Goal: Task Accomplishment & Management: Use online tool/utility

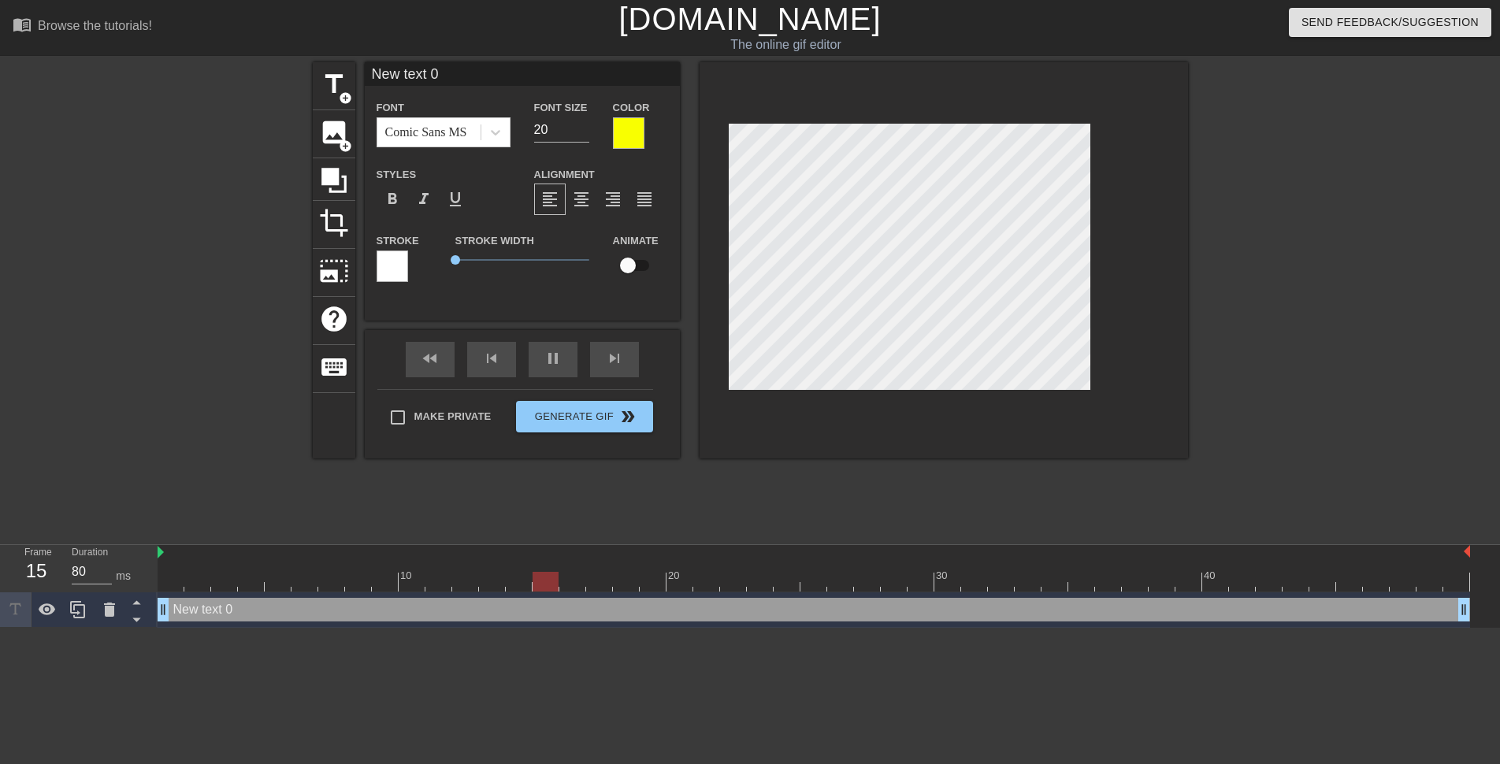
scroll to position [2, 4]
type input "90"
paste textarea "I'm begging you [PERSON_NAME], please stop! My mom is literally right there"
type input "I'm begging you [PERSON_NAME], please stop! My mom is literally right there"
type input "80"
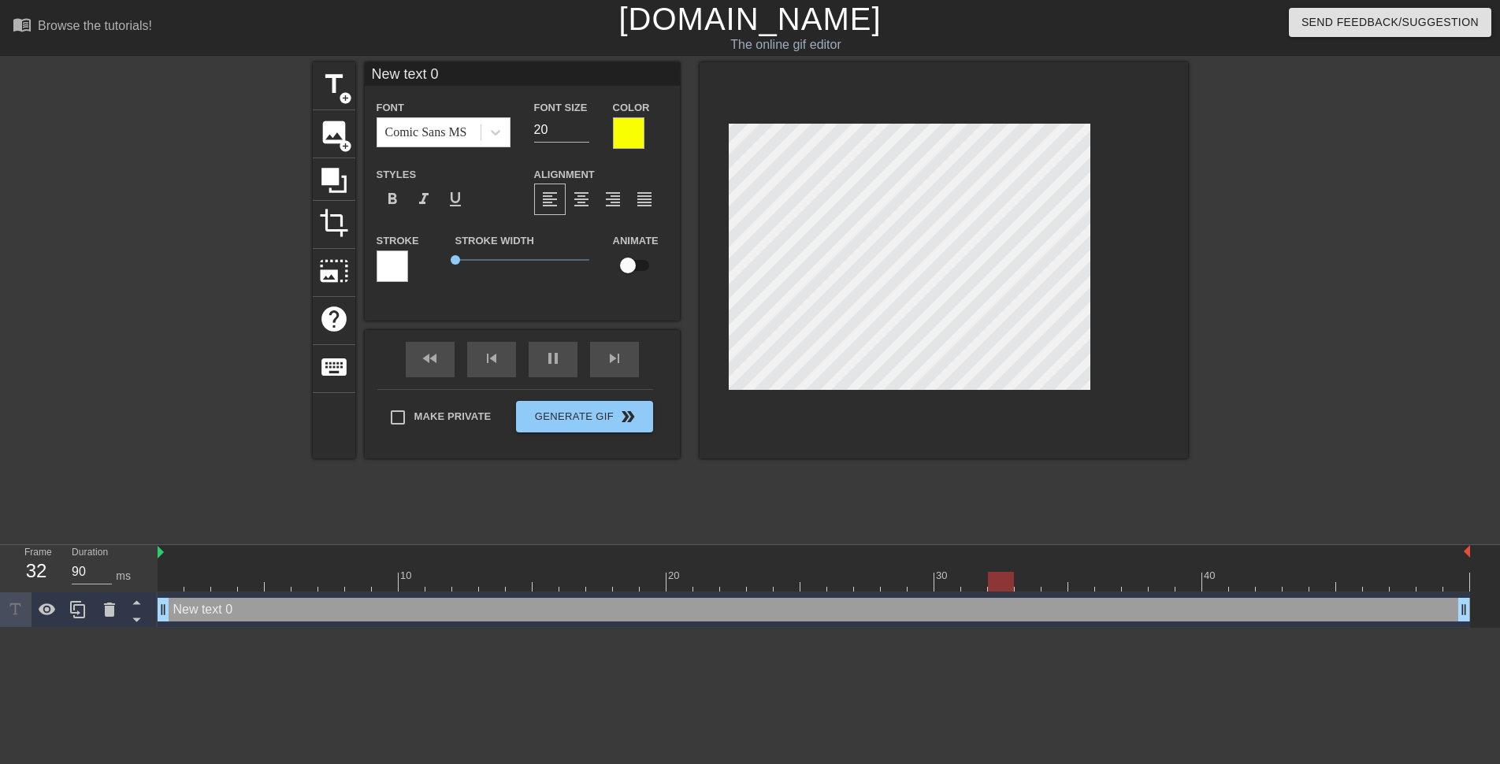
type textarea "I'm begging you [PERSON_NAME], please stop! My mom is literally right there"
type input "80"
type input "I'm begging you [PERSON_NAME]! My mom is literally right there"
type textarea "I'm begging you [PERSON_NAME]! My mom is literally right there"
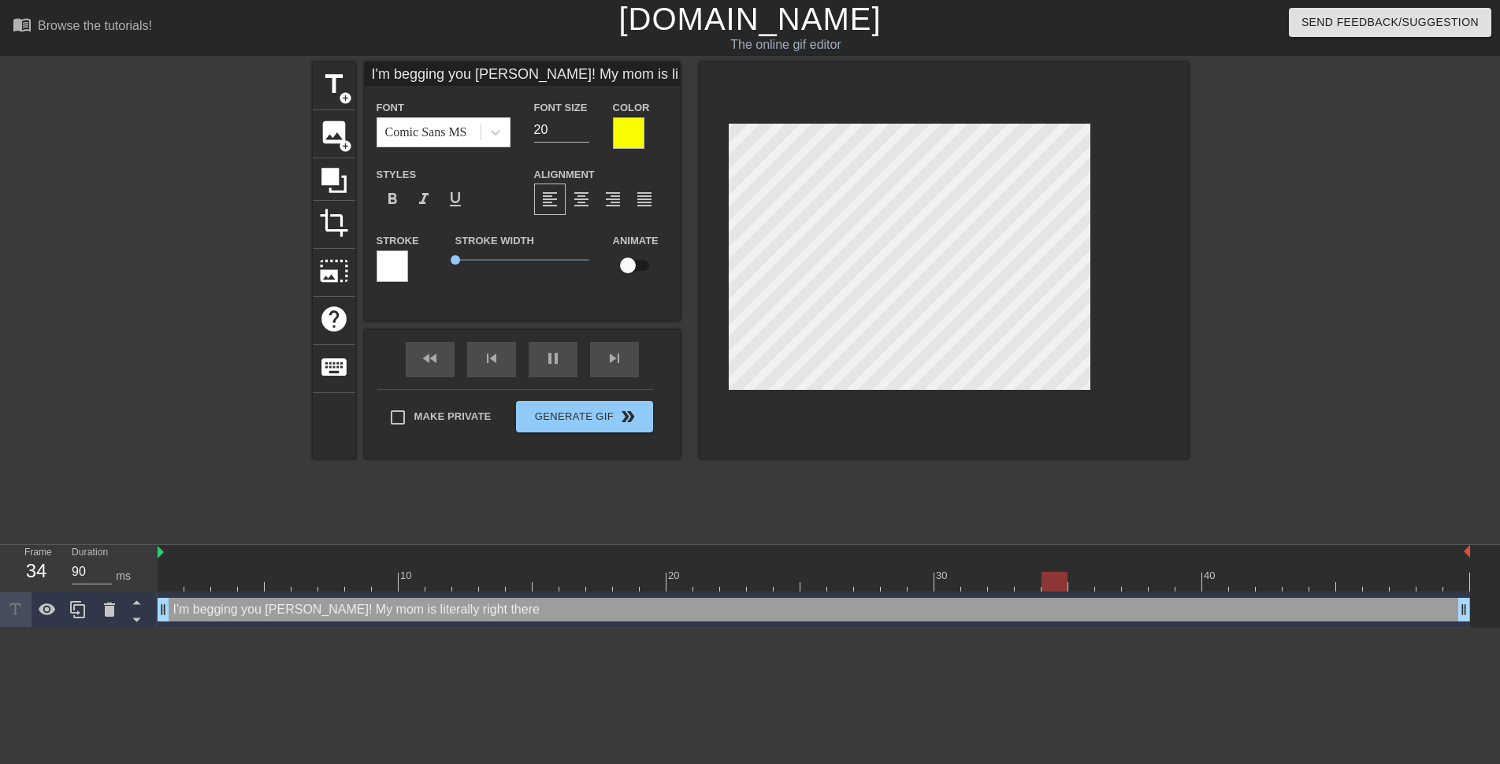
type input "80"
type textarea "I'm begging you [PERSON_NAME]! My mom is literally right there"
type input "80"
type input "I'm begging you [PERSON_NAME]!My mom is literally right there"
type textarea "I'm begging you [PERSON_NAME]!My mom is literally right there"
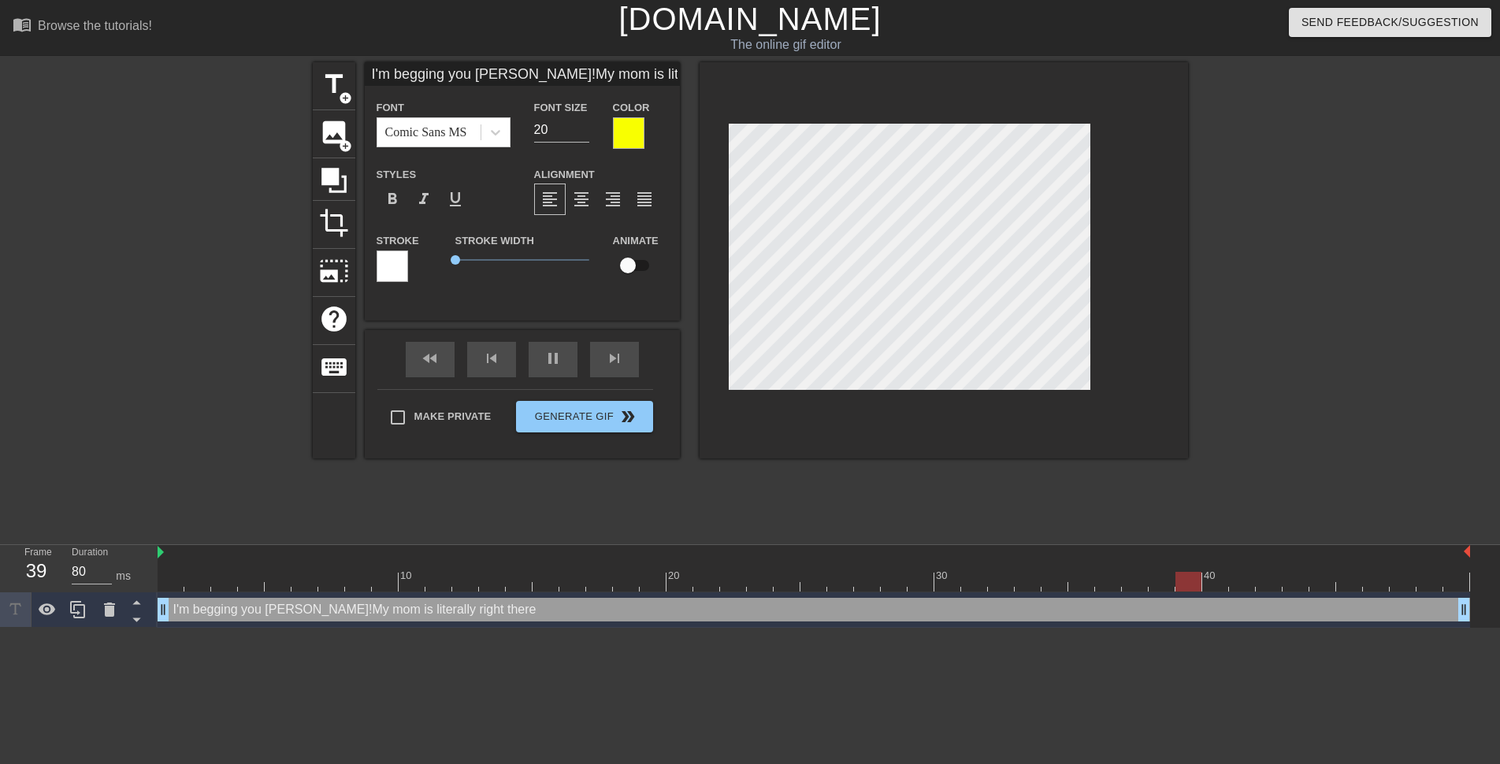
type input "I'm begging you [PERSON_NAME]!My mom is literally right there"
type textarea "I'm begging you [PERSON_NAME]! My mom is literally right there"
click at [639, 136] on div at bounding box center [629, 133] width 32 height 32
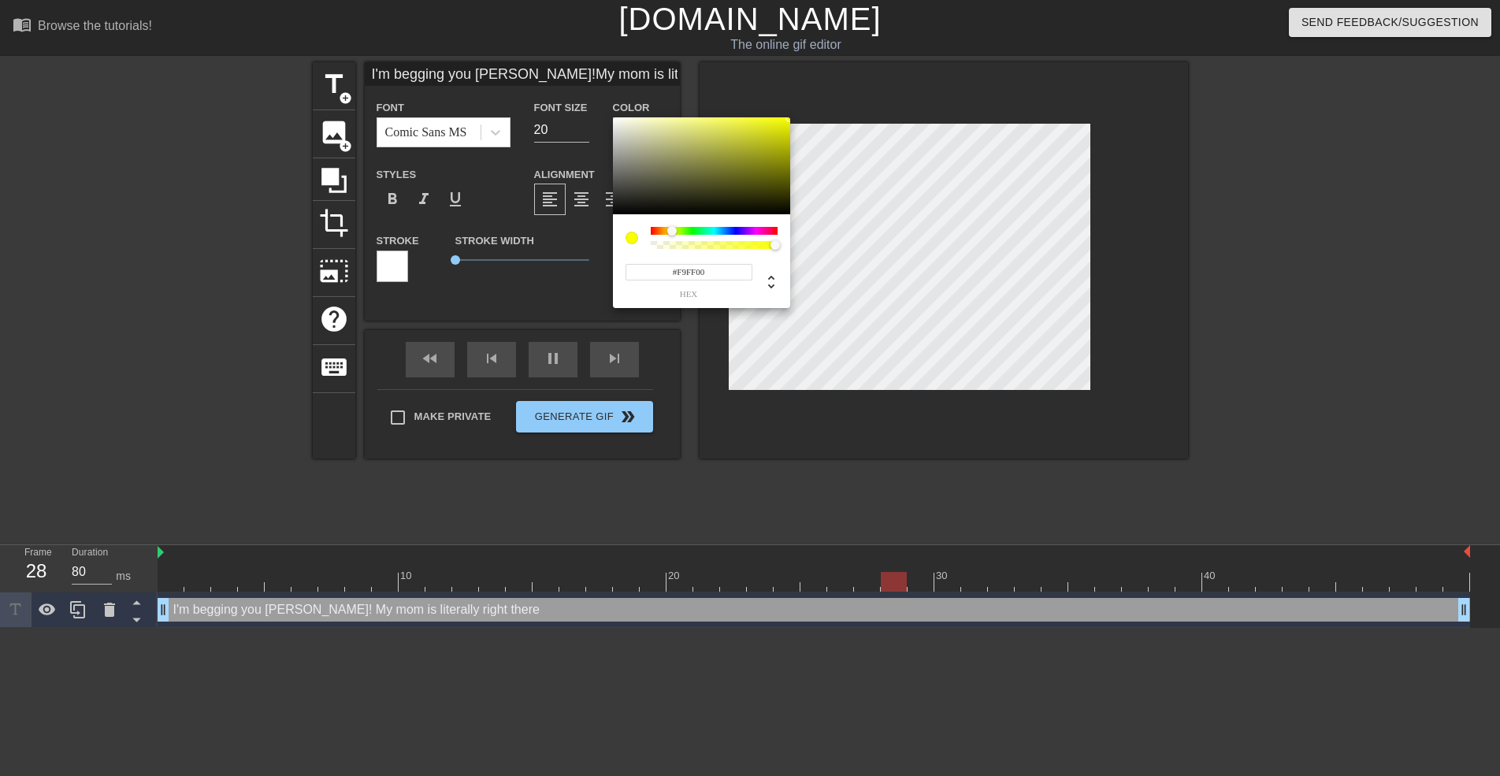
type input "90"
type input "I'm begging you [PERSON_NAME]!My mom is literally right there"
type input "#54553F"
type input "I'm begging you [PERSON_NAME]!My mom is literally right there"
type input "#424234"
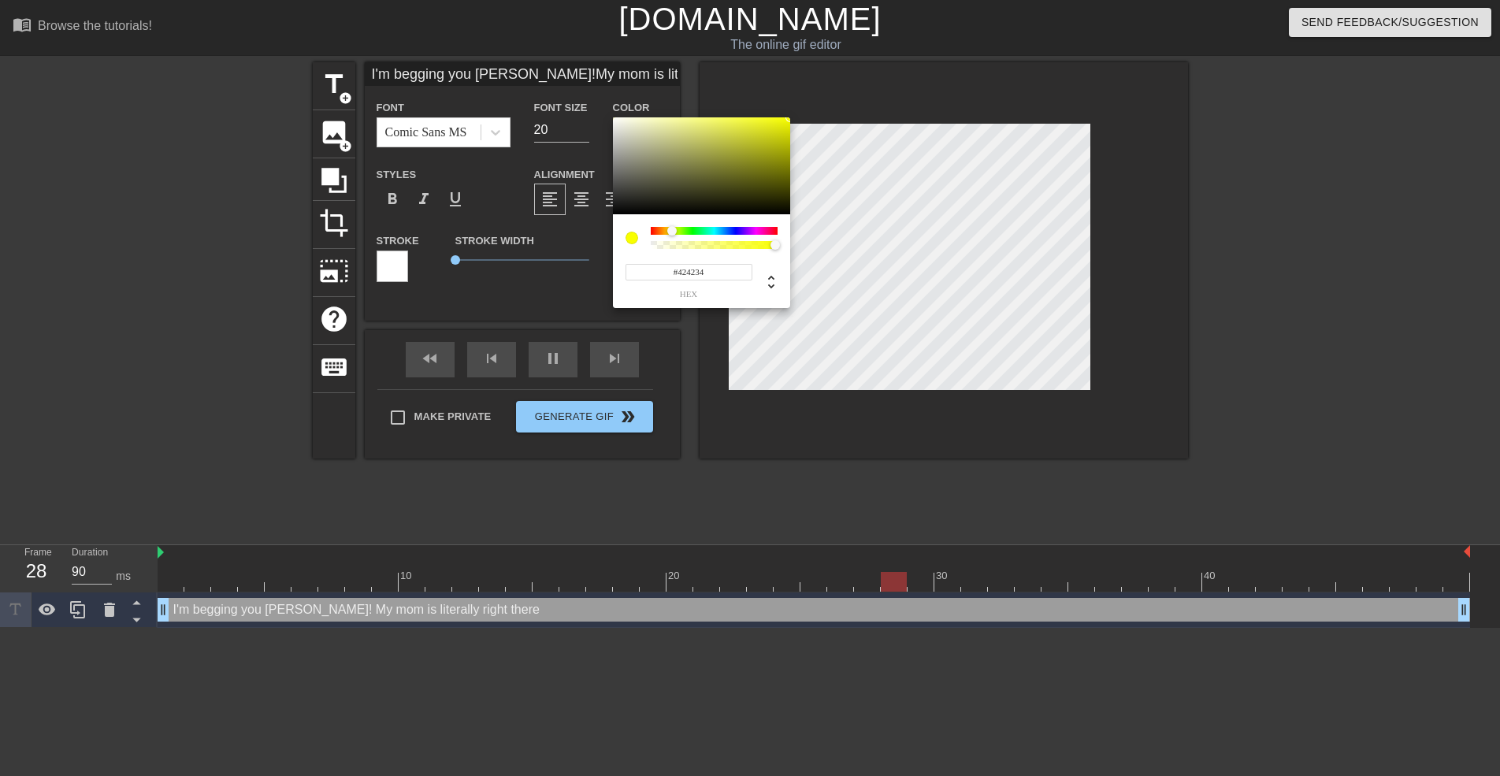
type input "80"
type input "I'm begging you [PERSON_NAME]!My mom is literally right there"
type input "#1B1B19"
type input "I'm begging you [PERSON_NAME]!My mom is literally right there"
type input "#000000"
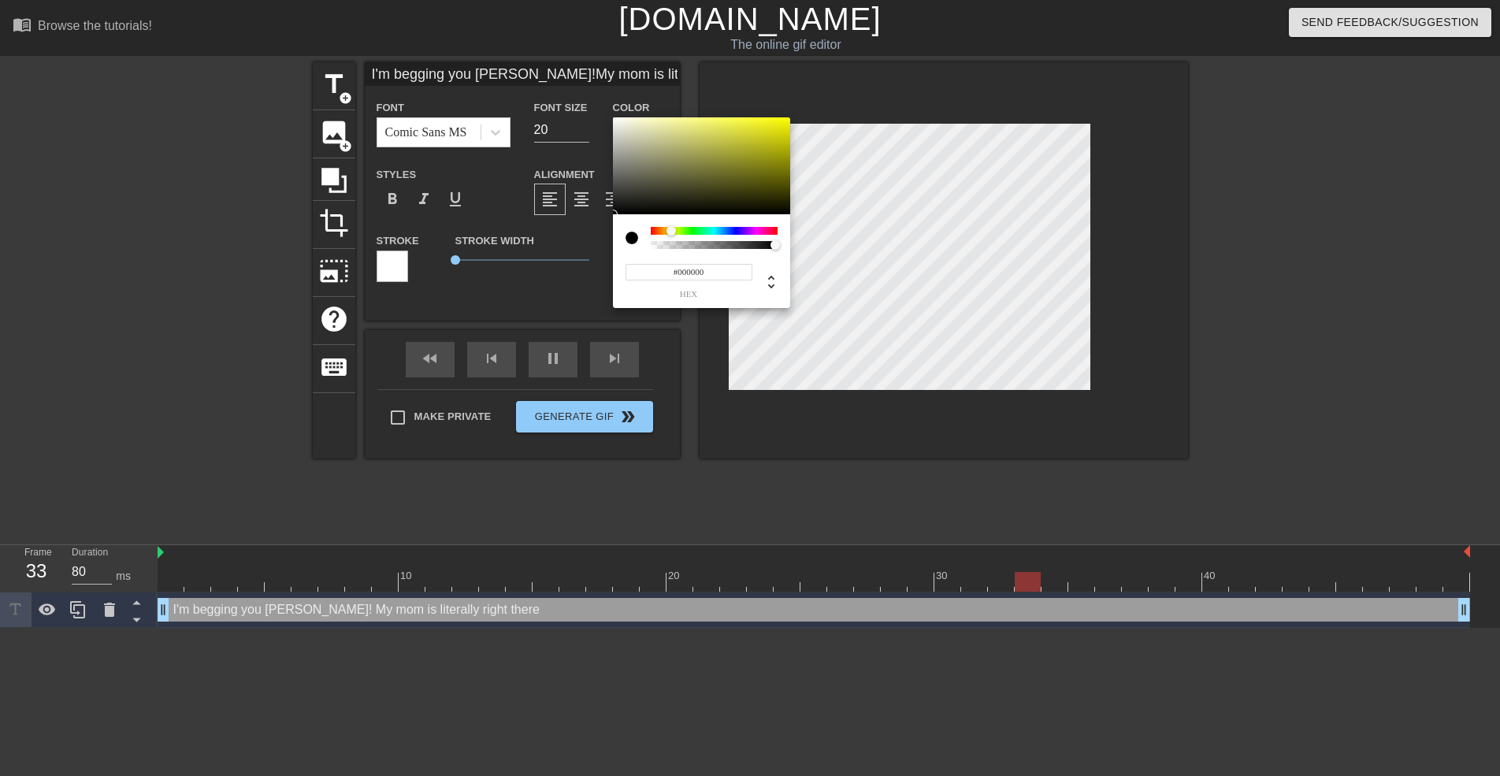
drag, startPoint x: 610, startPoint y: 217, endPoint x: 540, endPoint y: 269, distance: 87.3
click at [540, 269] on div "#000000 hex" at bounding box center [750, 388] width 1500 height 776
type input "90"
type input "I'm begging you [PERSON_NAME]!My mom is literally right there"
type input "#3C3C2E"
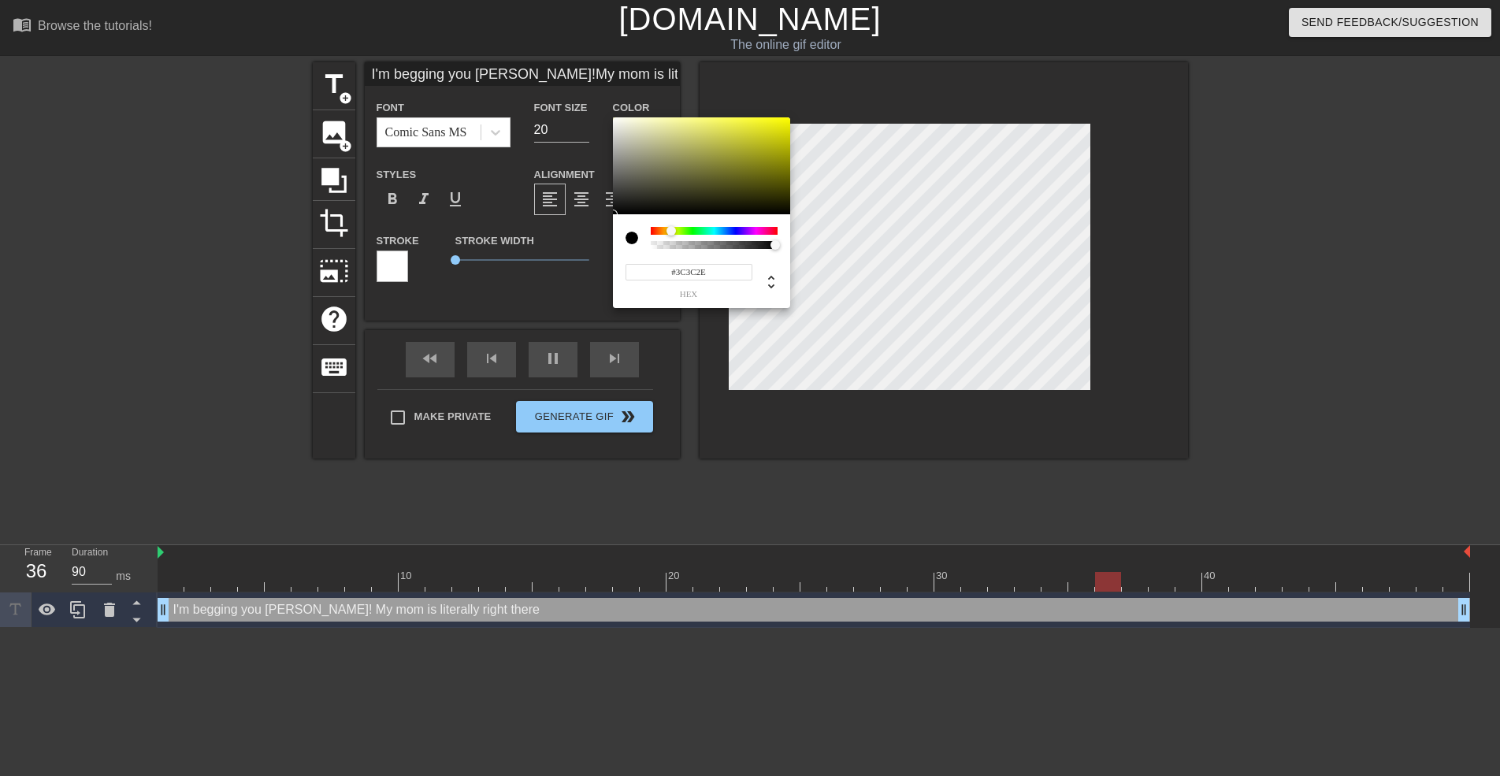
type input "80"
type input "I'm begging you [PERSON_NAME]!My mom is literally right there"
type input "#61613B"
type input "I'm begging you [PERSON_NAME]!My mom is literally right there"
type input "#95953F"
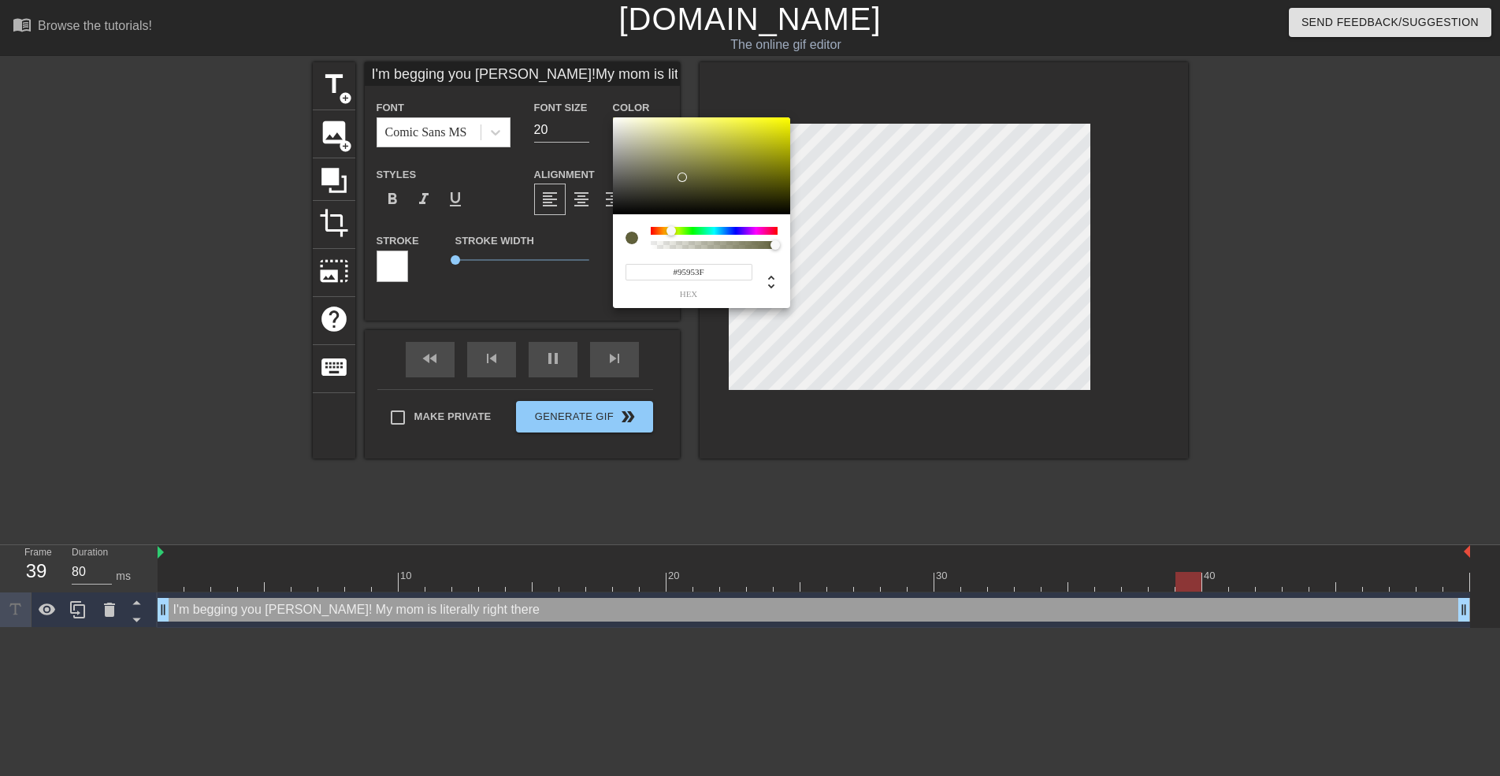
type input "I'm begging you [PERSON_NAME]!My mom is literally right there"
type input "#C4C428"
type input "90"
type input "I'm begging you [PERSON_NAME]!My mom is literally right there"
type input "#E9E906"
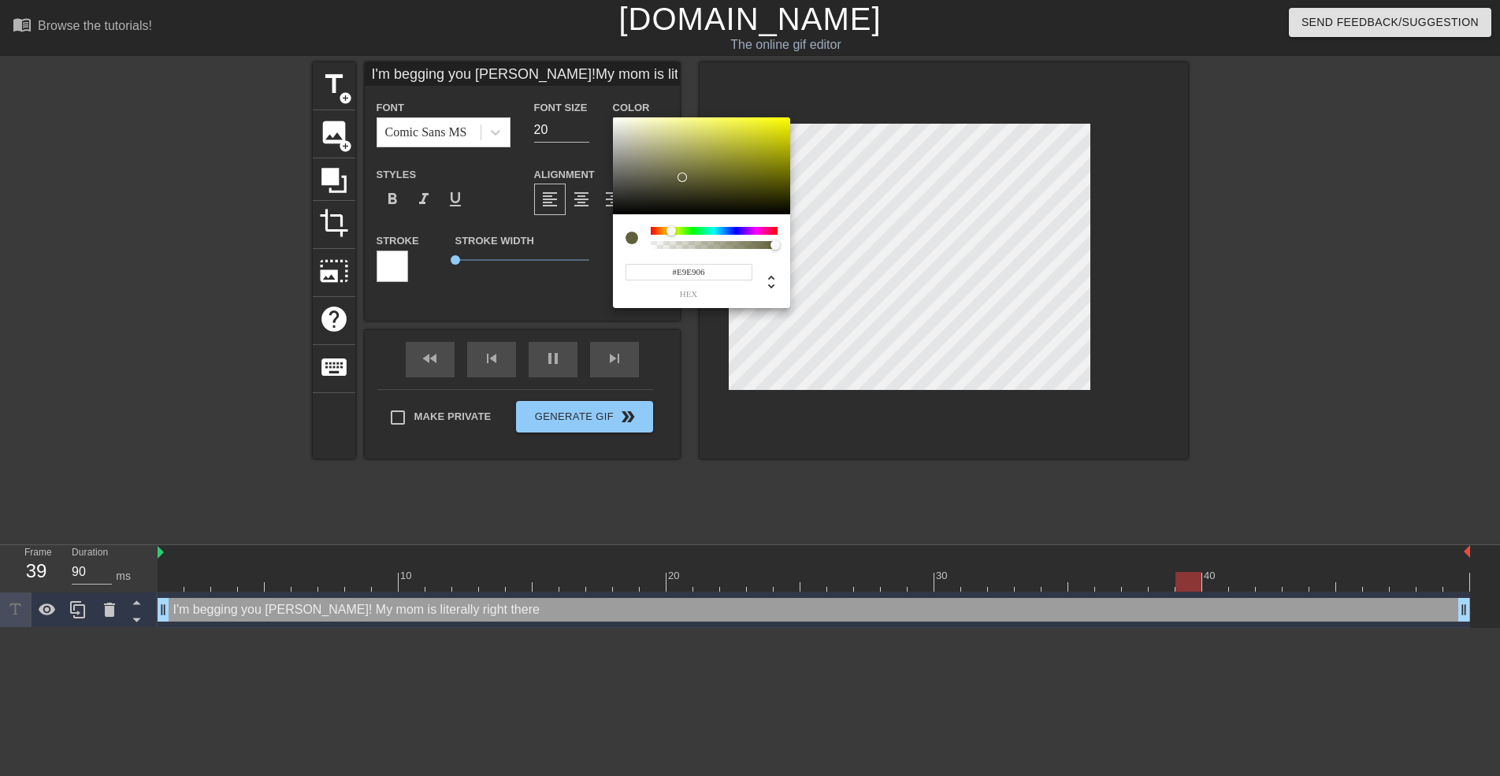
type input "I'm begging you [PERSON_NAME]!My mom is literally right there"
type input "#FFFF00"
drag, startPoint x: 672, startPoint y: 184, endPoint x: 855, endPoint y: 86, distance: 207.6
click at [855, 86] on div "#FFFF00 hex" at bounding box center [750, 388] width 1500 height 776
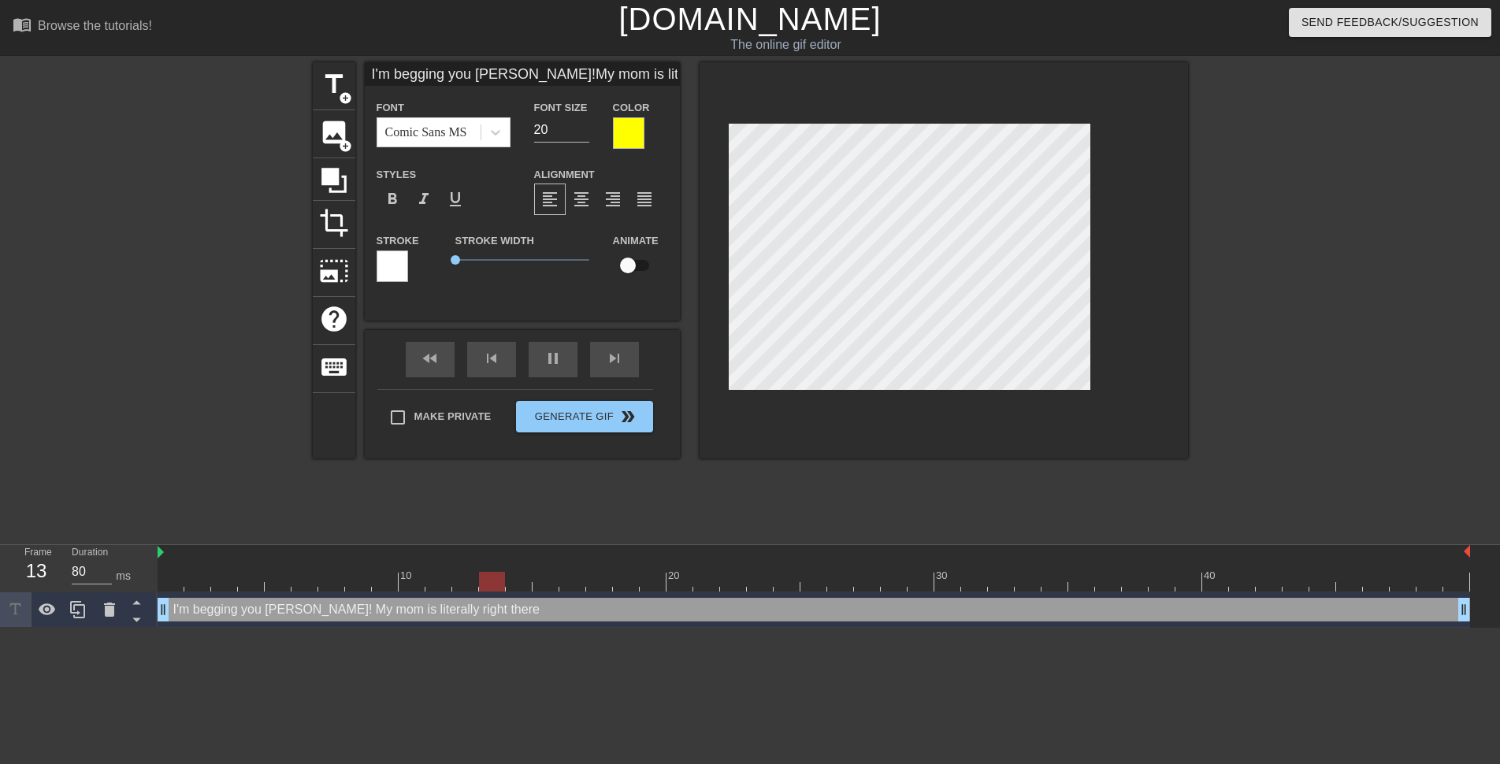
click at [640, 127] on div at bounding box center [629, 133] width 32 height 32
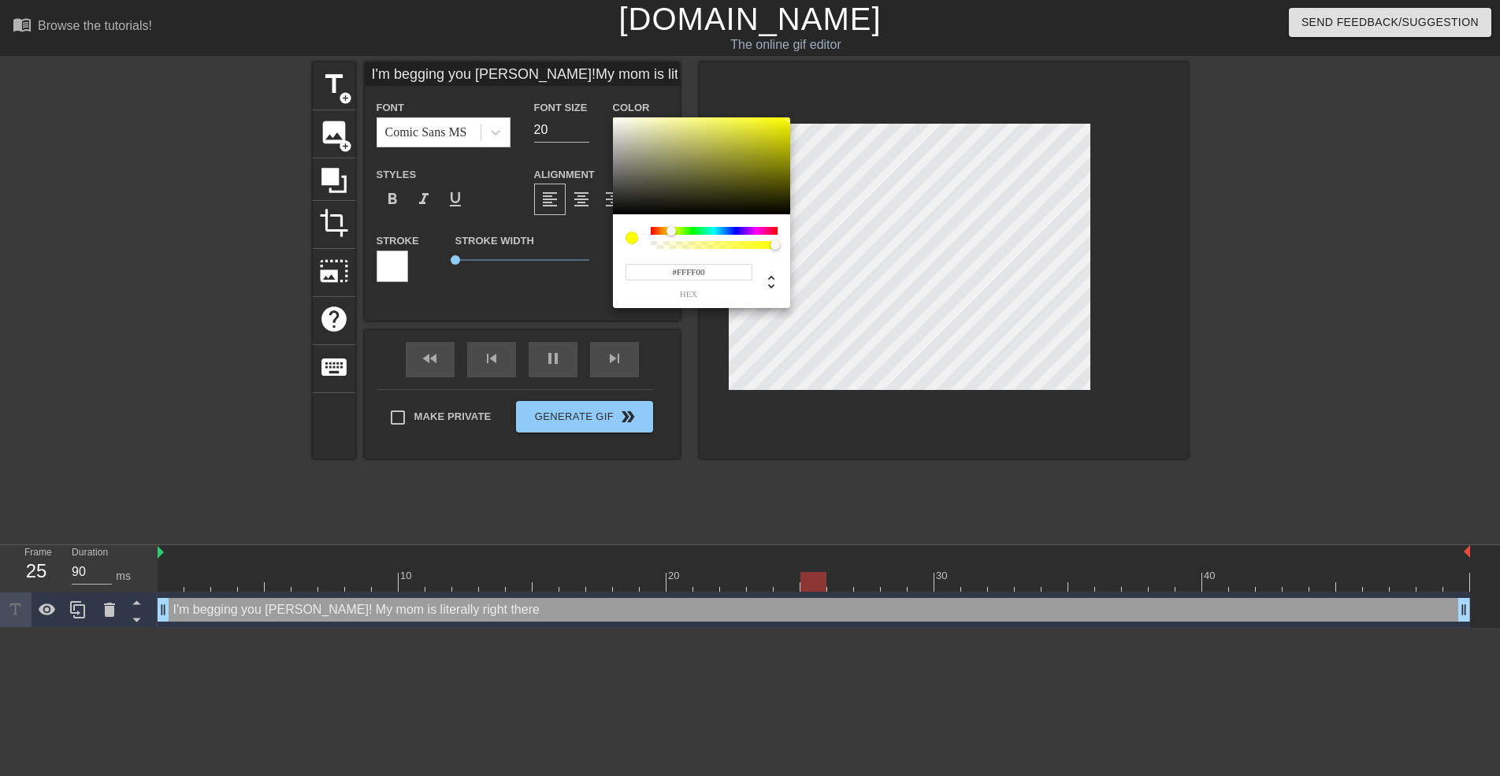
type input "80"
type input "I'm begging you [PERSON_NAME]!My mom is literally right there"
type input "#89892D"
type input "I'm begging you [PERSON_NAME]!My mom is literally right there"
type input "#C8C816"
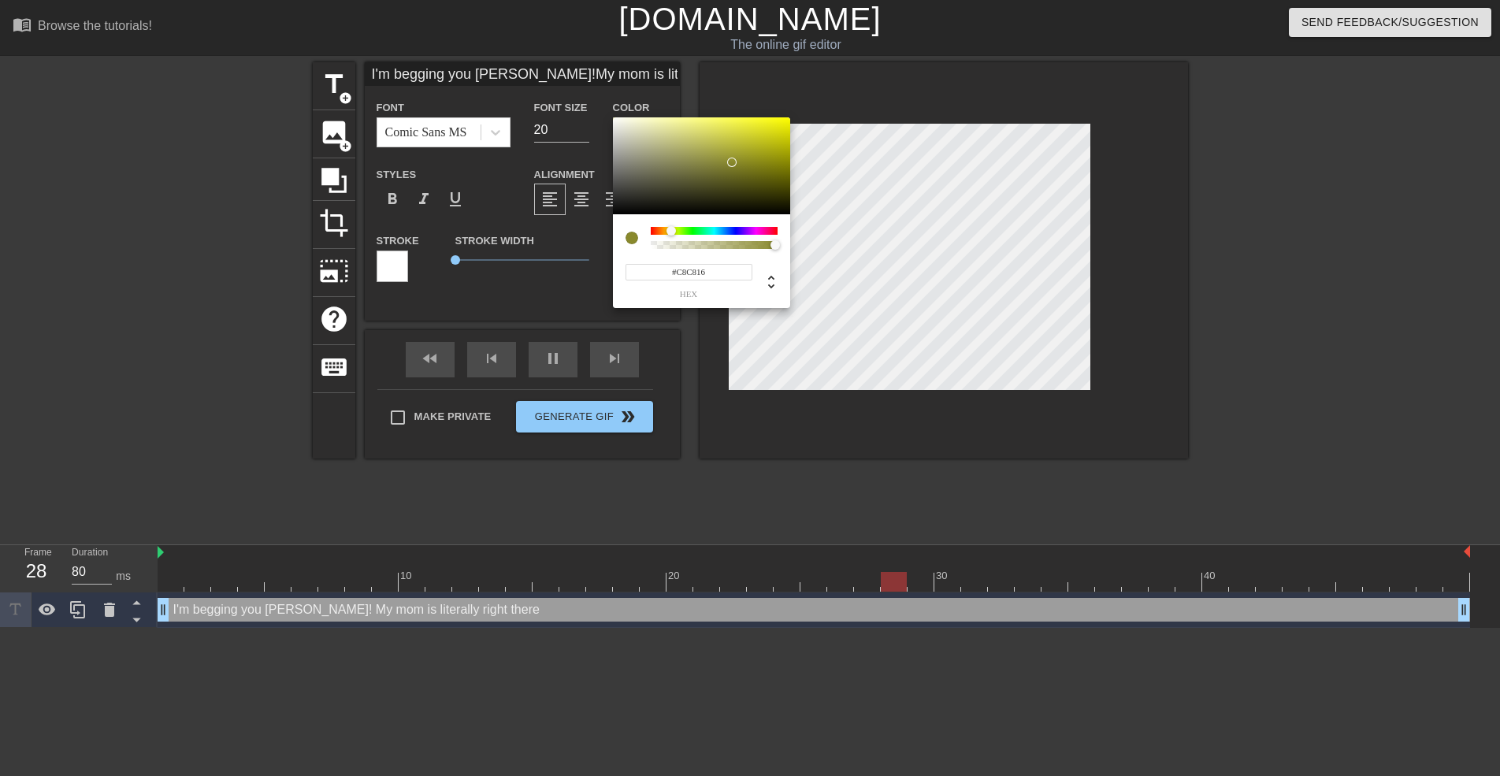
type input "I'm begging you [PERSON_NAME]!My mom is literally right there"
type input "#FFFF00"
drag, startPoint x: 750, startPoint y: 150, endPoint x: 909, endPoint y: 60, distance: 183.1
click at [909, 60] on div "#FFFF00 hex" at bounding box center [750, 388] width 1500 height 776
type input "80"
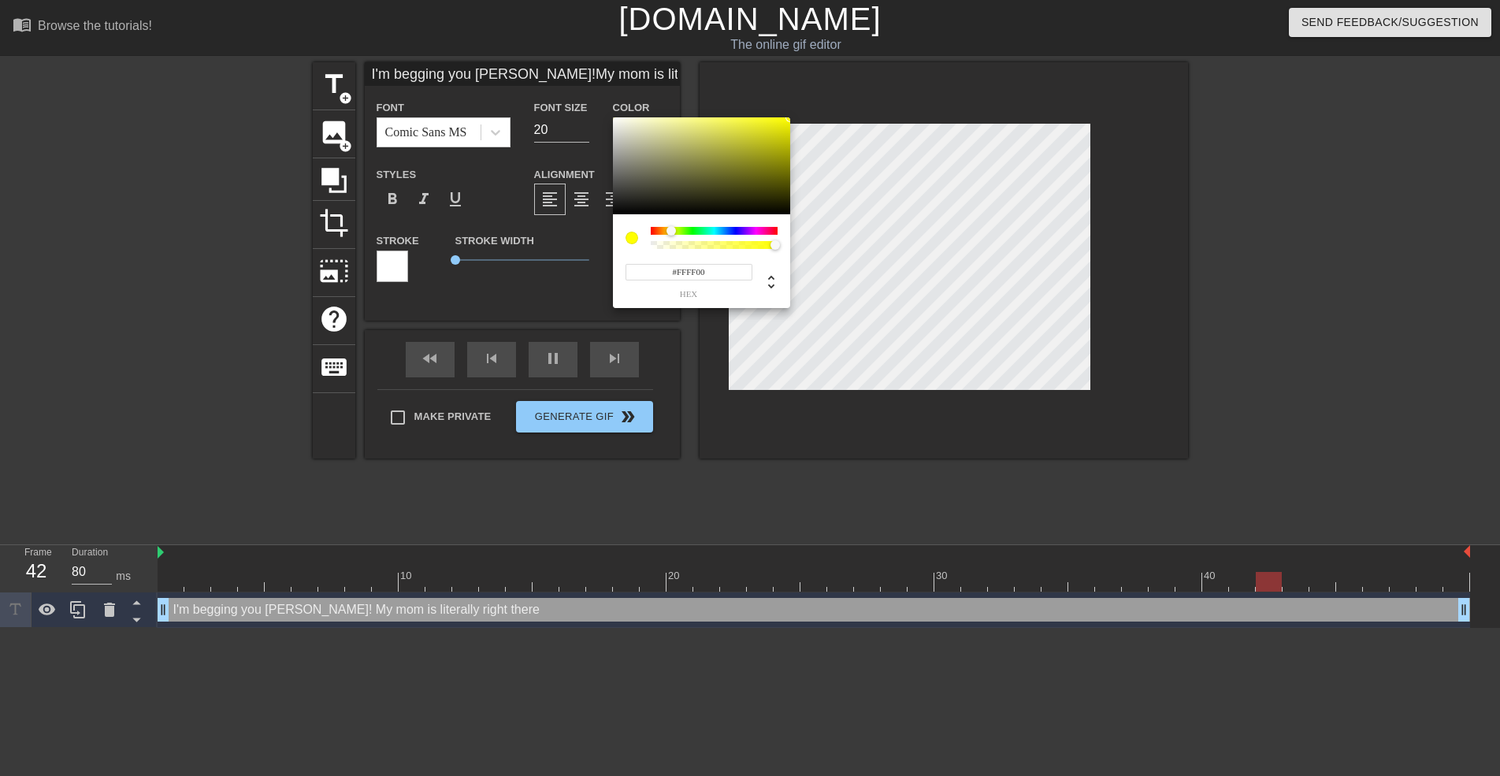
type input "I'm begging you [PERSON_NAME]!My mom is literally right there"
type input "#F9FF00"
click at [672, 232] on div at bounding box center [671, 230] width 9 height 9
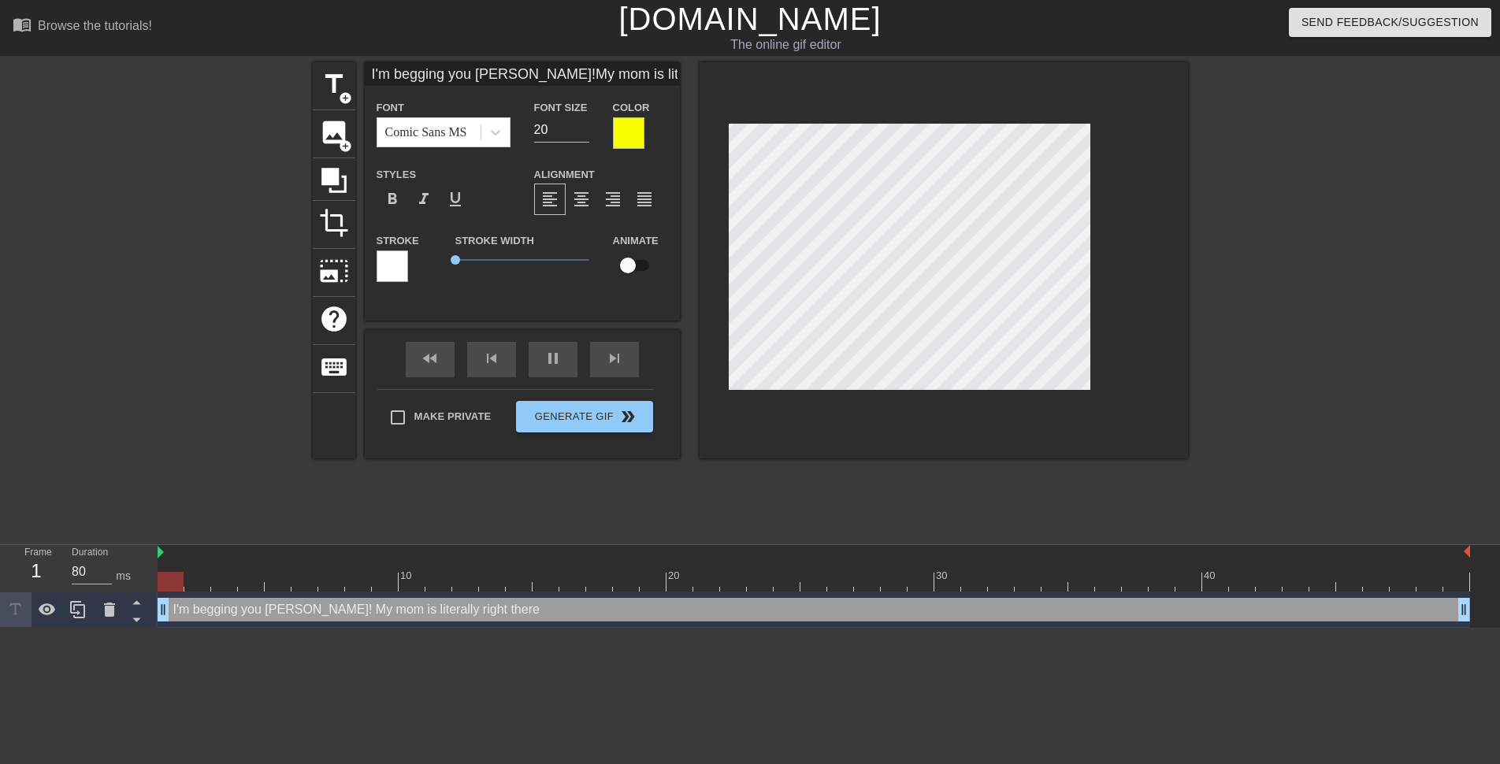
scroll to position [3, 11]
type input "80"
type input "I'm begging you [PERSON_NAME],My mom is literally right there"
type textarea "I'm begging you [PERSON_NAME], My mom is literally right there"
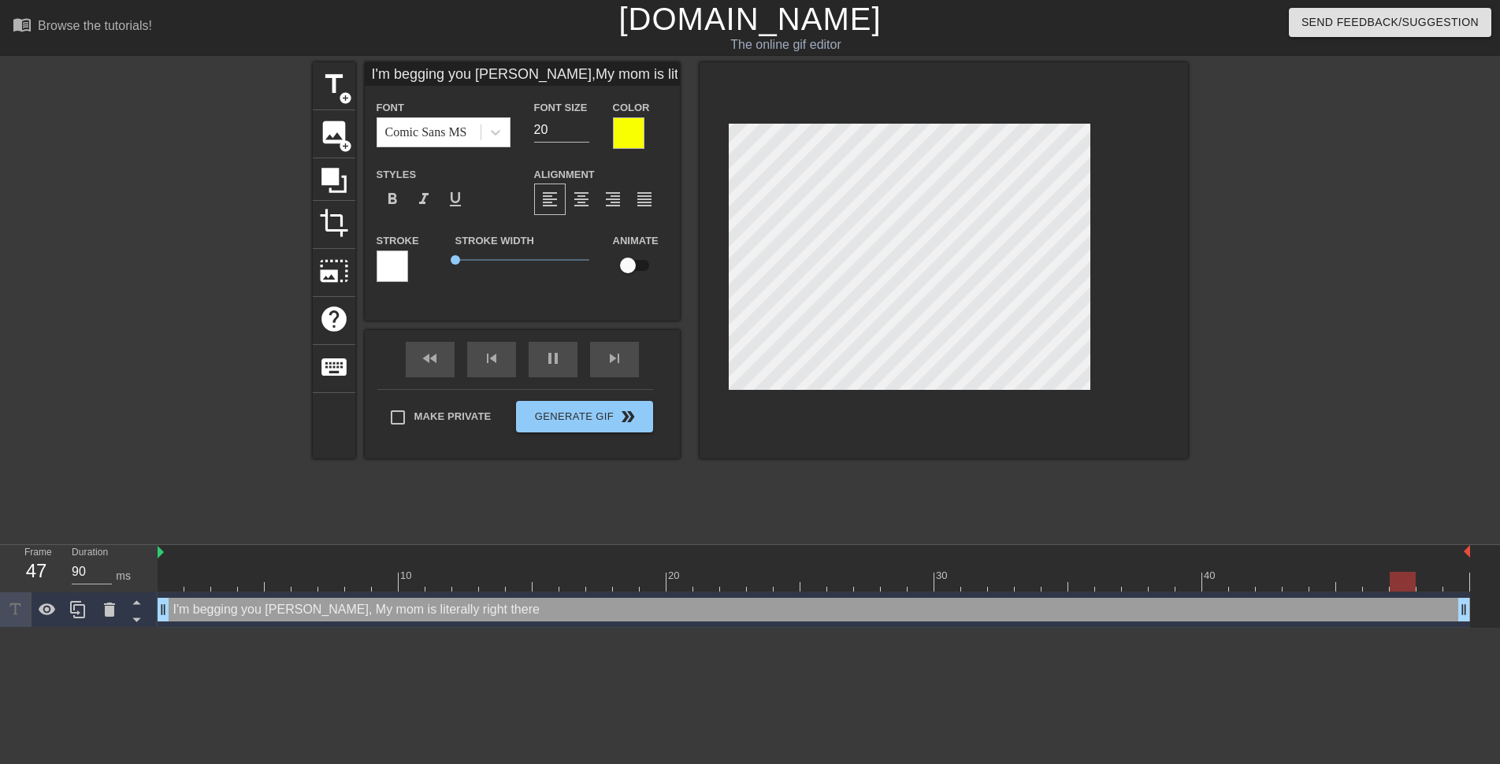
type input "80"
type textarea "I'm begging you [PERSON_NAME], My mom is literally right there"
type input "90"
type input "I'm begging you [PERSON_NAME],my mom is literally right there"
type textarea "I'm begging you [PERSON_NAME], my mom is literally right there"
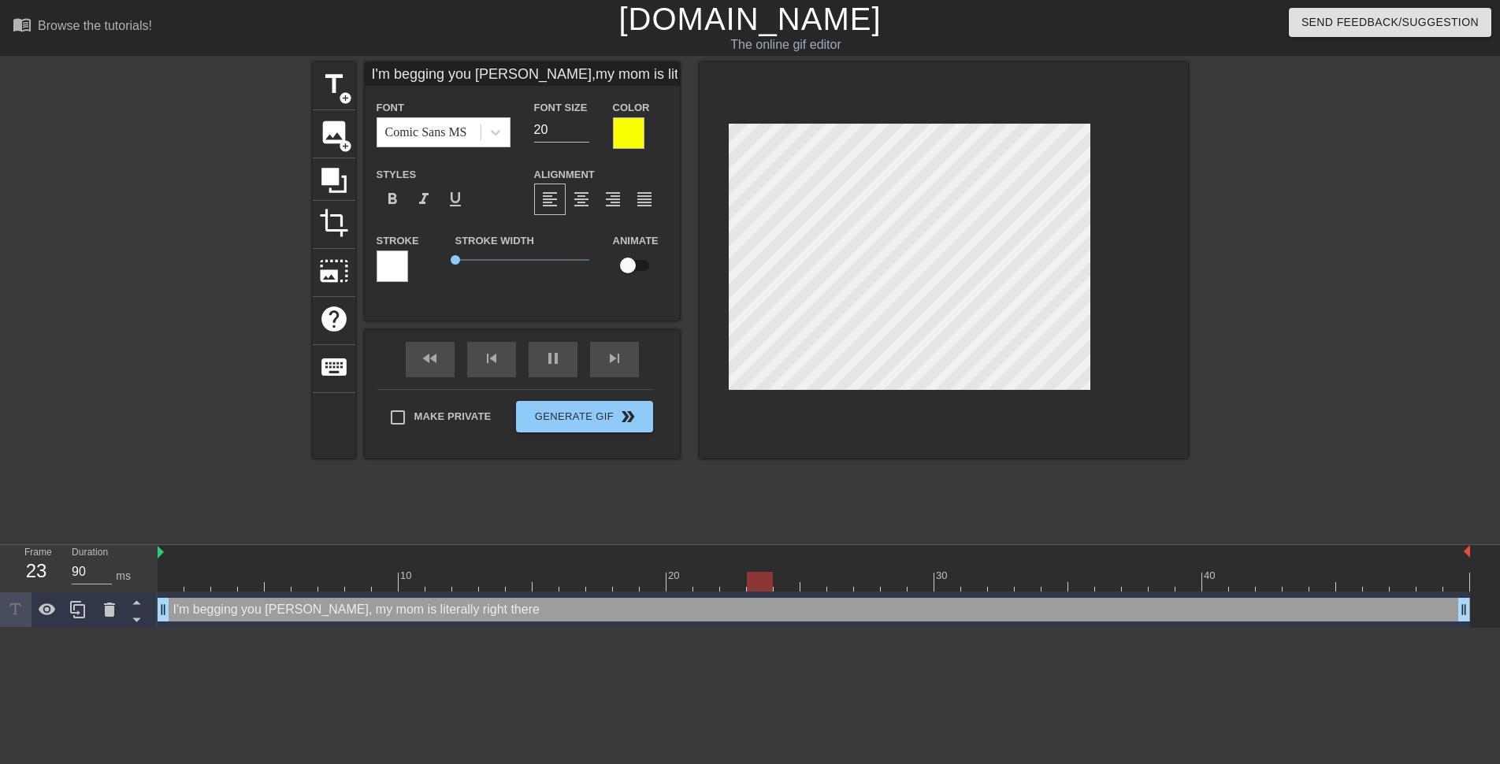
type input "80"
type textarea "I'm begging you [PERSON_NAME], my mom is literally right there"
type input "90"
type input "I'm begging you [PERSON_NAME],my mom is literally right there!"
type textarea "I'm begging you [PERSON_NAME], my mom is literally right there!"
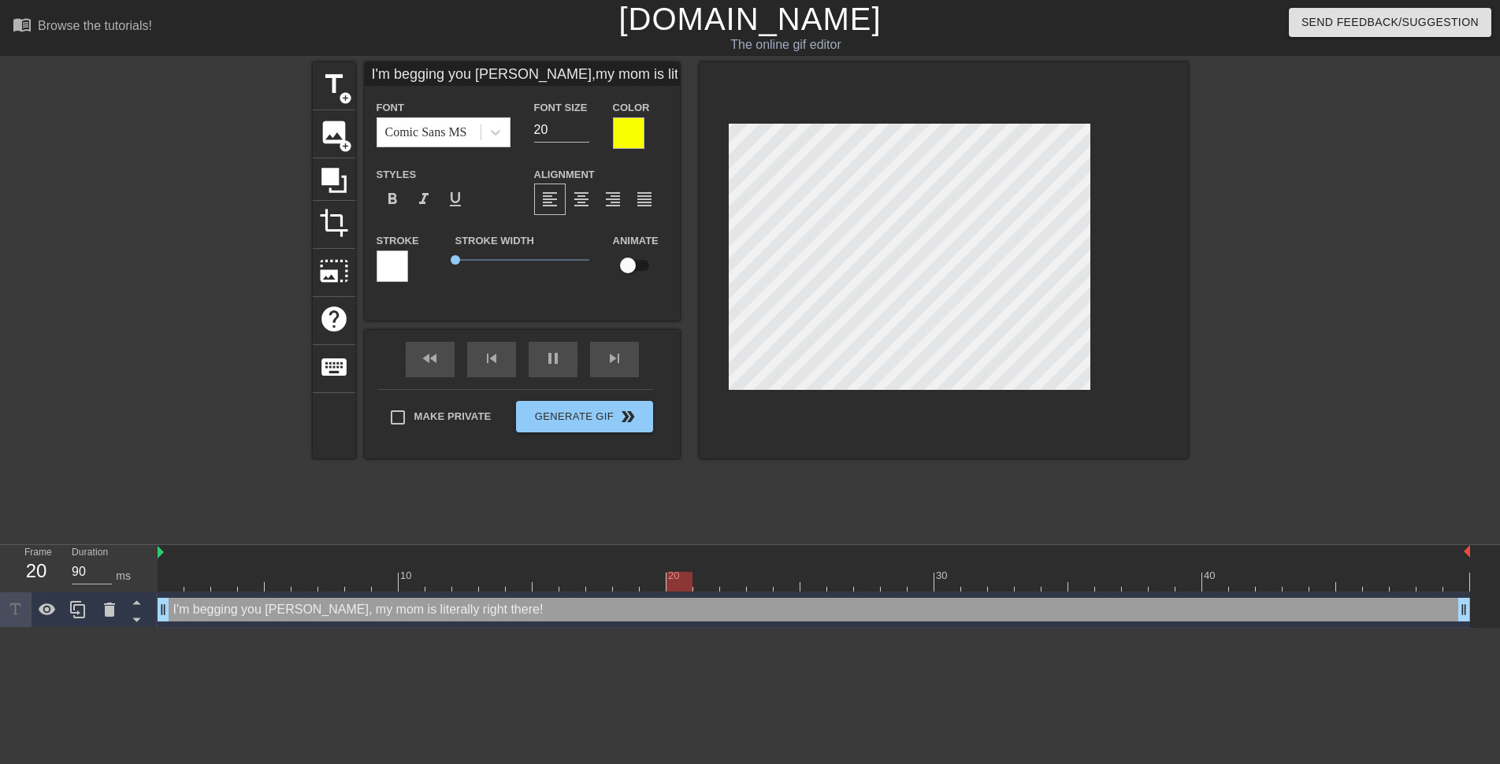
type input "80"
type input "I'm begging you [PERSON_NAME],my mom is literally right there!"
type textarea "I'm begging you [PERSON_NAME], my mom is literally right there!"
type input "90"
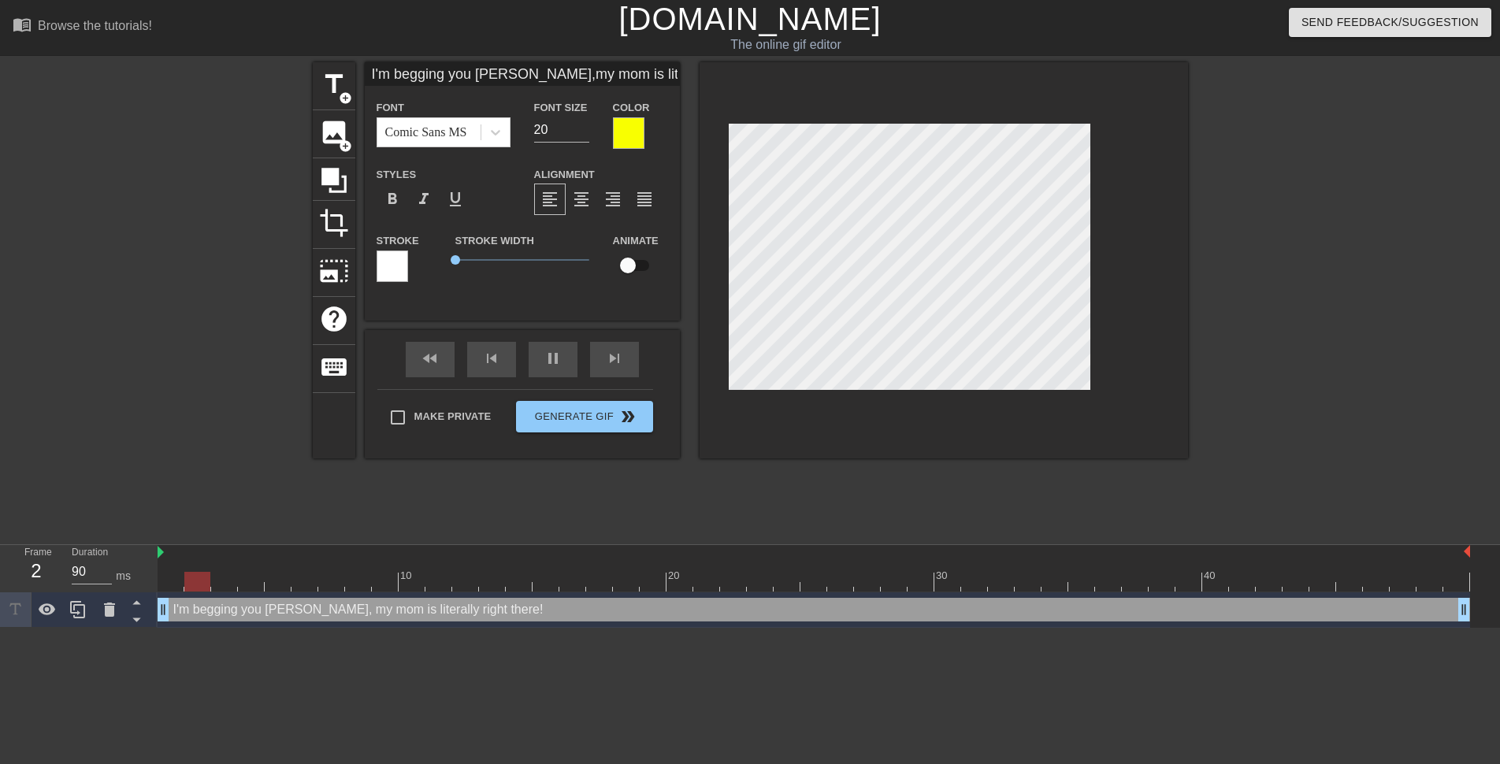
type input "I'm begging you [PERSON_NAME],my mom is literally right there!H"
type textarea "I'm begging you [PERSON_NAME], my mom is literally right there! H"
type input "80"
type input "I'm begging you [PERSON_NAME],my mom is literally right there!Hu"
type textarea "I'm begging you [PERSON_NAME], my mom is literally right there! Hu"
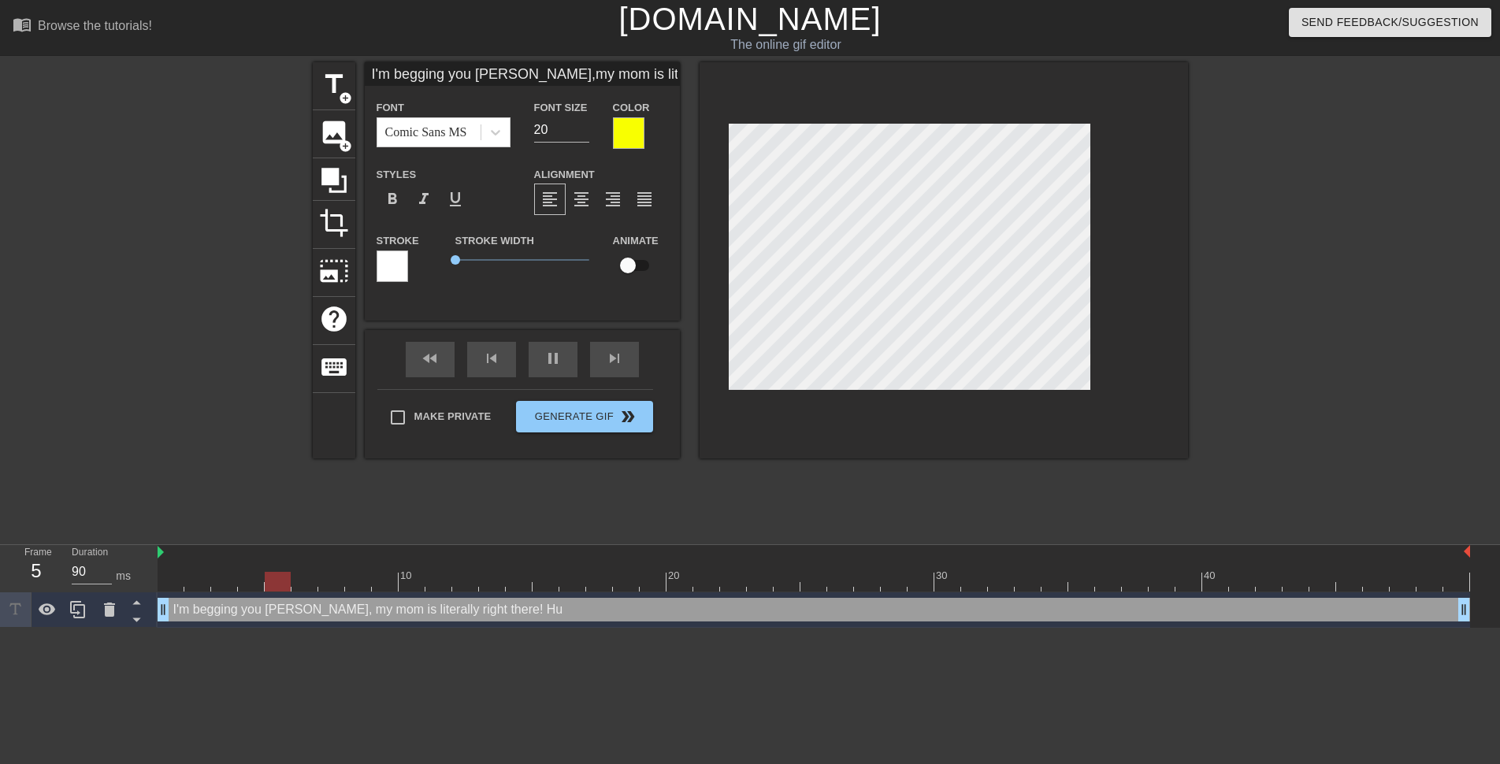
type input "80"
type input "I'm begging you [PERSON_NAME],my mom is literally right there!Hur"
type textarea "I'm begging you [PERSON_NAME], my mom is literally right there! Hur"
type input "90"
type input "I'm begging you [PERSON_NAME],my mom is literally right there!Hurr"
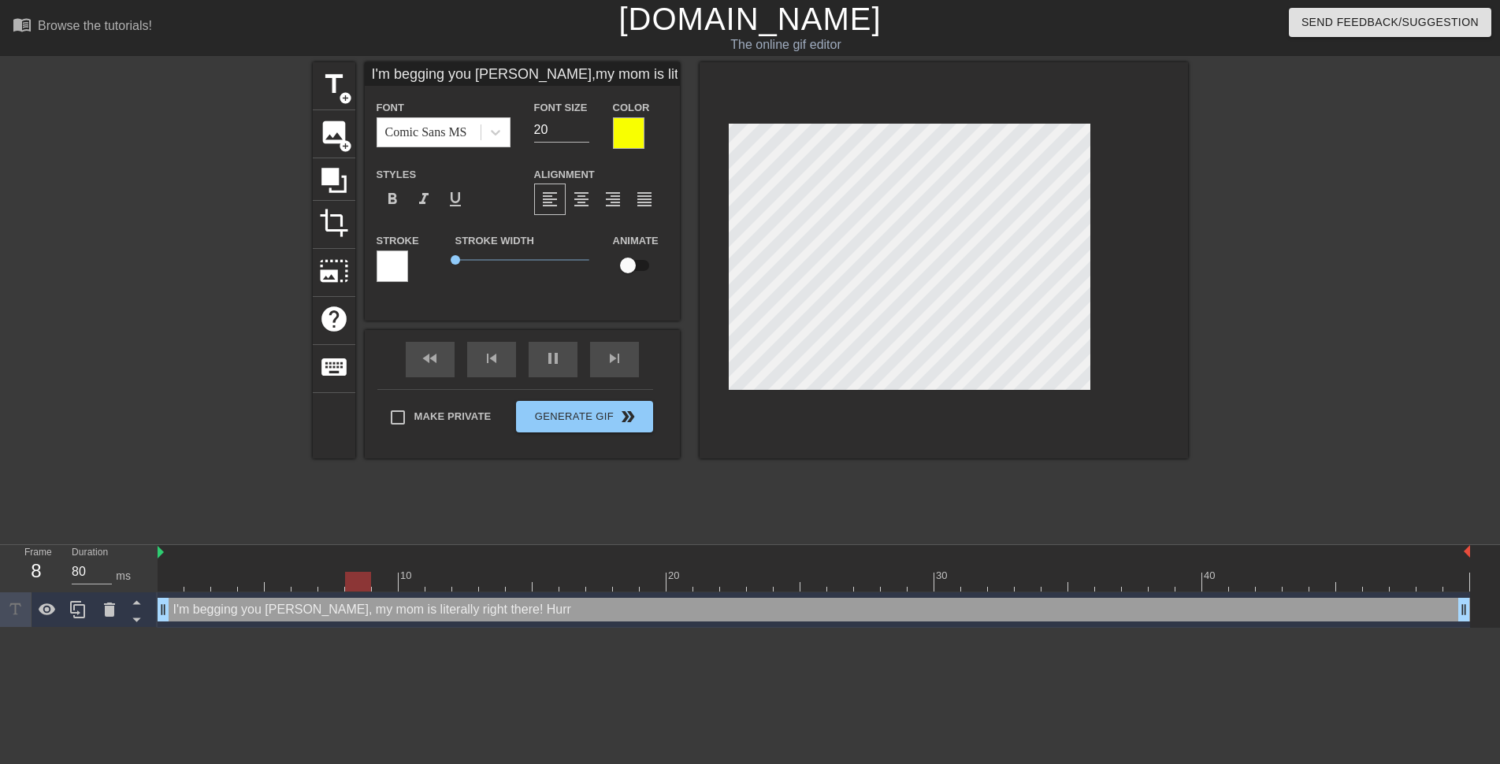
type textarea "I'm begging you [PERSON_NAME], my mom is literally right there! Hurr"
type input "I'm begging you [PERSON_NAME],my mom is literally right there!Hurry"
type textarea "I'm begging you [PERSON_NAME], my mom is literally right there! Hurry"
type input "80"
type input "I'm begging you [PERSON_NAME],my mom is literally right there!Hurry"
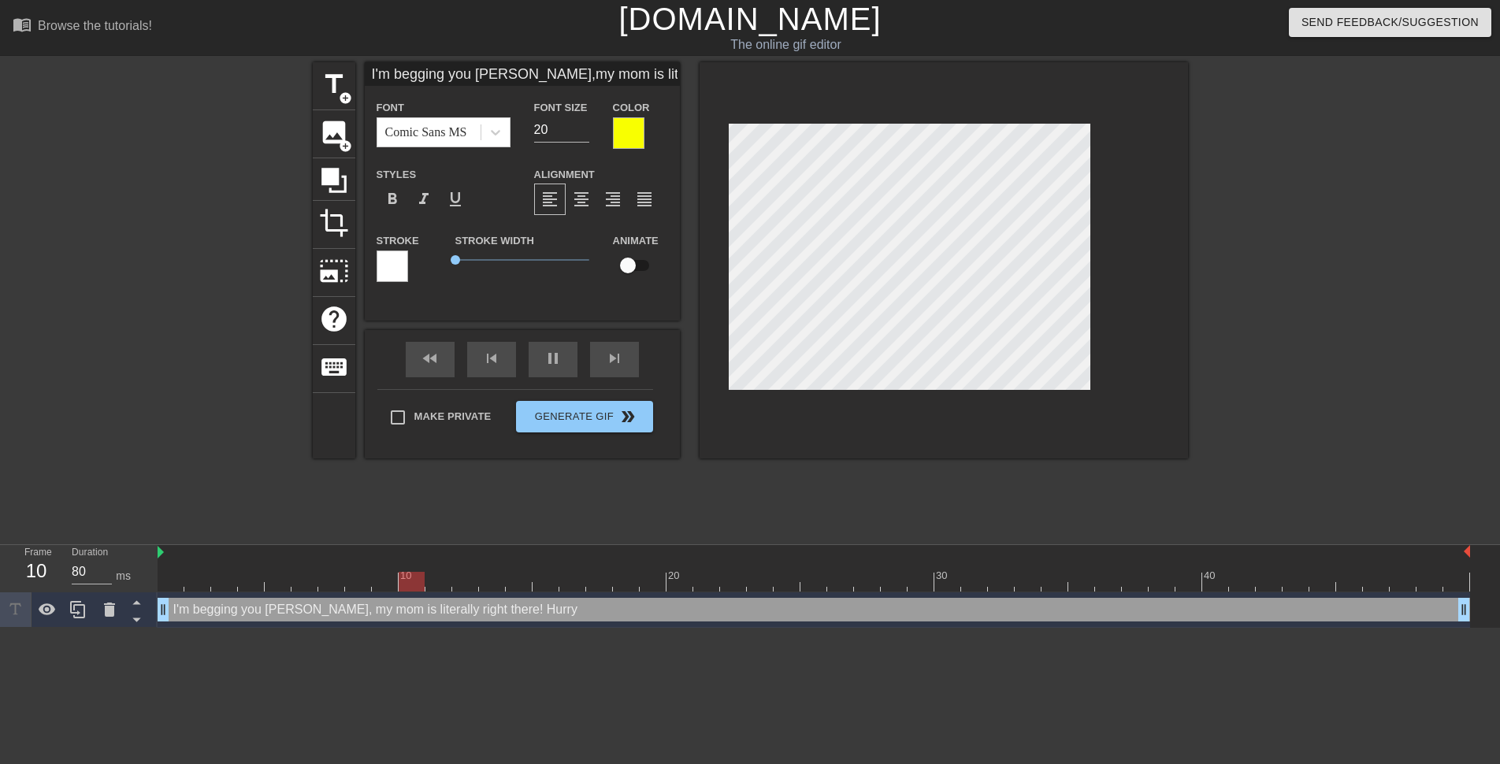
type textarea "I'm begging you [PERSON_NAME], my mom is literally right there! Hurry"
type input "90"
type input "I'm begging you [PERSON_NAME],my mom is literally right there!Hurry u"
type textarea "I'm begging you [PERSON_NAME], my mom is literally right there! Hurry u"
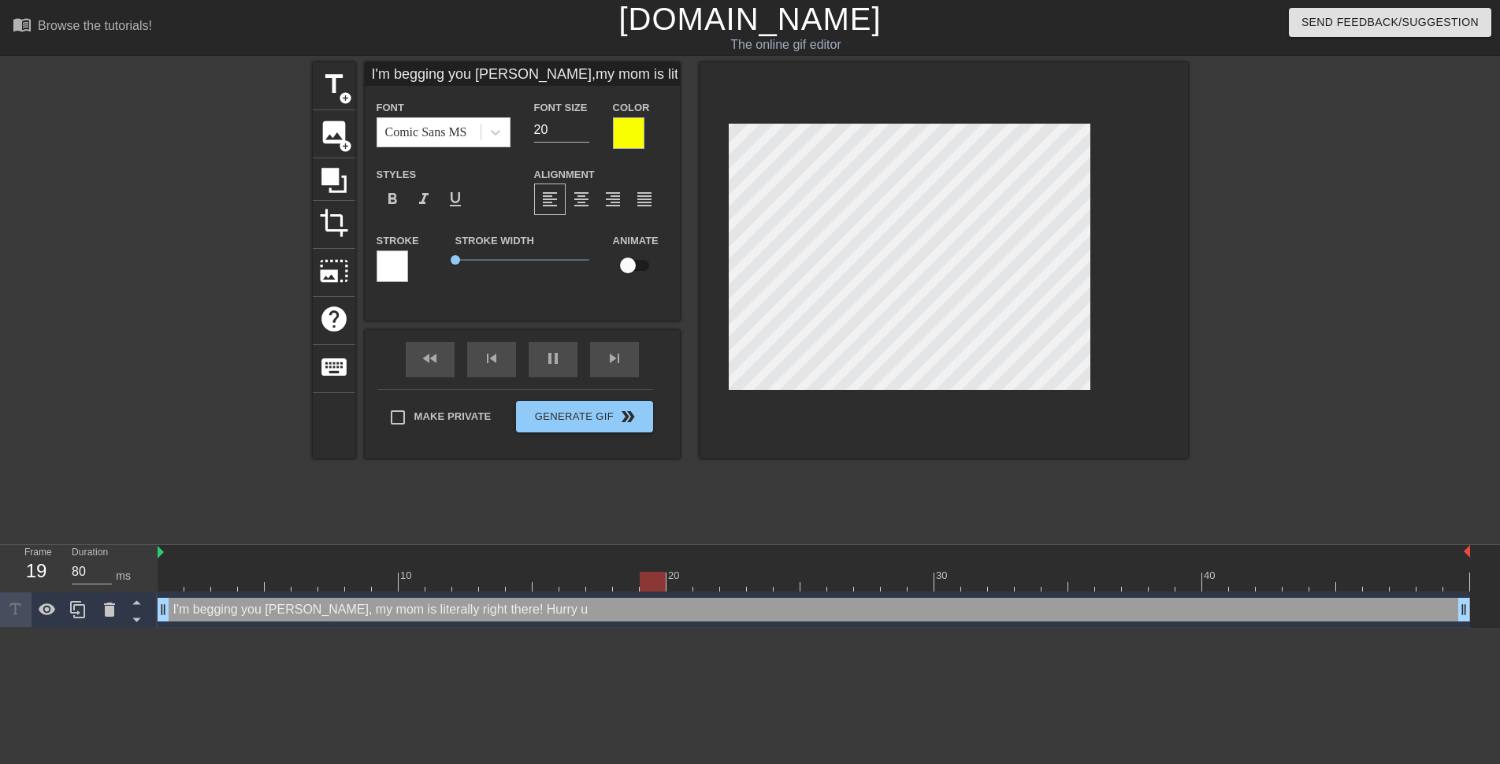
type input "90"
type input "I'm begging you [PERSON_NAME],my mom is literally right there!Hurry up"
type textarea "I'm begging you [PERSON_NAME], my mom is literally right there! Hurry up"
type input "90"
type textarea "I'm begging you [PERSON_NAME], my mom is literally right there! Hurry up"
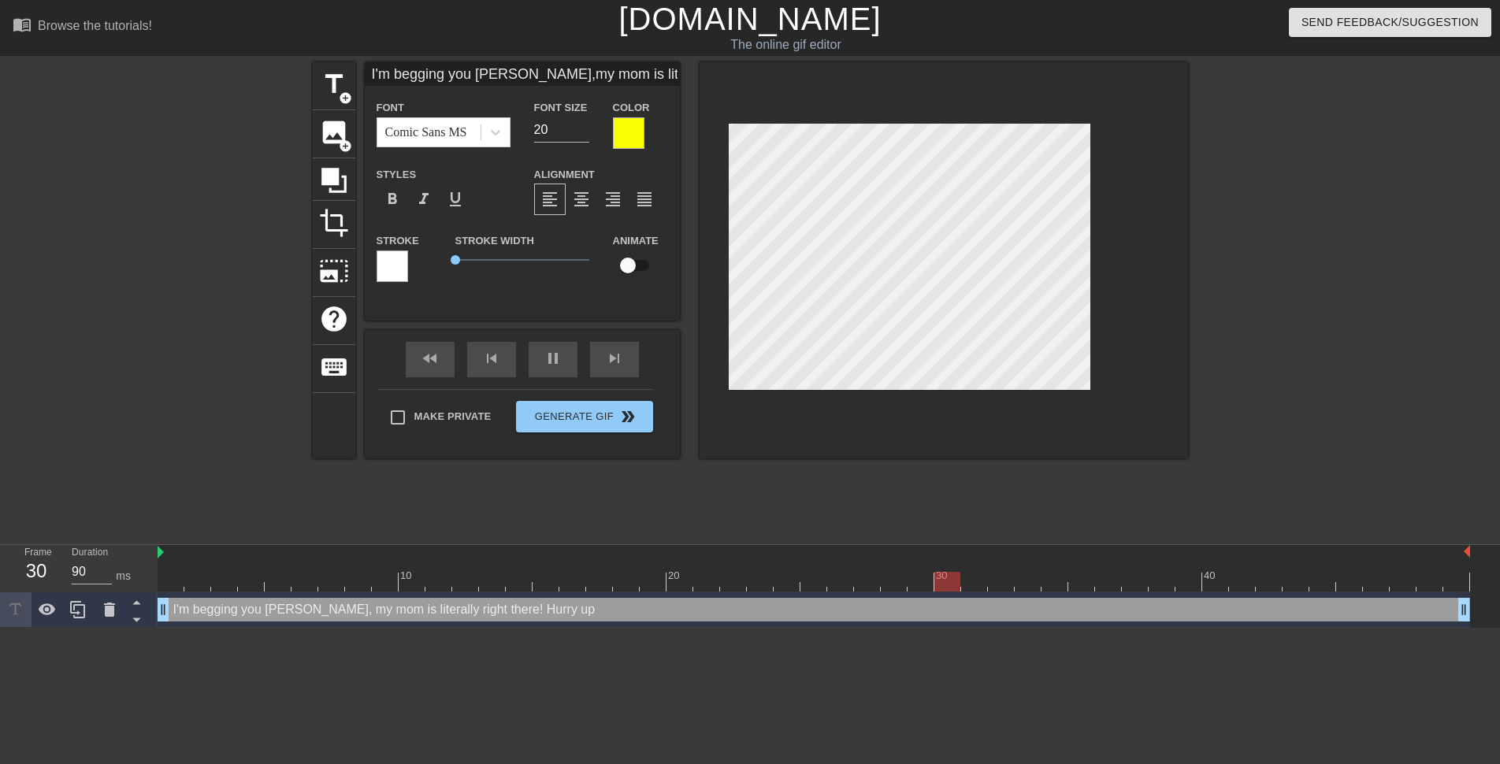
type input "80"
type input "H [PERSON_NAME],my mom is literally right there!Hurry up"
type textarea "H [PERSON_NAME], my mom is literally right there! Hurry up"
type input "90"
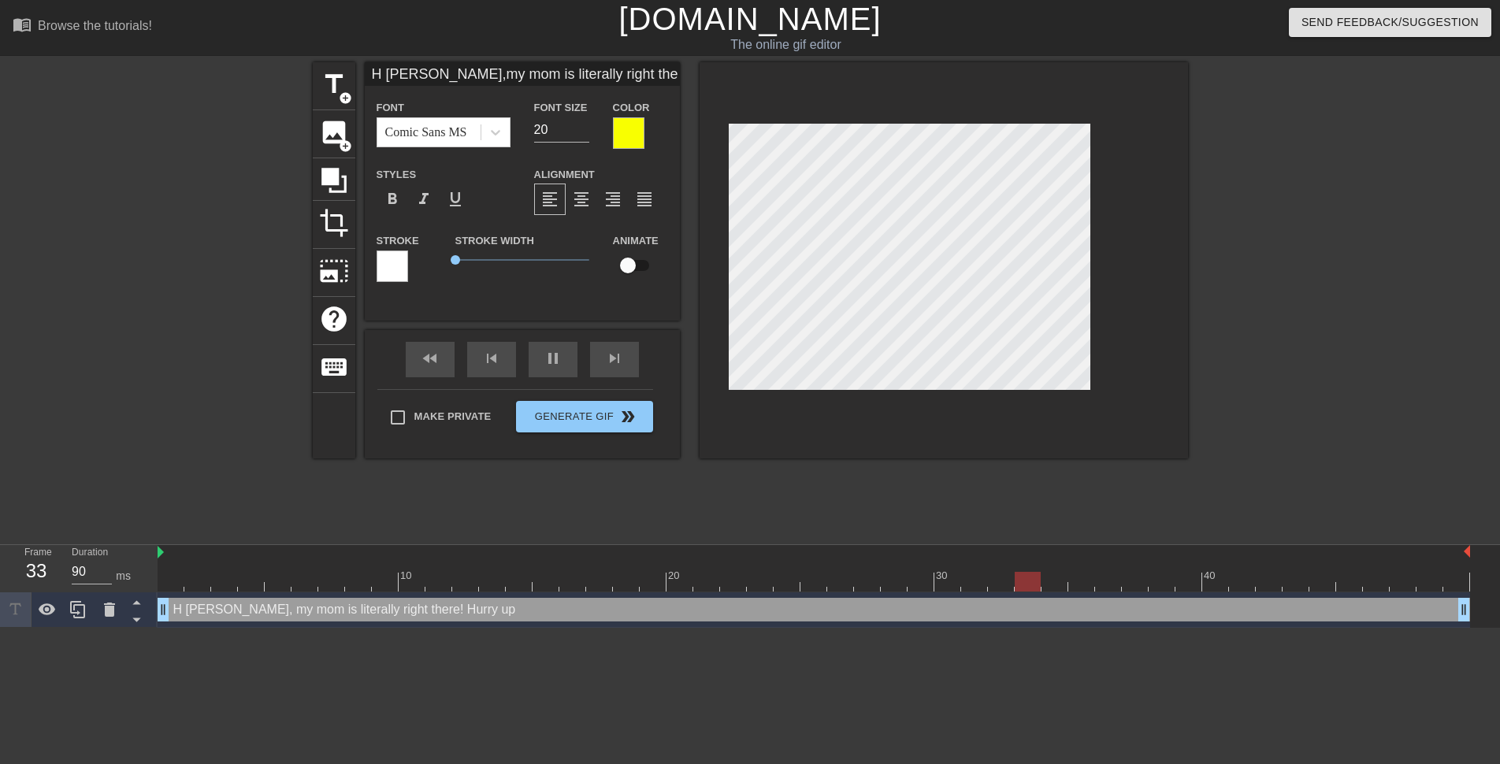
type input "[PERSON_NAME] [PERSON_NAME],my mom is literally right there!Hurry up"
type textarea "[PERSON_NAME] [PERSON_NAME], my mom is literally right there! Hurry up"
type input "80"
type input "Hur [PERSON_NAME],my mom is literally right there!Hurry up"
type textarea "Hur [PERSON_NAME], my mom is literally right there! Hurry up"
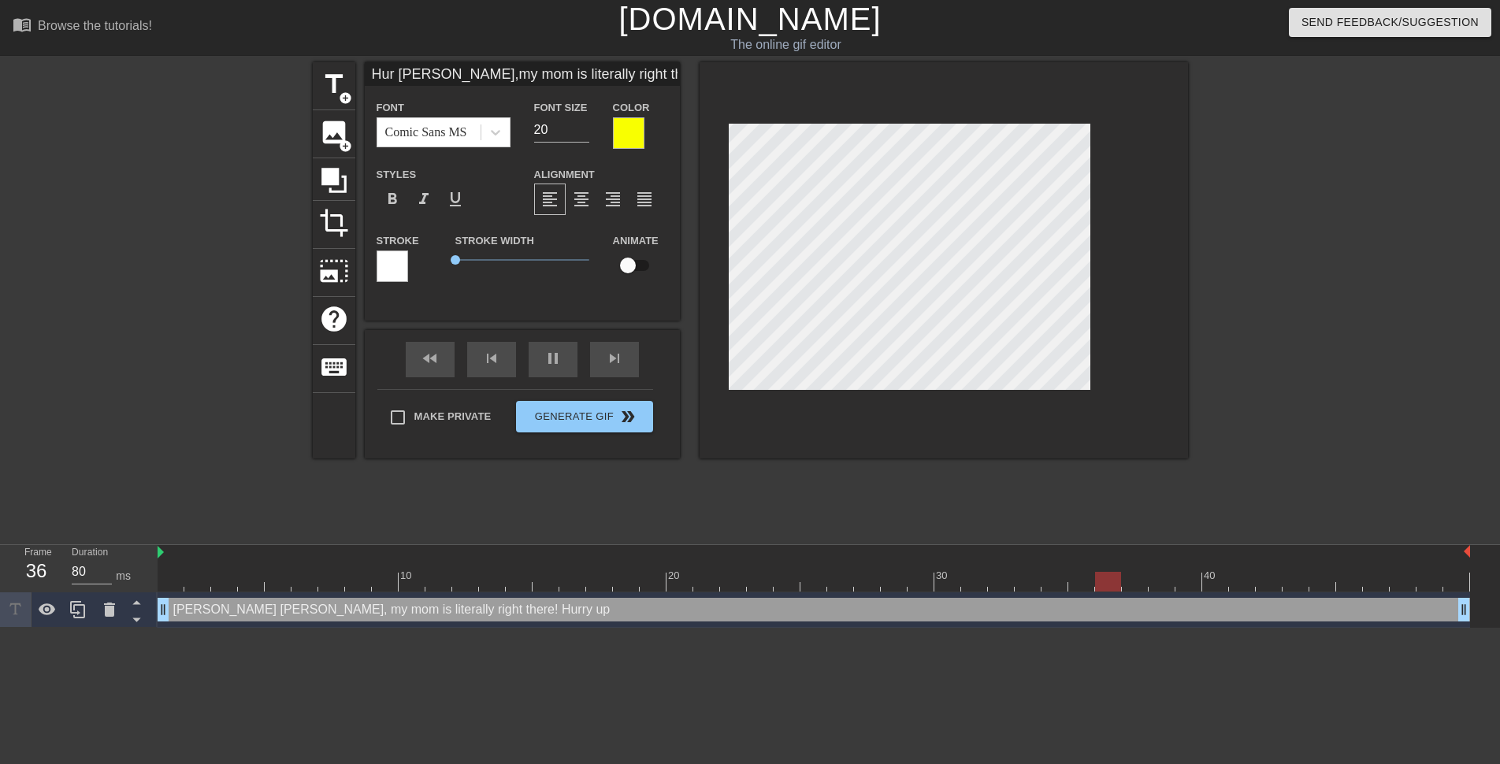
type input "90"
type input "Hurr [PERSON_NAME],my mom is literally right there!Hurry up"
type textarea "Hurr [PERSON_NAME], my mom is literally right there! Hurry up"
type input "80"
type input "Hurry [PERSON_NAME],my mom is literally right there!Hurry up"
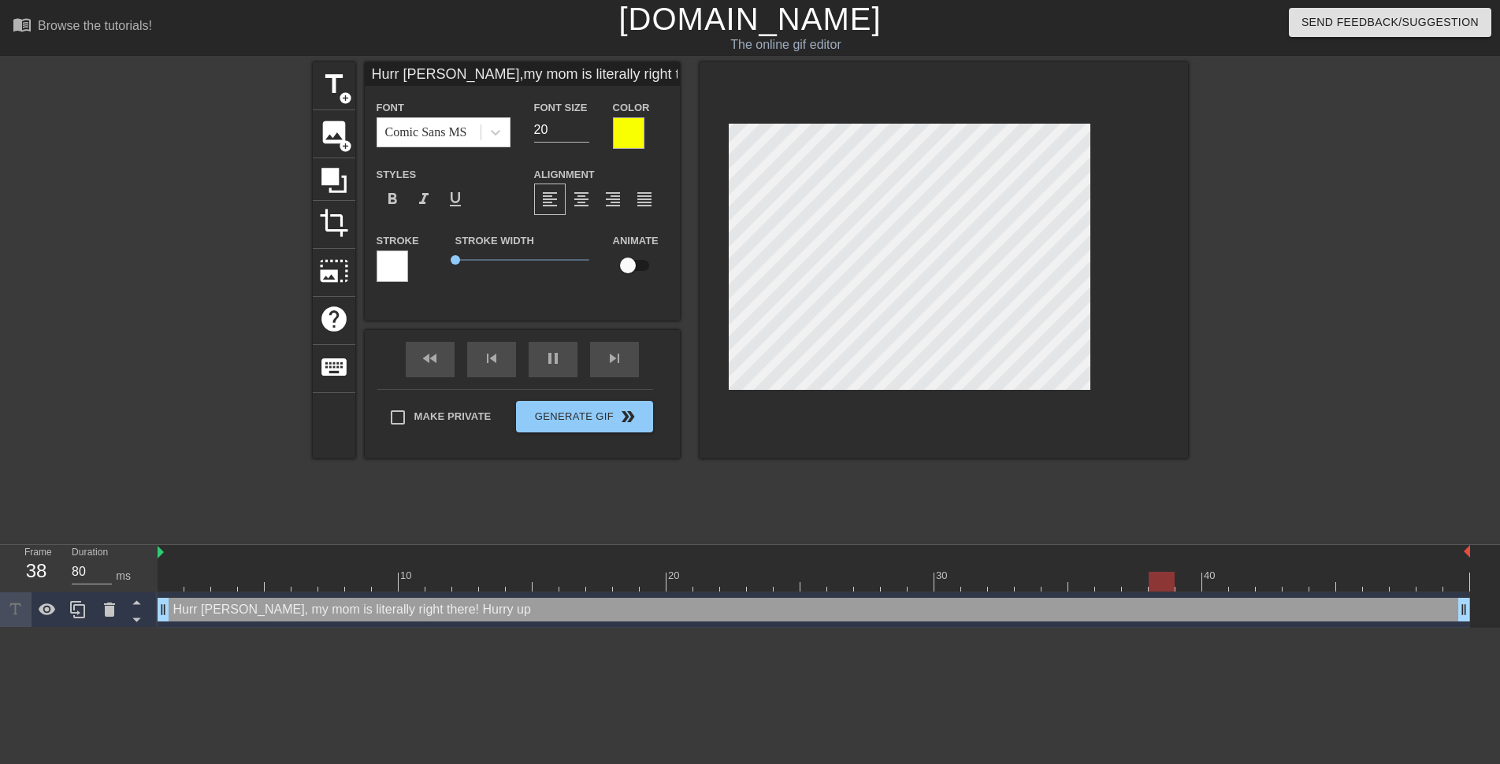
type textarea "Hurry [PERSON_NAME], my mom is literally right there! Hurry up"
type input "90"
type input "Hurry [PERSON_NAME],my mom is literally right there!Hurry up"
type textarea "Hurry [PERSON_NAME], my mom is literally right there! Hurry up"
type input "80"
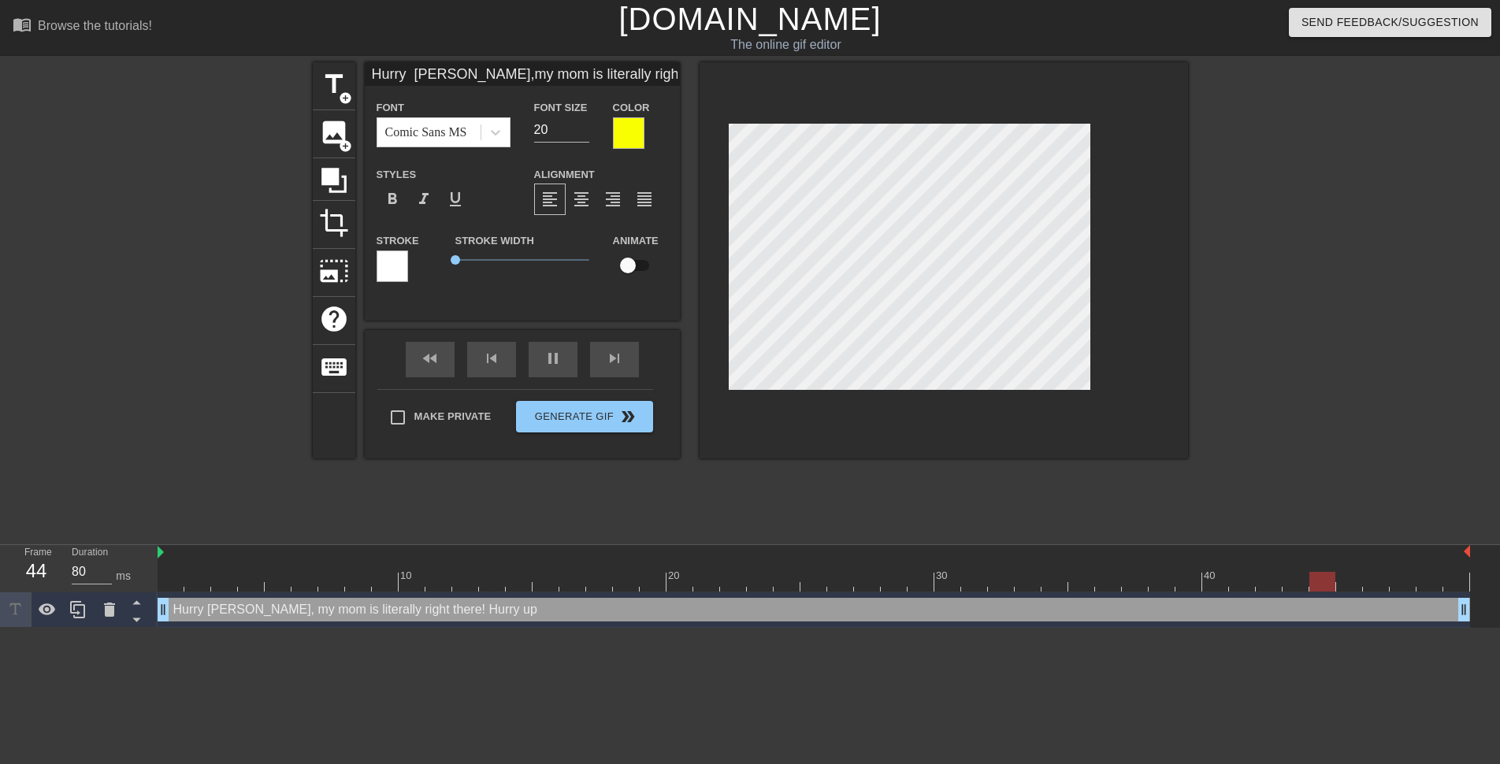
type input "Hurry u [PERSON_NAME],my mom is literally right there!Hurry up"
type textarea "Hurry u [PERSON_NAME], my mom is literally right there! Hurry up"
type input "90"
type input "Hurry up [PERSON_NAME],my mom is literally right there!Hurry up"
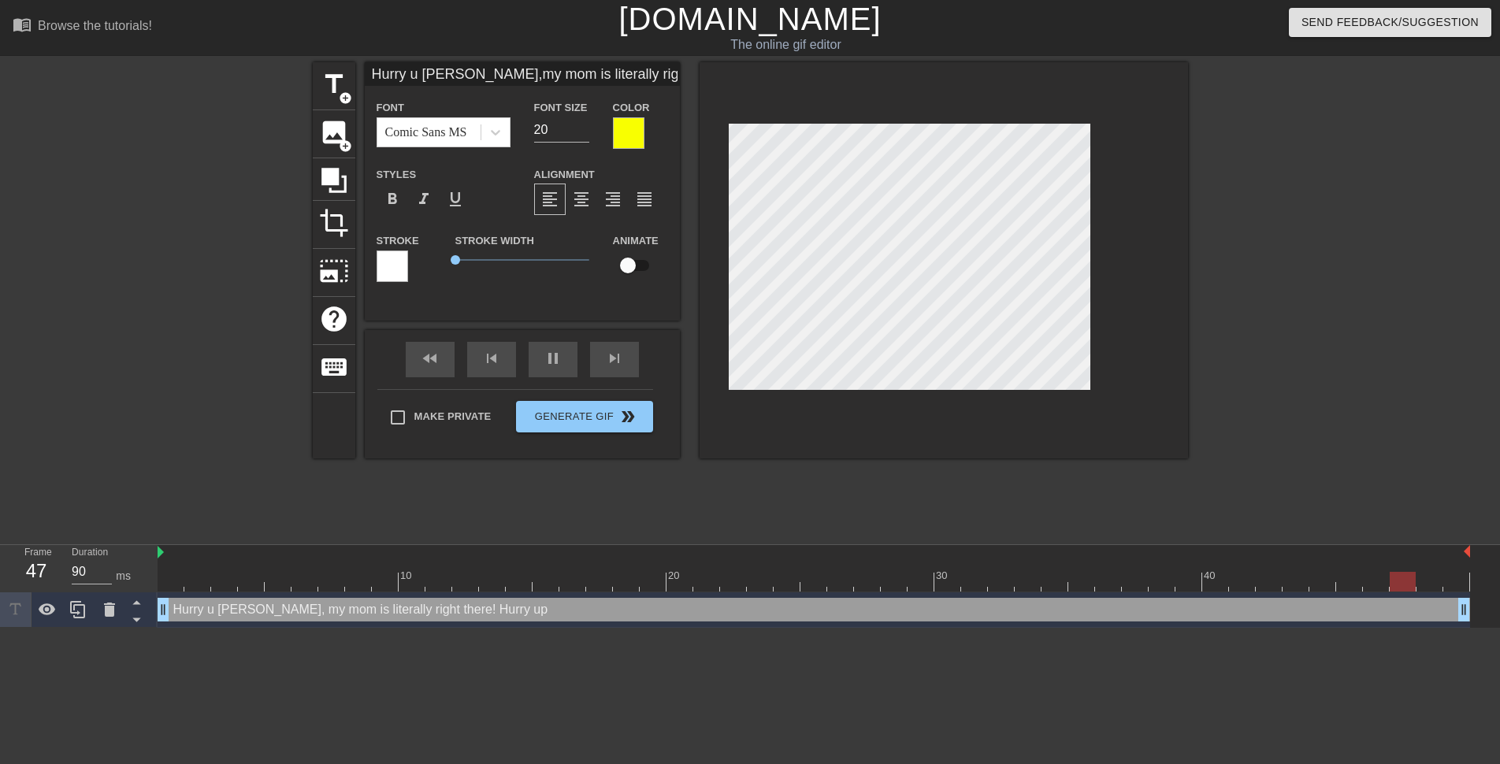
type textarea "Hurry up [PERSON_NAME], my mom is literally right there! Hurry up"
type input "90"
type textarea "Hurry up [PERSON_NAME], my mom is literally right there! Hurry up"
type input "80"
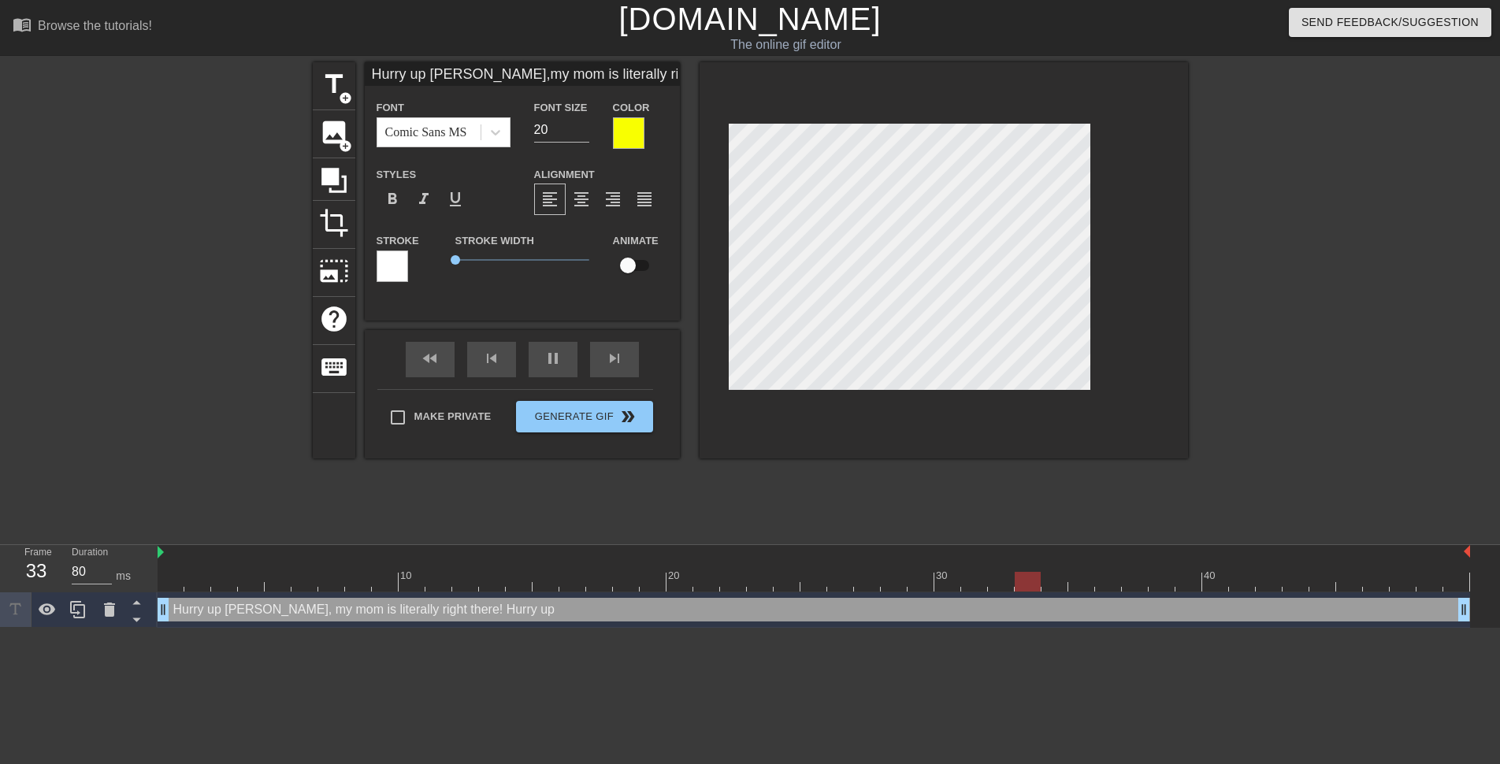
type input "J [PERSON_NAME],my mom is literally right there!Hurry up"
type textarea "J [PERSON_NAME], my mom is literally right there! Hurry up"
type input "Je [PERSON_NAME],my mom is literally right there!Hurry up"
type textarea "Je [PERSON_NAME], my mom is literally right there! Hurry up"
type input "90"
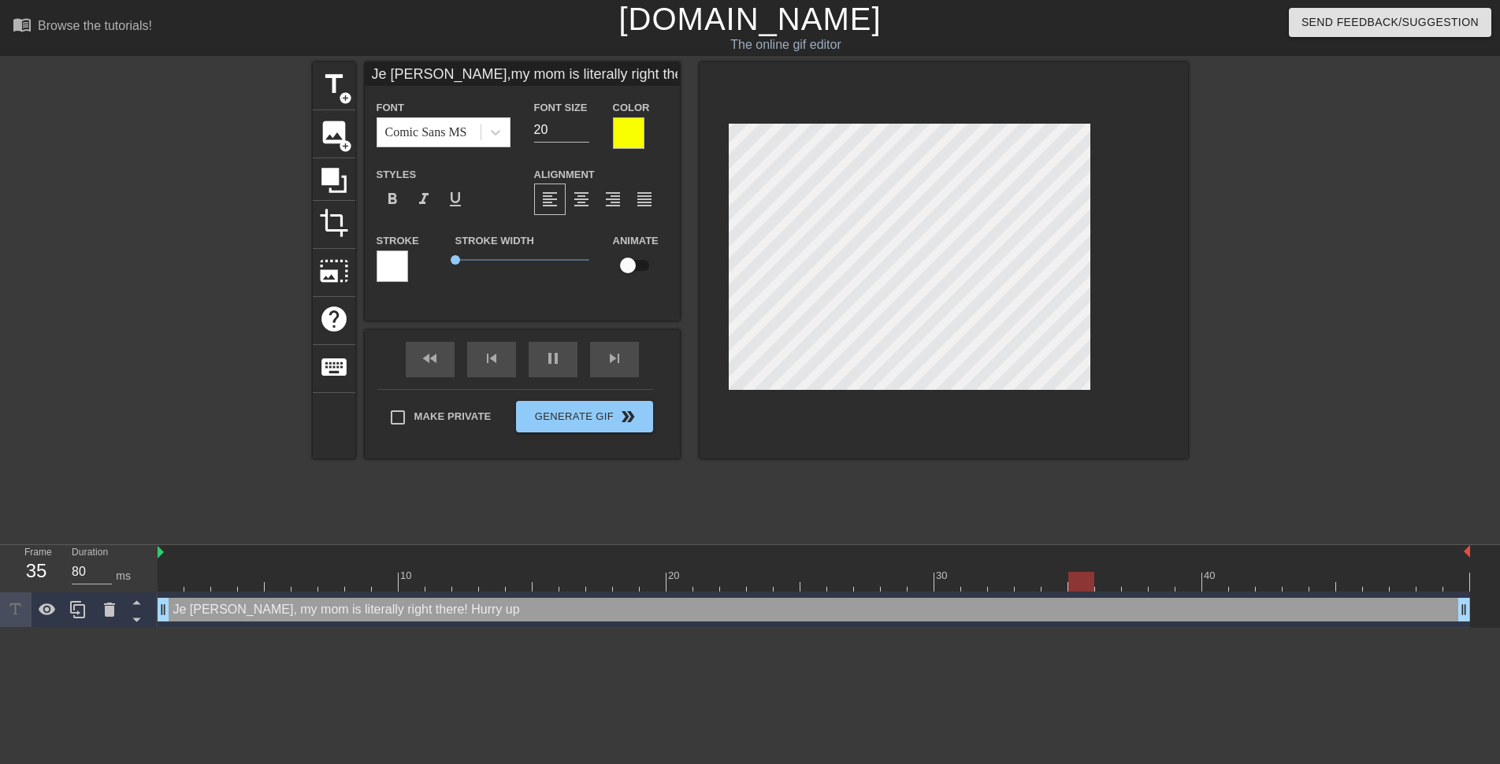
type input "Jes [PERSON_NAME],my mom is literally right there!Hurry up"
type textarea "Jes [PERSON_NAME], my mom is literally right there! Hurry up"
type input "80"
type input "Jesu [PERSON_NAME],my mom is literally right there!Hurry up"
type textarea "Jesu [PERSON_NAME], my mom is literally right there! Hurry up"
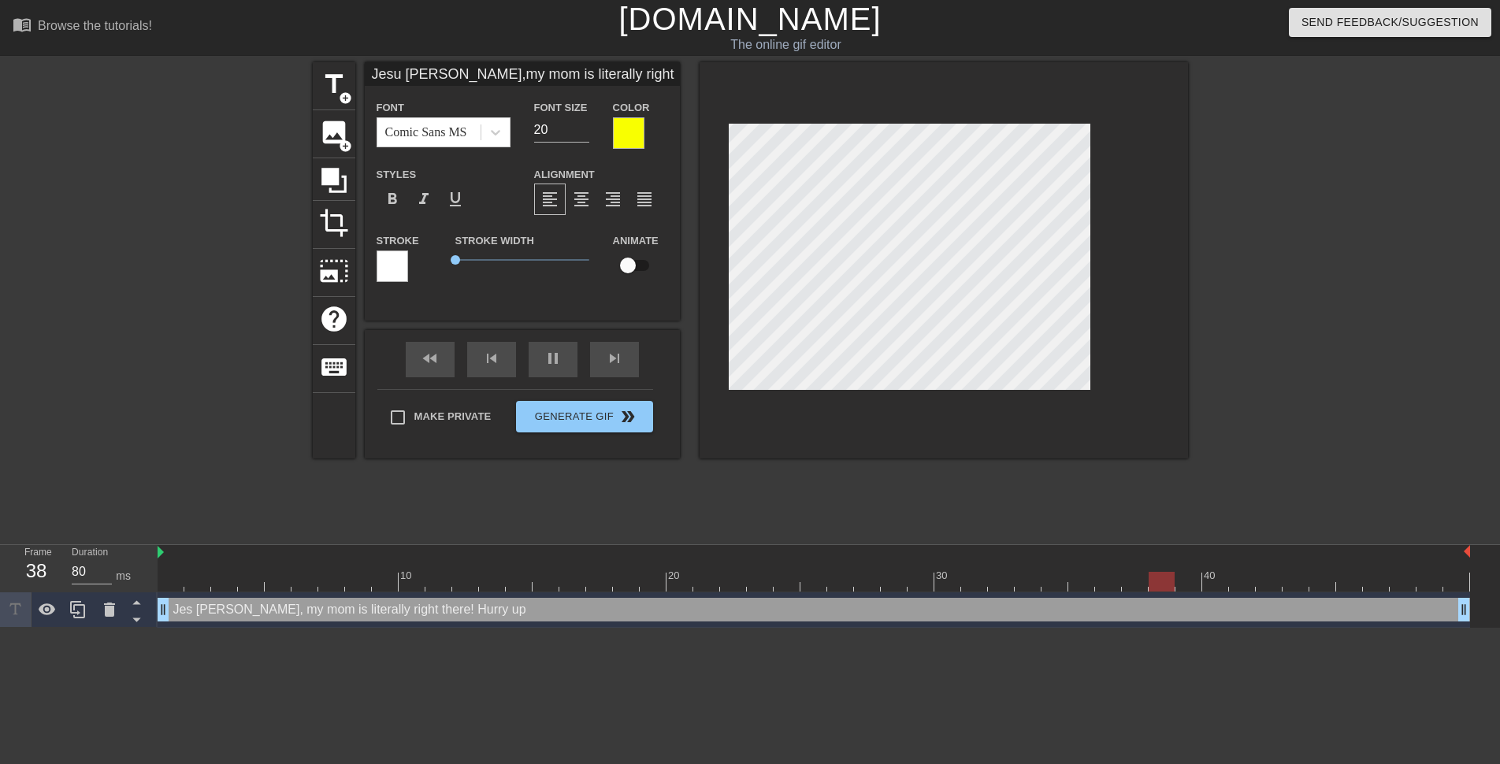
type input "90"
type input "[PERSON_NAME] [PERSON_NAME],my mom is literally right there!Hurry up"
type textarea "[PERSON_NAME] [PERSON_NAME], my mom is literally right there! Hurry up"
type input "80"
type input "[PERSON_NAME] [PERSON_NAME],my mom is literally right there!Hurry up"
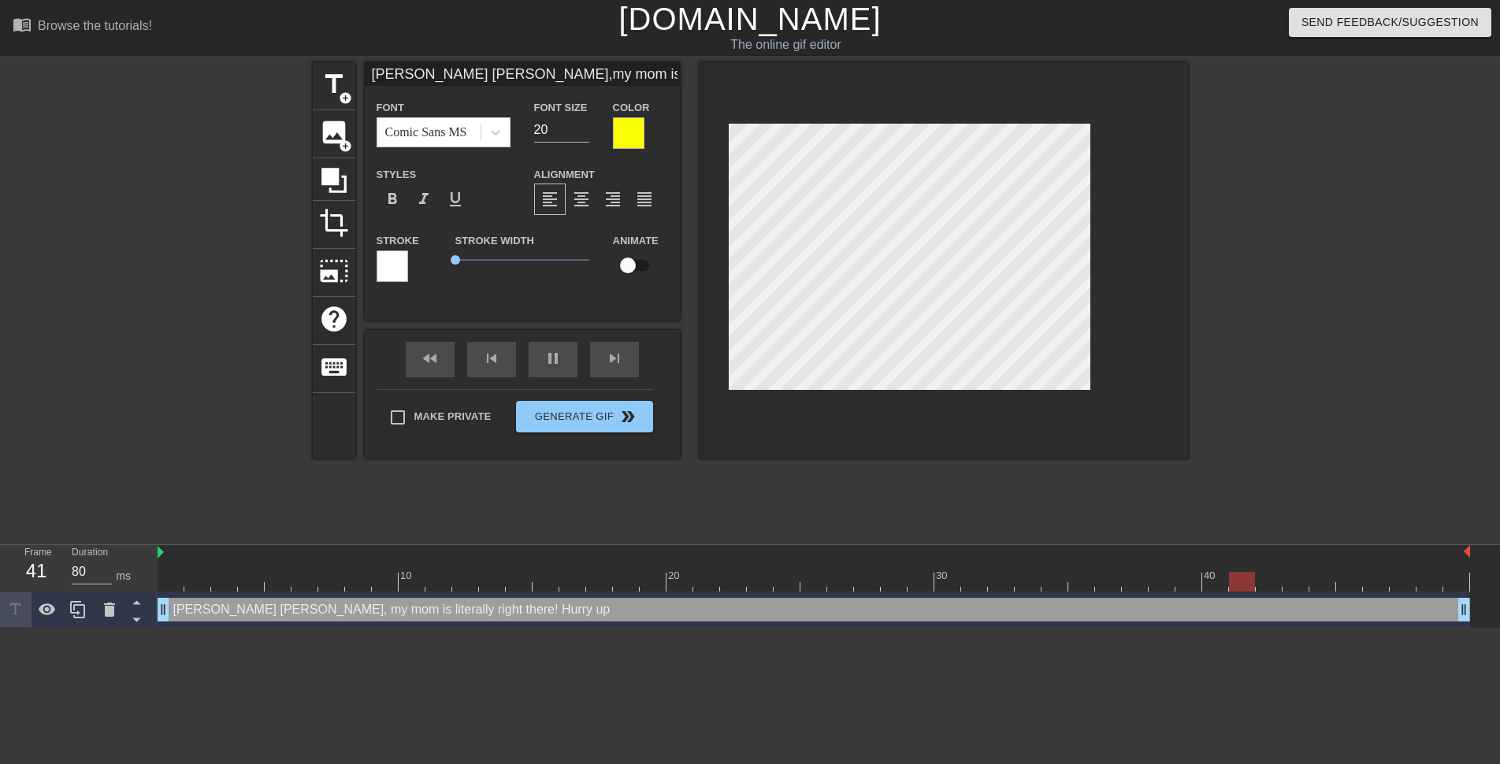
type textarea "[PERSON_NAME] [PERSON_NAME], my mom is literally right there! Hurry up"
type input "90"
type input "[PERSON_NAME] c [PERSON_NAME],my mom is literally right there!Hurry up"
type textarea "[PERSON_NAME] c [PERSON_NAME], my mom is literally right there! Hurry up"
type input "80"
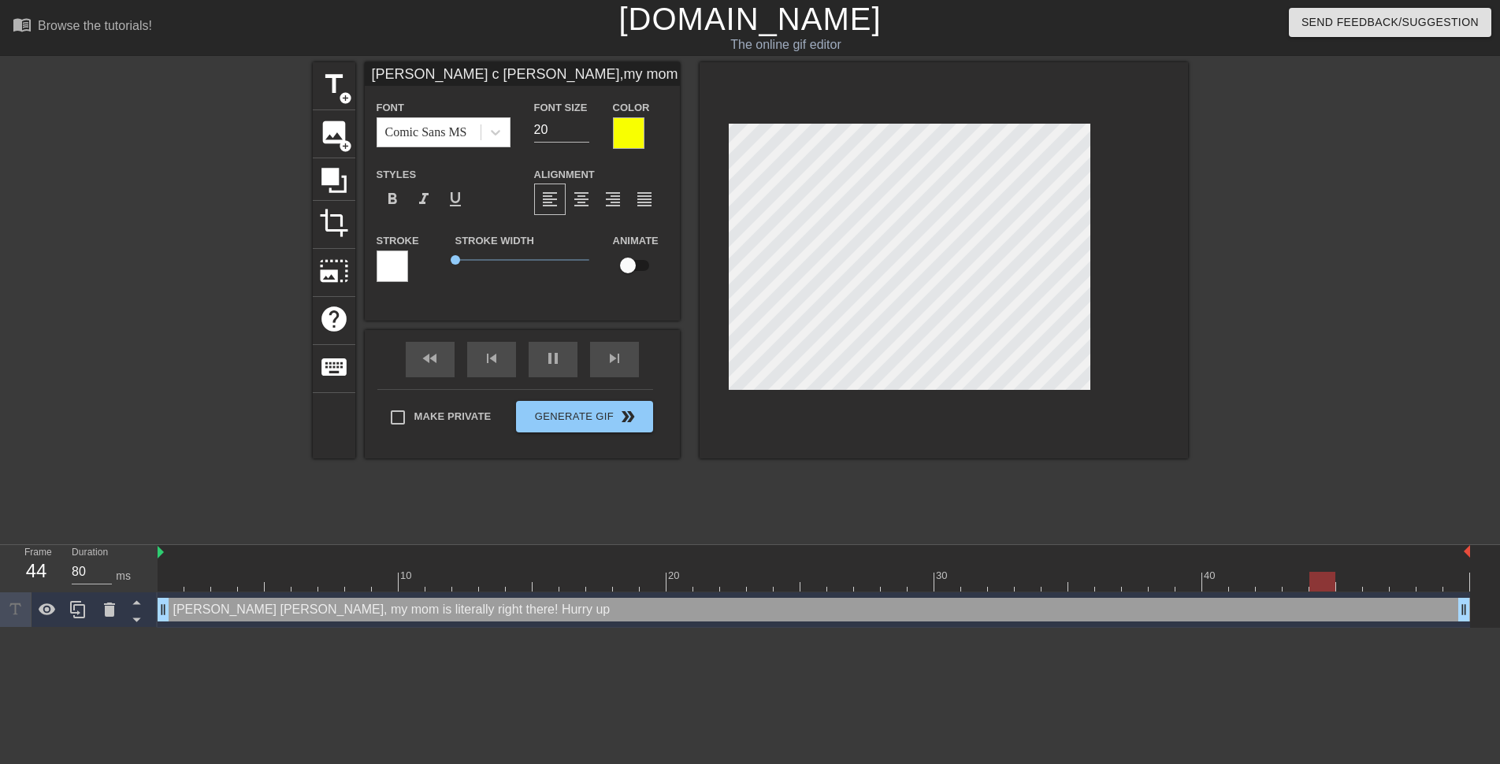
type input "[PERSON_NAME] ch [PERSON_NAME],my mom is literally right there!Hurry up"
type textarea "[PERSON_NAME] ch [PERSON_NAME], my mom is literally right there! Hurry up"
type input "[DEMOGRAPHIC_DATA] chg [PERSON_NAME],my mom is literally right there!Hurry up"
type textarea "[DEMOGRAPHIC_DATA] chg [PERSON_NAME], my mom is literally right there! Hurry up"
type input "90"
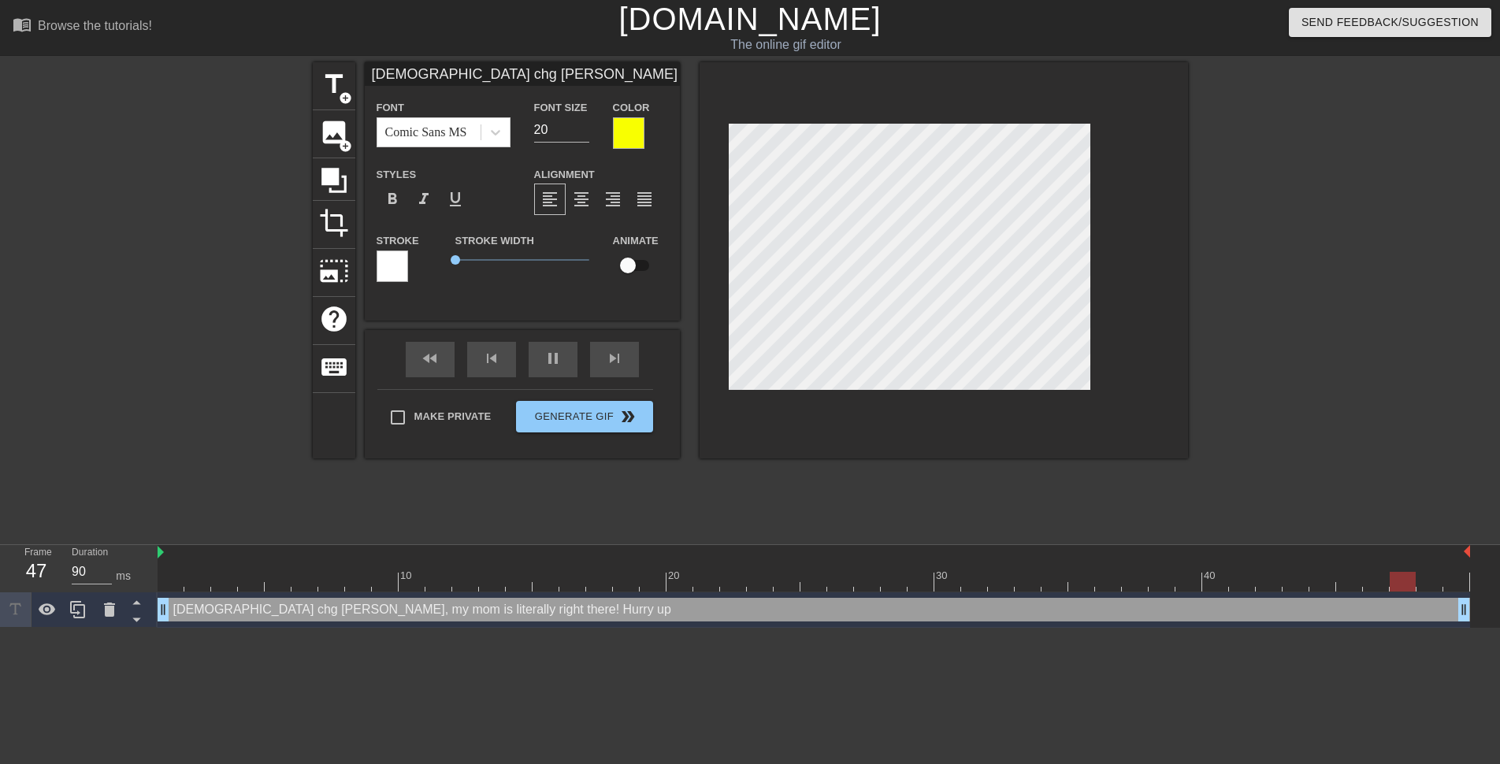
type input "[DEMOGRAPHIC_DATA] chgr [PERSON_NAME],my mom is literally right there!Hurry up"
type textarea "[DEMOGRAPHIC_DATA] chgr [PERSON_NAME], my mom is literally right there! Hurry up"
type input "80"
type input "[DEMOGRAPHIC_DATA] chgri [PERSON_NAME],my mom is literally right there!Hurry up"
type textarea "[DEMOGRAPHIC_DATA] chgri [PERSON_NAME], my mom is literally right there! Hurry …"
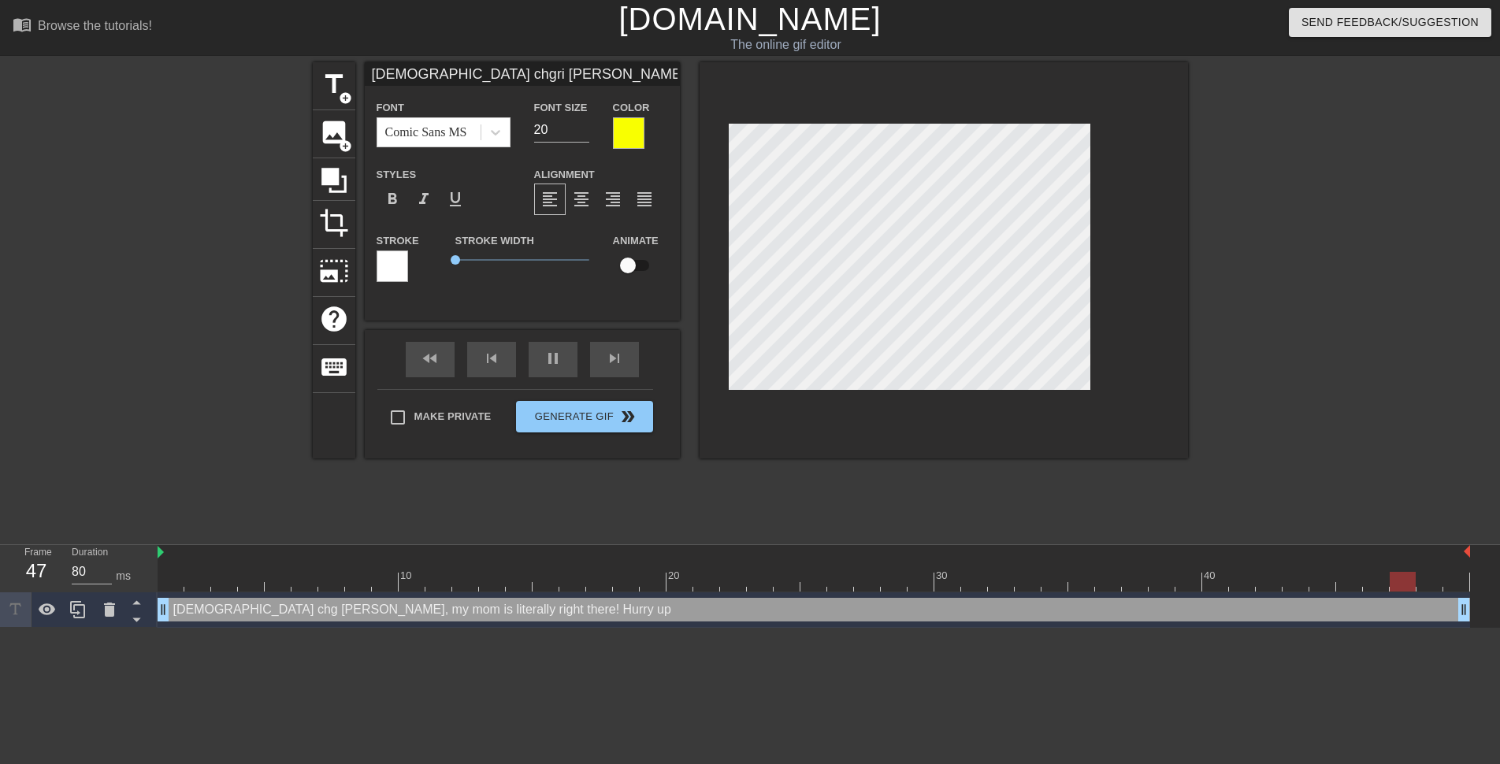
type input "[PERSON_NAME] chgris [PERSON_NAME],my mom is literally right there!Hurry up"
type textarea "[PERSON_NAME] chgris [PERSON_NAME], my mom is literally right there! Hurry up"
type input "[PERSON_NAME] chgrist [PERSON_NAME],my mom is literally right there!Hurry up"
type textarea "[PERSON_NAME] chgrist [PERSON_NAME], my mom is literally right there! Hurry up"
type input "80"
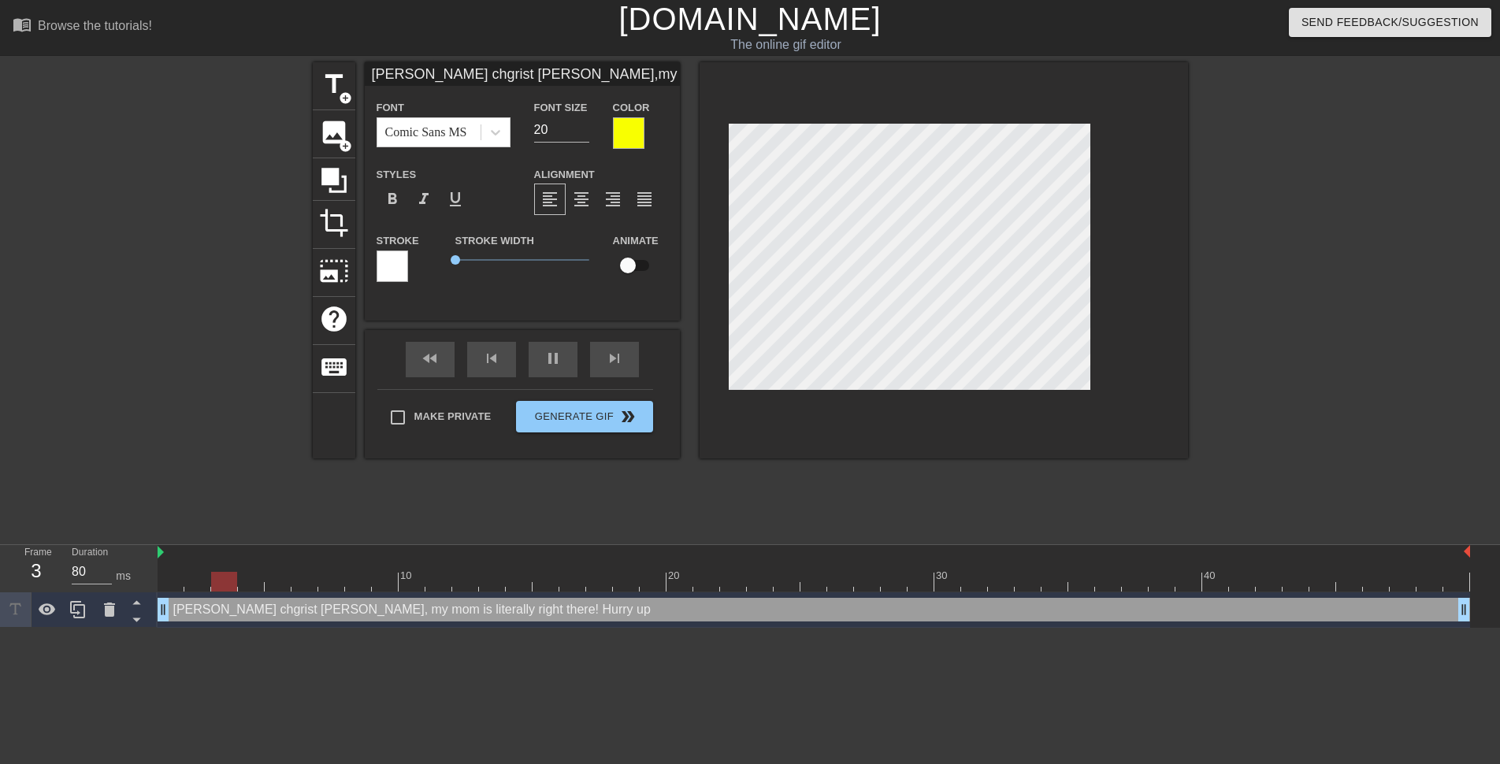
type input "[PERSON_NAME] chgris [PERSON_NAME],my mom is literally right there!Hurry up"
type textarea "[PERSON_NAME] chgris [PERSON_NAME], my mom is literally right there! Hurry up"
type input "90"
type input "[DEMOGRAPHIC_DATA] chgri [PERSON_NAME],my mom is literally right there!Hurry up"
type textarea "[DEMOGRAPHIC_DATA] chgri [PERSON_NAME], my mom is literally right there! Hurry …"
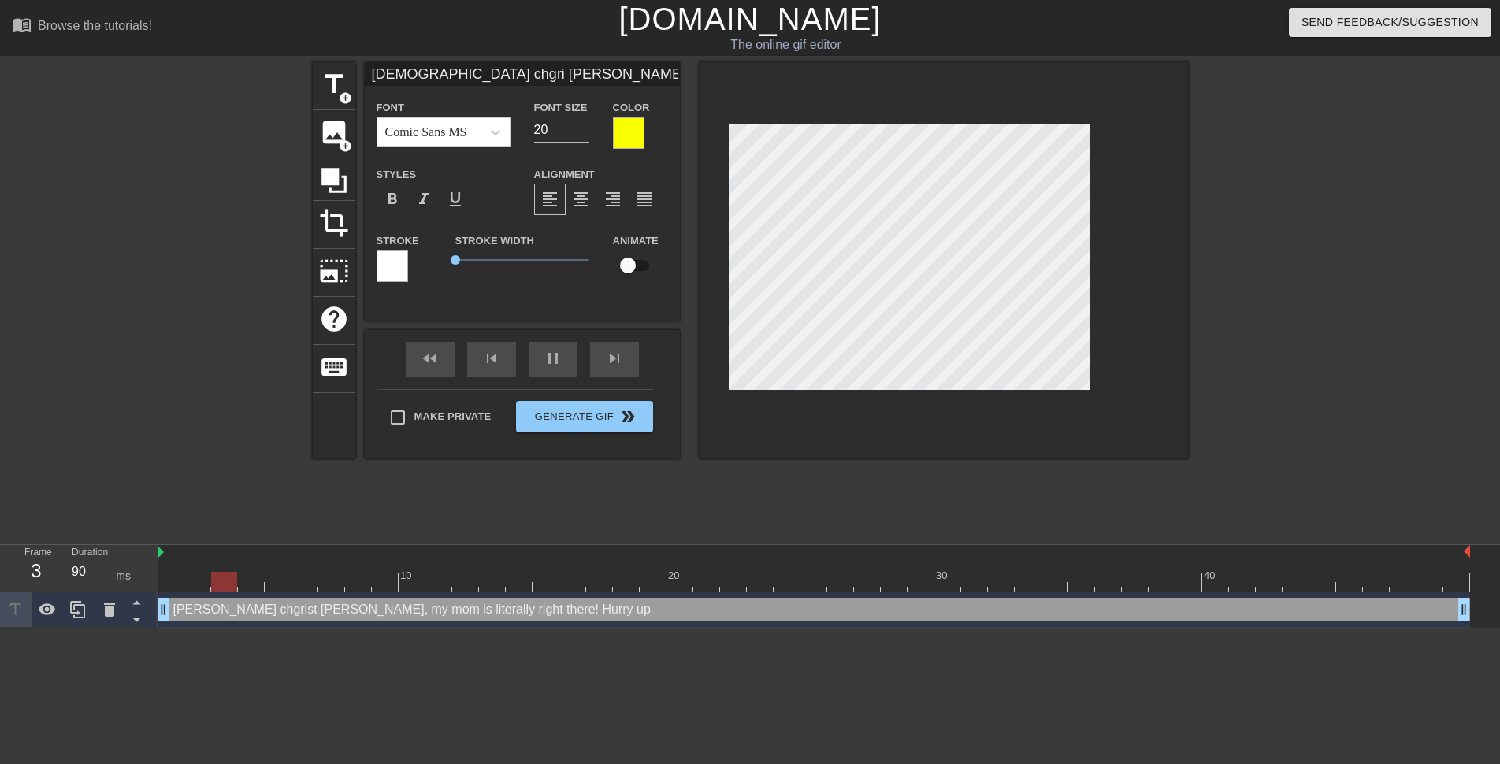
type input "80"
type input "[DEMOGRAPHIC_DATA] chgr [PERSON_NAME],my mom is literally right there!Hurry up"
type textarea "[DEMOGRAPHIC_DATA] chgr [PERSON_NAME], my mom is literally right there! Hurry up"
type input "80"
type input "[DEMOGRAPHIC_DATA] chg [PERSON_NAME],my mom is literally right there!Hurry up"
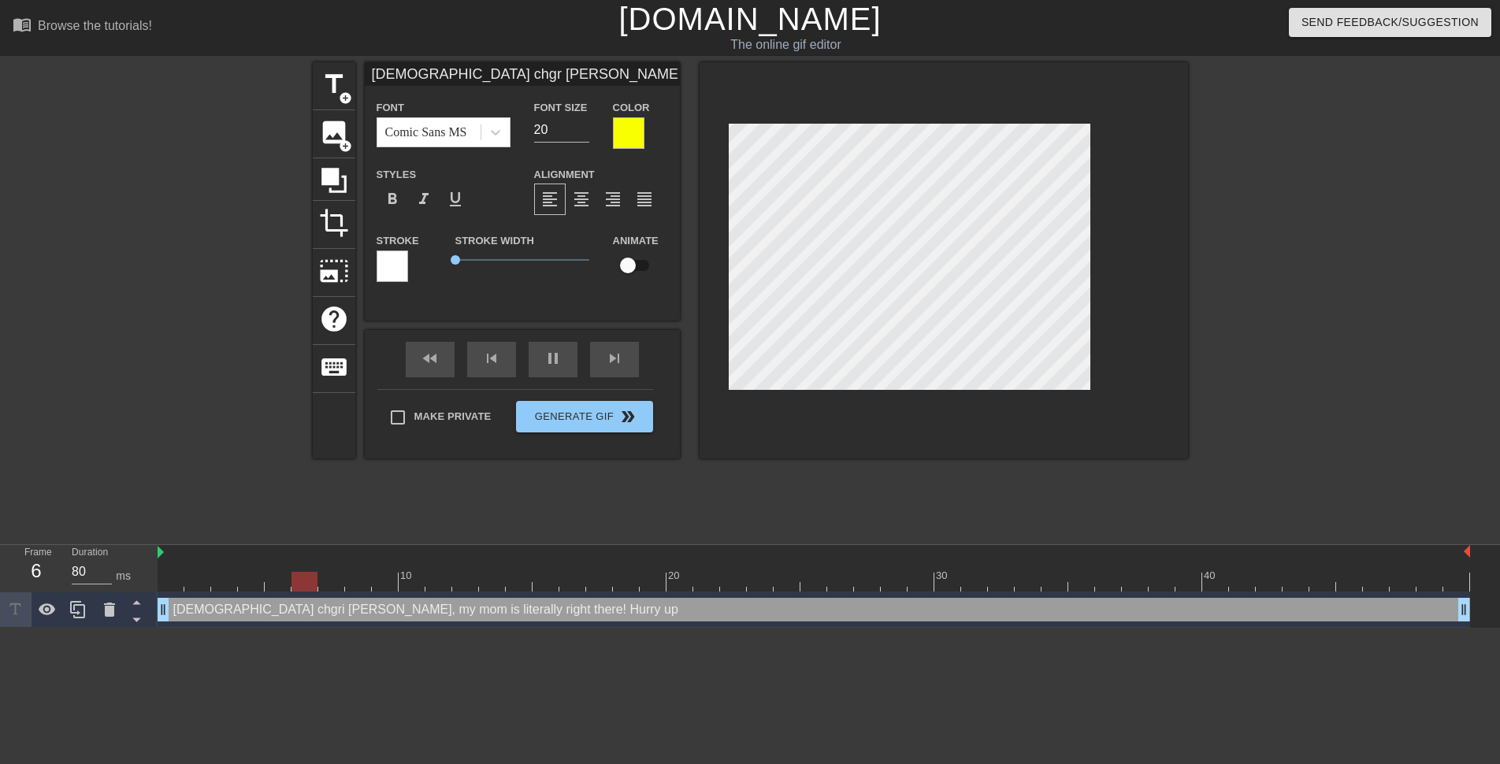
type textarea "[DEMOGRAPHIC_DATA] chg [PERSON_NAME], my mom is literally right there! Hurry up"
type input "[PERSON_NAME] ch [PERSON_NAME],my mom is literally right there!Hurry up"
type textarea "[PERSON_NAME] ch [PERSON_NAME], my mom is literally right there! Hurry up"
type input "90"
type input "[PERSON_NAME] chr [PERSON_NAME],my mom is literally right there!Hurry up"
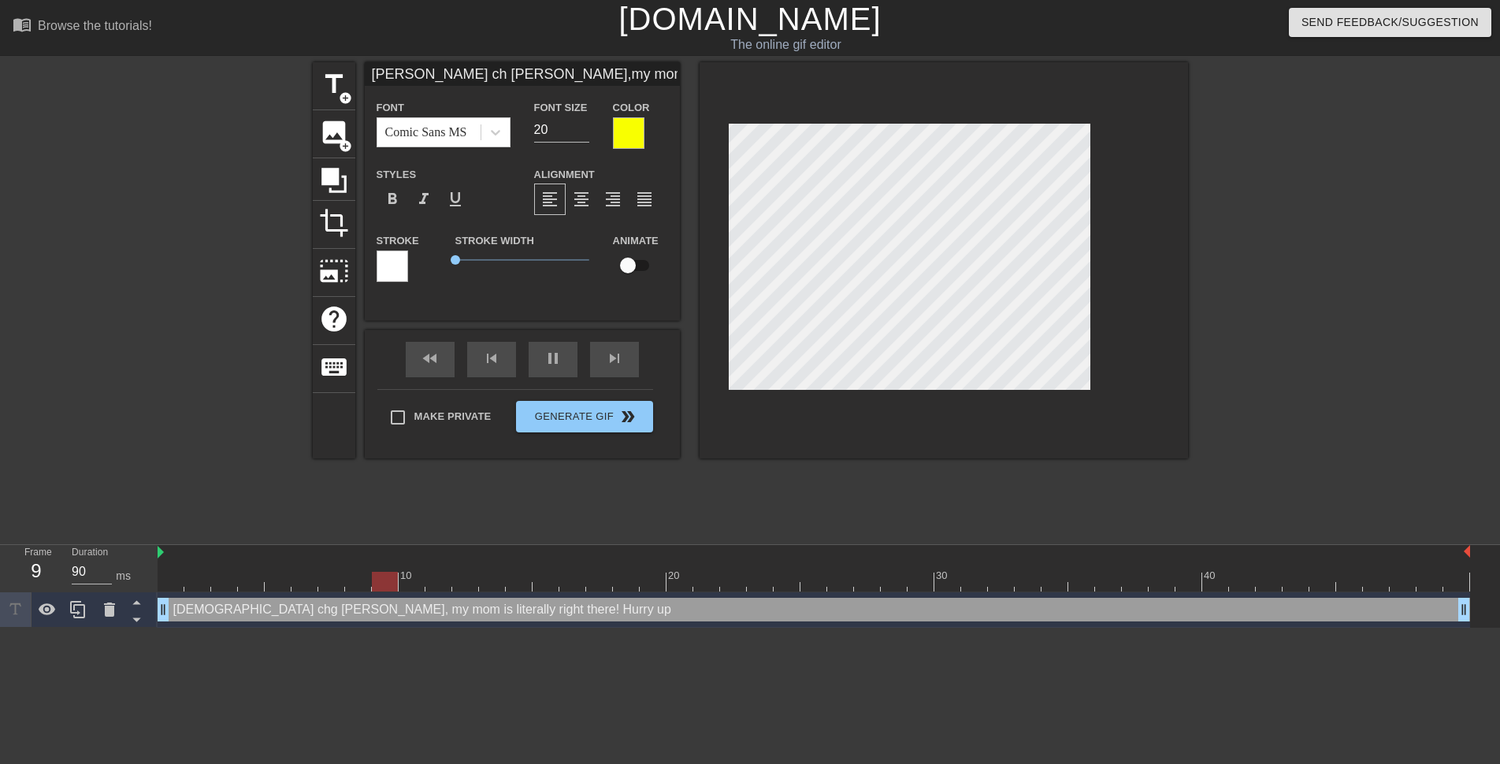
type textarea "[PERSON_NAME] chr [PERSON_NAME], my mom is literally right there! Hurry up"
type input "80"
type textarea "[PERSON_NAME] chri [PERSON_NAME], my mom is literally right there! Hurry up"
type input "[DEMOGRAPHIC_DATA] chriu [PERSON_NAME],my mom is literally right there!Hurry up"
type textarea "[DEMOGRAPHIC_DATA] chriu [PERSON_NAME], my mom is literally right there! Hurry …"
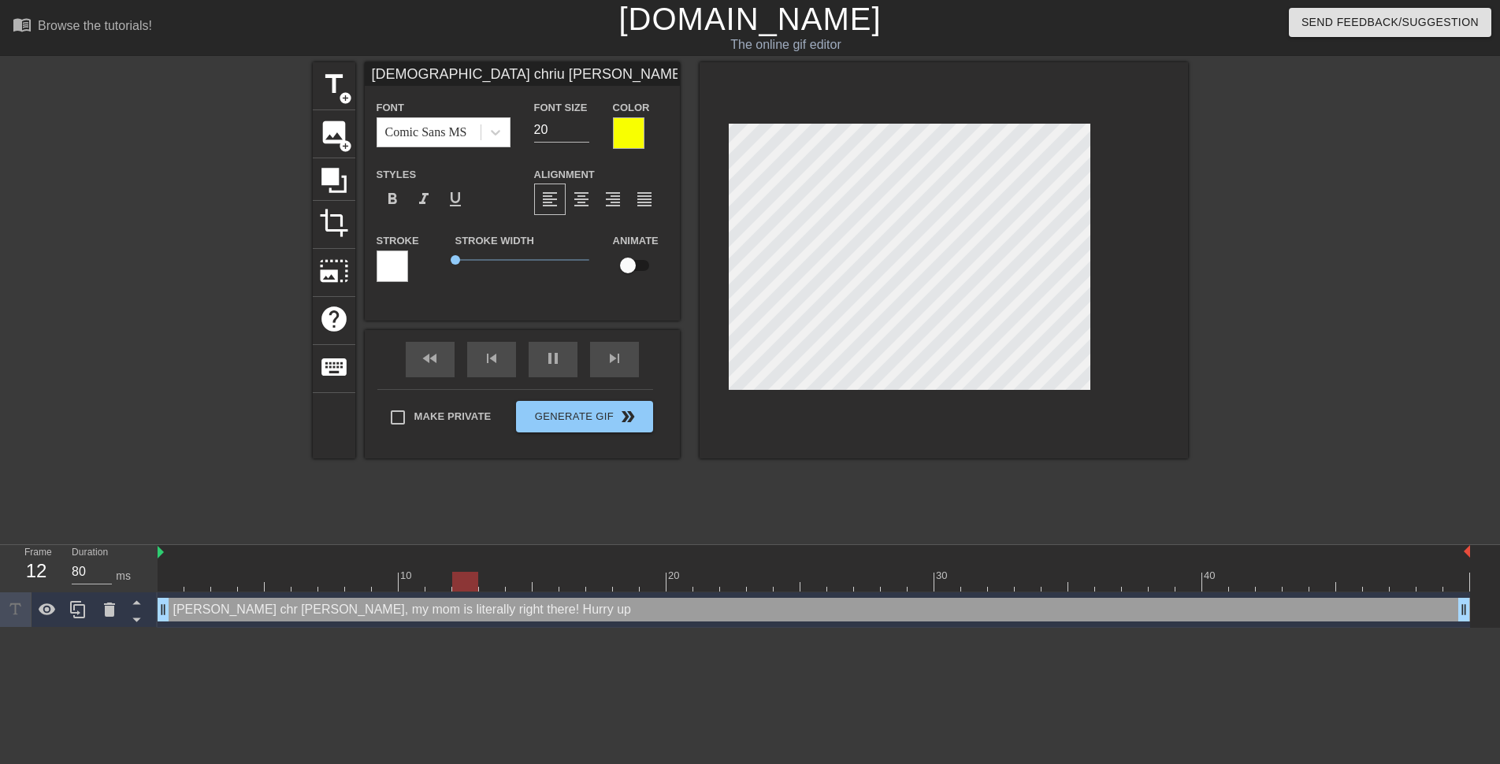
type input "90"
type input "[PERSON_NAME] [PERSON_NAME],my mom is literally right there!Hurry up"
type textarea "[PERSON_NAME] [PERSON_NAME], my mom is literally right there! Hurry up"
type input "80"
type input "[DEMOGRAPHIC_DATA][PERSON_NAME] [PERSON_NAME],my mom is literally right there!H…"
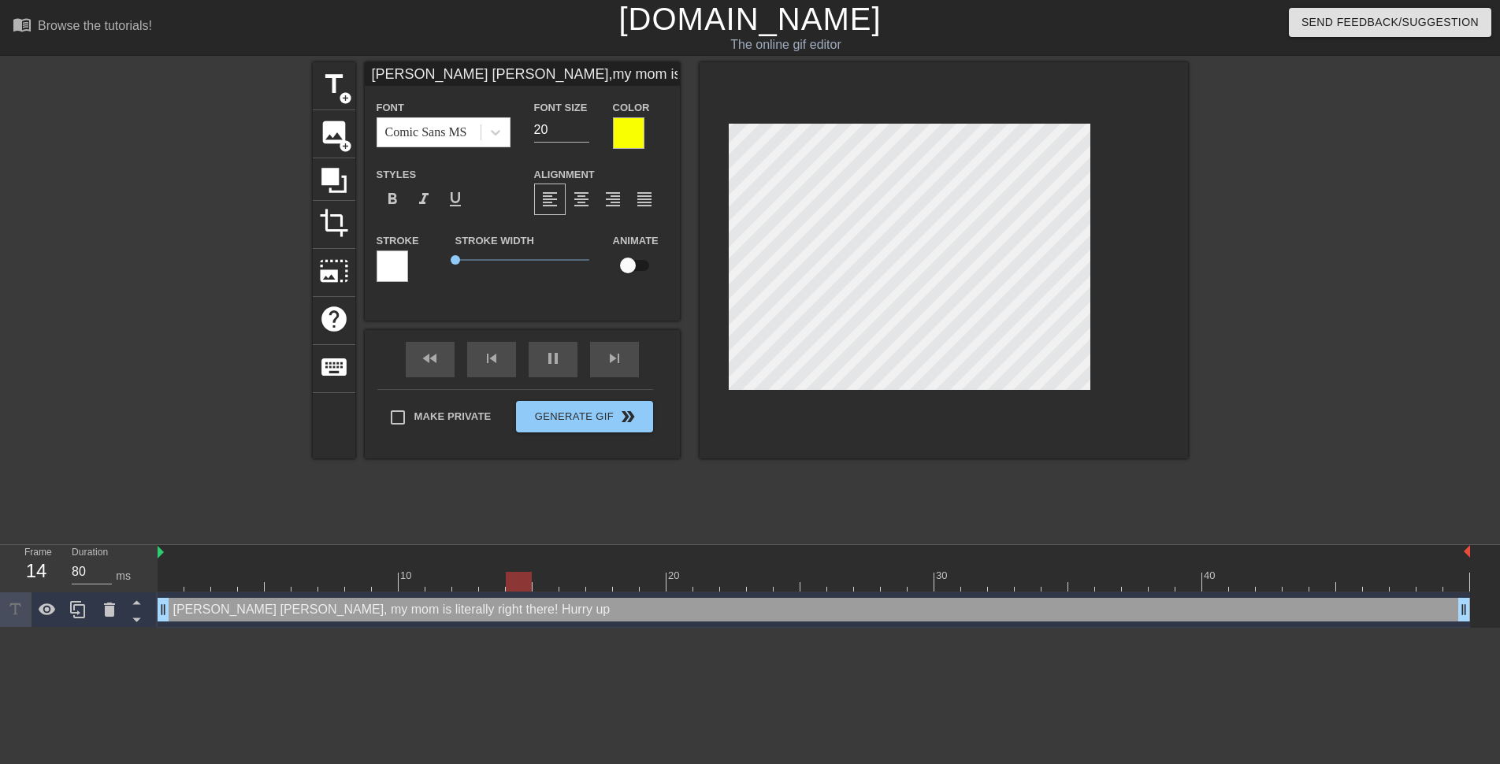
type textarea "[DEMOGRAPHIC_DATA][PERSON_NAME] [PERSON_NAME], my mom is literally right there!…"
type input "80"
type input "[PERSON_NAME] [PERSON_NAME],my mom is literally right there!Hurry up"
type textarea "[PERSON_NAME] [PERSON_NAME], my mom is literally right there! Hurry up"
type input "90"
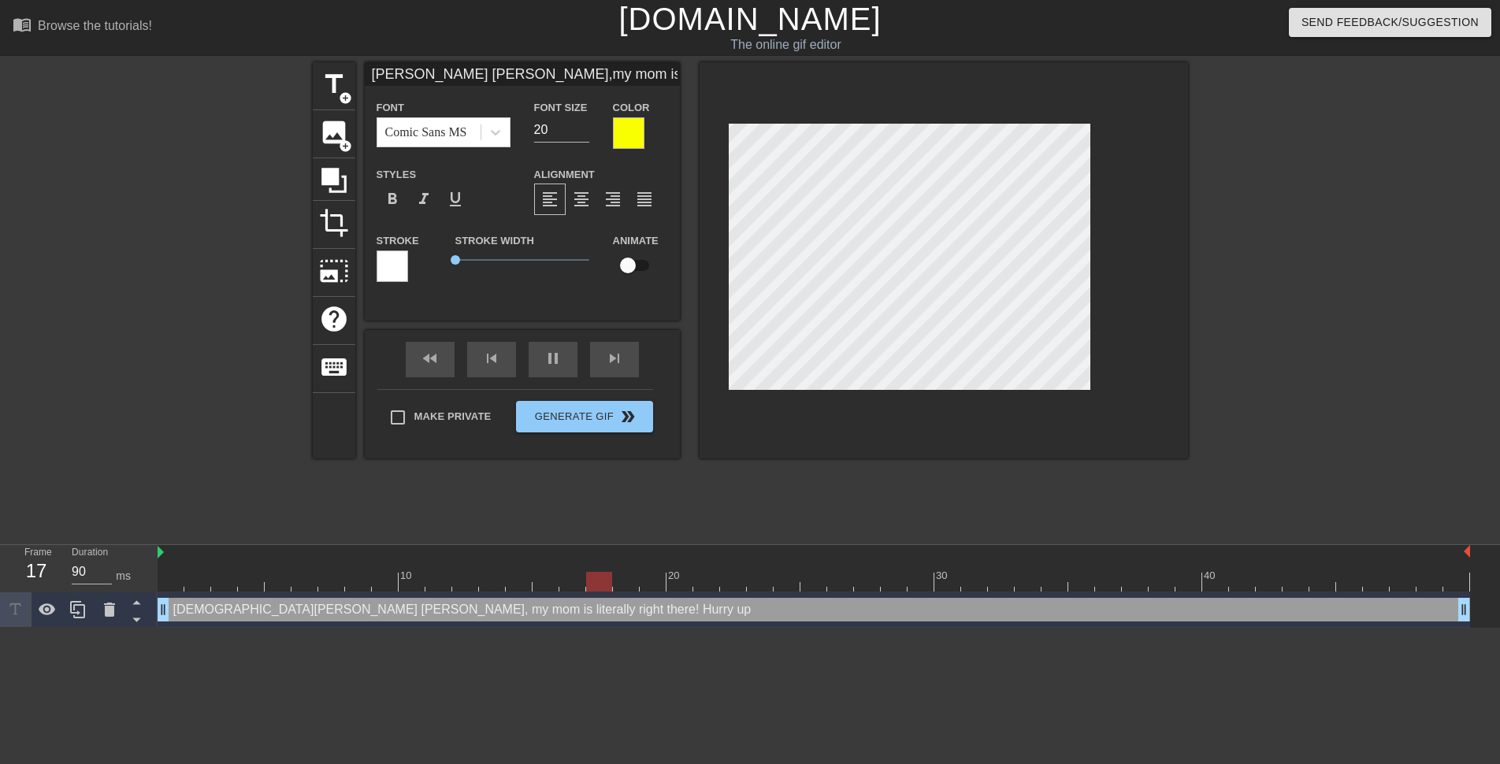
type input "[DEMOGRAPHIC_DATA] chriu [PERSON_NAME],my mom is literally right there!Hurry up"
type textarea "[DEMOGRAPHIC_DATA] chriu [PERSON_NAME], my mom is literally right there! Hurry …"
type input "80"
type input "[PERSON_NAME] chri [PERSON_NAME],my mom is literally right there!Hurry up"
type textarea "[PERSON_NAME] chri [PERSON_NAME], my mom is literally right there! Hurry up"
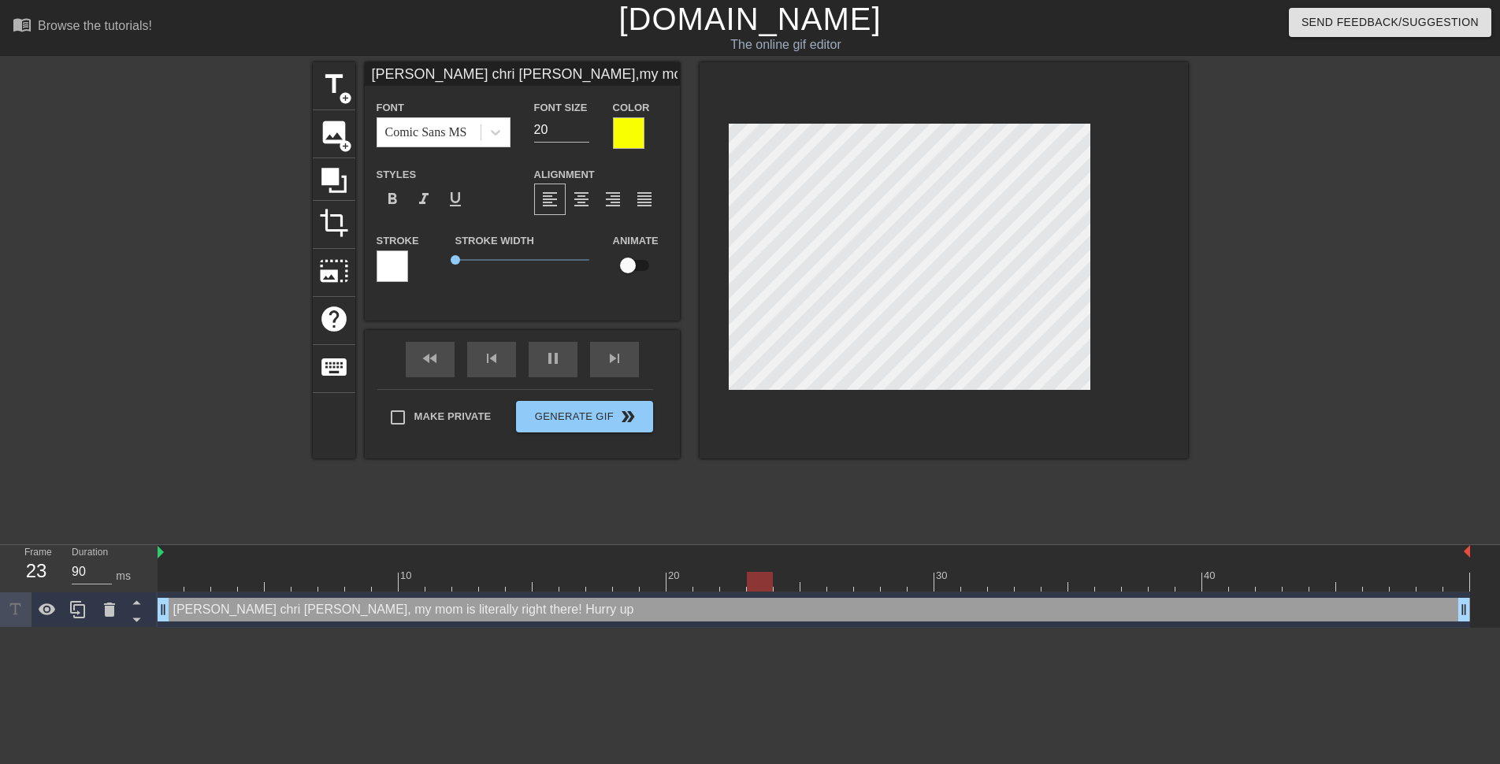
type input "80"
type input "[PERSON_NAME] [PERSON_NAME] [PERSON_NAME],my mom is literally right there!Hurry…"
type textarea "[PERSON_NAME] [PERSON_NAME] [PERSON_NAME], my mom is literally right there! Hur…"
type input "[PERSON_NAME] [PERSON_NAME],my mom is literally right there!Hurry up"
type textarea "[PERSON_NAME] [PERSON_NAME], my mom is literally right there! Hurry up"
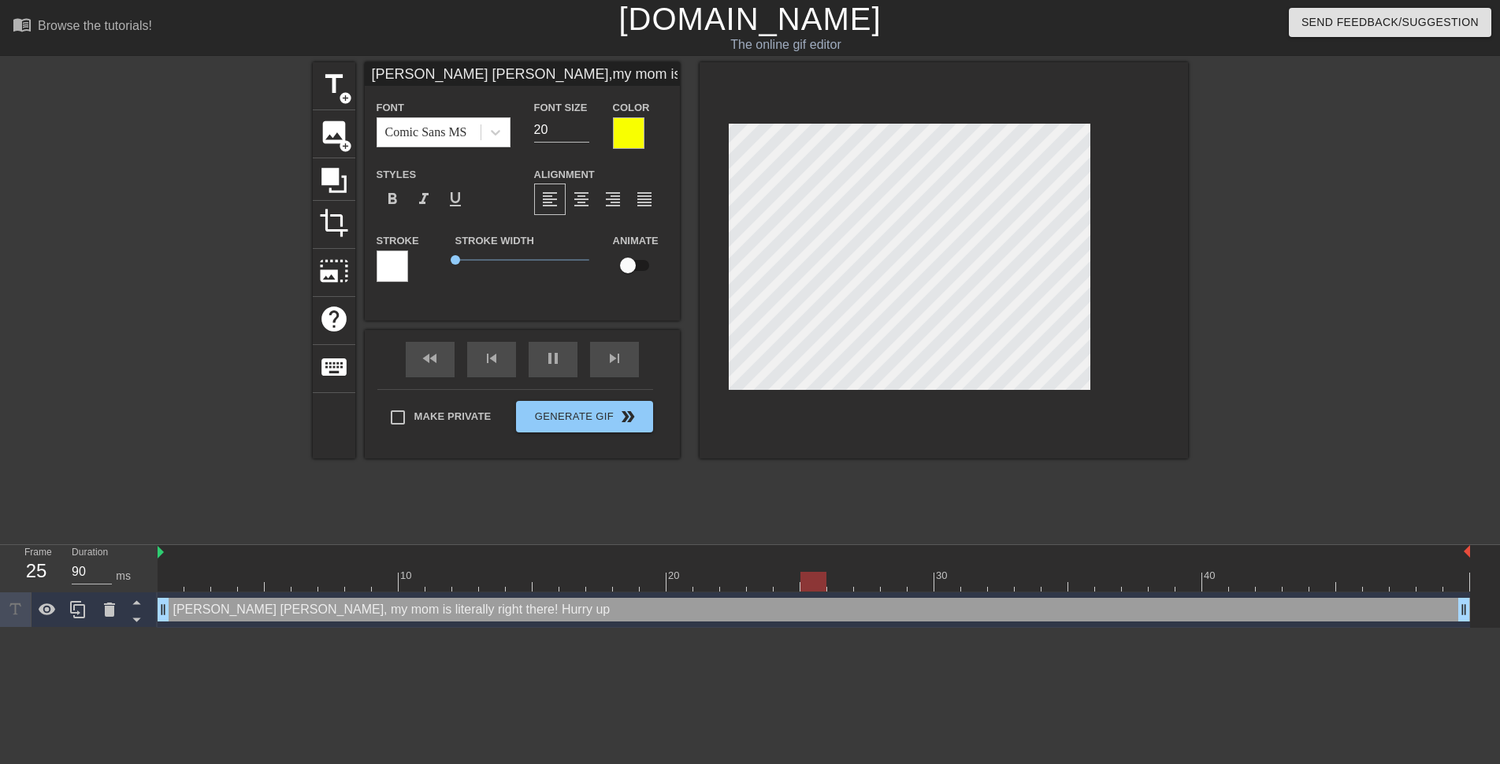
scroll to position [5, 3]
type input "90"
type input "[PERSON_NAME] [PERSON_NAME],my mom is literally right there!"
type textarea "[PERSON_NAME] [PERSON_NAME], my mom is literally right there!"
type input "80"
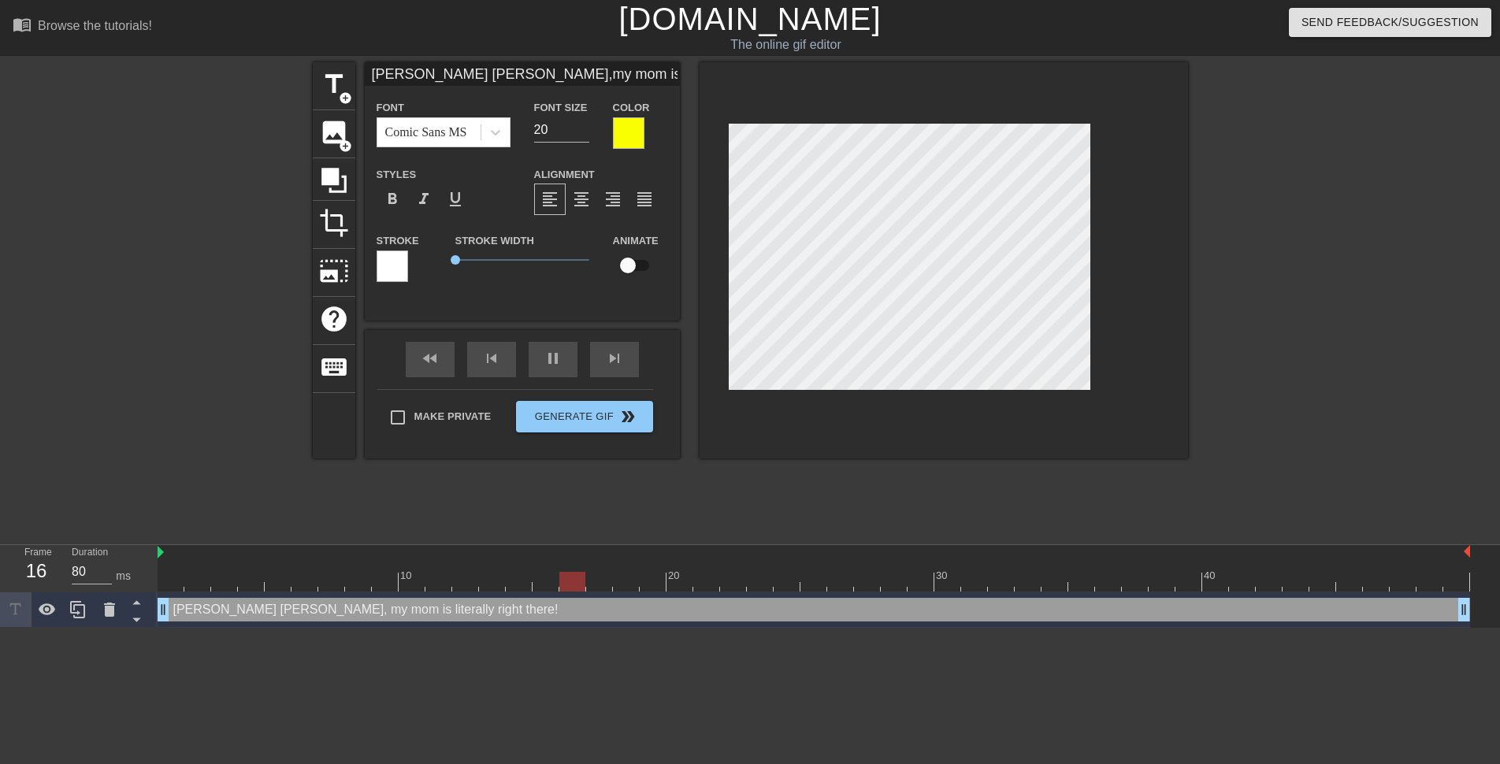
type input "[PERSON_NAME] [PERSON_NAME],my mom is literally right there!"
type textarea "[PERSON_NAME] [PERSON_NAME], my mom is literally right there!"
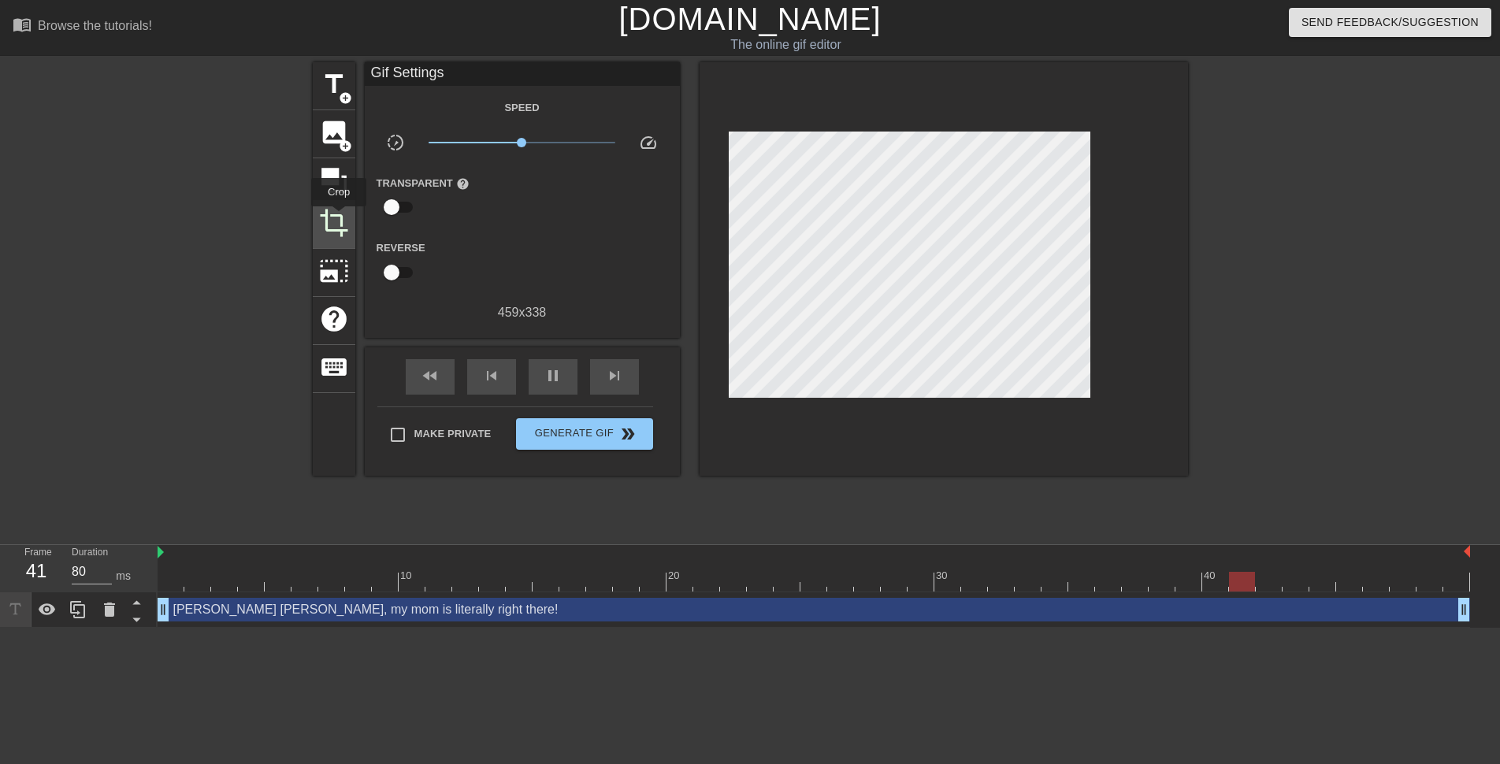
click at [340, 223] on span "crop" at bounding box center [334, 223] width 30 height 30
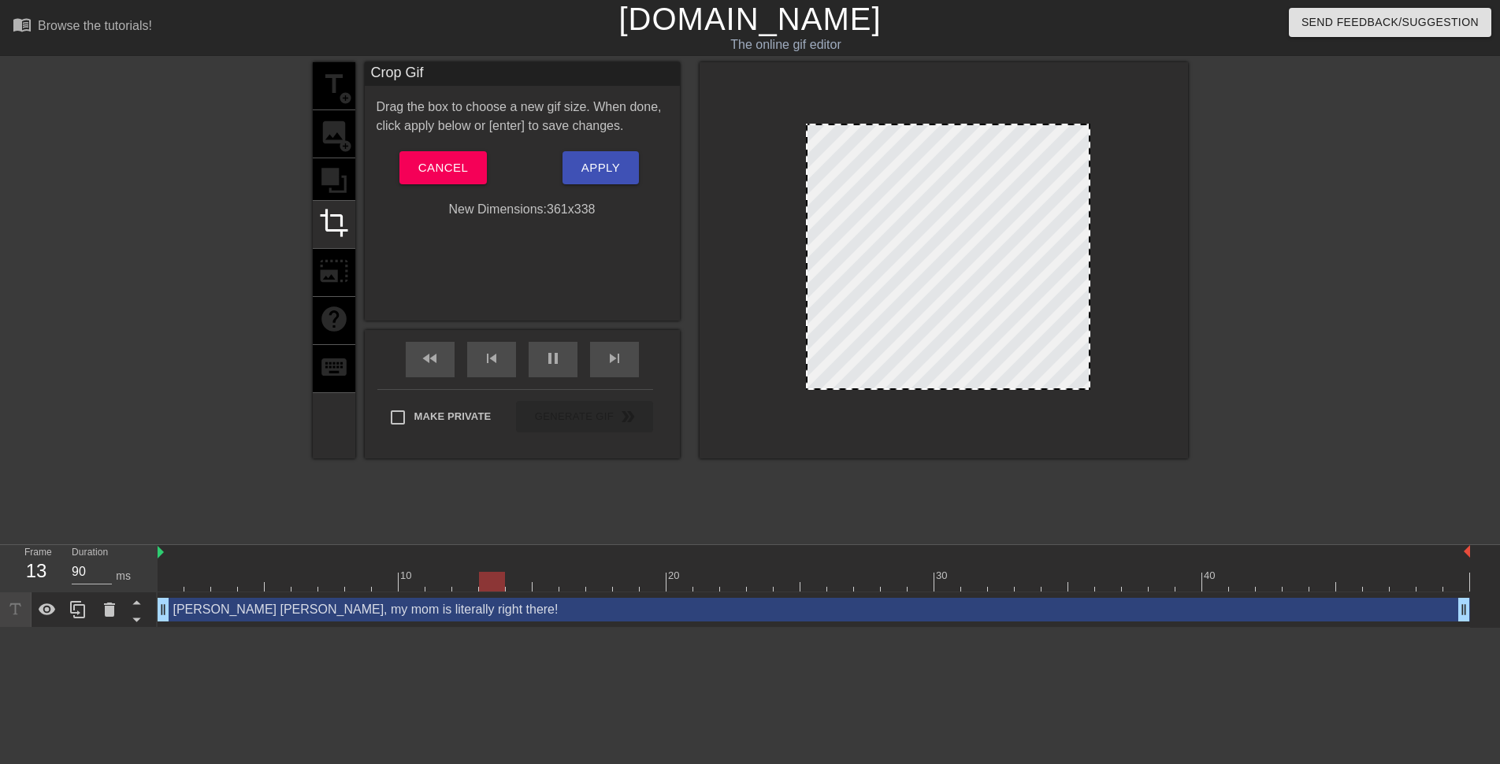
drag, startPoint x: 732, startPoint y: 257, endPoint x: 809, endPoint y: 262, distance: 77.4
drag, startPoint x: 592, startPoint y: 161, endPoint x: 704, endPoint y: 173, distance: 112.5
click at [592, 160] on span "Apply" at bounding box center [600, 168] width 39 height 20
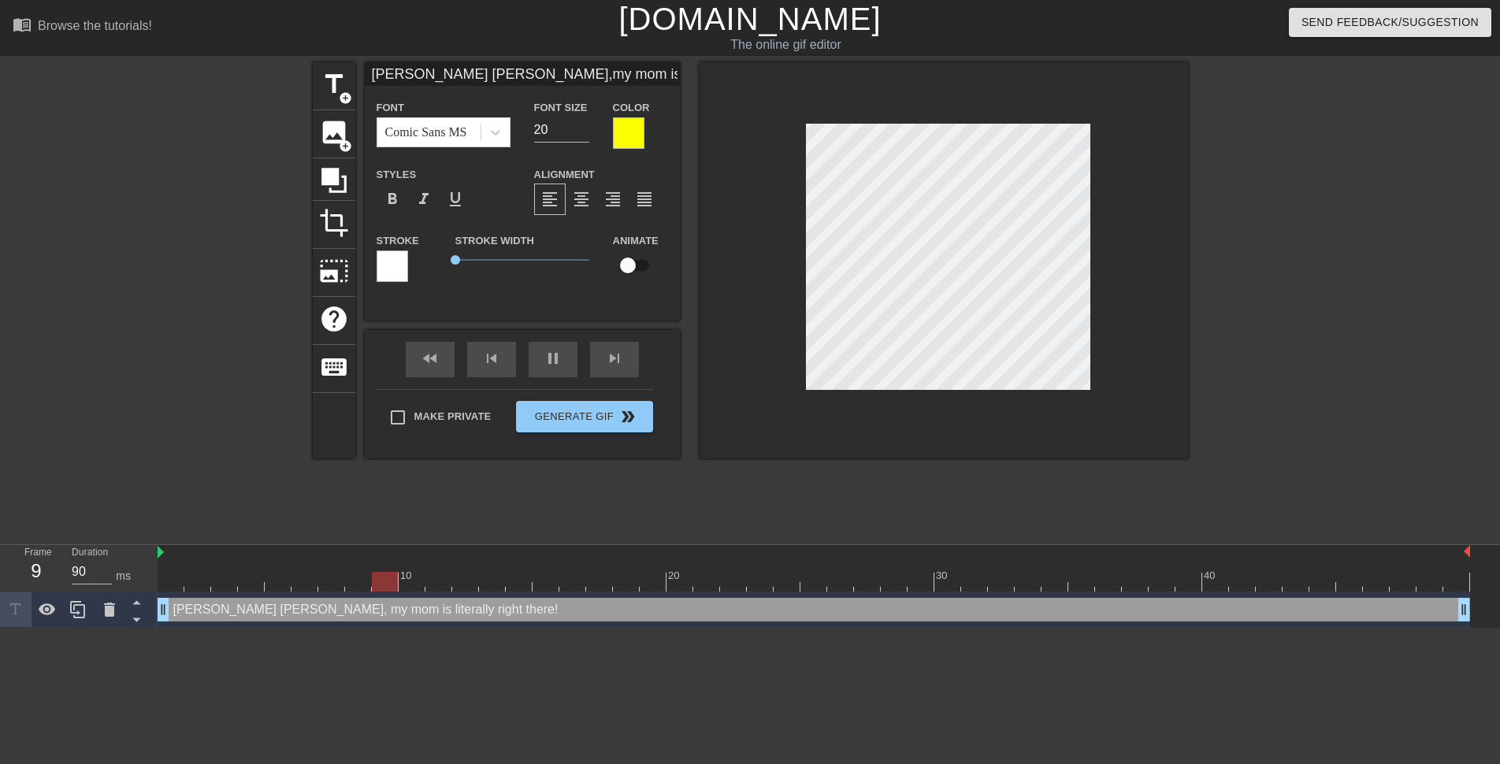
type input "80"
type input "[PERSON_NAME][DEMOGRAPHIC_DATA]. [PERSON_NAME],my mom is literally right there!"
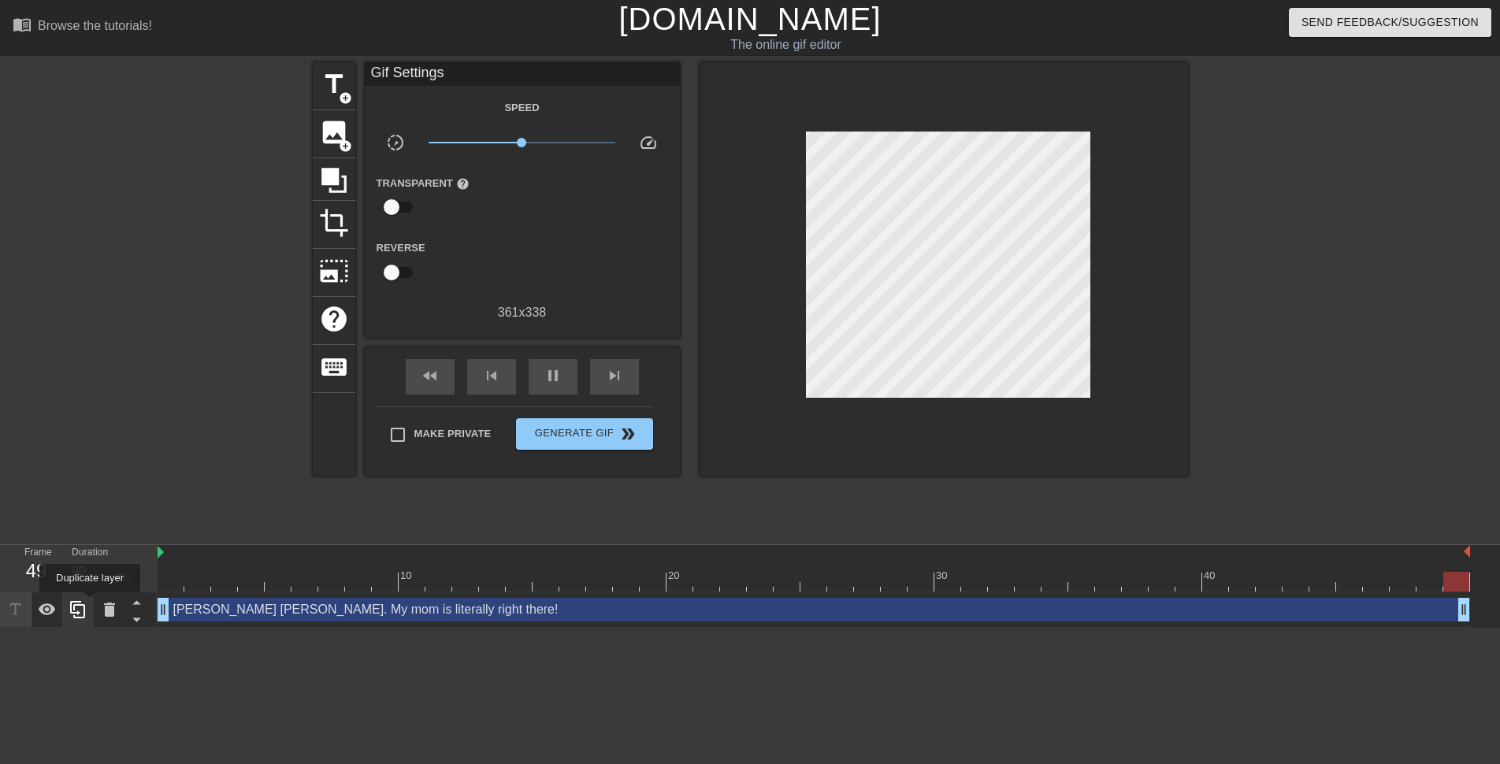
click at [88, 603] on div at bounding box center [78, 609] width 32 height 35
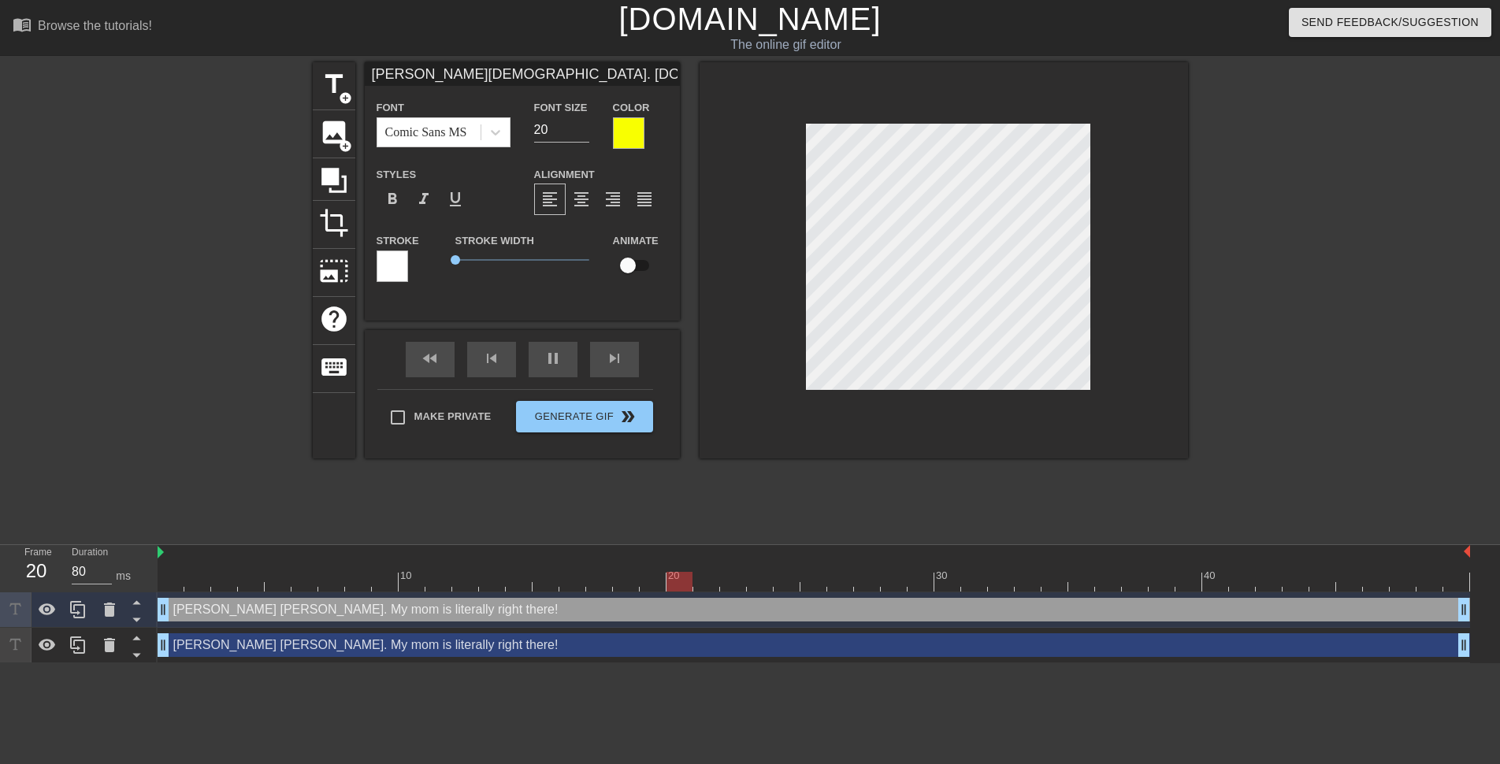
click at [325, 650] on div "[PERSON_NAME] [PERSON_NAME]. My mom is literally right there! drag_handle drag_…" at bounding box center [814, 645] width 1312 height 24
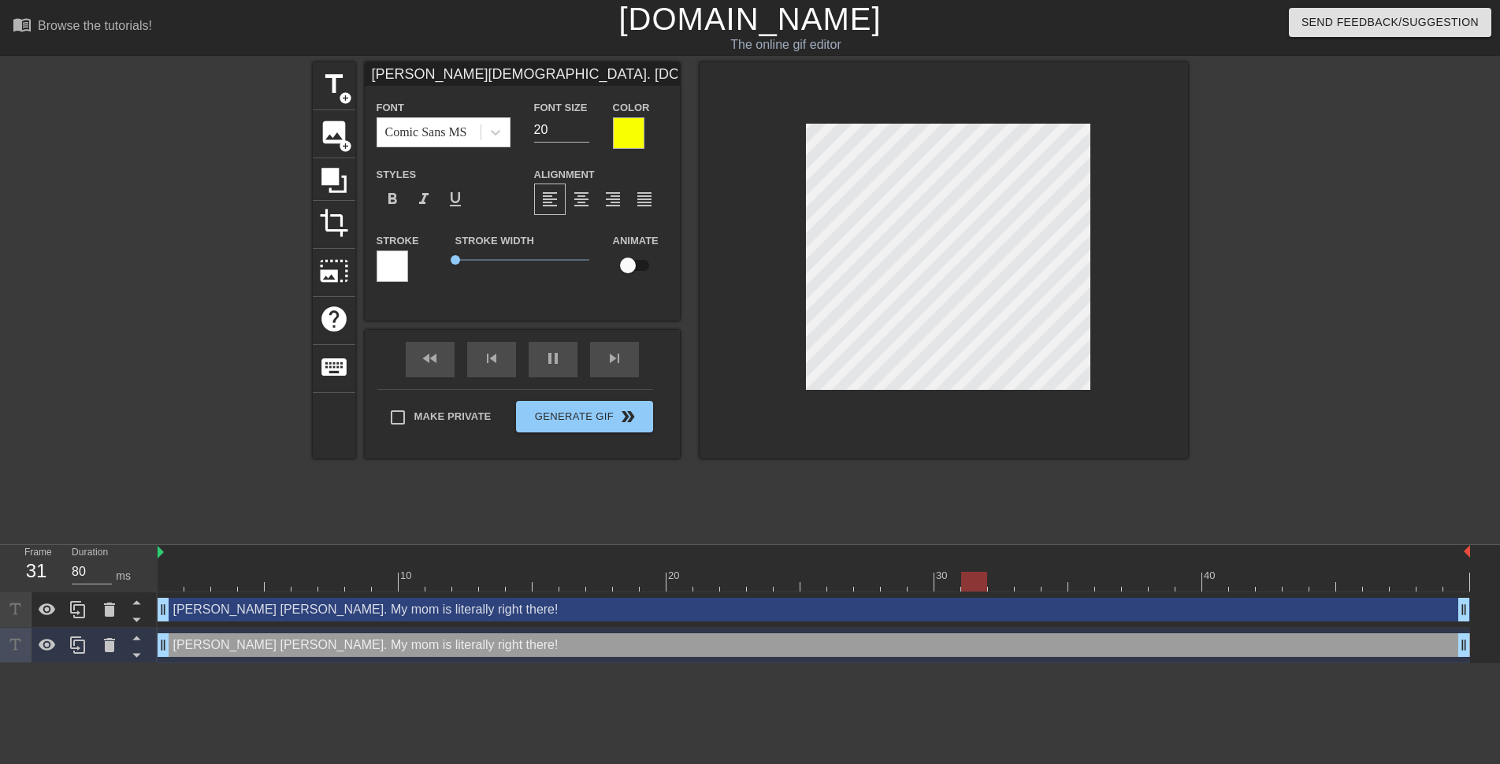
click at [400, 258] on div at bounding box center [393, 267] width 32 height 32
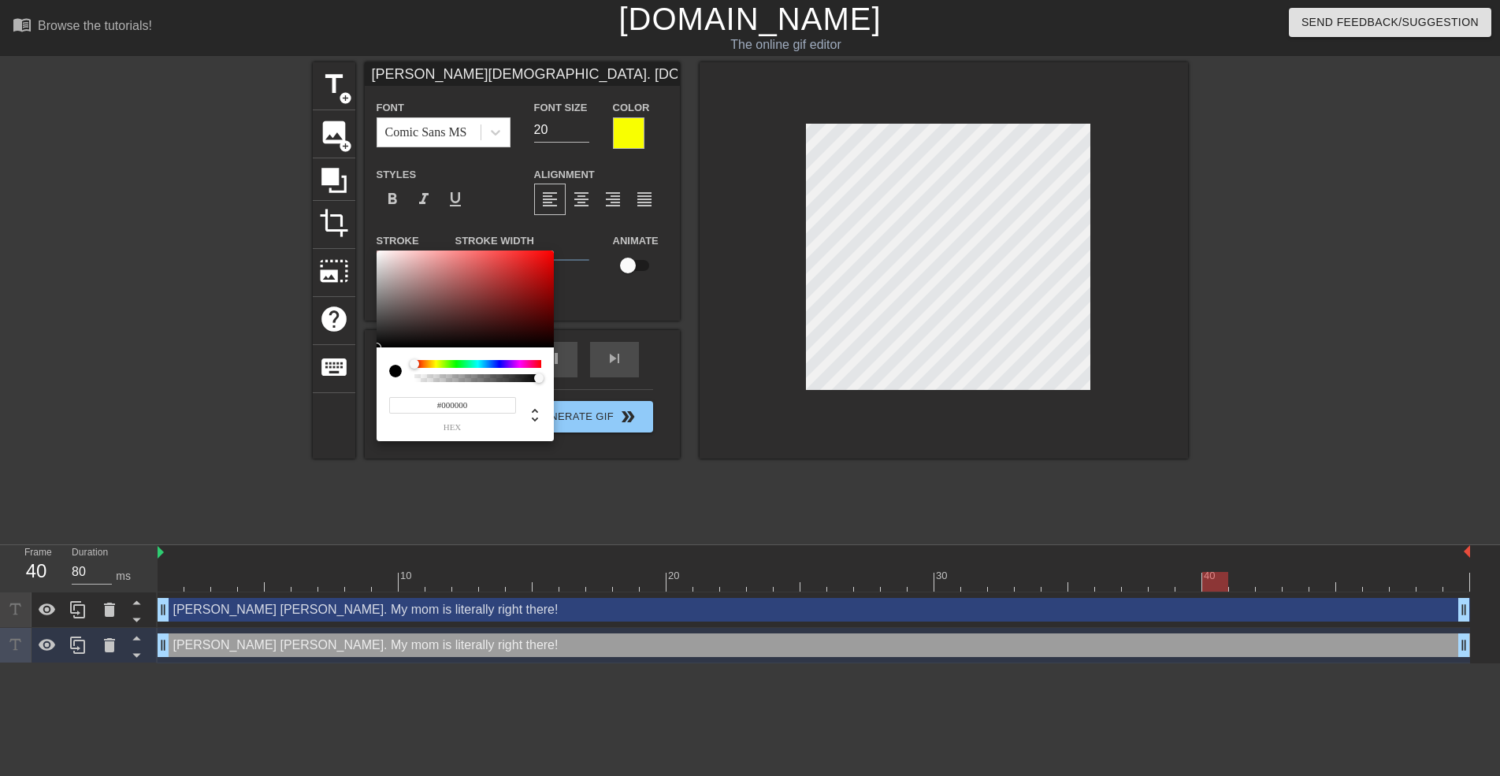
drag, startPoint x: 435, startPoint y: 305, endPoint x: 201, endPoint y: 523, distance: 319.9
click at [201, 522] on div "#000000 hex" at bounding box center [750, 388] width 1500 height 776
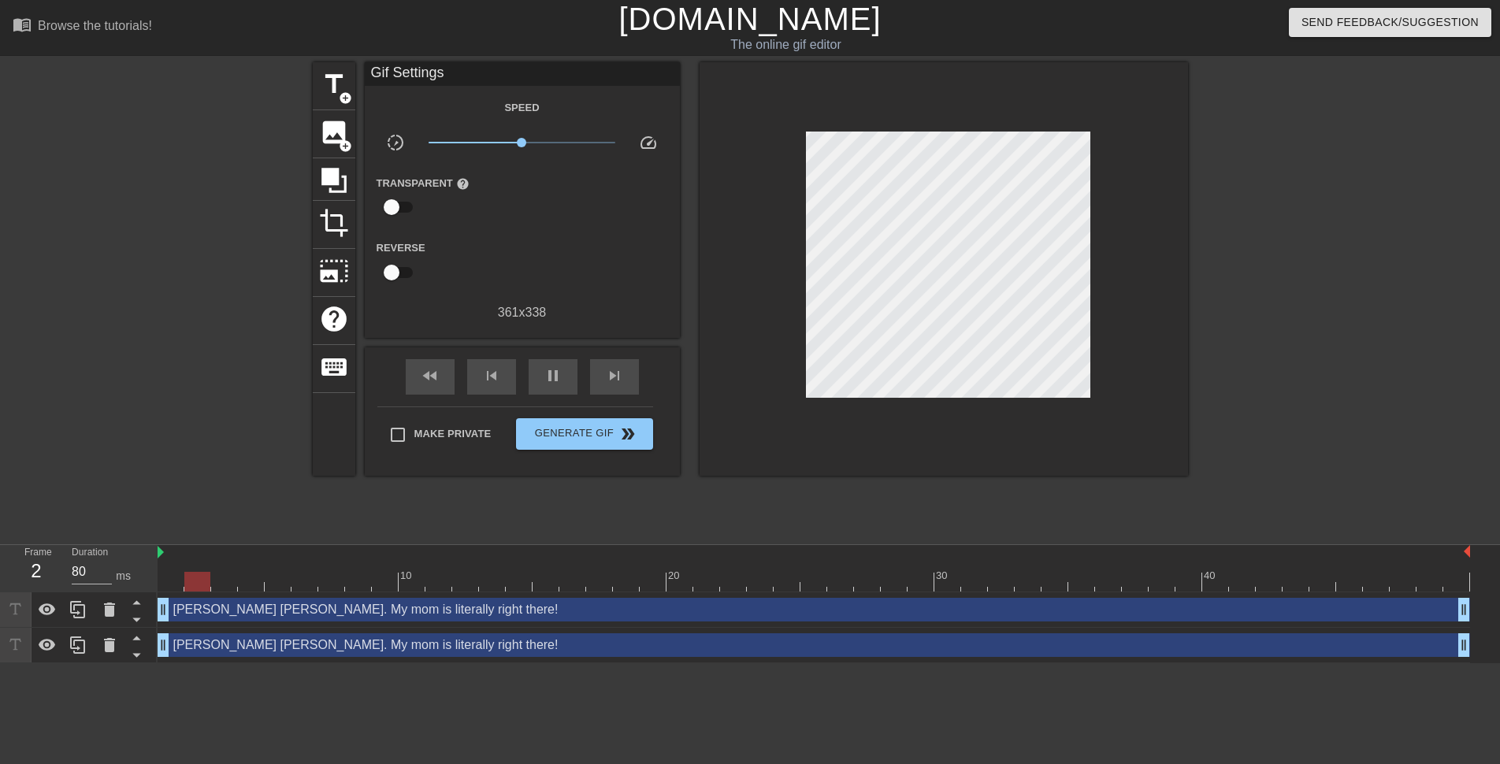
click at [228, 643] on div "[PERSON_NAME] [PERSON_NAME]. My mom is literally right there! drag_handle drag_…" at bounding box center [814, 645] width 1312 height 24
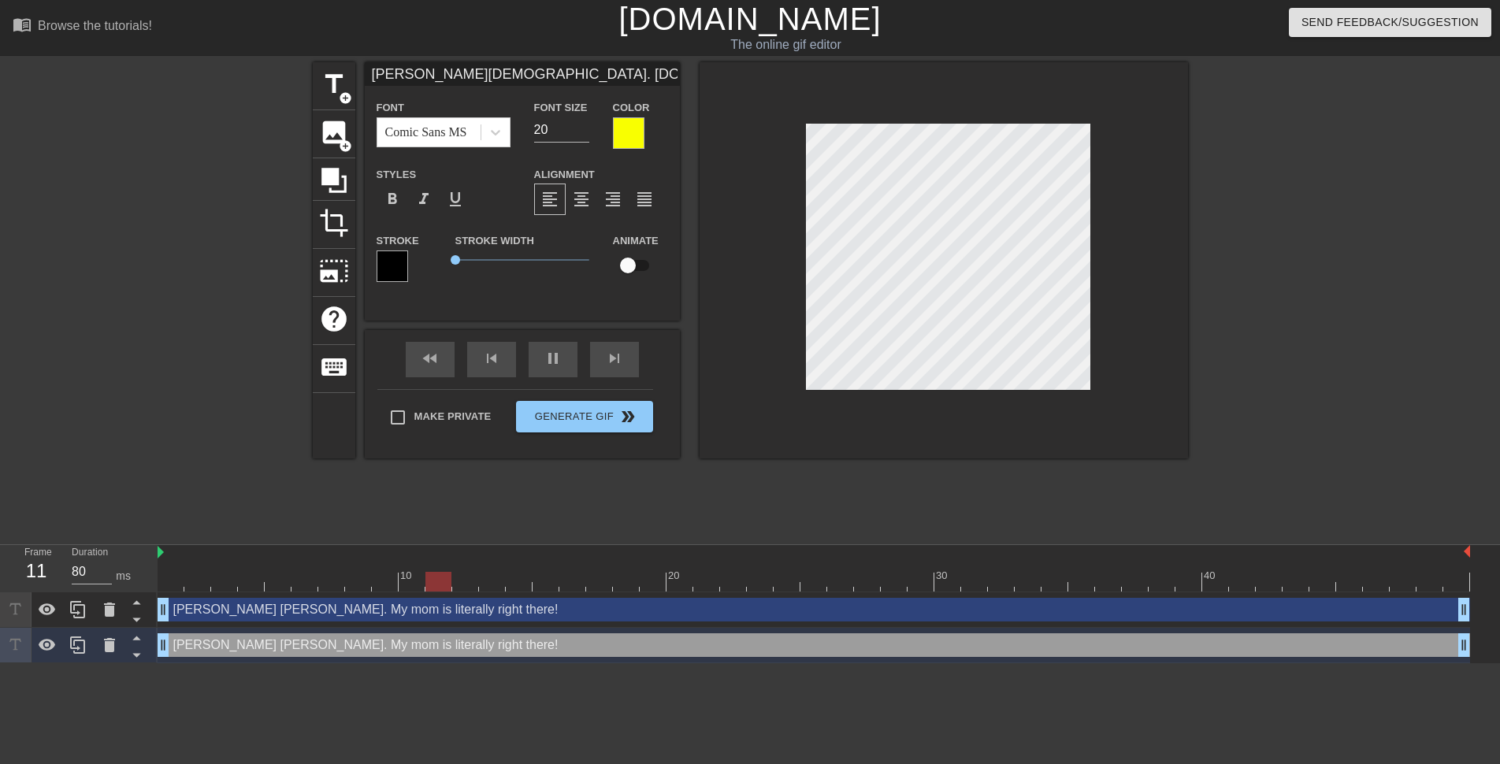
click at [629, 124] on div at bounding box center [629, 133] width 32 height 32
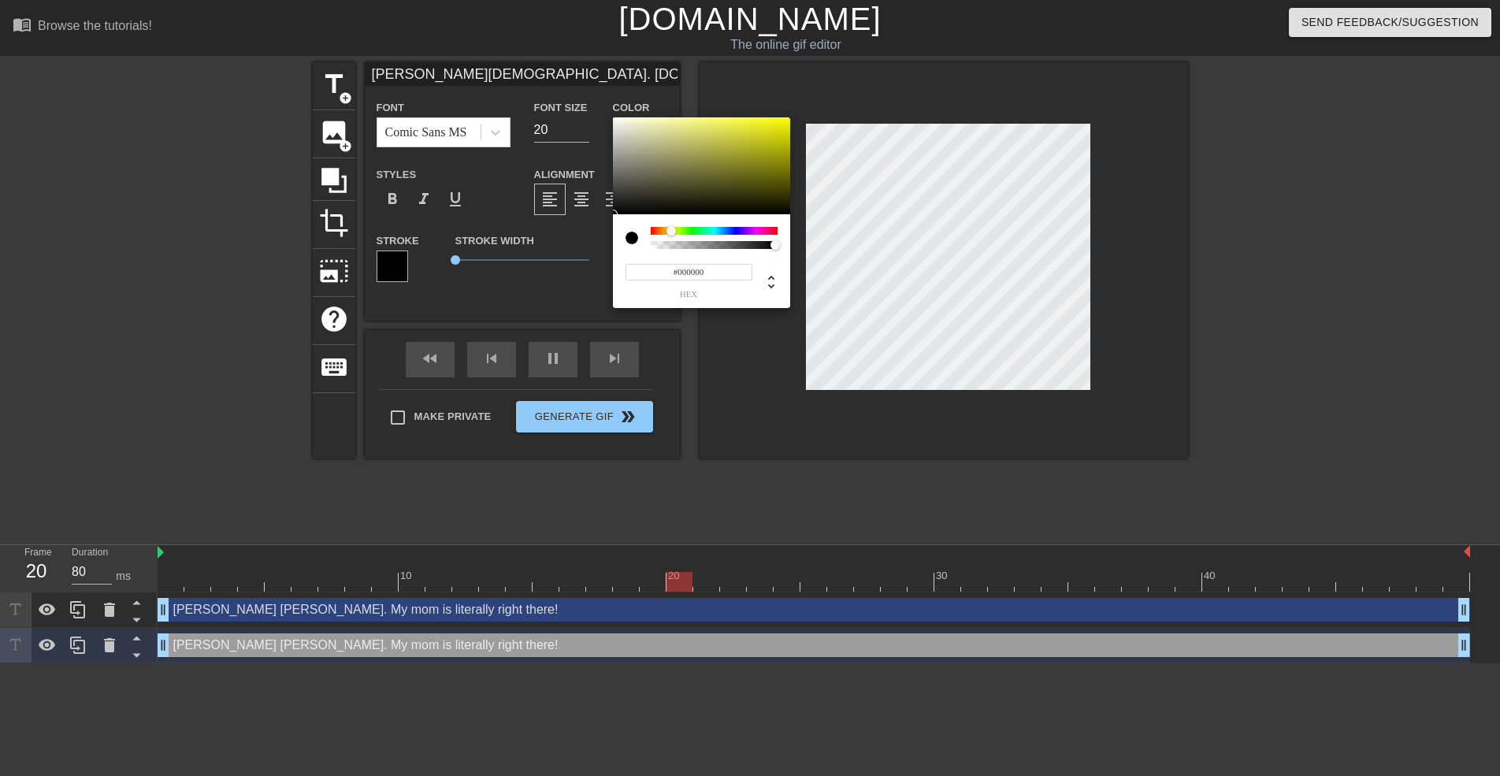
drag, startPoint x: 587, startPoint y: 247, endPoint x: 482, endPoint y: 343, distance: 141.6
click at [504, 314] on div "#000000 hex" at bounding box center [750, 388] width 1500 height 776
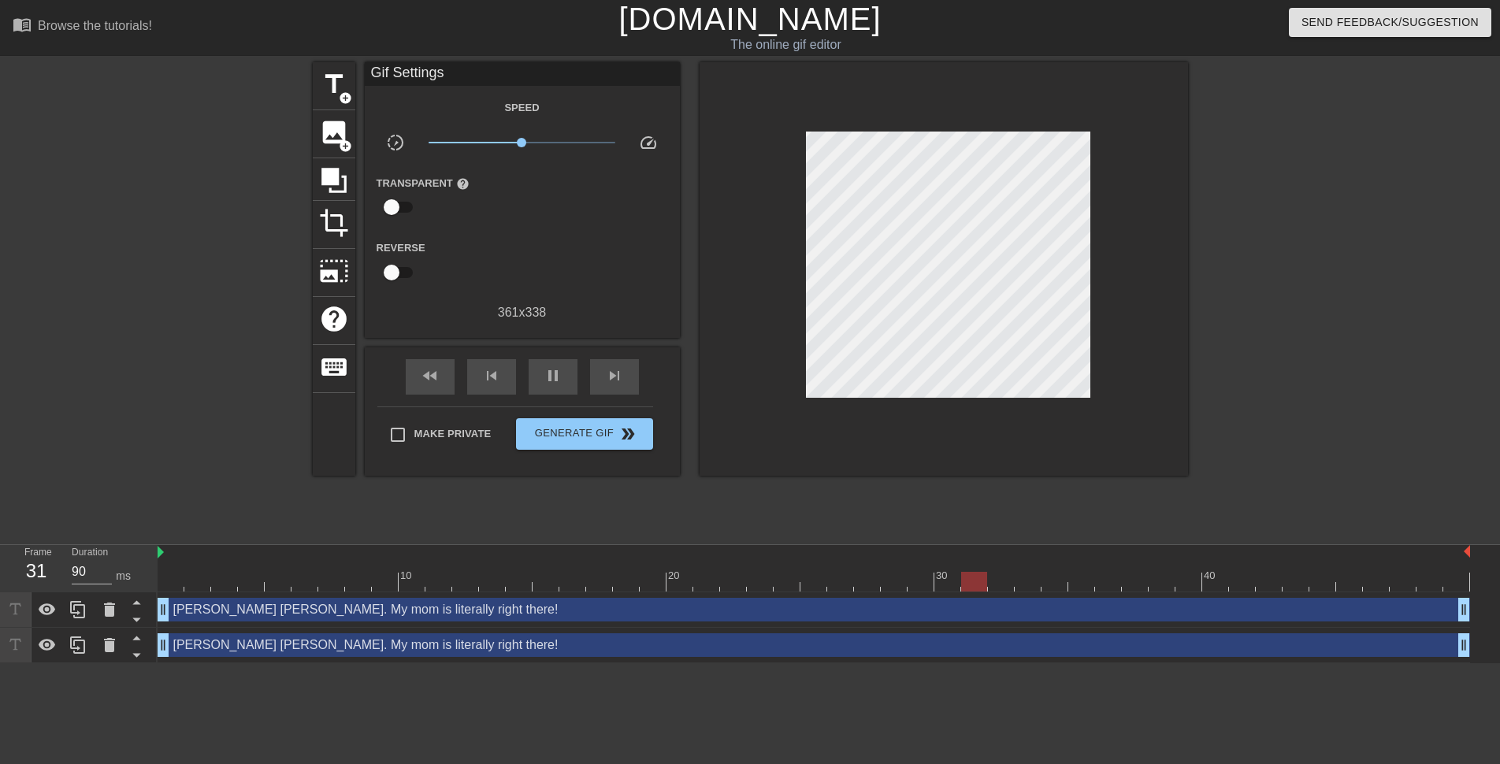
click at [393, 648] on div "[PERSON_NAME] [PERSON_NAME]. My mom is literally right there! drag_handle drag_…" at bounding box center [814, 645] width 1312 height 24
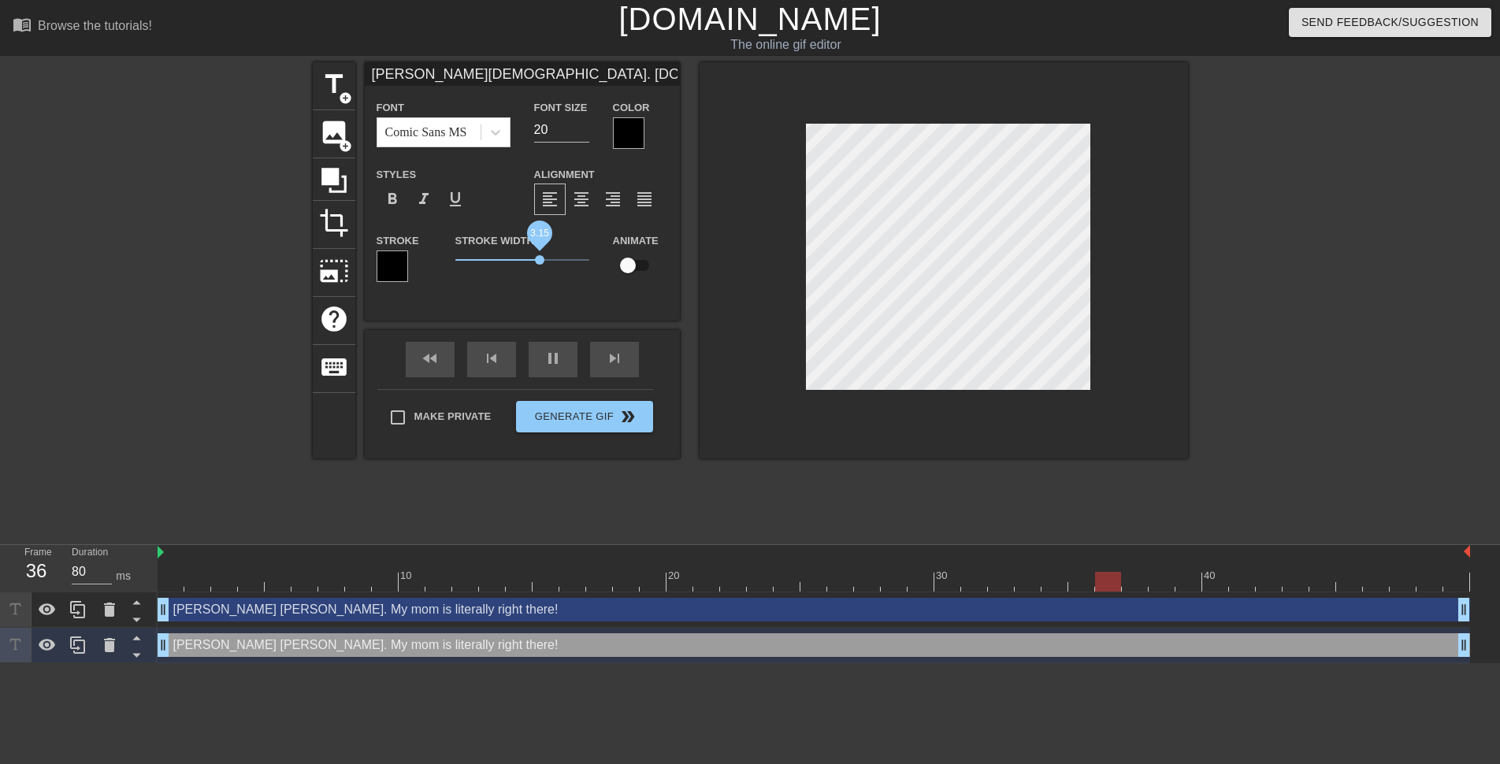
drag, startPoint x: 462, startPoint y: 256, endPoint x: 540, endPoint y: 255, distance: 78.0
click at [540, 255] on span "3.15" at bounding box center [522, 260] width 134 height 19
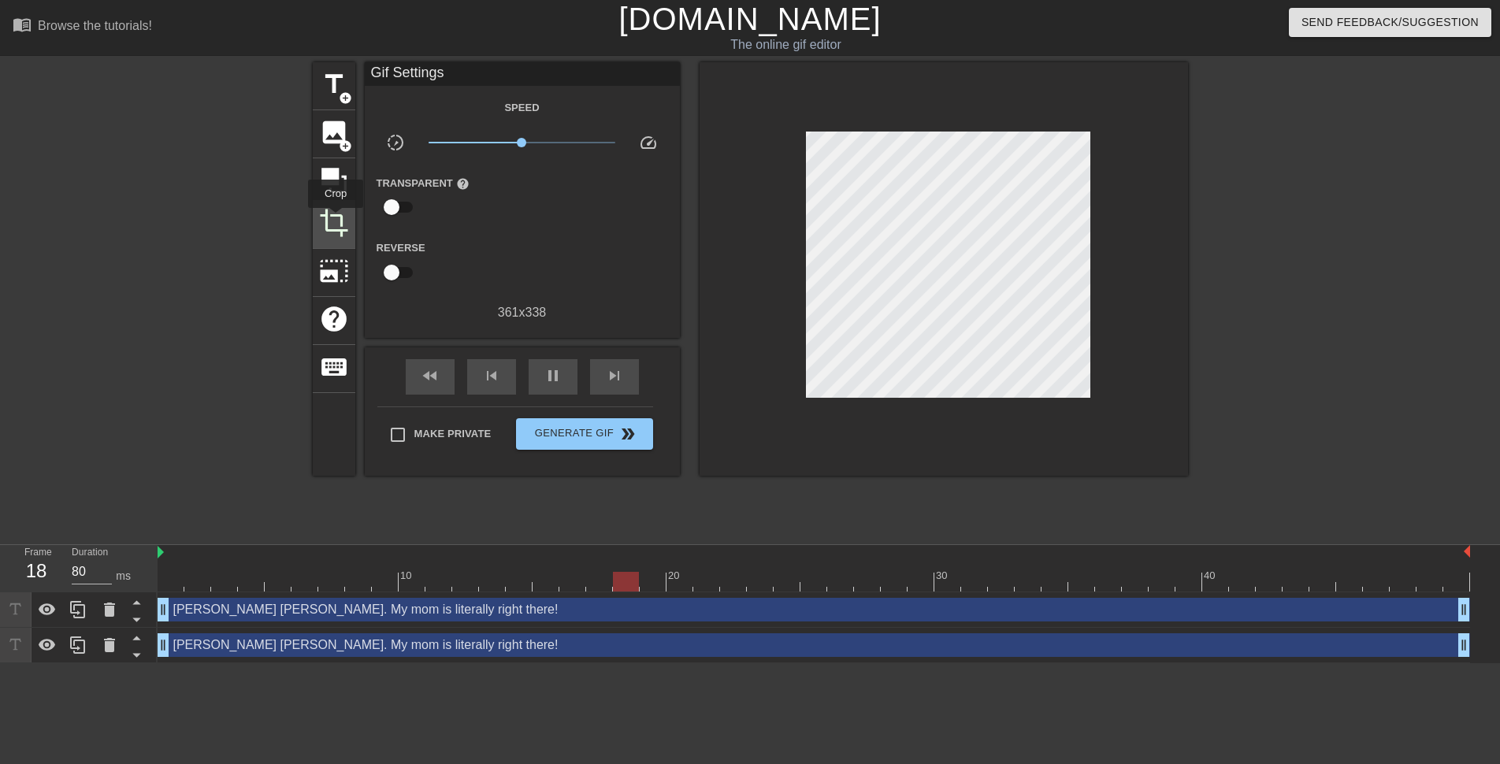
click at [336, 219] on span "crop" at bounding box center [334, 223] width 30 height 30
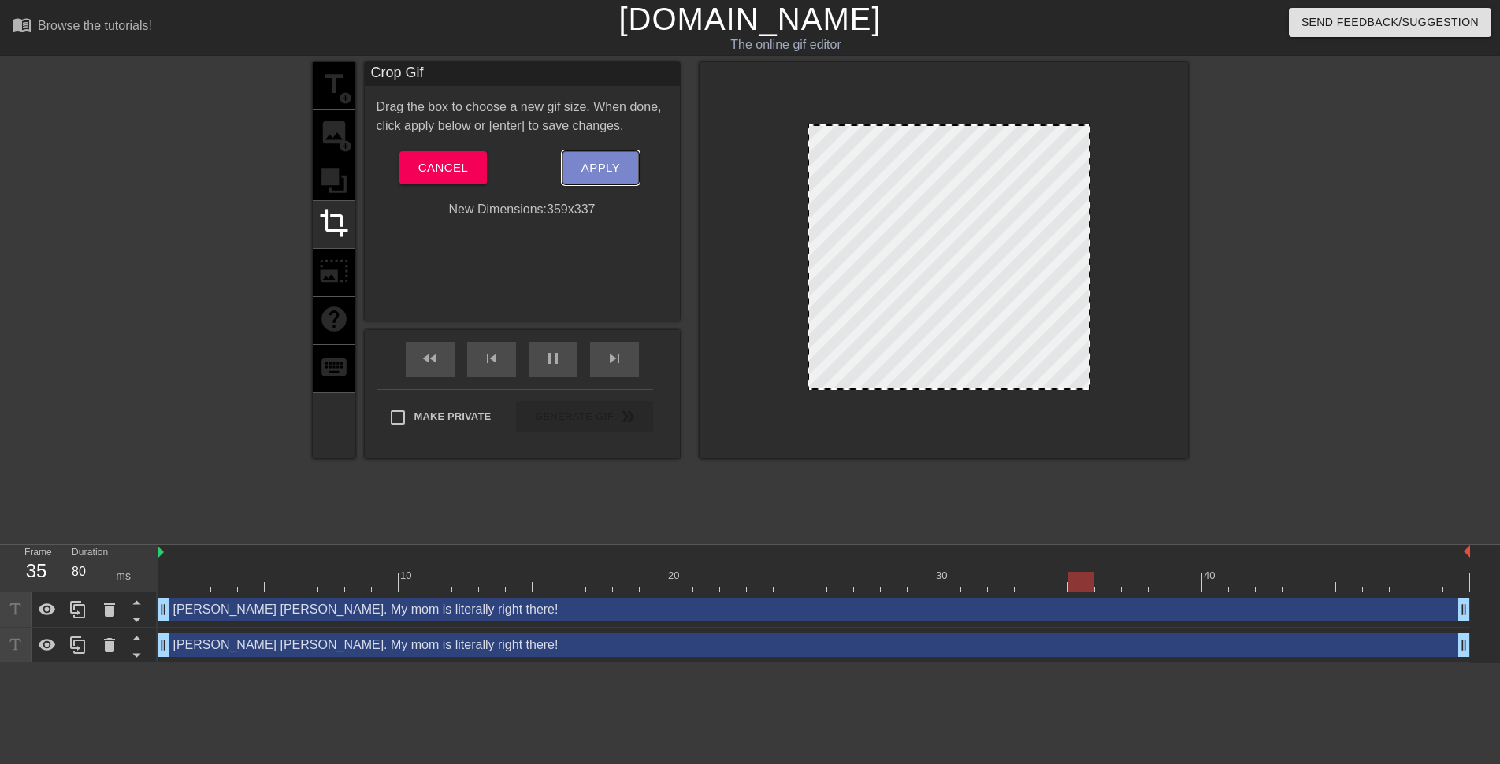
click at [600, 166] on span "Apply" at bounding box center [600, 168] width 39 height 20
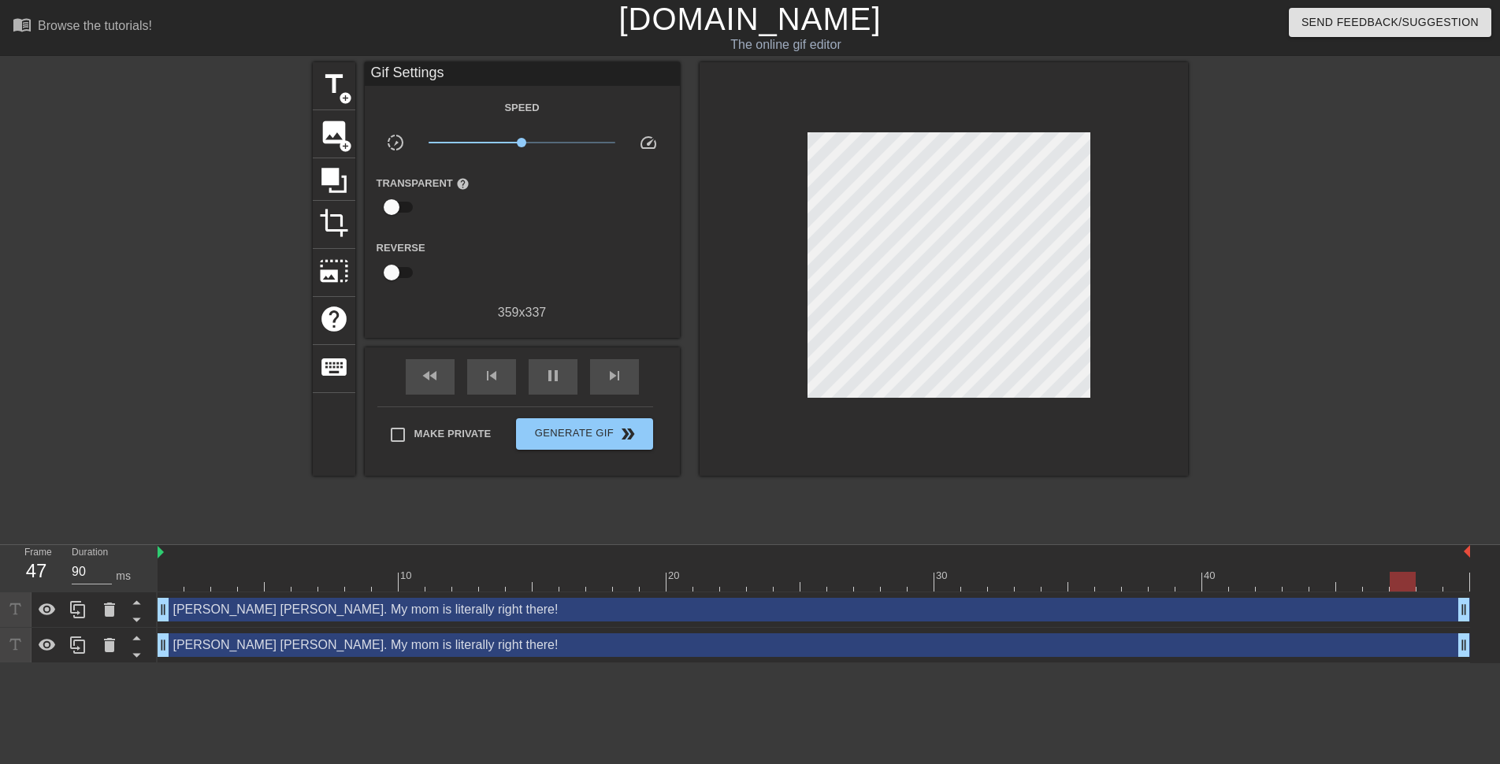
click at [340, 611] on div "[PERSON_NAME] [PERSON_NAME]. My mom is literally right there! drag_handle drag_…" at bounding box center [814, 610] width 1312 height 24
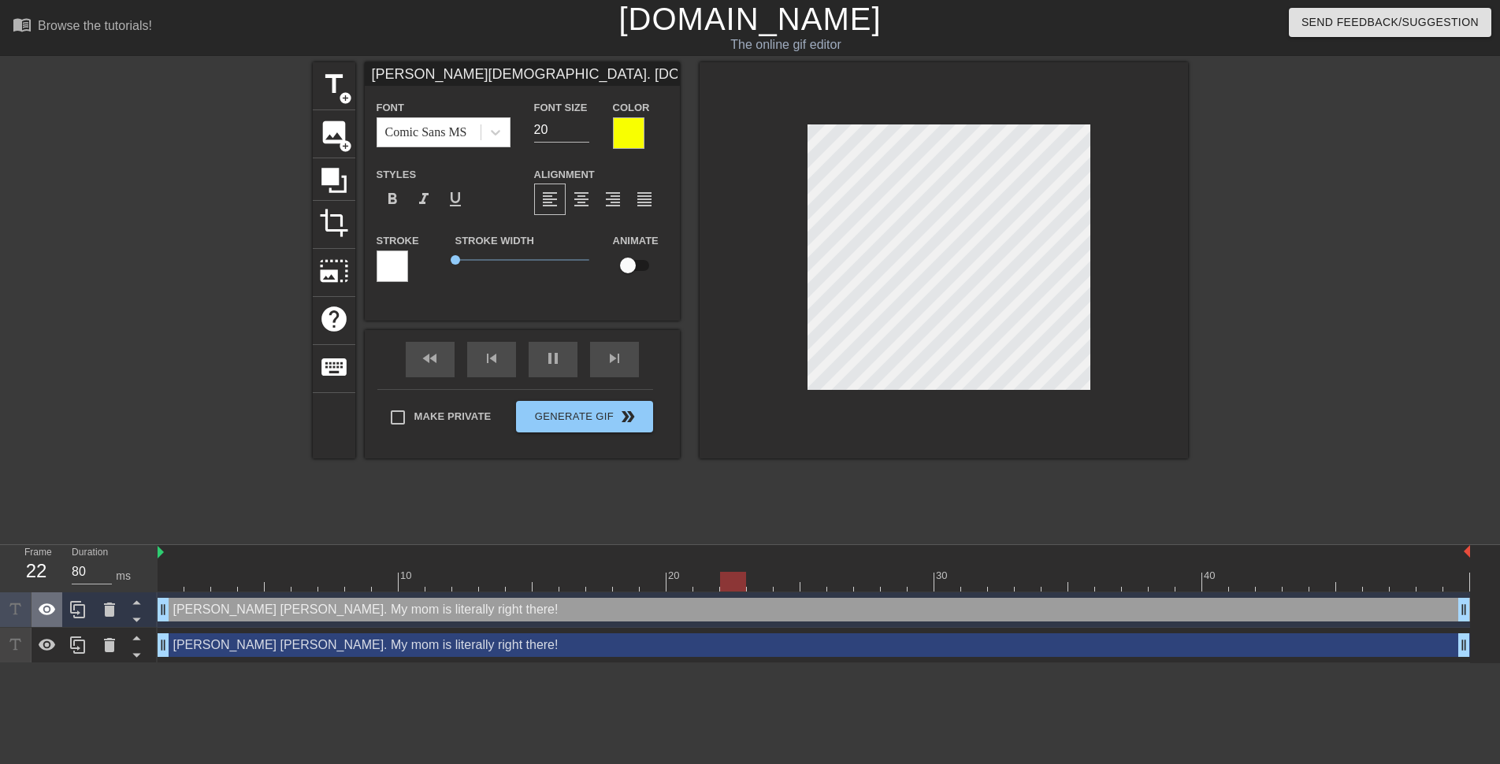
click at [51, 605] on icon at bounding box center [47, 609] width 19 height 19
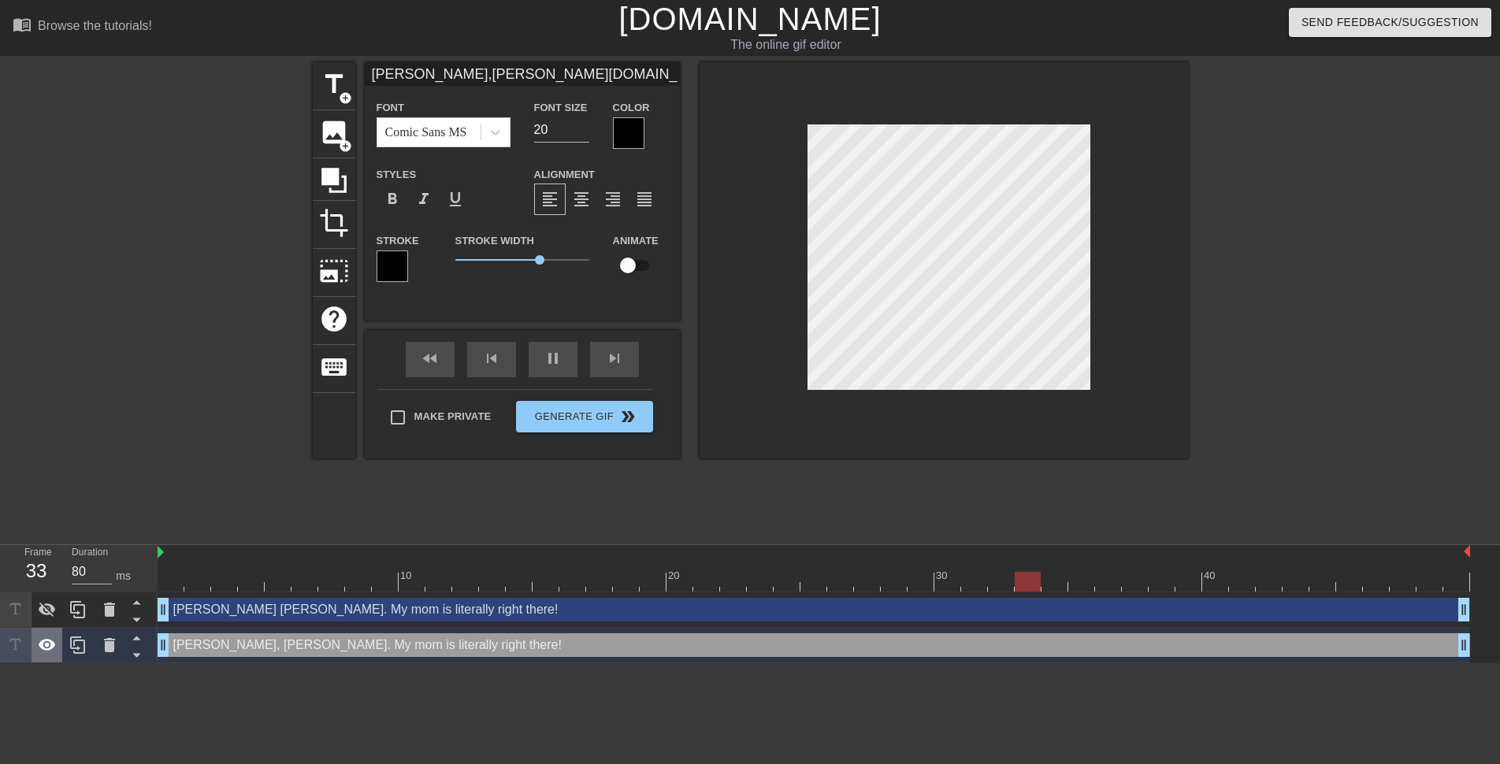
drag, startPoint x: 50, startPoint y: 640, endPoint x: 55, endPoint y: 633, distance: 9.6
click at [50, 640] on icon at bounding box center [47, 645] width 19 height 19
click at [49, 612] on icon at bounding box center [47, 609] width 19 height 19
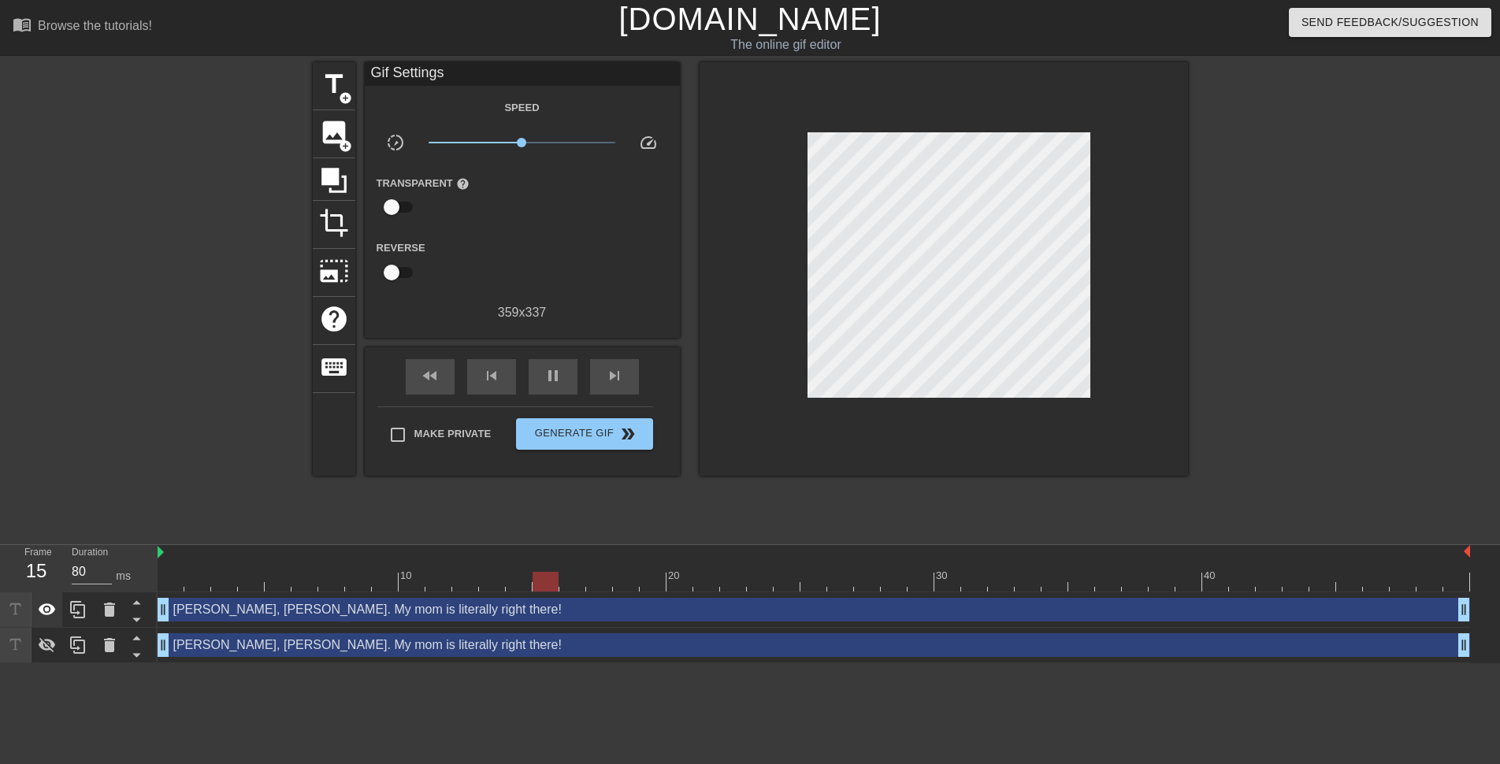
click at [56, 610] on icon at bounding box center [47, 609] width 19 height 19
click at [55, 611] on icon at bounding box center [47, 610] width 17 height 15
click at [46, 643] on icon at bounding box center [47, 645] width 19 height 19
click at [232, 663] on html "menu_book Browse the tutorials! [DOMAIN_NAME] The online gif editor Send Feedba…" at bounding box center [750, 331] width 1500 height 663
click at [54, 607] on icon at bounding box center [47, 609] width 19 height 19
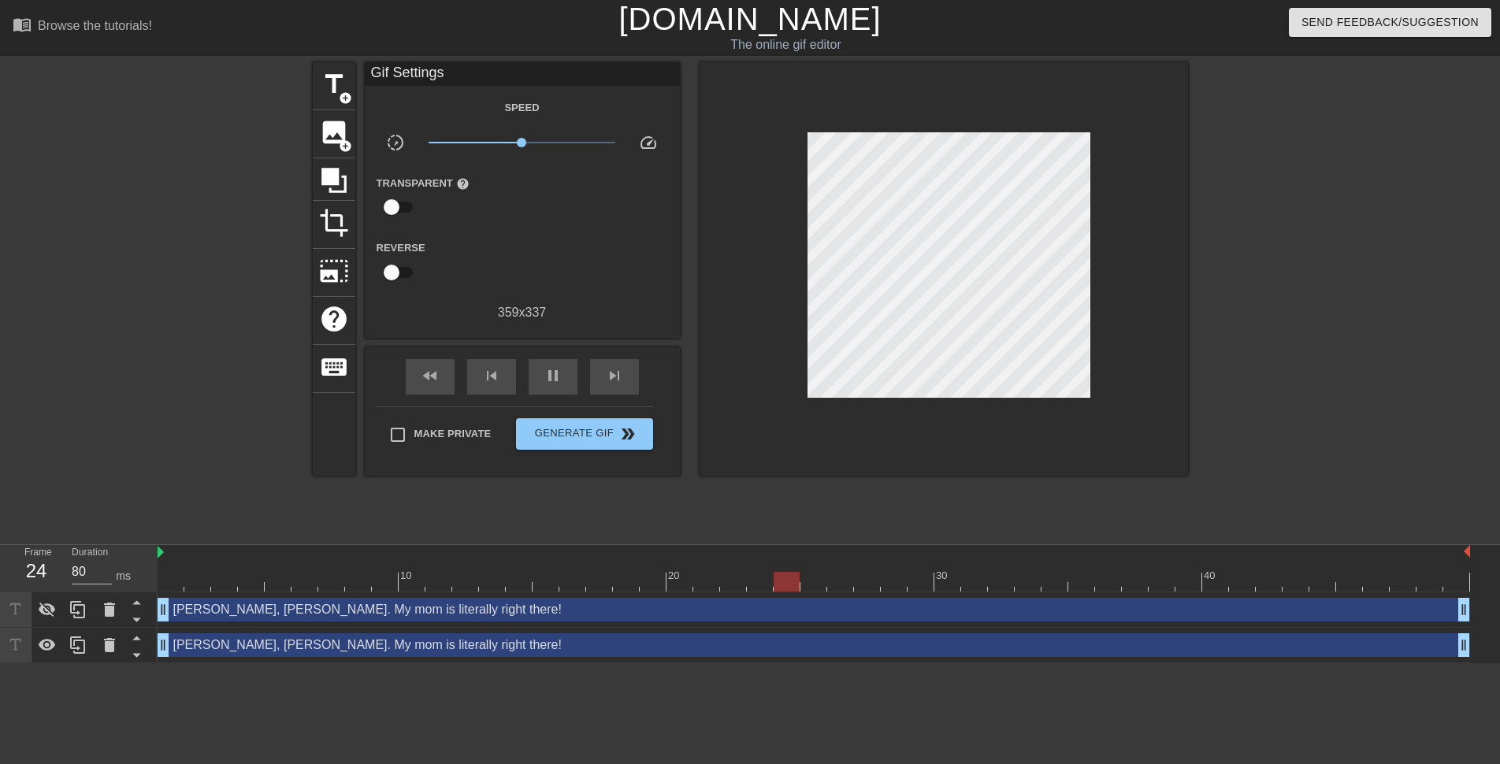
click at [303, 611] on div "[PERSON_NAME], [PERSON_NAME]. My mom is literally right there! drag_handle drag…" at bounding box center [814, 610] width 1312 height 24
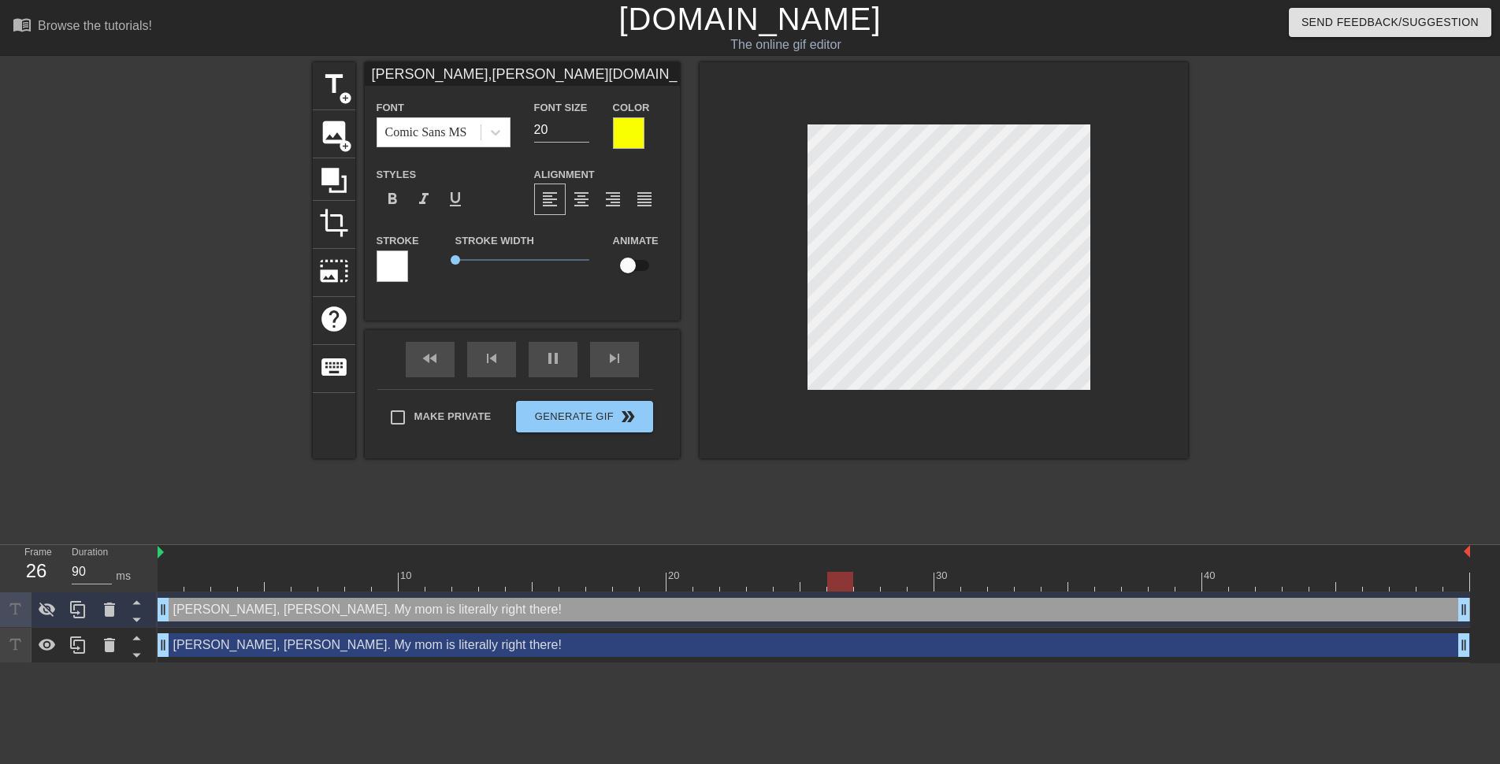
click at [306, 610] on div "[PERSON_NAME], [PERSON_NAME]. My mom is literally right there! drag_handle drag…" at bounding box center [814, 610] width 1312 height 24
click at [304, 600] on div "[PERSON_NAME], [PERSON_NAME]. My mom is literally right there! drag_handle drag…" at bounding box center [814, 610] width 1312 height 24
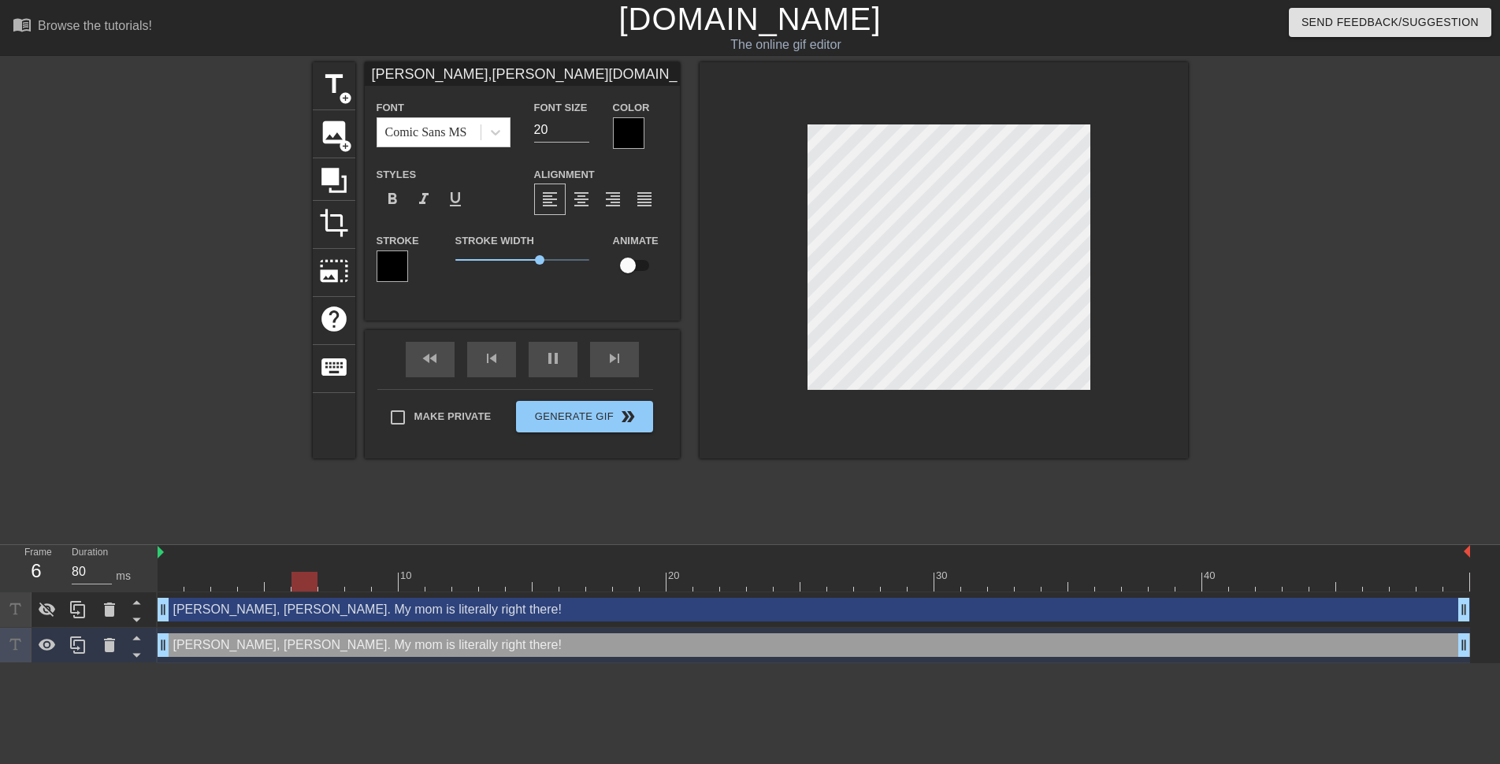
scroll to position [3, 6]
click at [54, 641] on icon at bounding box center [47, 645] width 19 height 19
click at [50, 614] on icon at bounding box center [47, 610] width 17 height 15
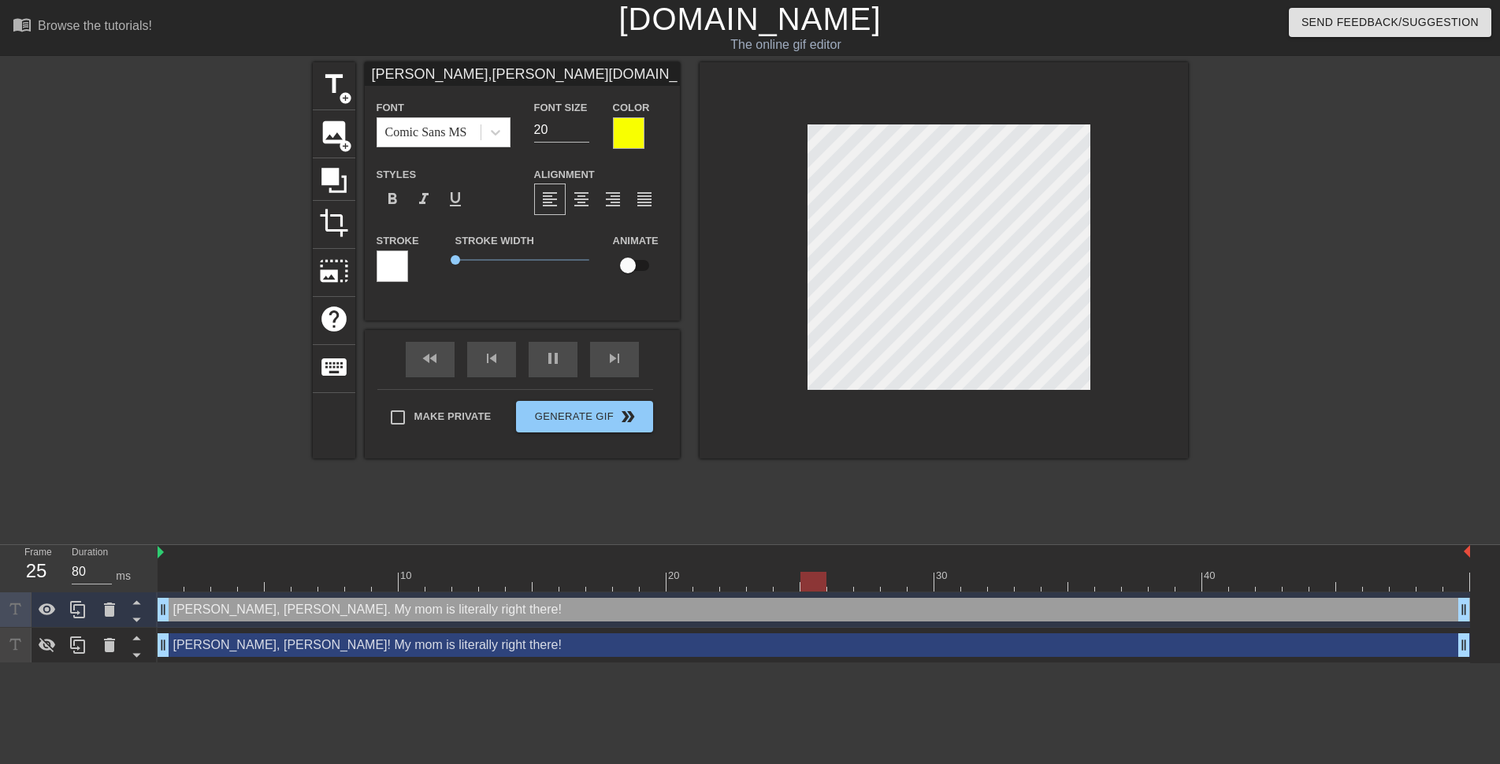
scroll to position [2, 6]
click at [45, 640] on icon at bounding box center [47, 645] width 19 height 19
click at [204, 663] on html "menu_book Browse the tutorials! [DOMAIN_NAME] The online gif editor Send Feedba…" at bounding box center [750, 331] width 1500 height 663
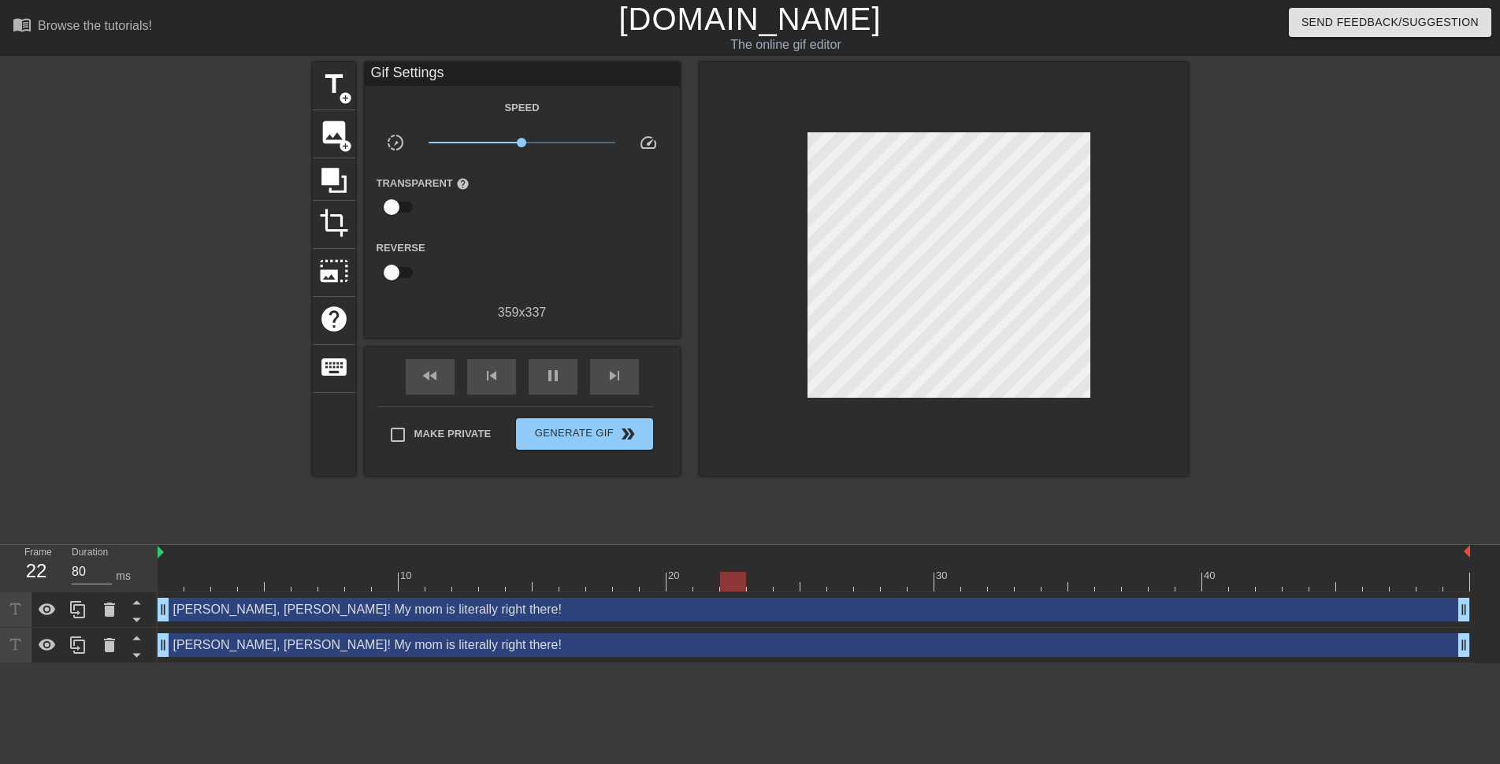
click at [228, 651] on div "[PERSON_NAME], [PERSON_NAME]! My mom is literally right there! drag_handle drag…" at bounding box center [814, 645] width 1312 height 24
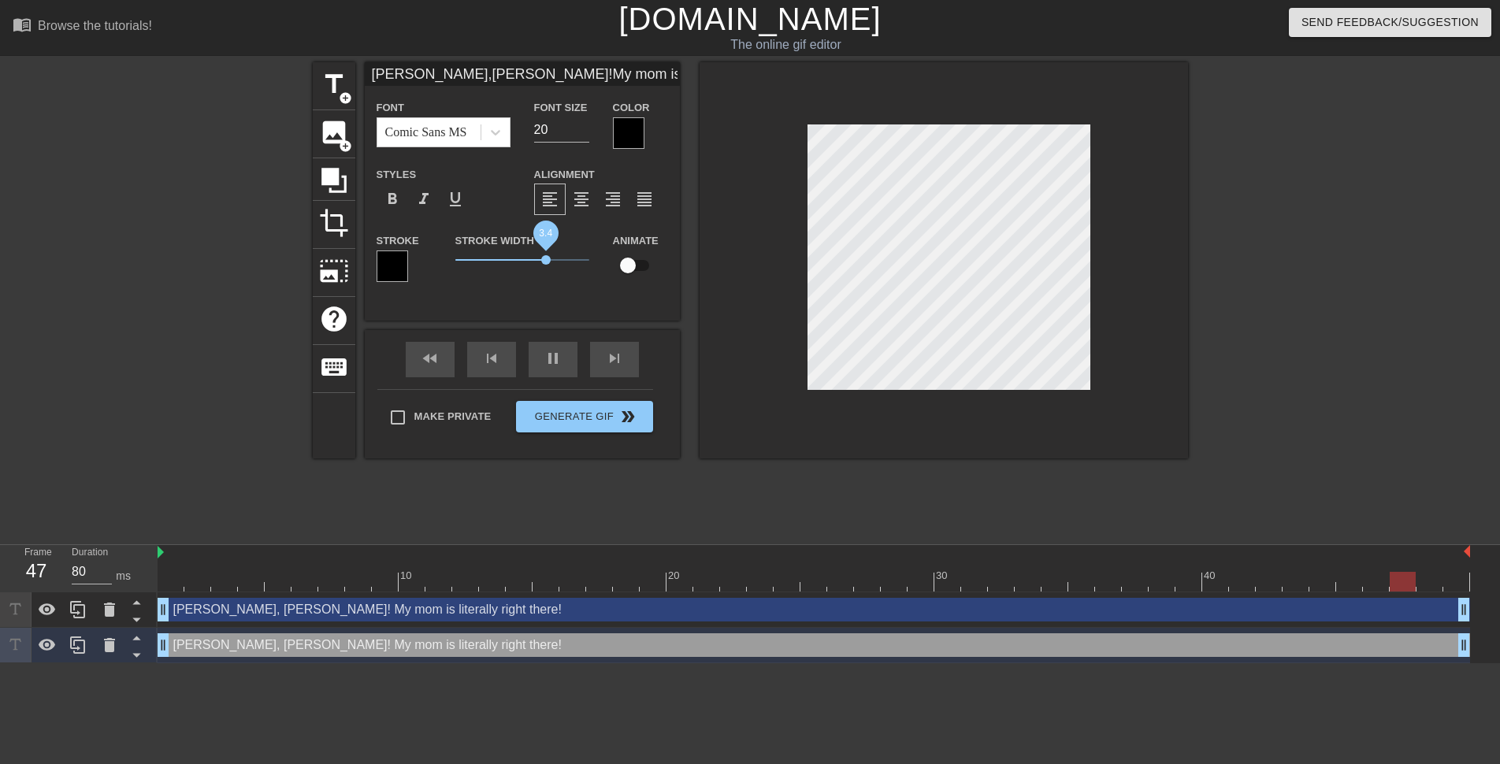
click at [546, 259] on span "3.4" at bounding box center [545, 259] width 9 height 9
click at [718, 502] on div "title add_circle image add_circle crop photo_size_select_large help keyboard [P…" at bounding box center [750, 298] width 875 height 473
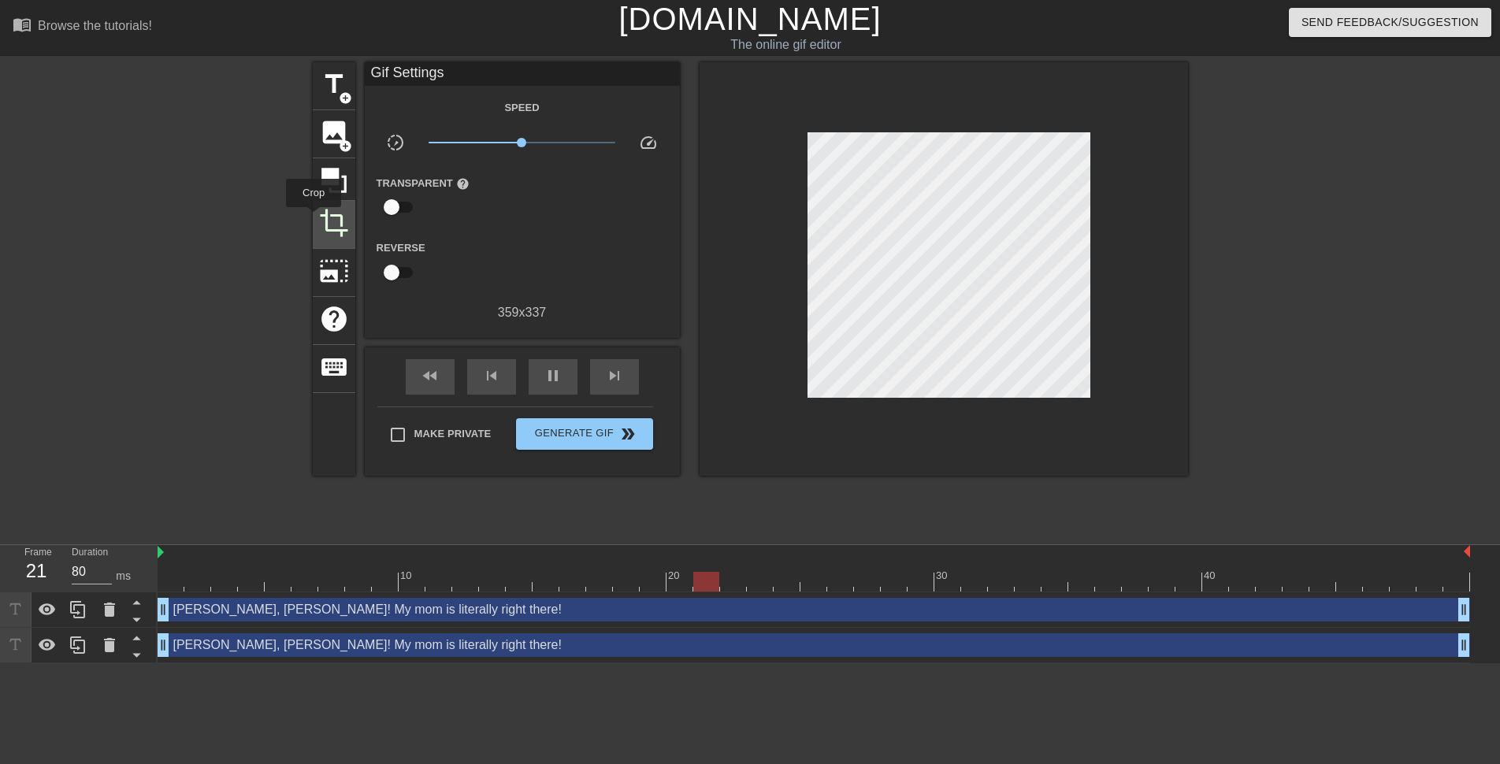
click at [314, 218] on div "crop" at bounding box center [334, 225] width 43 height 48
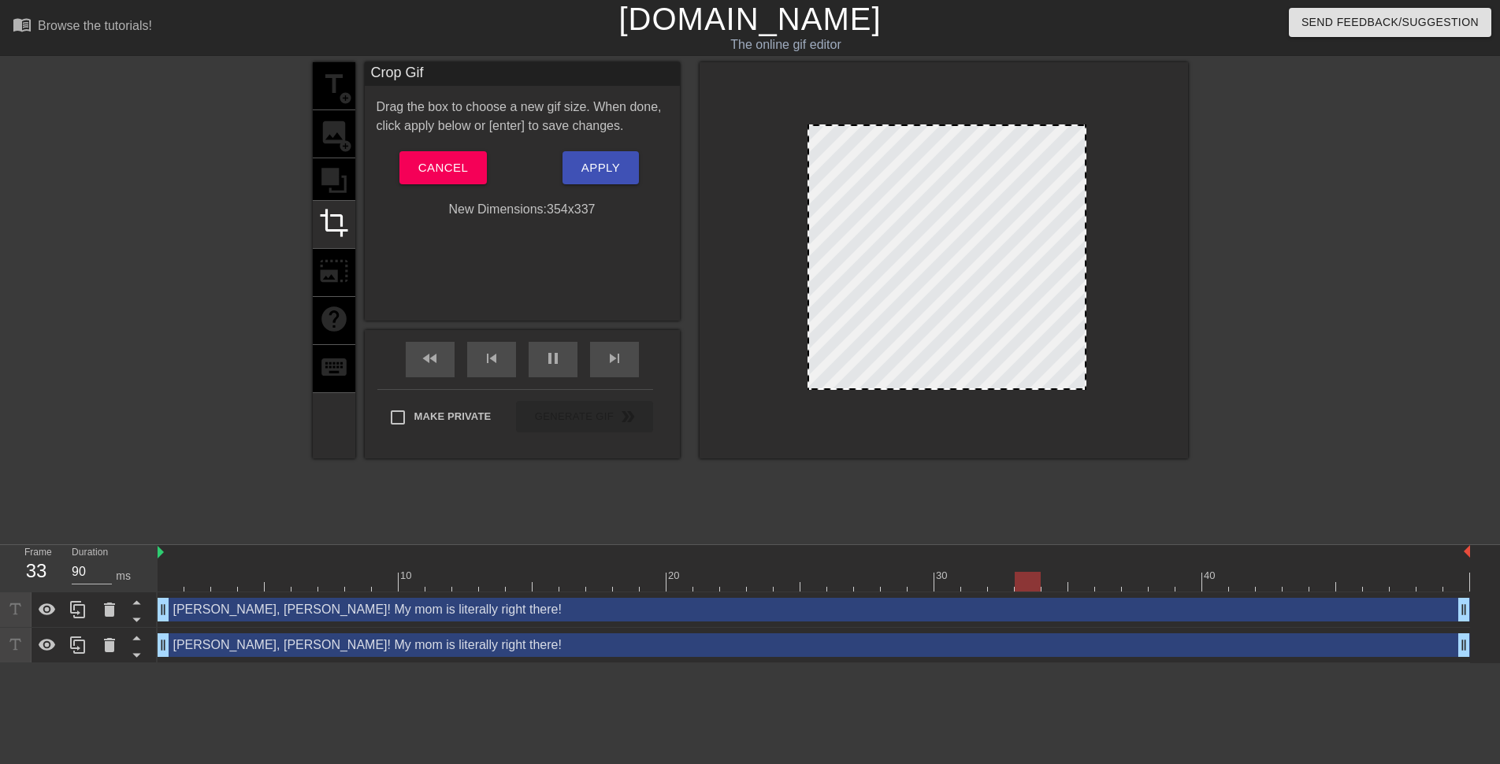
click at [1088, 257] on div at bounding box center [1085, 257] width 8 height 262
click at [605, 166] on span "Apply" at bounding box center [600, 168] width 39 height 20
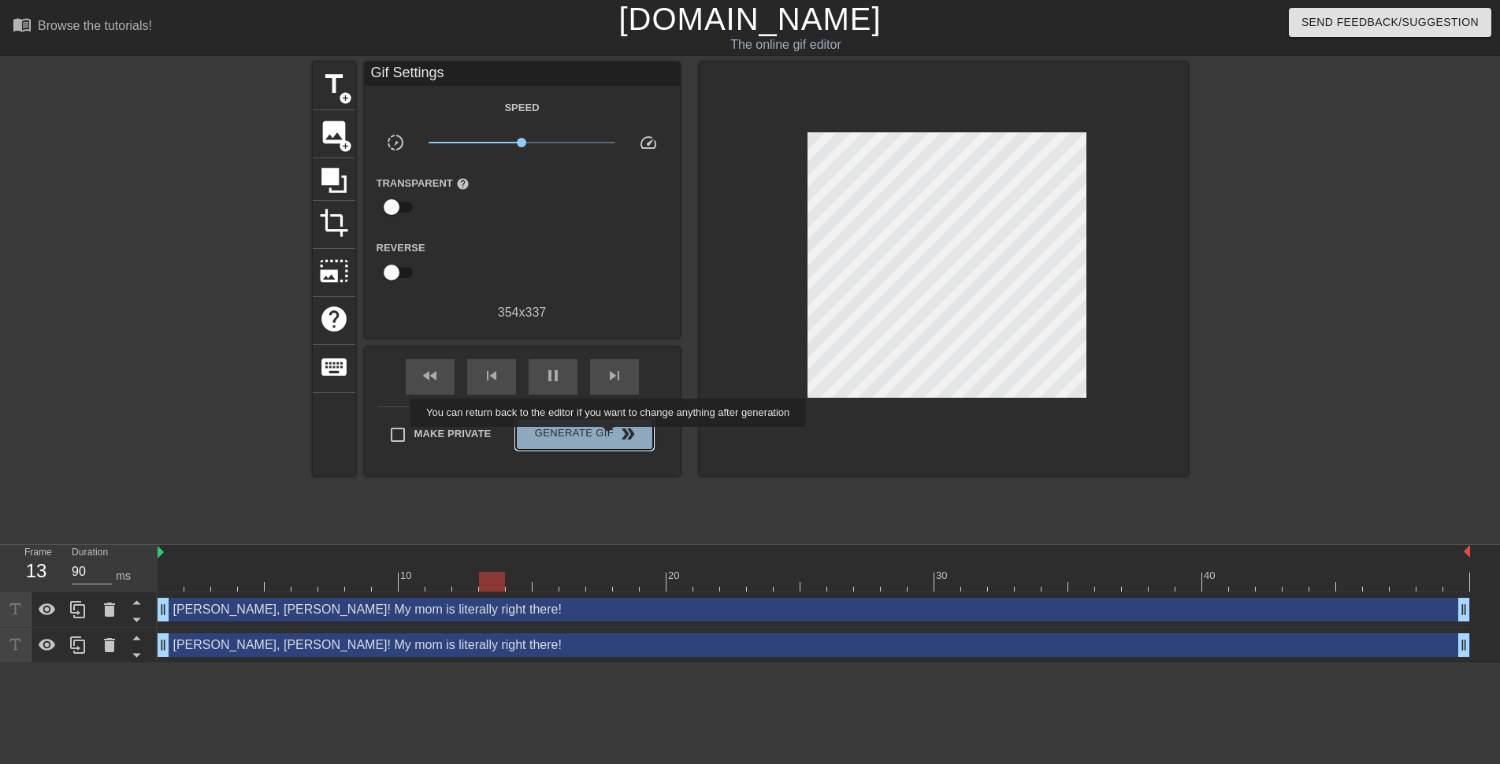
click at [610, 438] on span "Generate Gif double_arrow" at bounding box center [584, 434] width 124 height 19
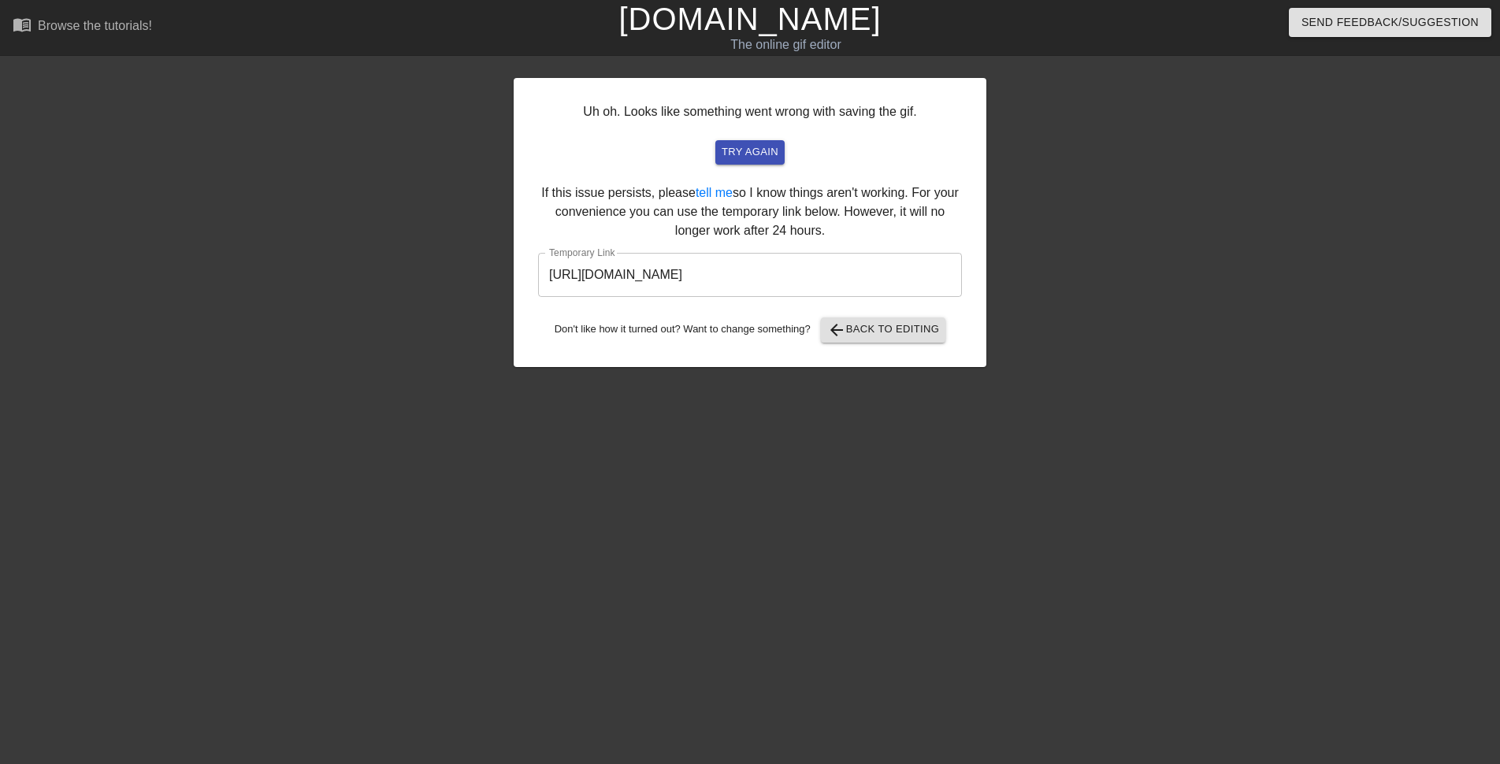
click at [764, 275] on input "[URL][DOMAIN_NAME]" at bounding box center [750, 275] width 424 height 44
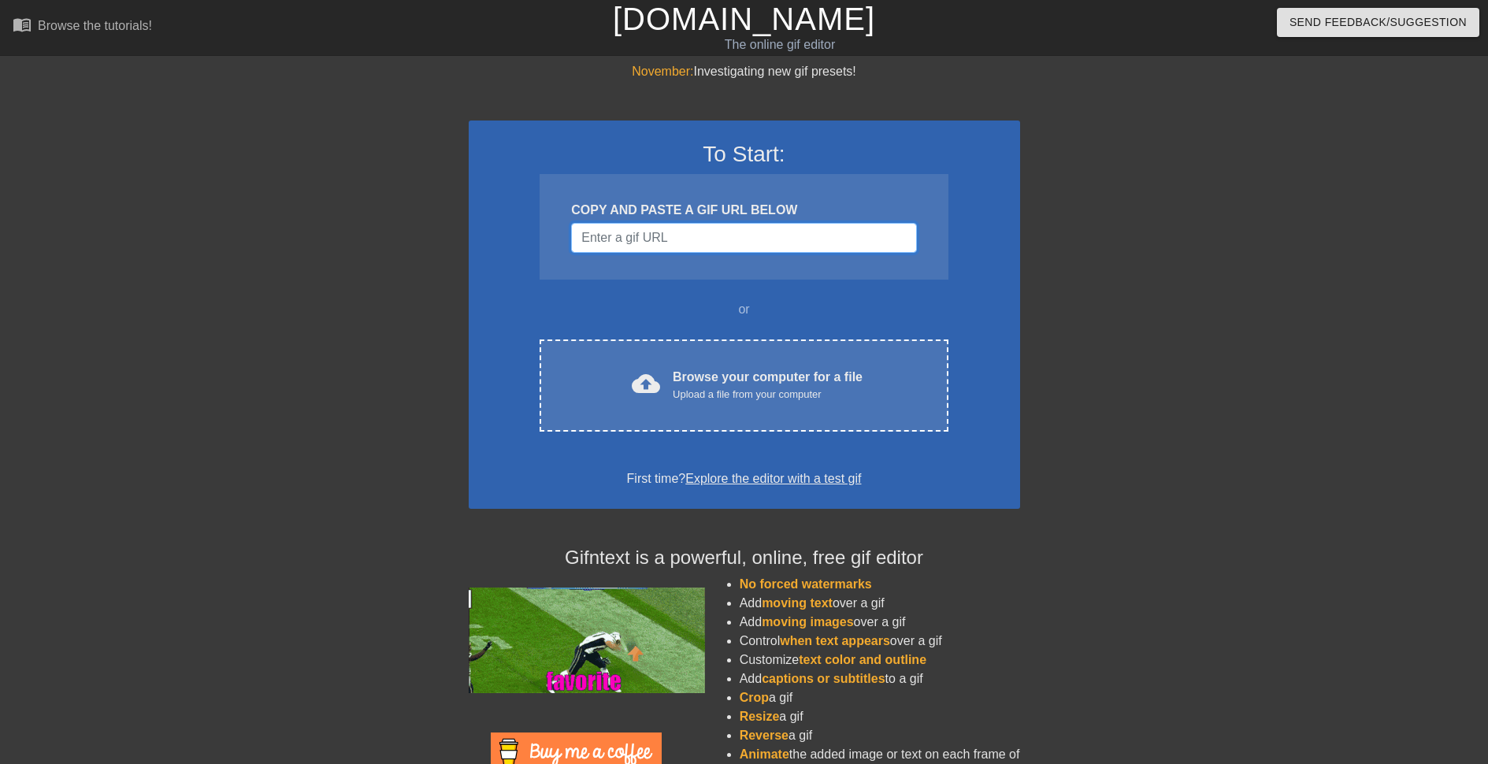
click at [771, 250] on input "Username" at bounding box center [743, 238] width 345 height 30
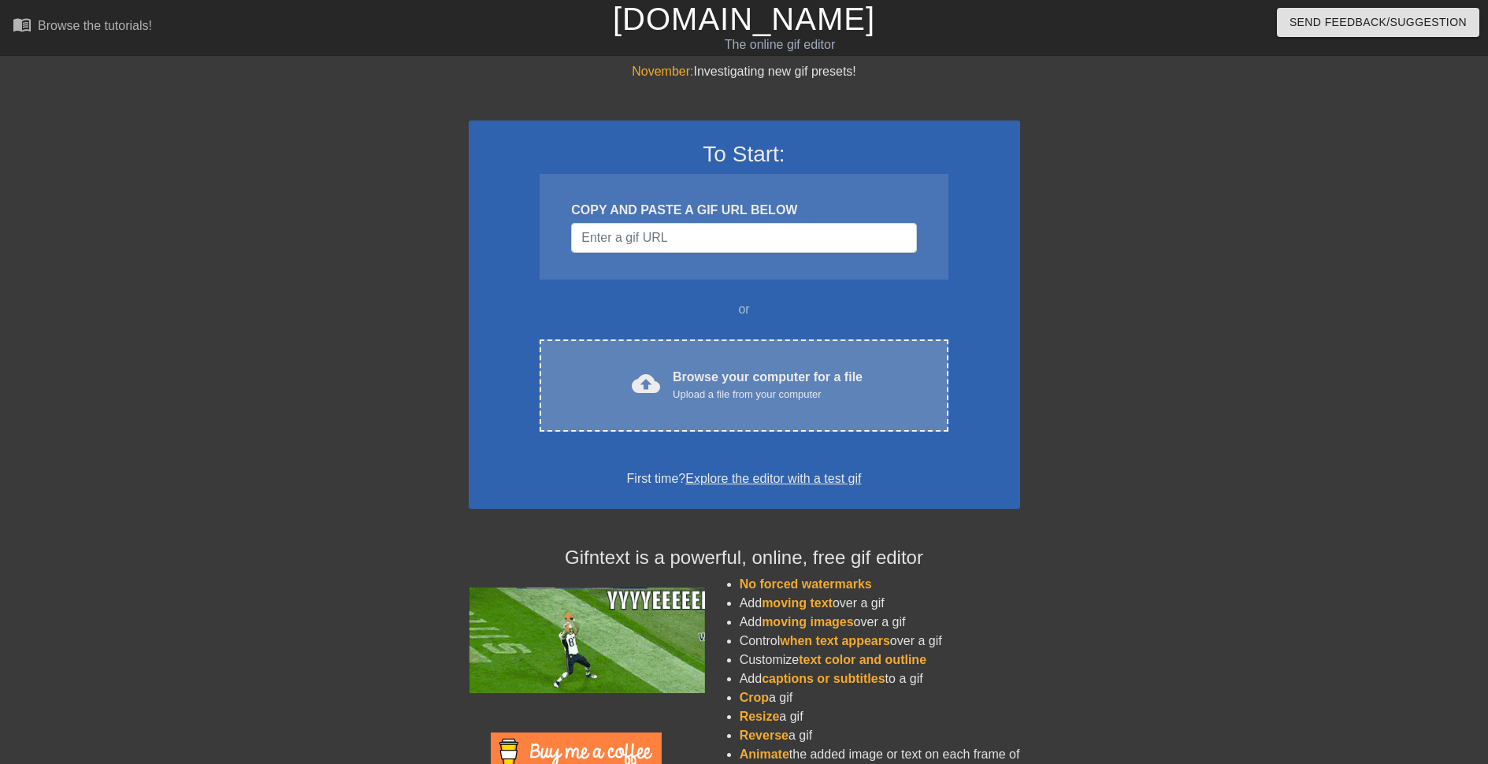
click at [786, 374] on div "Browse your computer for a file Upload a file from your computer" at bounding box center [768, 385] width 190 height 35
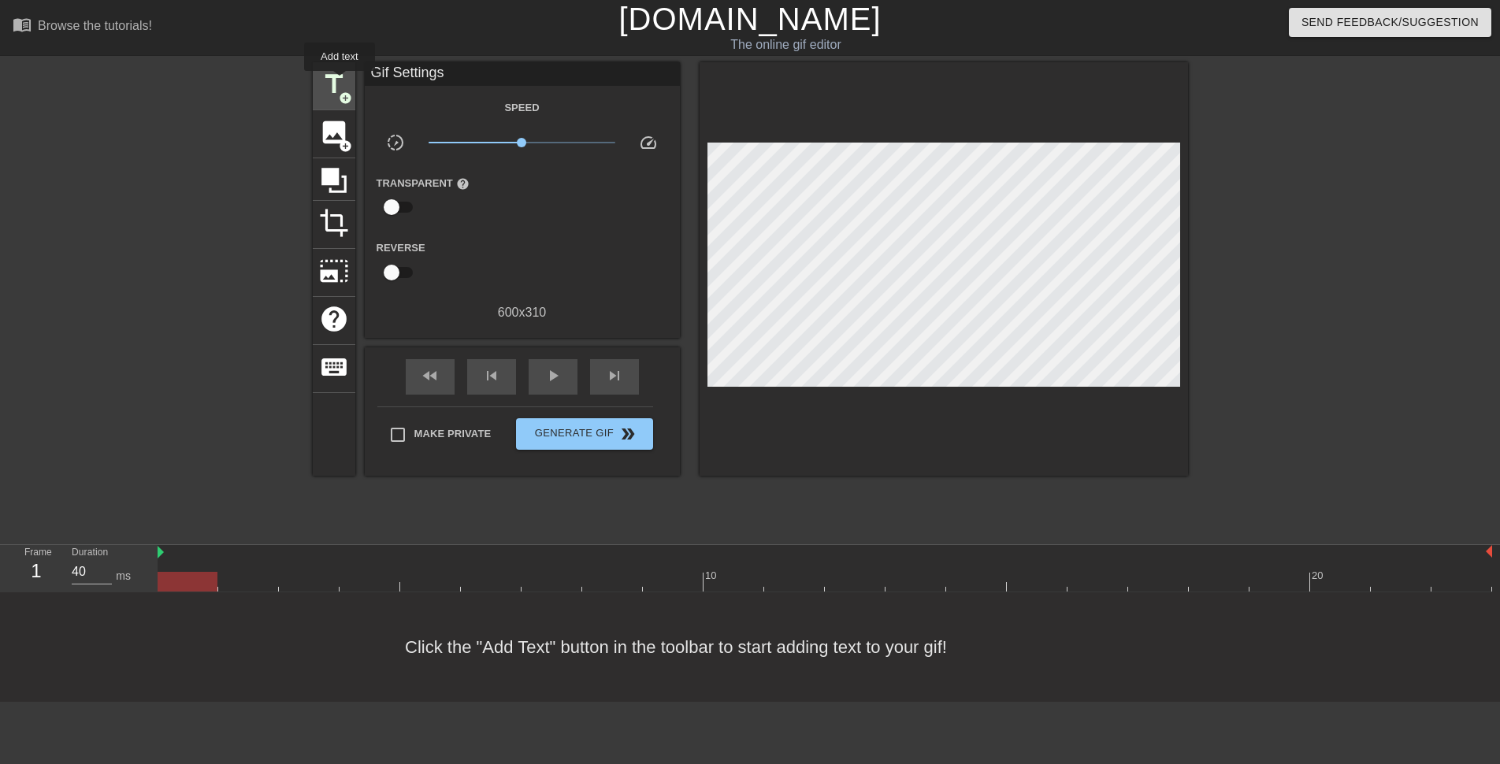
click at [333, 76] on span "title" at bounding box center [334, 84] width 30 height 30
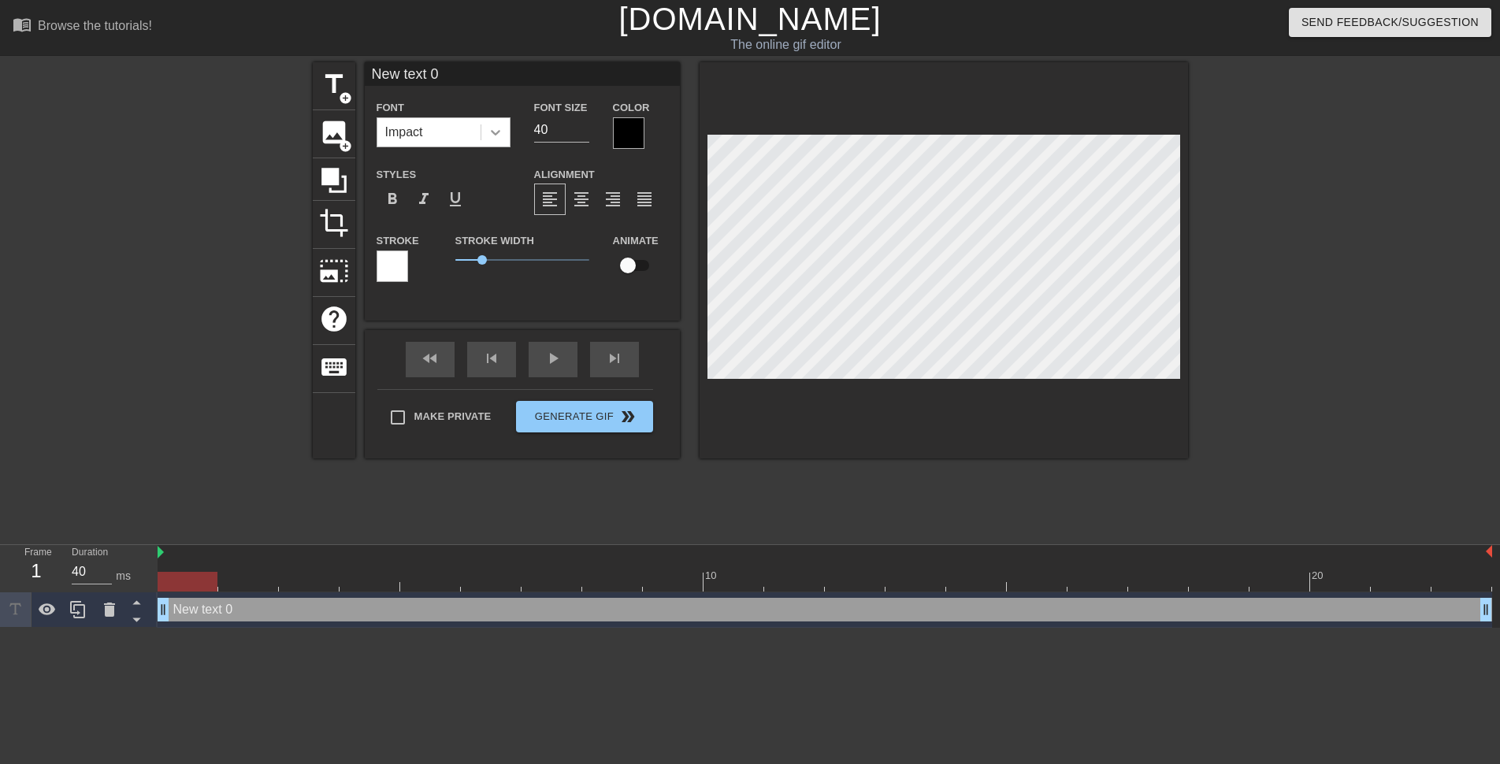
click at [495, 136] on icon at bounding box center [496, 132] width 16 height 16
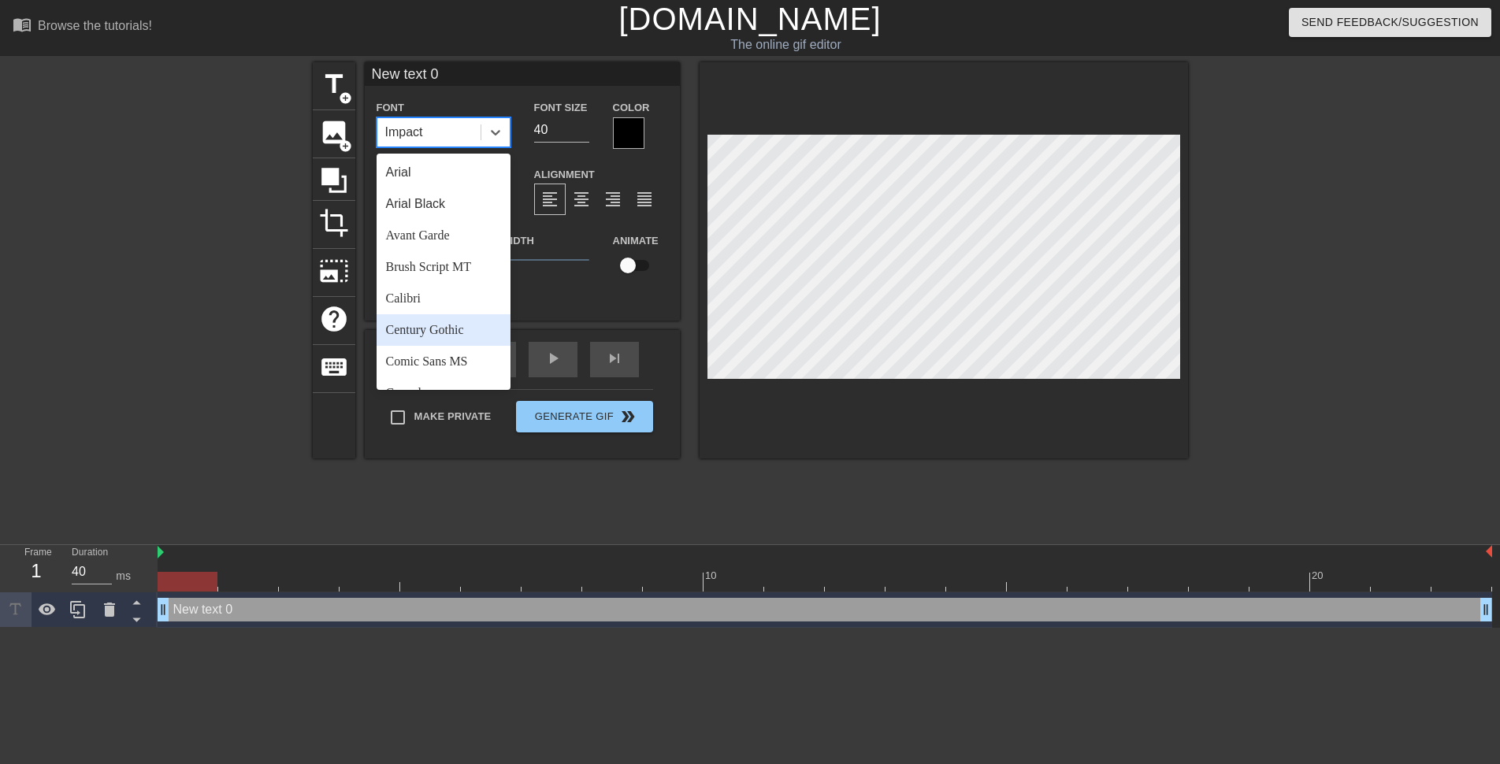
click at [477, 360] on div "Comic Sans MS" at bounding box center [444, 362] width 134 height 32
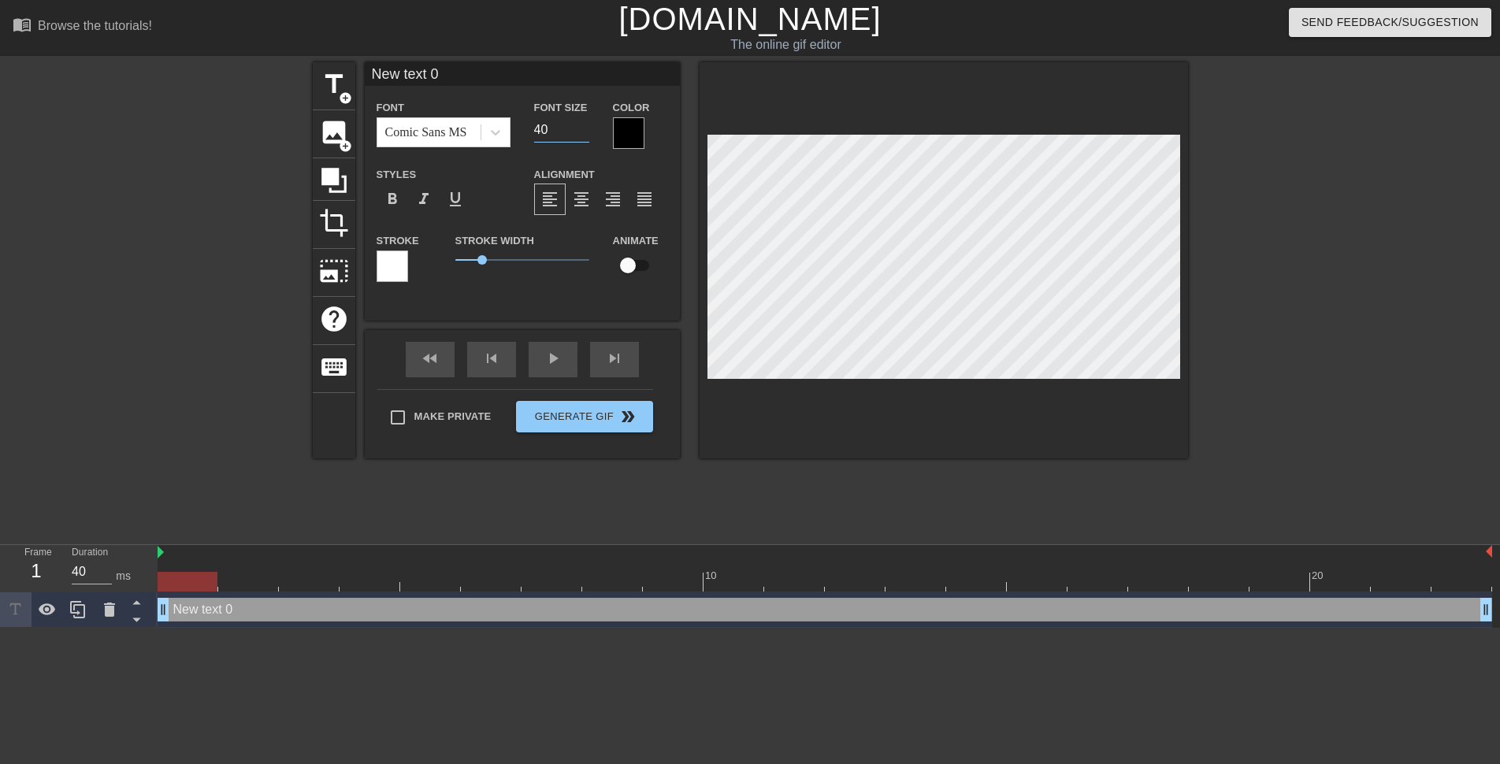
drag, startPoint x: 541, startPoint y: 129, endPoint x: 529, endPoint y: 125, distance: 12.5
click at [529, 125] on div "Font Size 40" at bounding box center [561, 123] width 79 height 51
type input "20"
drag, startPoint x: 466, startPoint y: 258, endPoint x: 407, endPoint y: 254, distance: 58.5
click at [432, 258] on div "Stroke Stroke Width 1 Animate" at bounding box center [522, 263] width 315 height 65
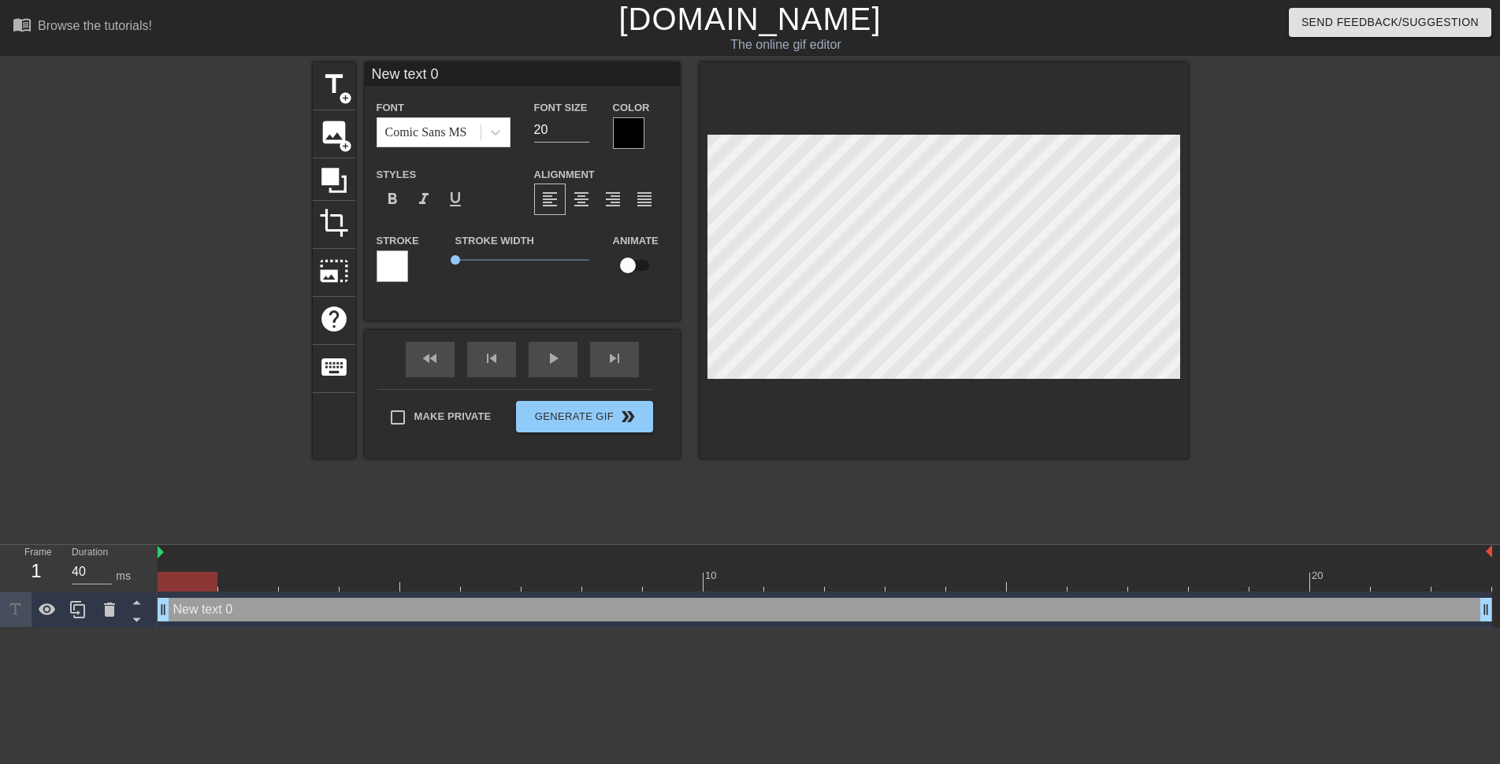
click at [626, 122] on div at bounding box center [629, 133] width 32 height 32
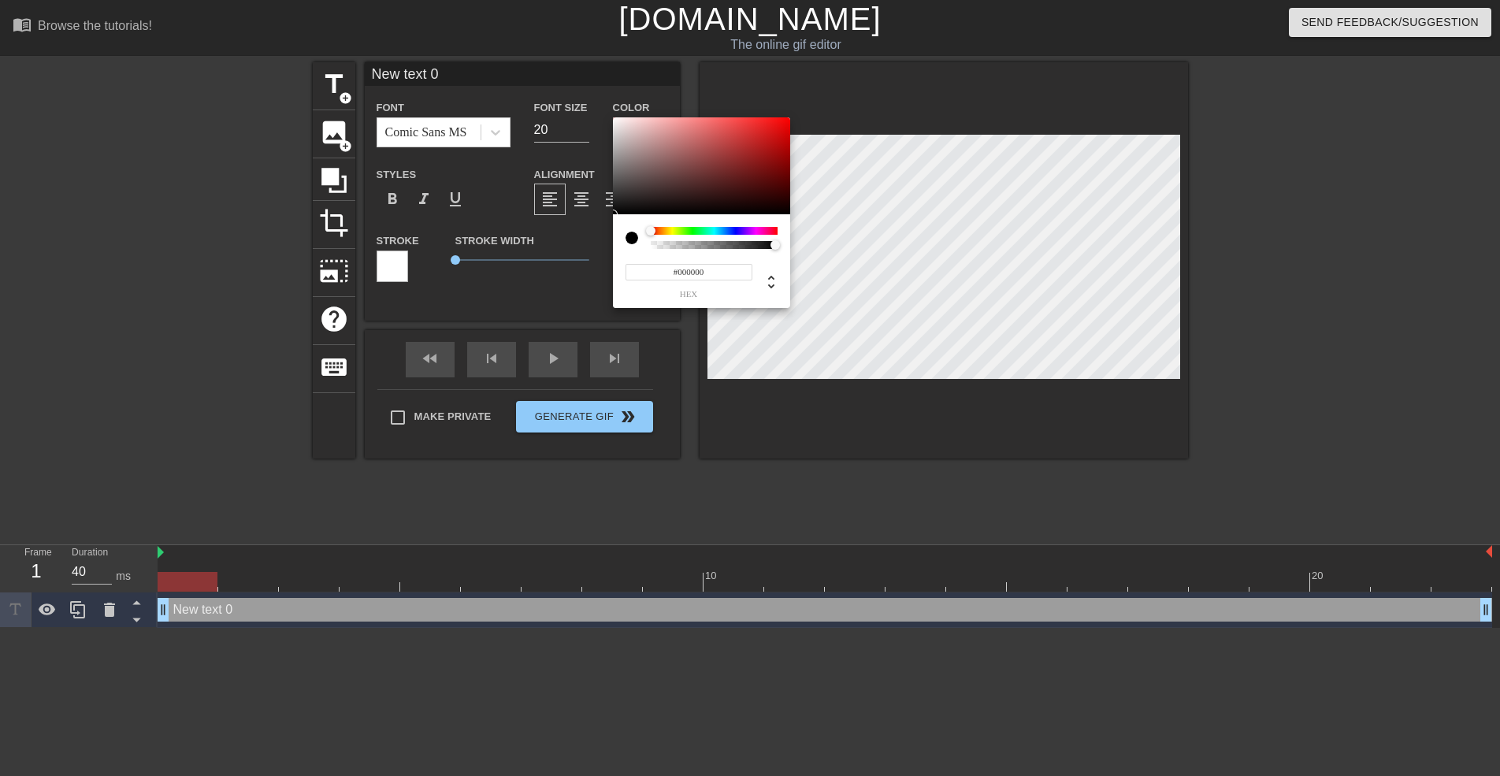
click at [675, 230] on div at bounding box center [714, 231] width 127 height 8
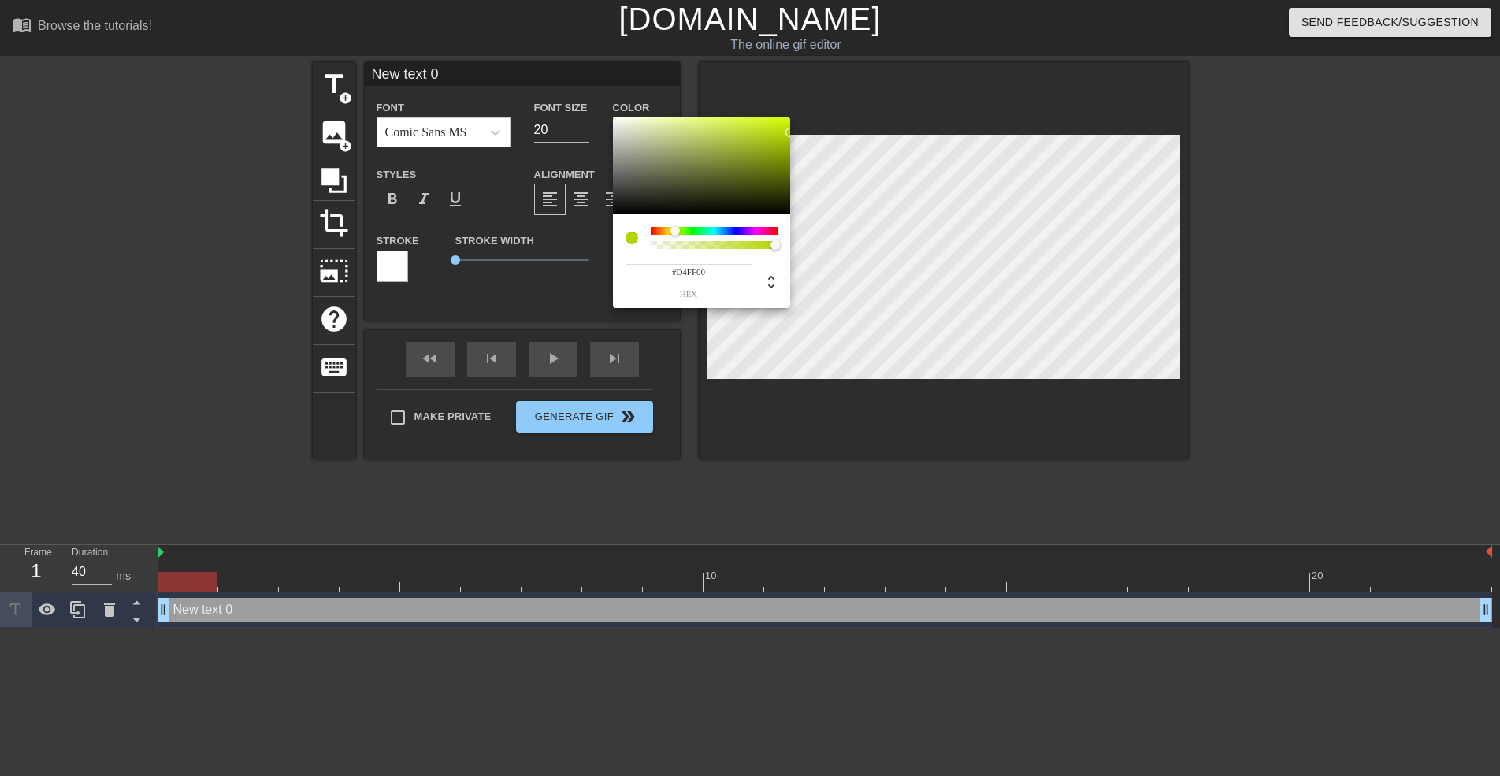
drag, startPoint x: 742, startPoint y: 167, endPoint x: 872, endPoint y: 61, distance: 167.9
click at [872, 61] on div "#D4FF00 hex" at bounding box center [750, 388] width 1500 height 776
type input "#F9FF00"
click at [672, 231] on div at bounding box center [671, 230] width 9 height 9
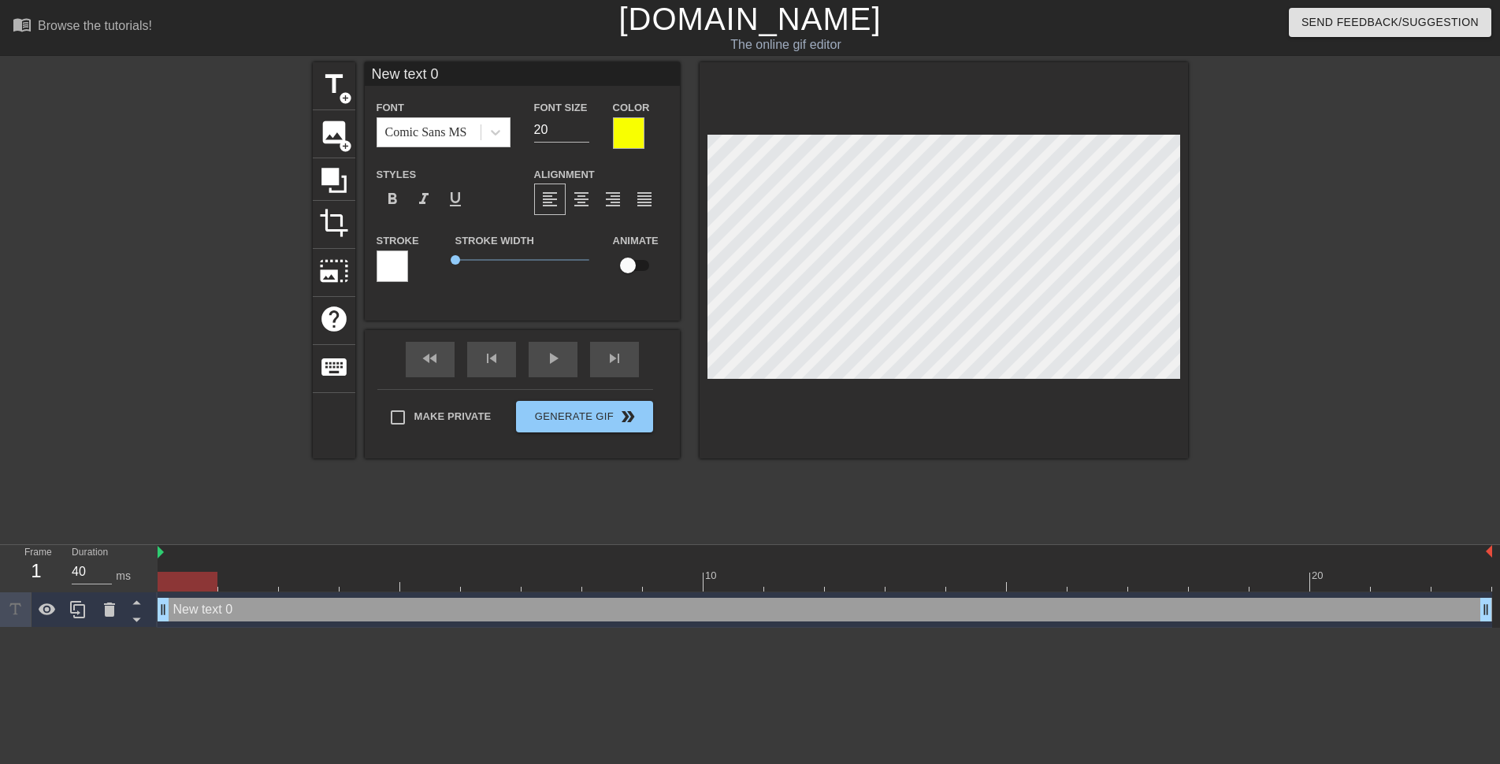
type input "Mrs. Robinson's teenage student has shot more loads inside her married pussy th…"
type textarea "Mrs. Robinson's teenage student has shot more loads inside her married pussy th…"
type input "Mrs. Robinson's teenage studenthas shot more loads inside her married pussy tha…"
type textarea "Mrs. Robinson's teenage student has shot more loads inside her married pussy th…"
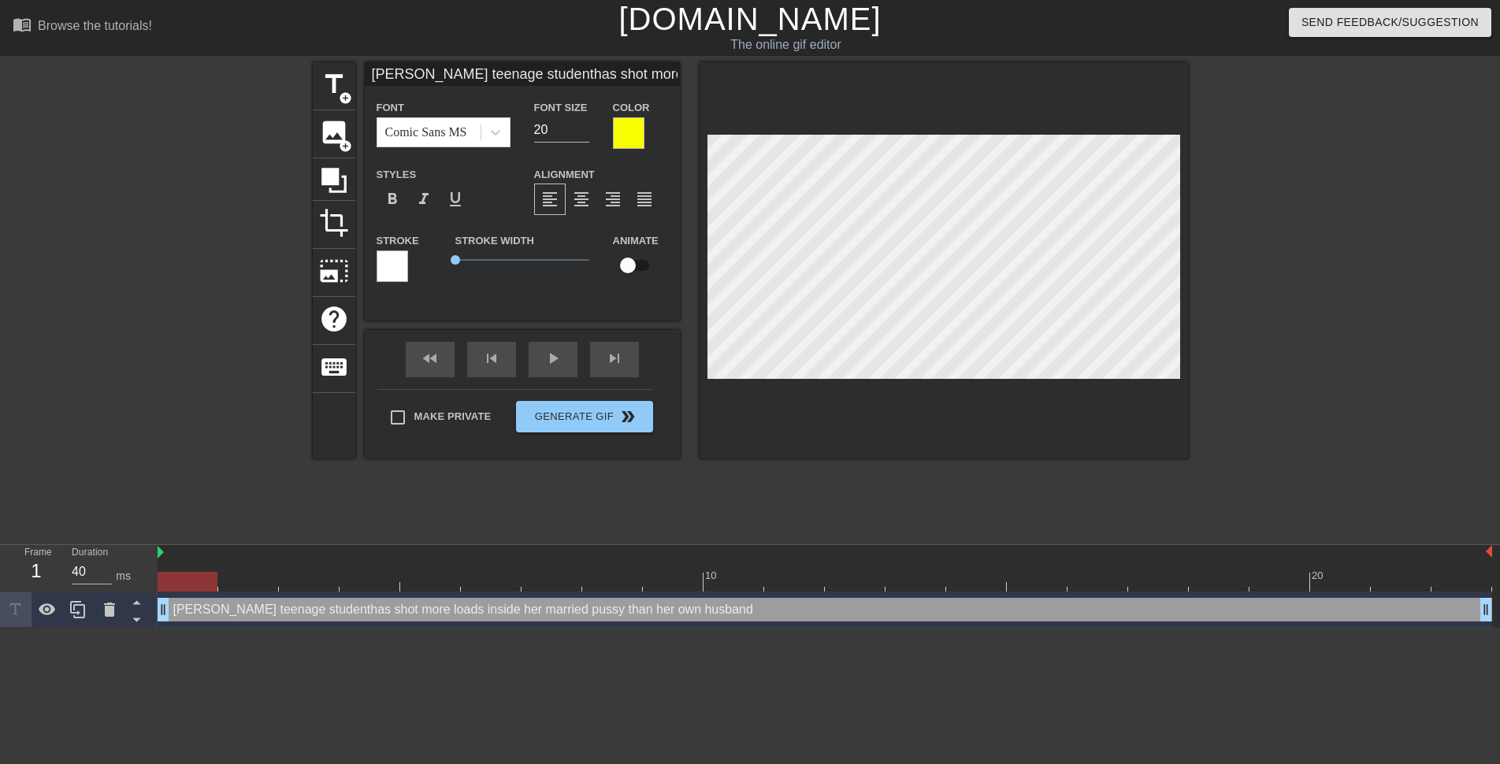
type input "Mrs. Robinson's teenage studenthas shot more loads inside her married pussy tha…"
type input "Mrs. Robinson's teenage studenthas shot more loads inside hermarried pussy than…"
type textarea "Mrs. Robinson's teenage student has shot more loads inside hermarried pussy tha…"
type input "Mrs. Robinson's teenage studenthas shot more loads inside hermarried pussy than…"
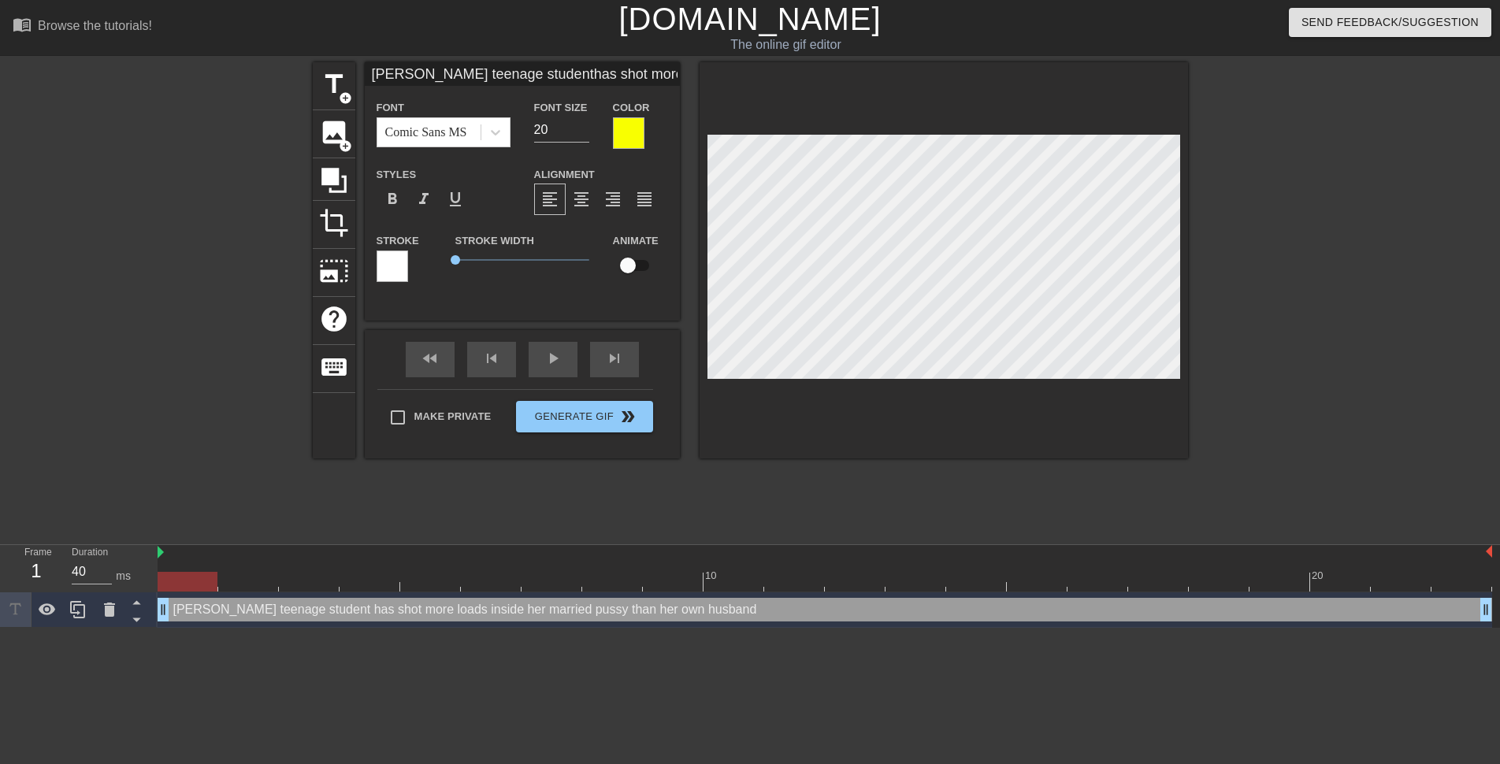
type textarea "Mrs. Robinson's teenage student has shot more loads inside her married pussy th…"
type input "Mrs. Robinson'steenage studenthas shot more loads inside hermarried pussy than …"
type textarea "Mrs. Robinson'steenage student has shot more loads inside her married pussy tha…"
type input "Mrs. Robinson'steenage studenthas shot more loads inside hermarried pussy than …"
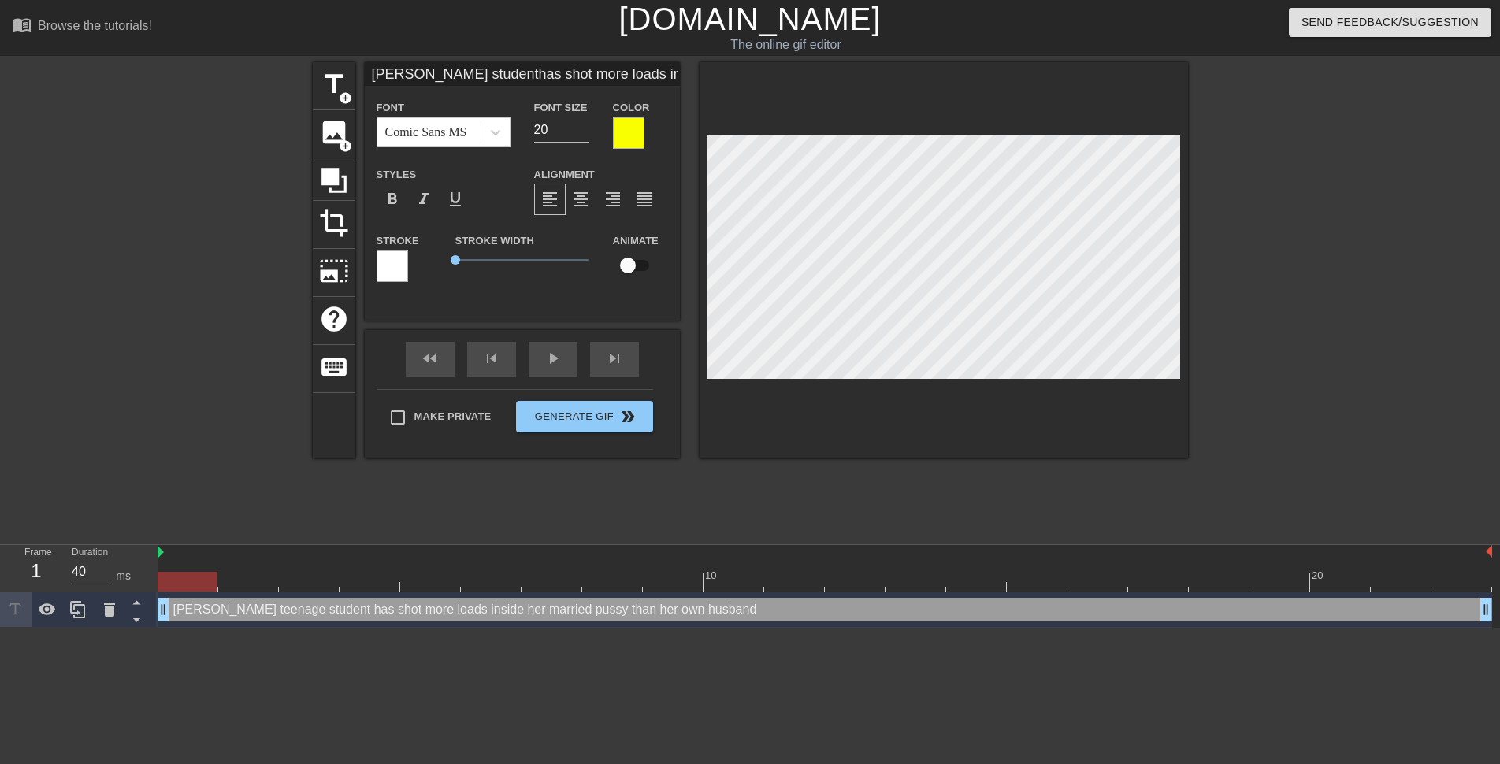
type textarea "Mrs. Robinson's teenage student has shot more loads inside her married pussy th…"
type input "Mrs. Robinson'steenage studenthas shot moreloads inside hermarried pussy than h…"
type textarea "Mrs. Robinson's teenage student has shot moreloads inside her married pussy tha…"
type input "Mrs. Robinson'steenage studenthas shot moreloads inside hermarried pussy than h…"
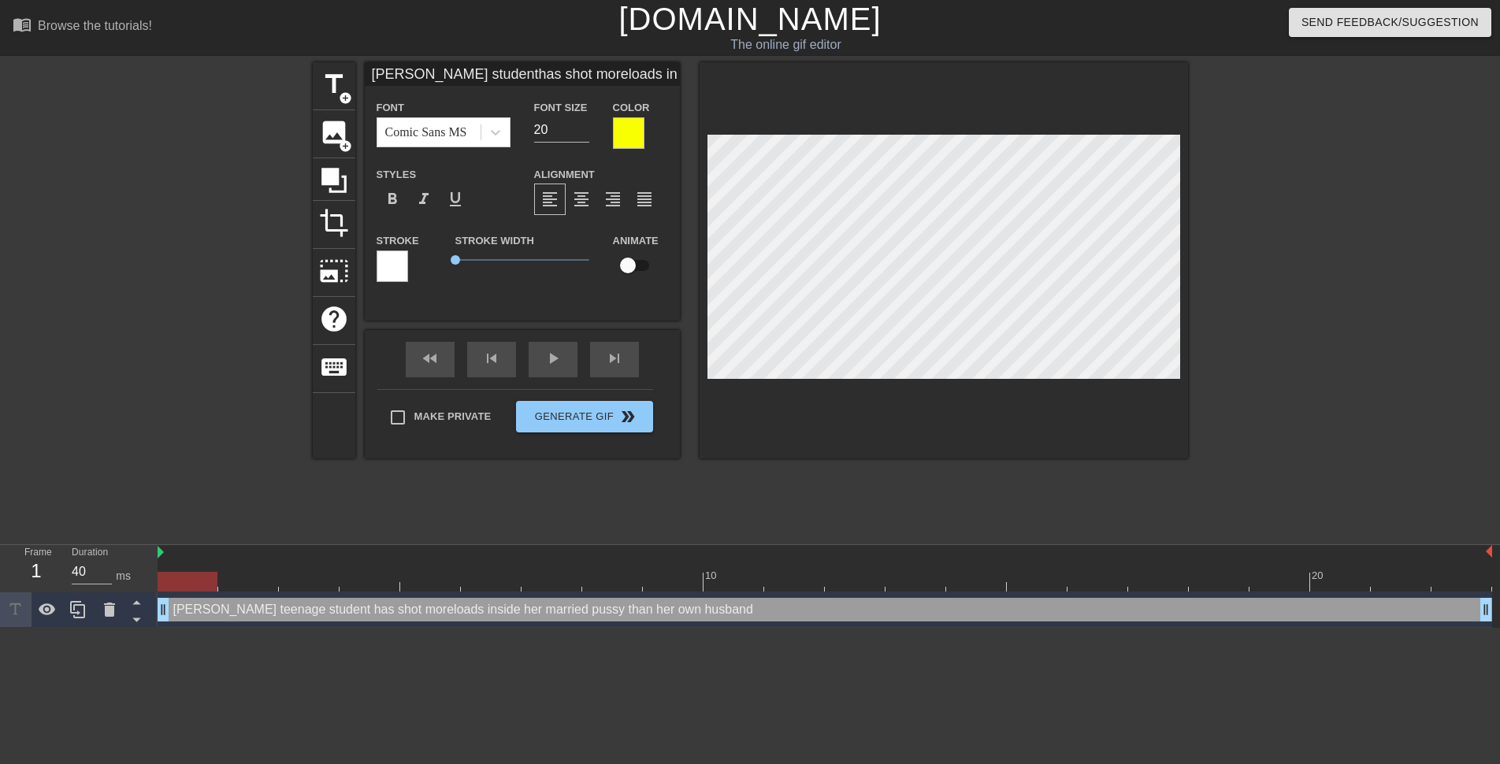
type textarea "Mrs. Robinson's teenage student has shot more loads inside her married pussy th…"
type input "Mrs. Robinson'steenage studenthas shot moreloads inside hermarried pussythan he…"
type textarea "Mrs. Robinson's teenage student has shot more loads inside her married pussytha…"
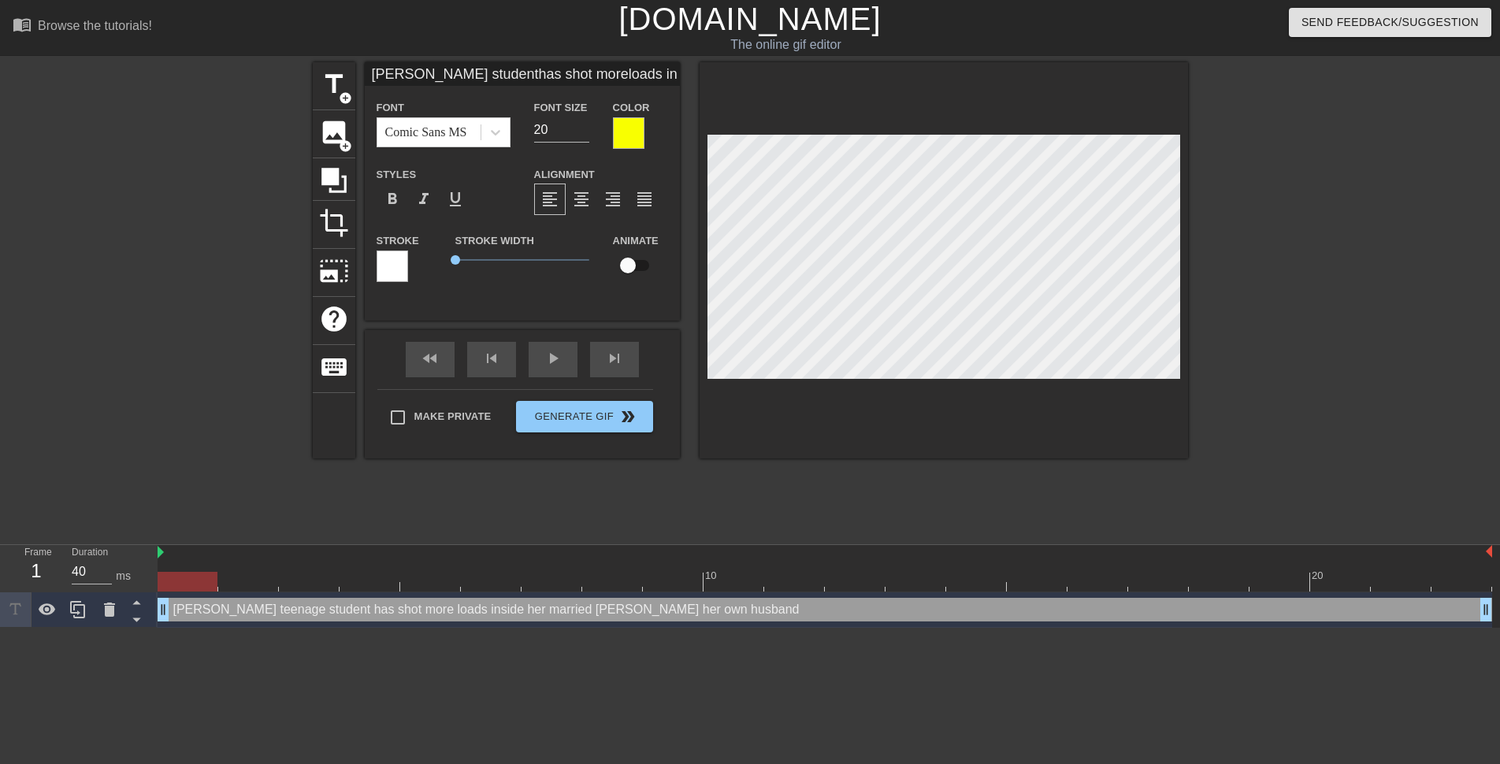
type input "Mrs. Robinson'steenage studenthas shot moreloads inside hermarried pussythan he…"
type textarea "Mrs. Robinson's teenage student has shot more loads inside her married pussy th…"
type input "Mrs. Robinson'steenage studenthas shot moreloads inside hermarried pussythan he…"
type textarea "Mrs. Robinson's teenage student has shot more loads inside her married pussy th…"
type input "Mrs. Robinson'steenage studenthas shot moreloads inside hermarried pussythan he…"
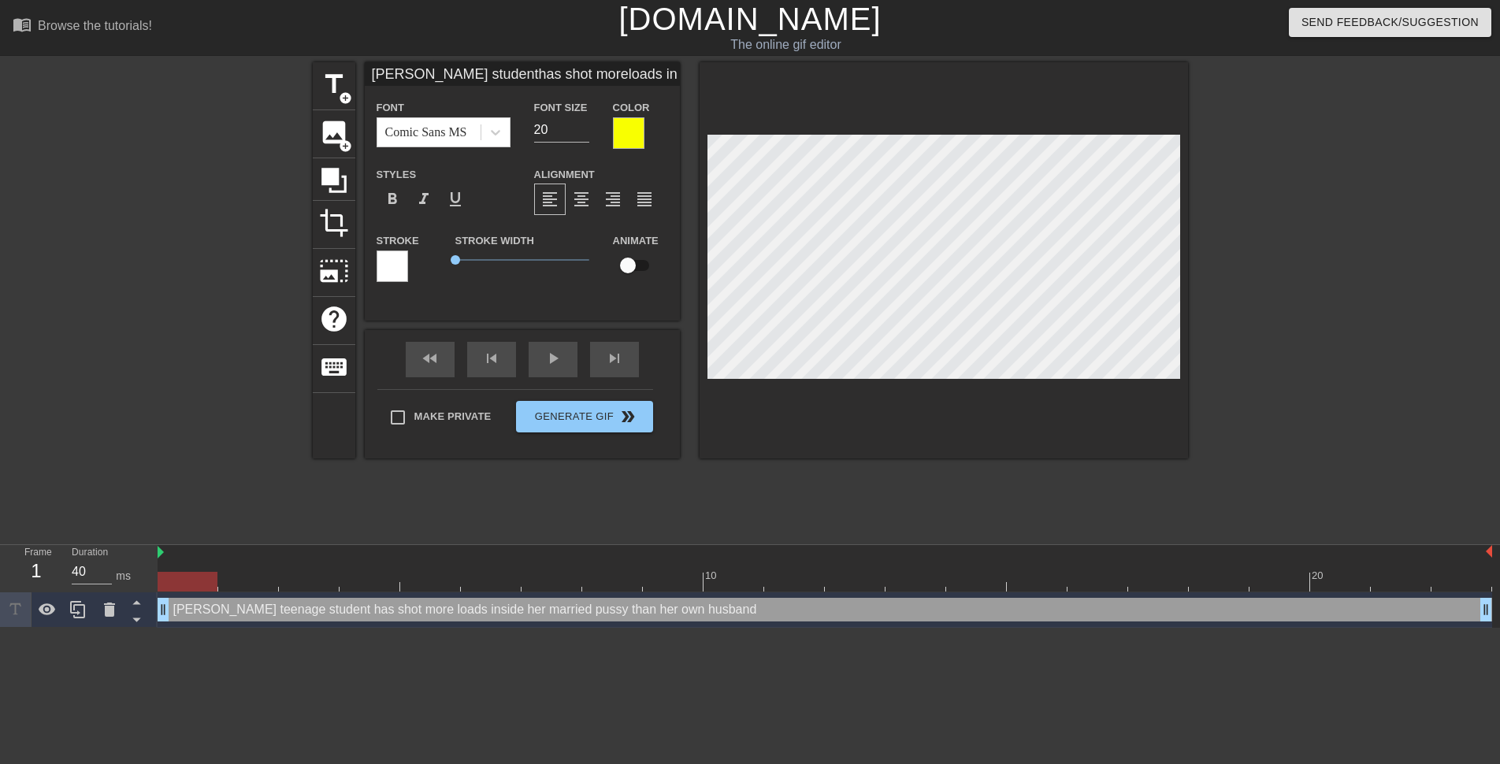
type textarea "Mrs. Robinson's teenage student has shot more loads inside her married pussy th…"
type input "Mrs. Robinson'steenage studenthas shot moreloads inside hermarried pussythan he…"
type textarea "Mrs. Robinson's teenage student has shot more loads inside her married pussy th…"
click at [1285, 265] on div at bounding box center [1325, 298] width 236 height 473
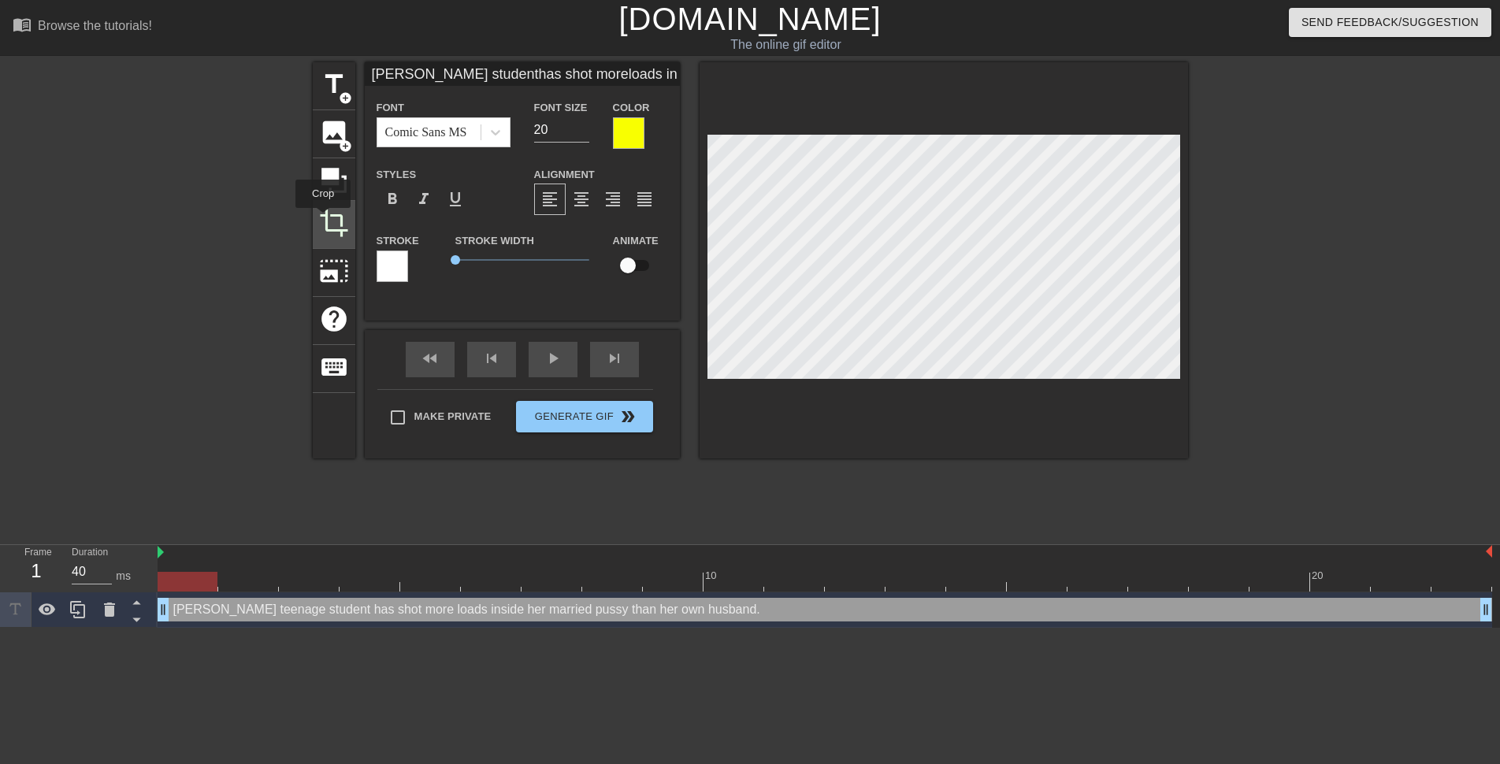
click at [323, 219] on span "crop" at bounding box center [334, 223] width 30 height 30
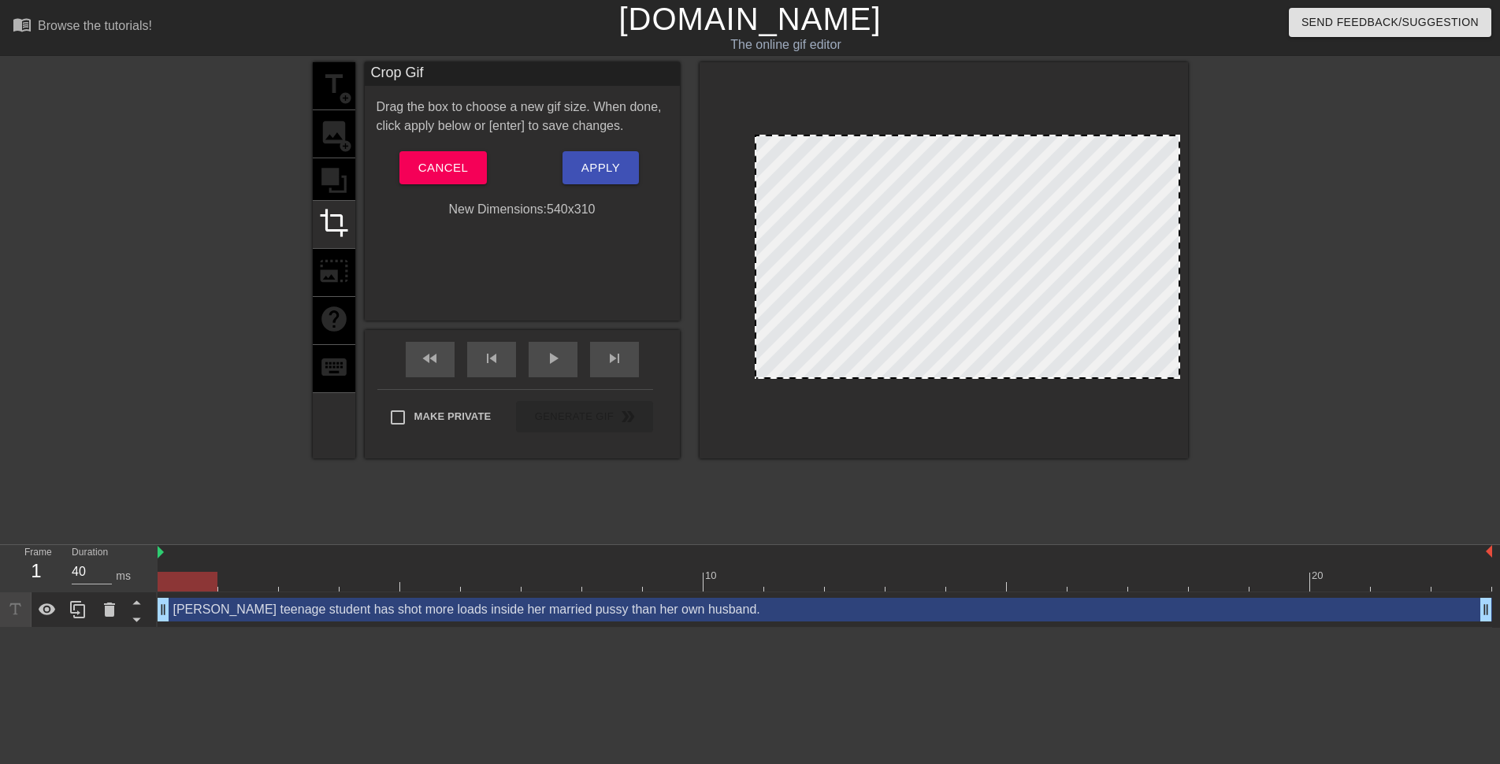
drag, startPoint x: 710, startPoint y: 238, endPoint x: 758, endPoint y: 239, distance: 48.1
drag, startPoint x: 1175, startPoint y: 244, endPoint x: 1168, endPoint y: 245, distance: 7.9
click at [613, 166] on span "Apply" at bounding box center [600, 168] width 39 height 20
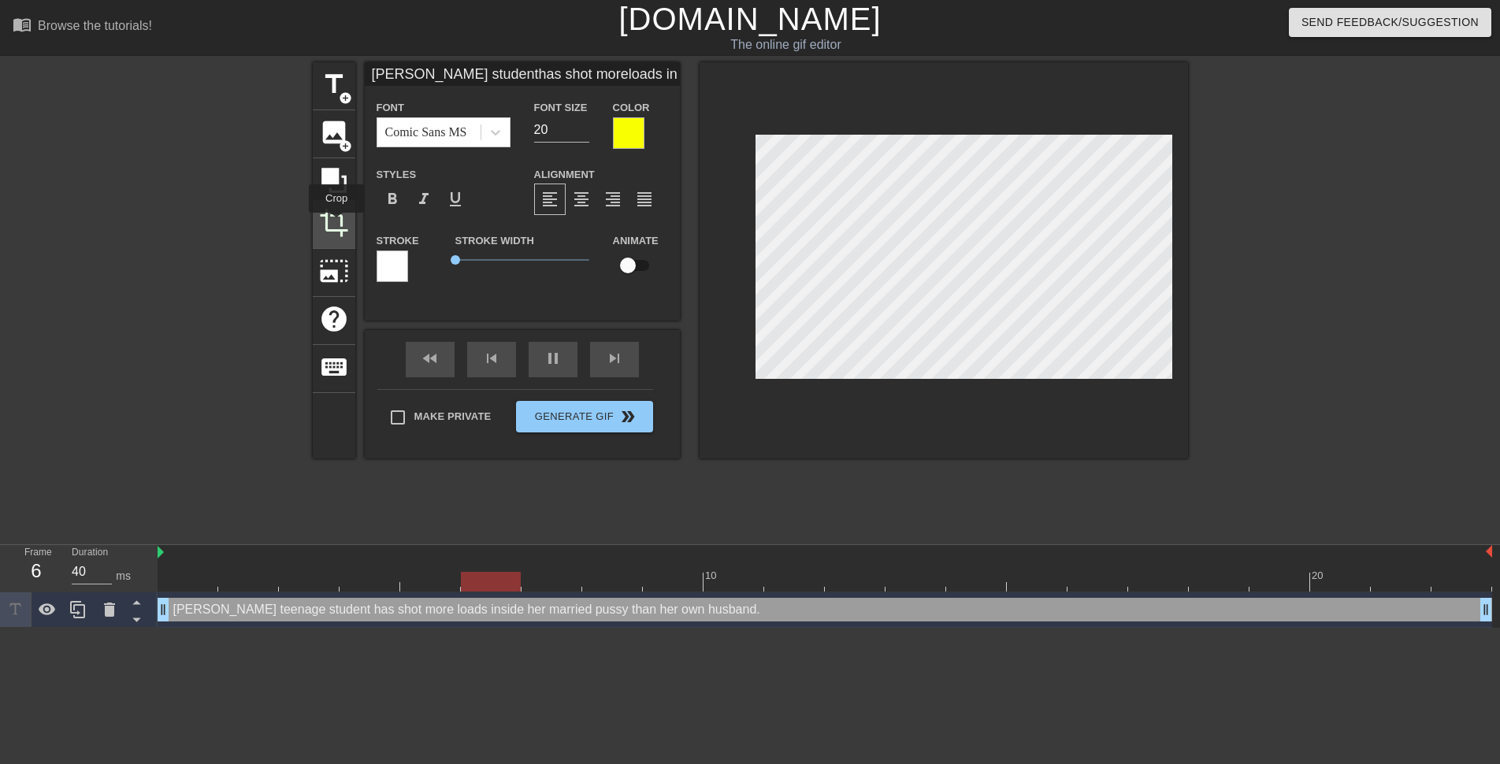
click at [336, 224] on span "crop" at bounding box center [334, 223] width 30 height 30
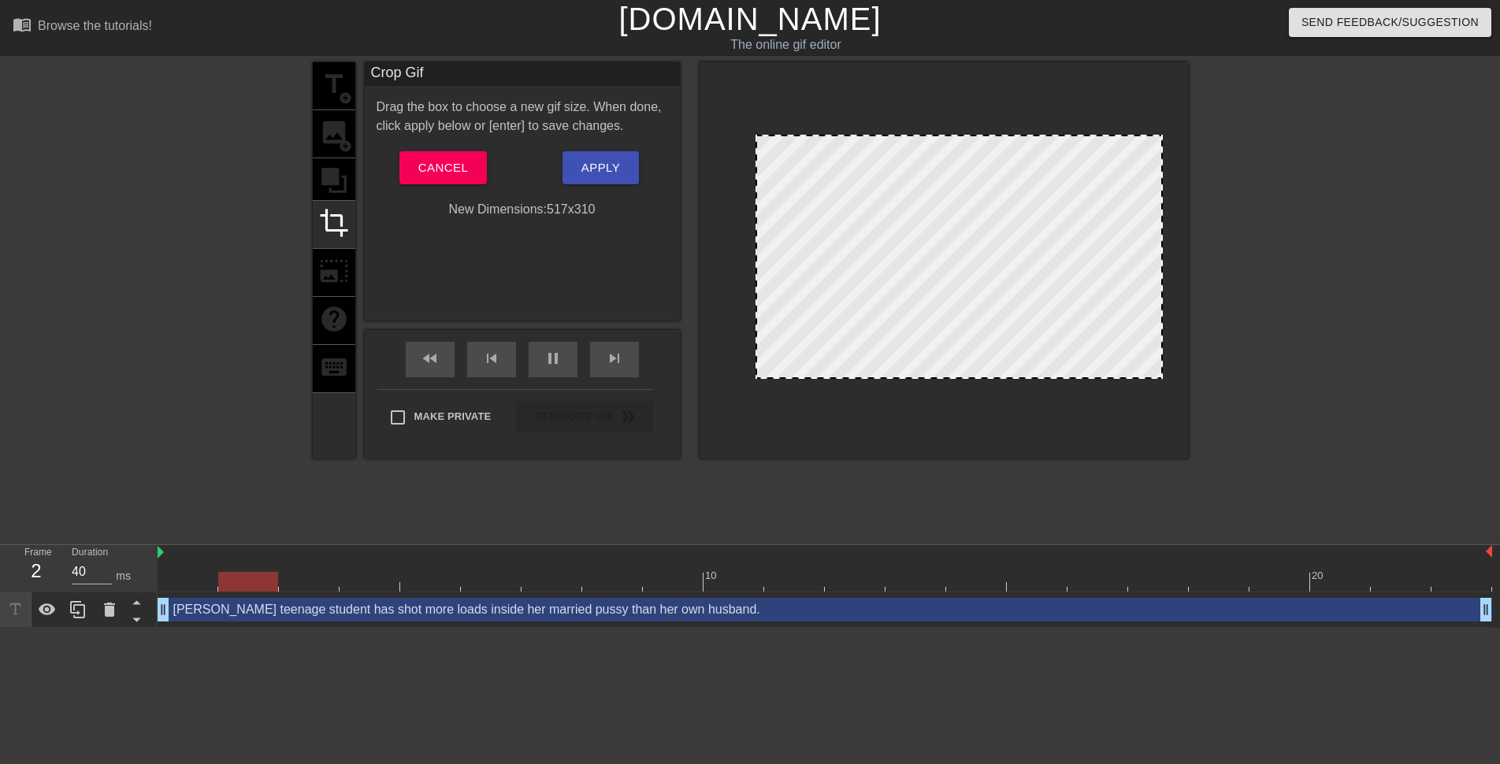
drag, startPoint x: 1170, startPoint y: 232, endPoint x: 1160, endPoint y: 231, distance: 9.6
click at [609, 165] on span "Apply" at bounding box center [600, 168] width 39 height 20
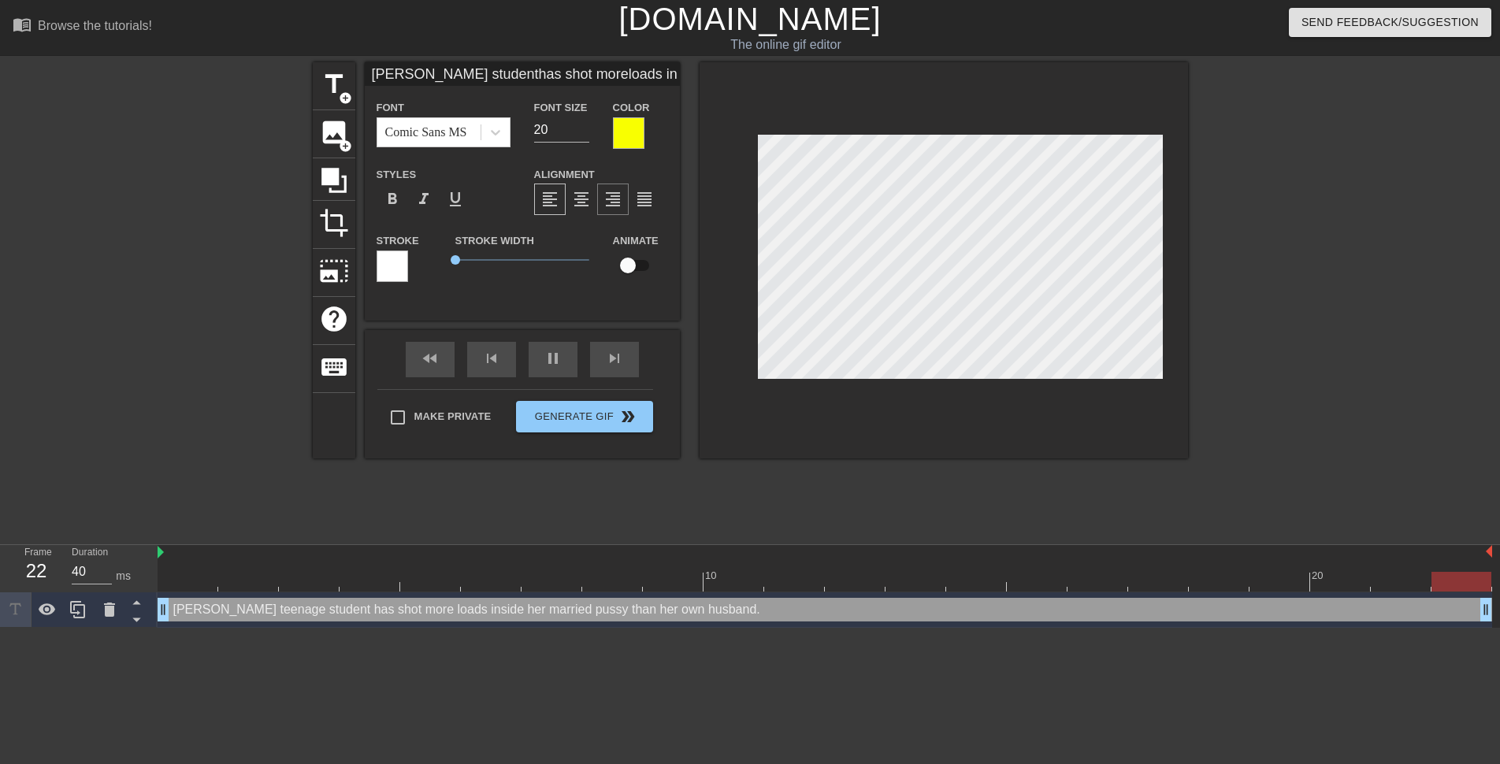
click at [611, 202] on span "format_align_right" at bounding box center [612, 199] width 19 height 19
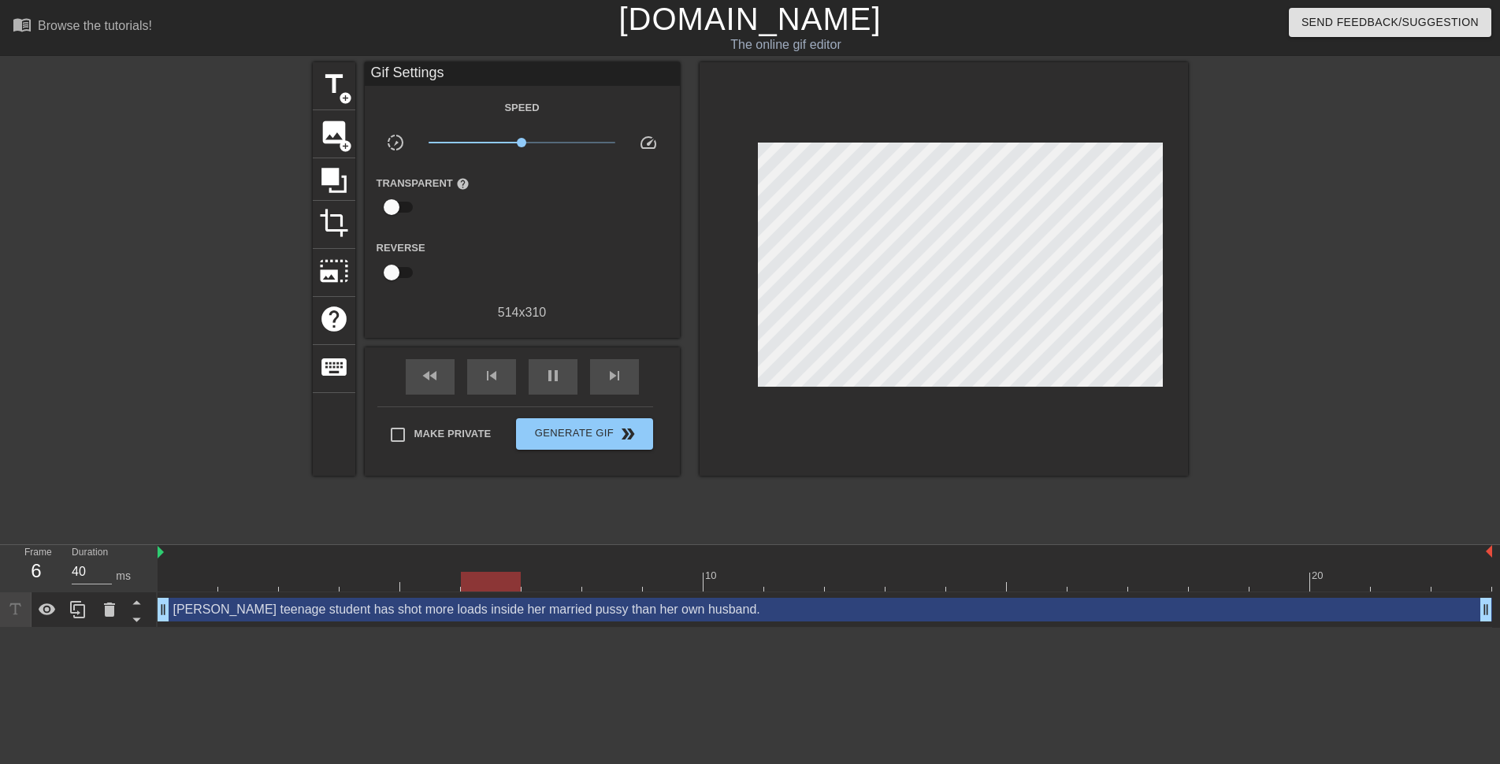
click at [1307, 250] on div at bounding box center [1325, 298] width 236 height 473
click at [582, 430] on span "Generate Gif double_arrow" at bounding box center [584, 434] width 124 height 19
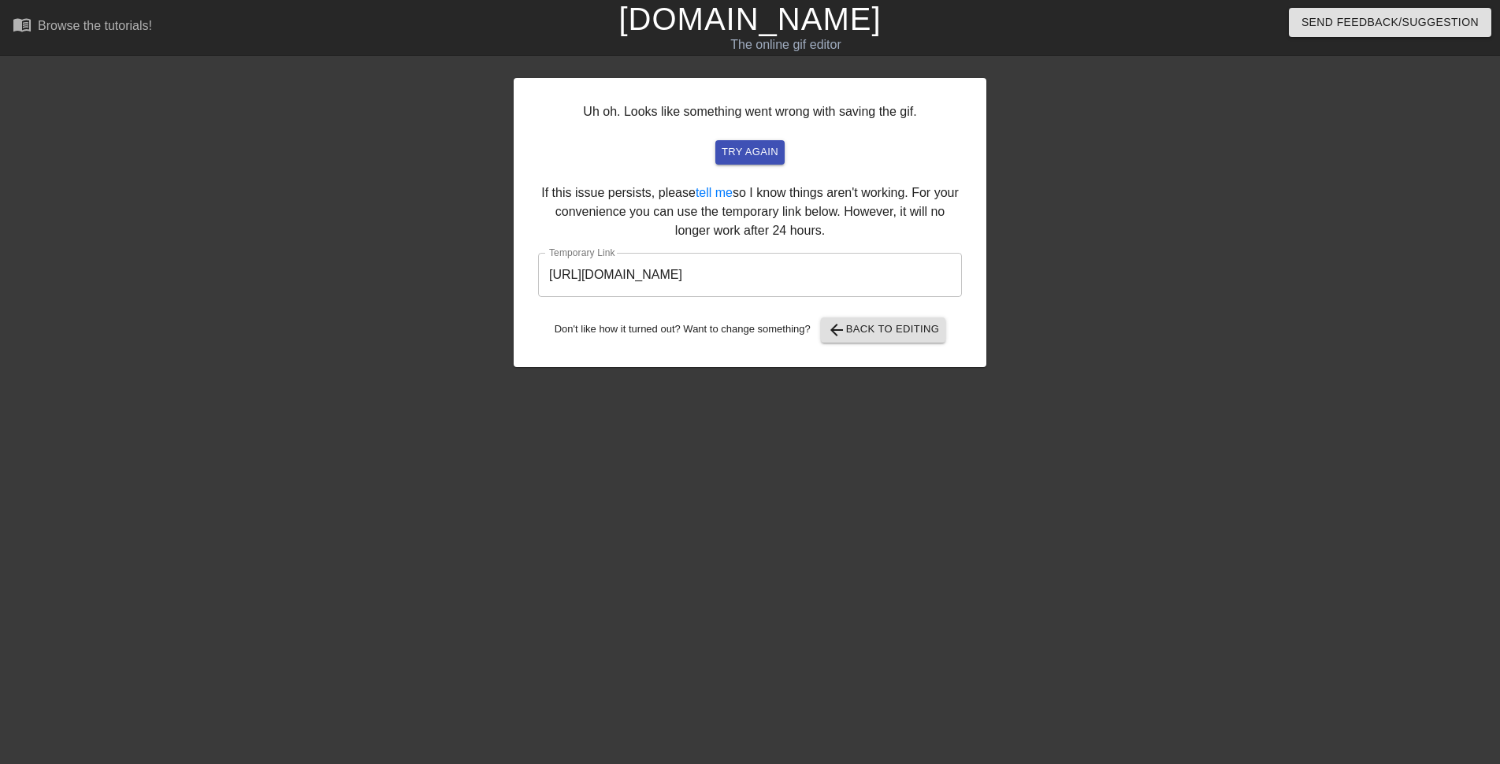
click at [706, 281] on input "https://www.gifntext.com/temp_generations/NoZvJXBa.gif" at bounding box center [750, 275] width 424 height 44
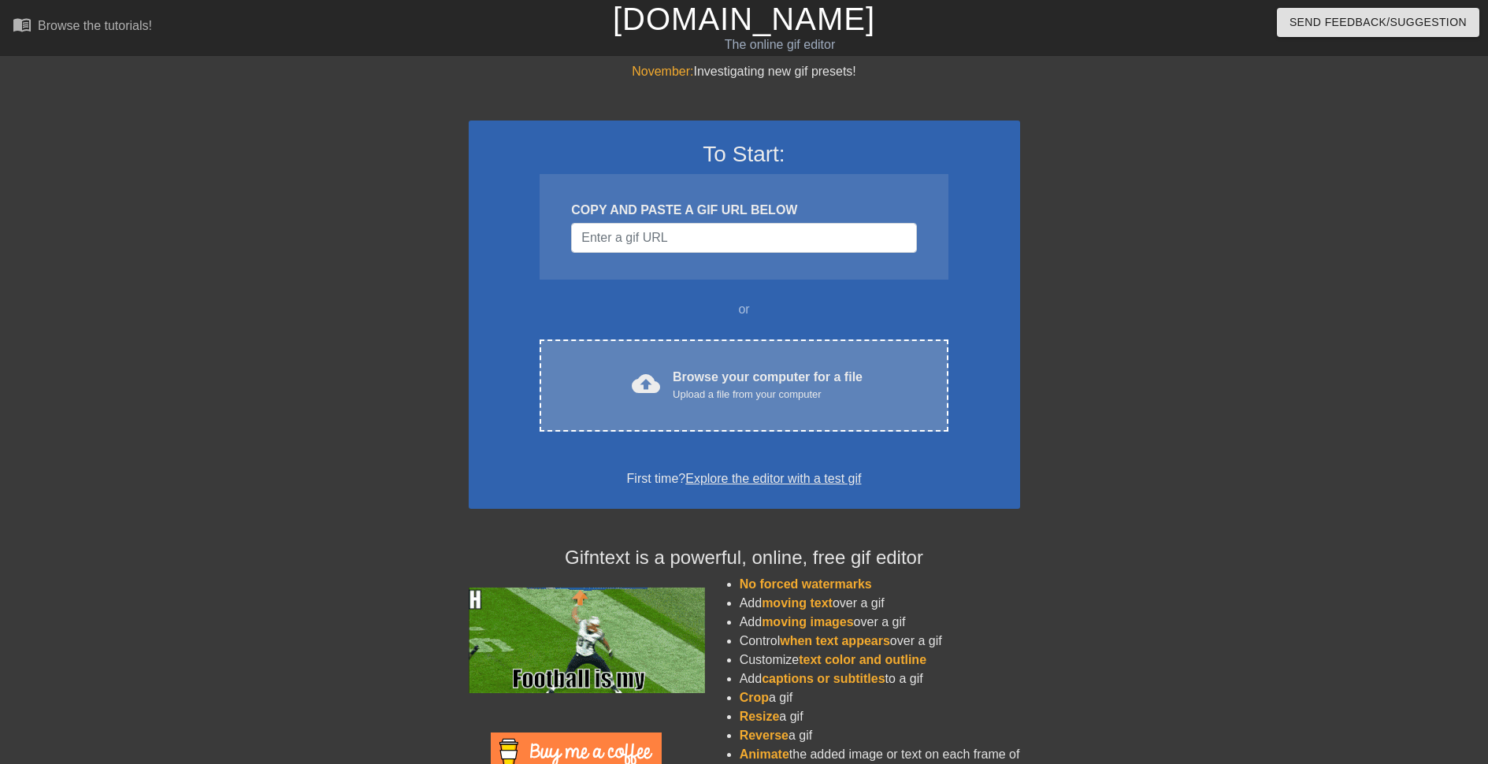
click at [764, 352] on div "cloud_upload Browse your computer for a file Upload a file from your computer C…" at bounding box center [744, 386] width 408 height 92
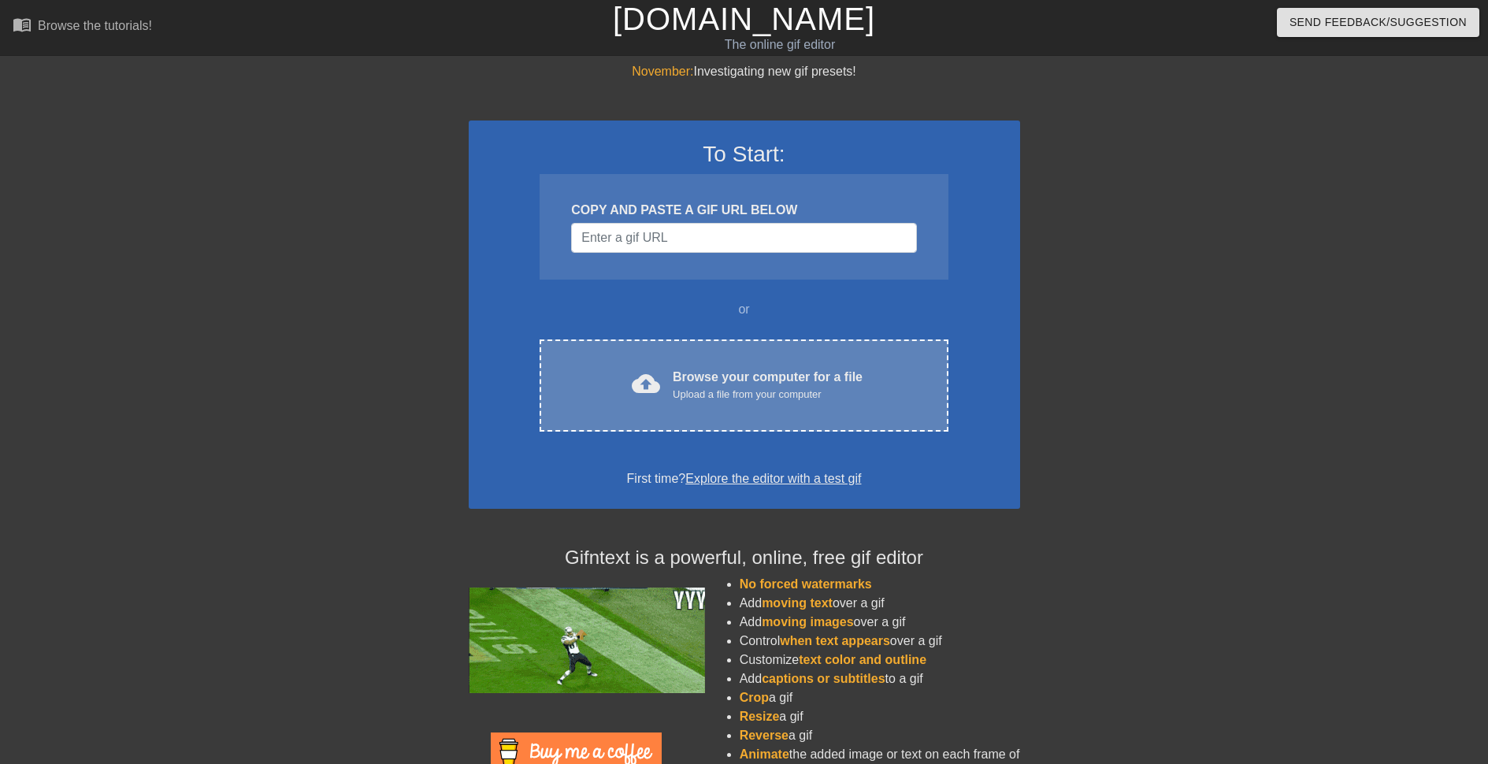
click at [695, 373] on div "Browse your computer for a file Upload a file from your computer" at bounding box center [768, 385] width 190 height 35
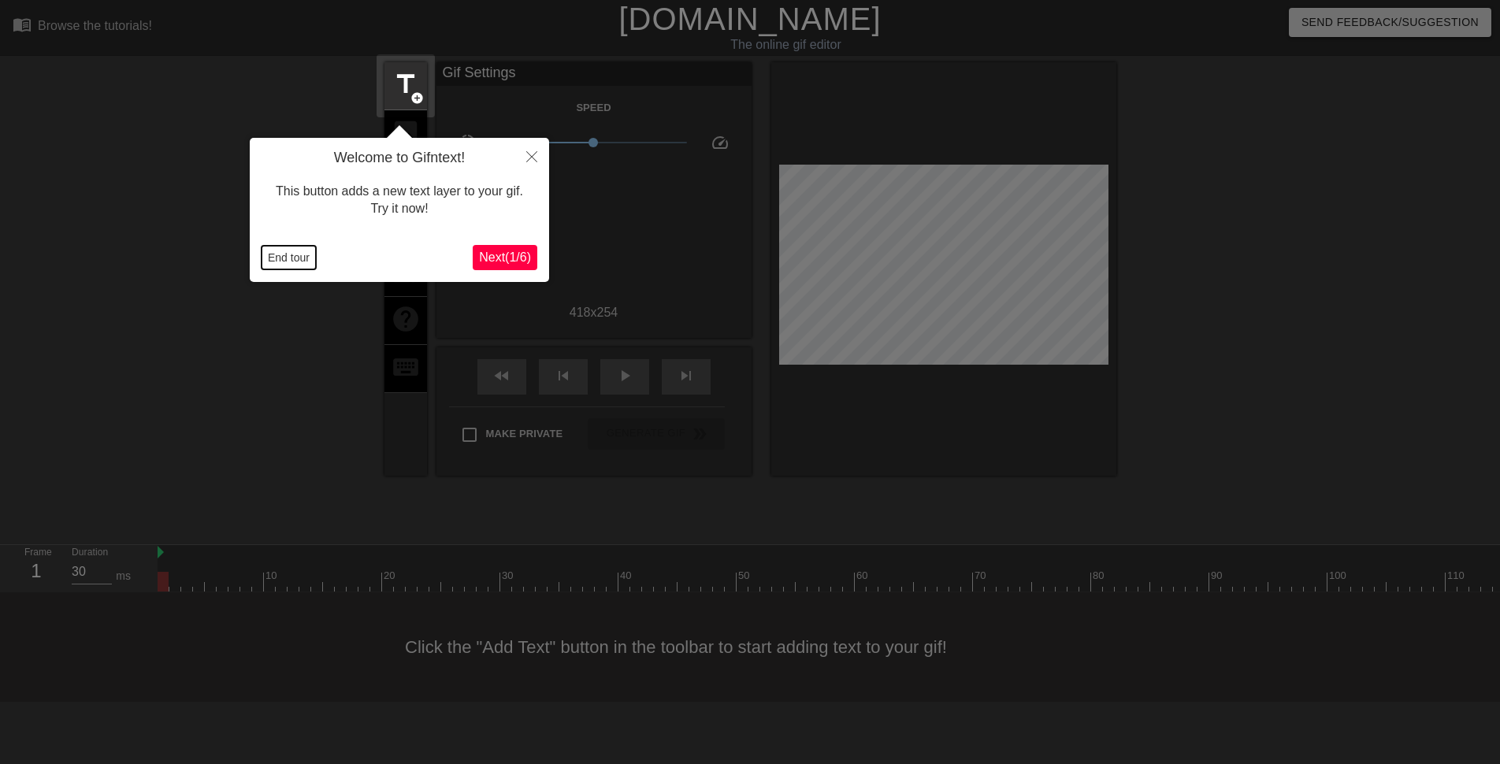
click at [277, 255] on button "End tour" at bounding box center [289, 258] width 54 height 24
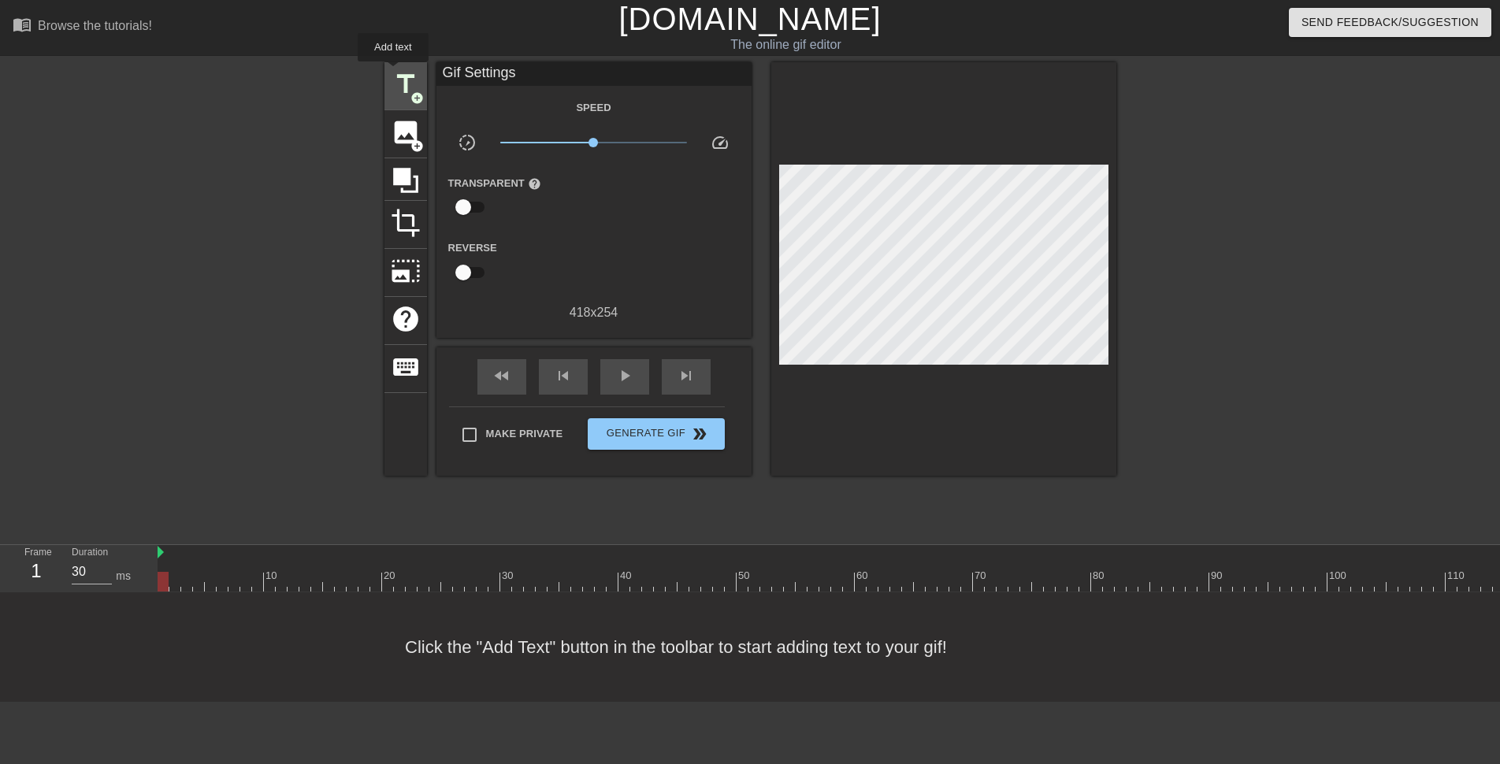
click at [391, 76] on span "title" at bounding box center [406, 84] width 30 height 30
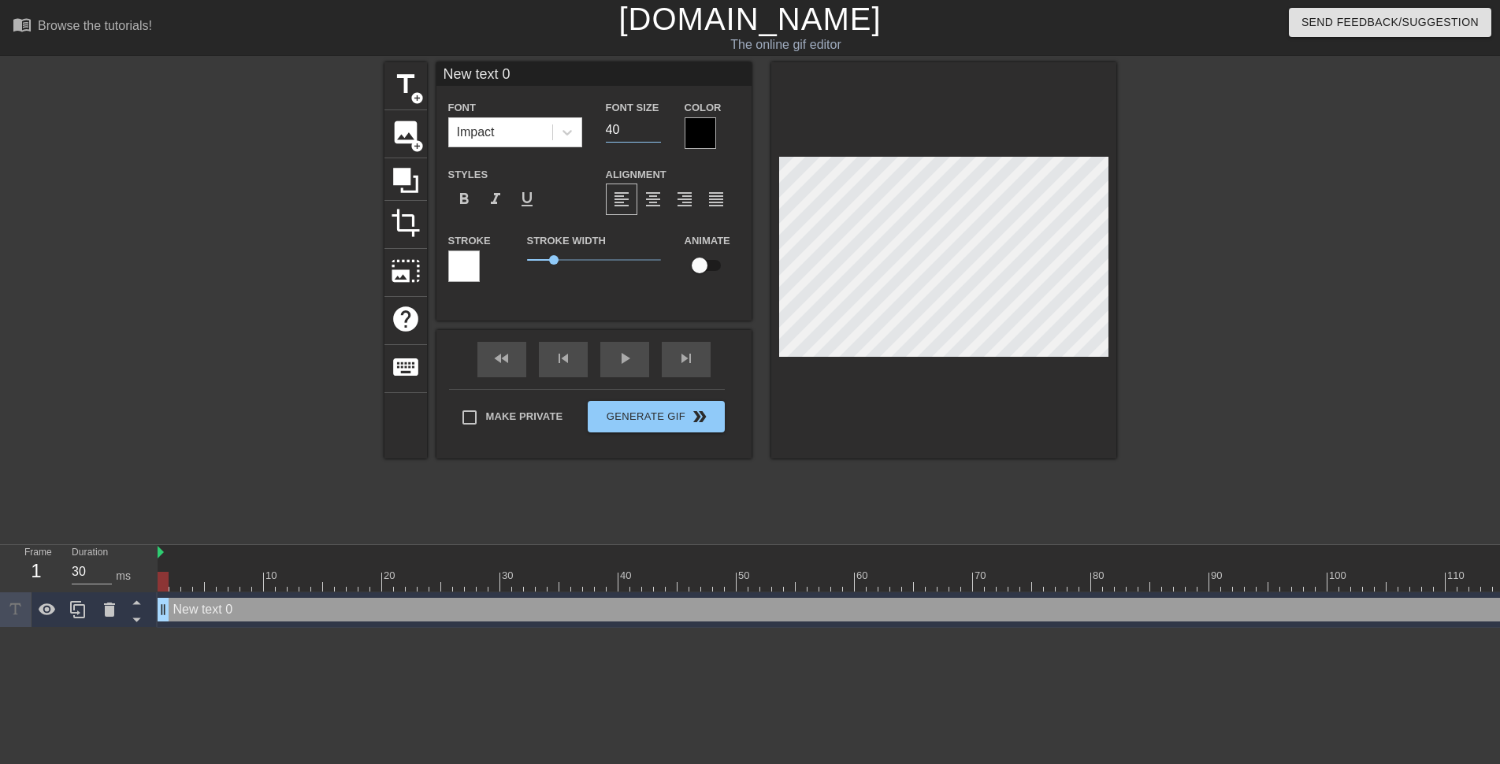
drag, startPoint x: 612, startPoint y: 131, endPoint x: 586, endPoint y: 141, distance: 27.9
click at [586, 141] on div "Font Impact Font Size 40 Color" at bounding box center [593, 123] width 315 height 51
type input "20"
drag, startPoint x: 553, startPoint y: 259, endPoint x: 496, endPoint y: 266, distance: 57.9
click at [496, 266] on div "Stroke Stroke Width 0.9 Animate" at bounding box center [593, 263] width 315 height 65
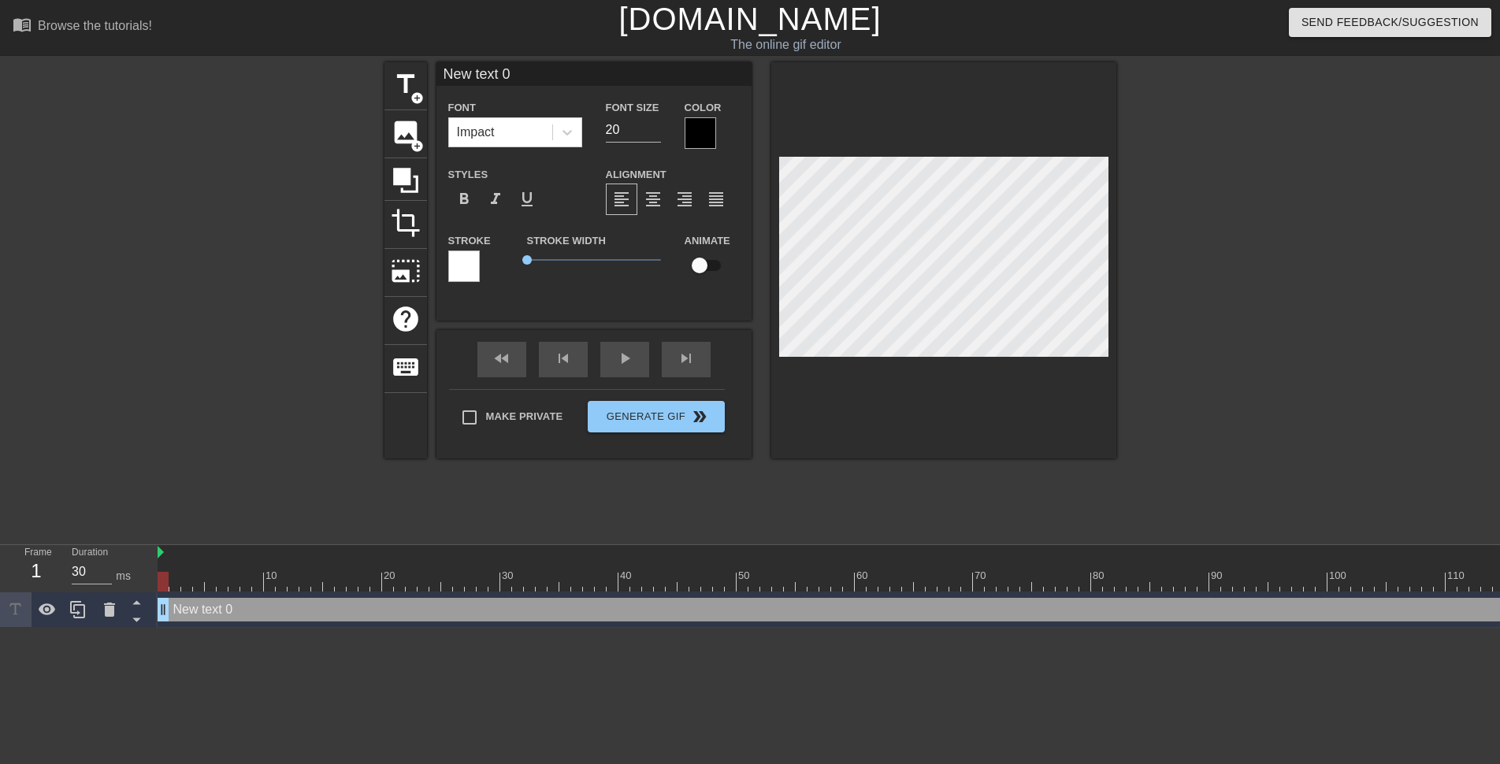
click at [691, 132] on div at bounding box center [701, 133] width 32 height 32
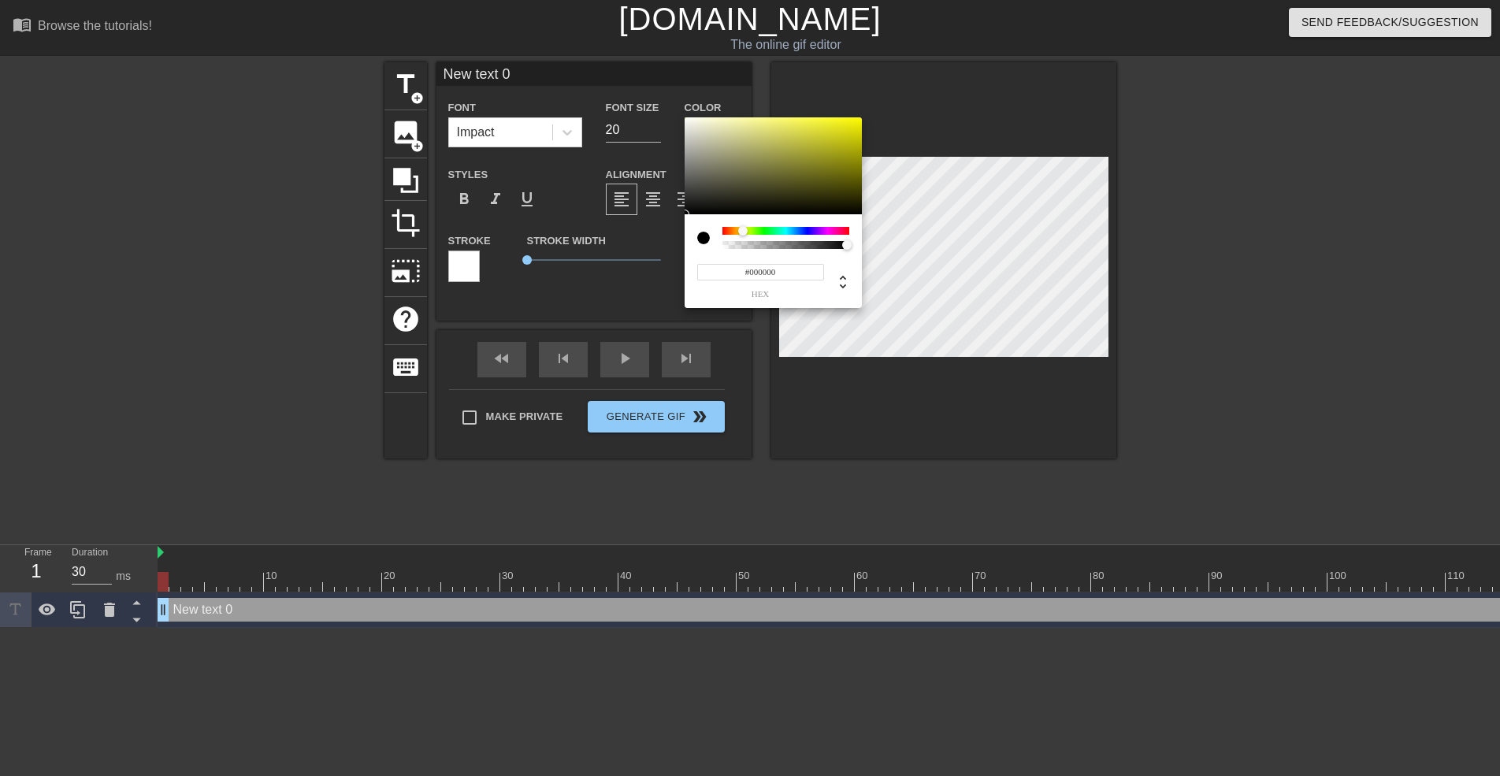
click at [745, 230] on div at bounding box center [785, 231] width 127 height 8
drag, startPoint x: 843, startPoint y: 122, endPoint x: 927, endPoint y: 68, distance: 100.3
click at [927, 68] on div "#E4FF00 hex" at bounding box center [750, 388] width 1500 height 776
click at [744, 231] on div at bounding box center [743, 230] width 9 height 9
type input "#F9FF00"
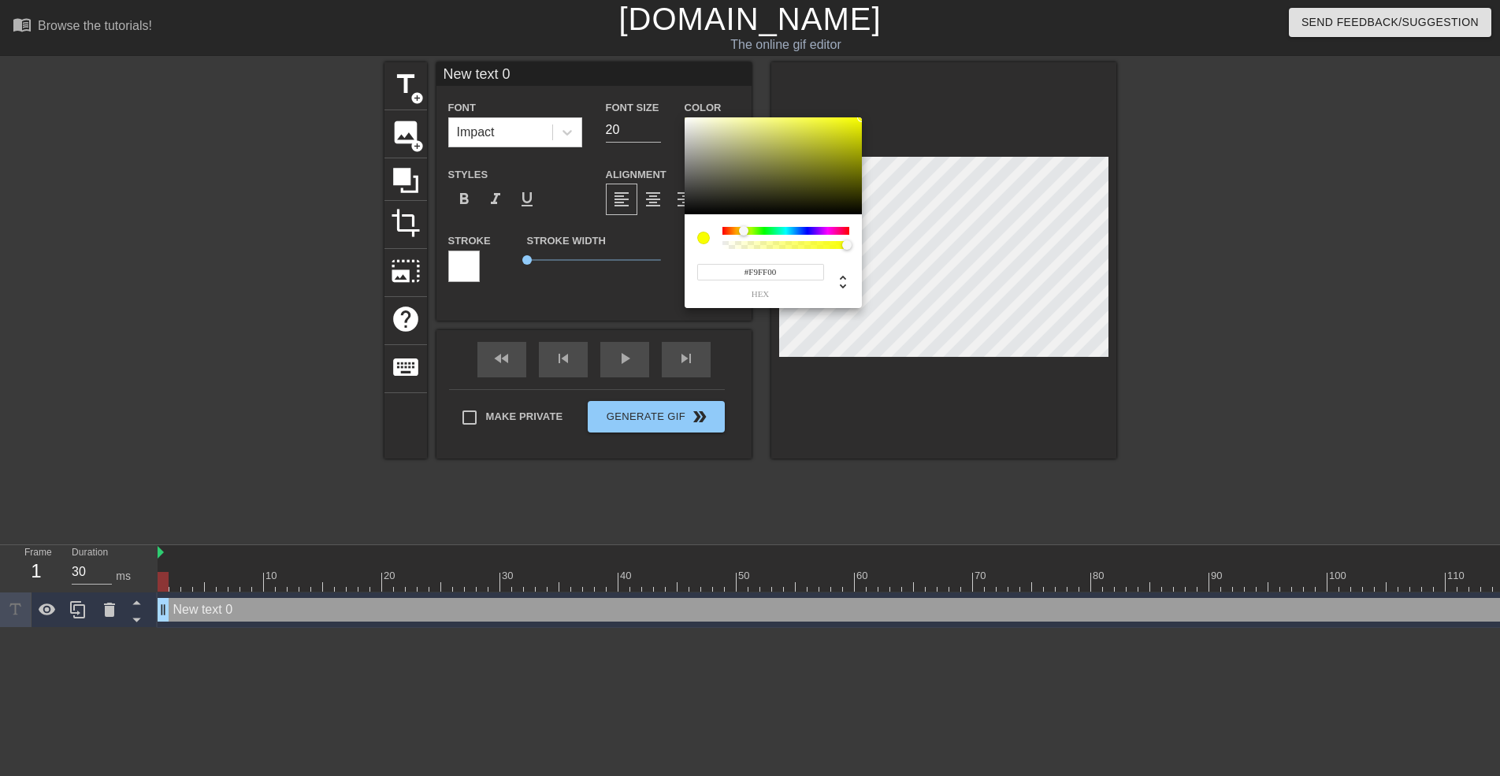
click at [744, 231] on div at bounding box center [743, 230] width 9 height 9
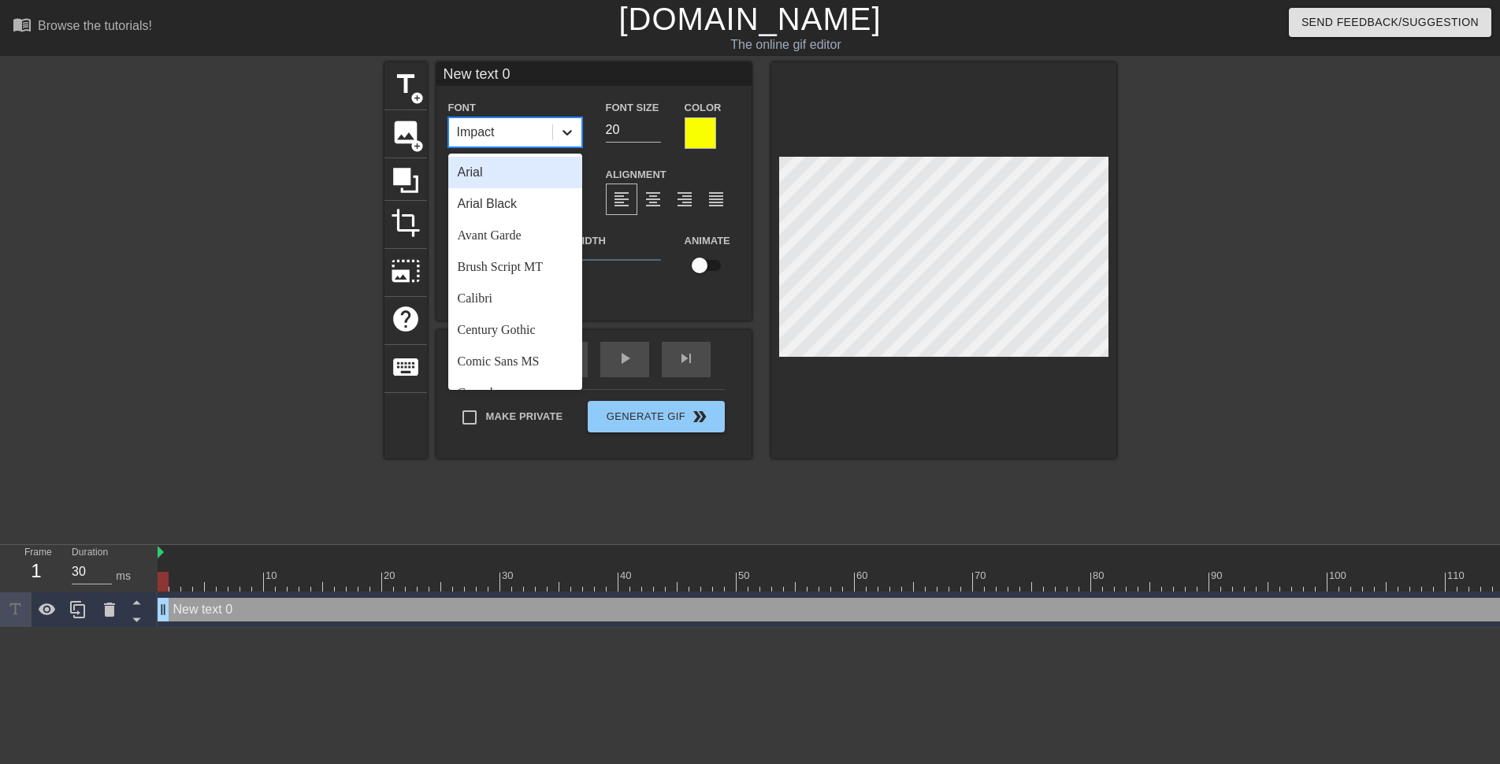
click at [563, 136] on icon at bounding box center [567, 132] width 16 height 16
click at [530, 370] on div "Comic Sans MS" at bounding box center [515, 362] width 134 height 32
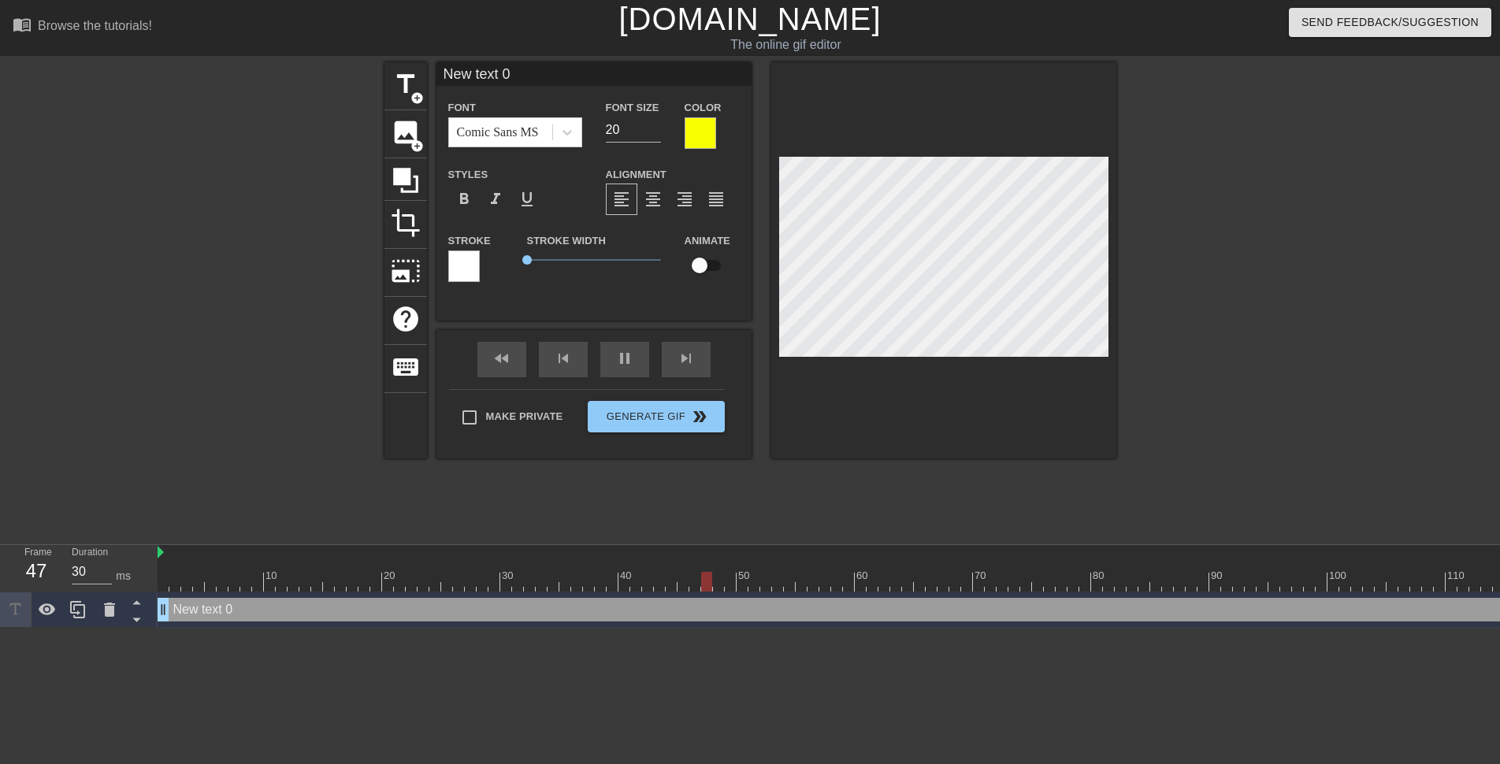
scroll to position [2, 2]
type input "30"
type input "L"
type textarea "L"
type input "Lo"
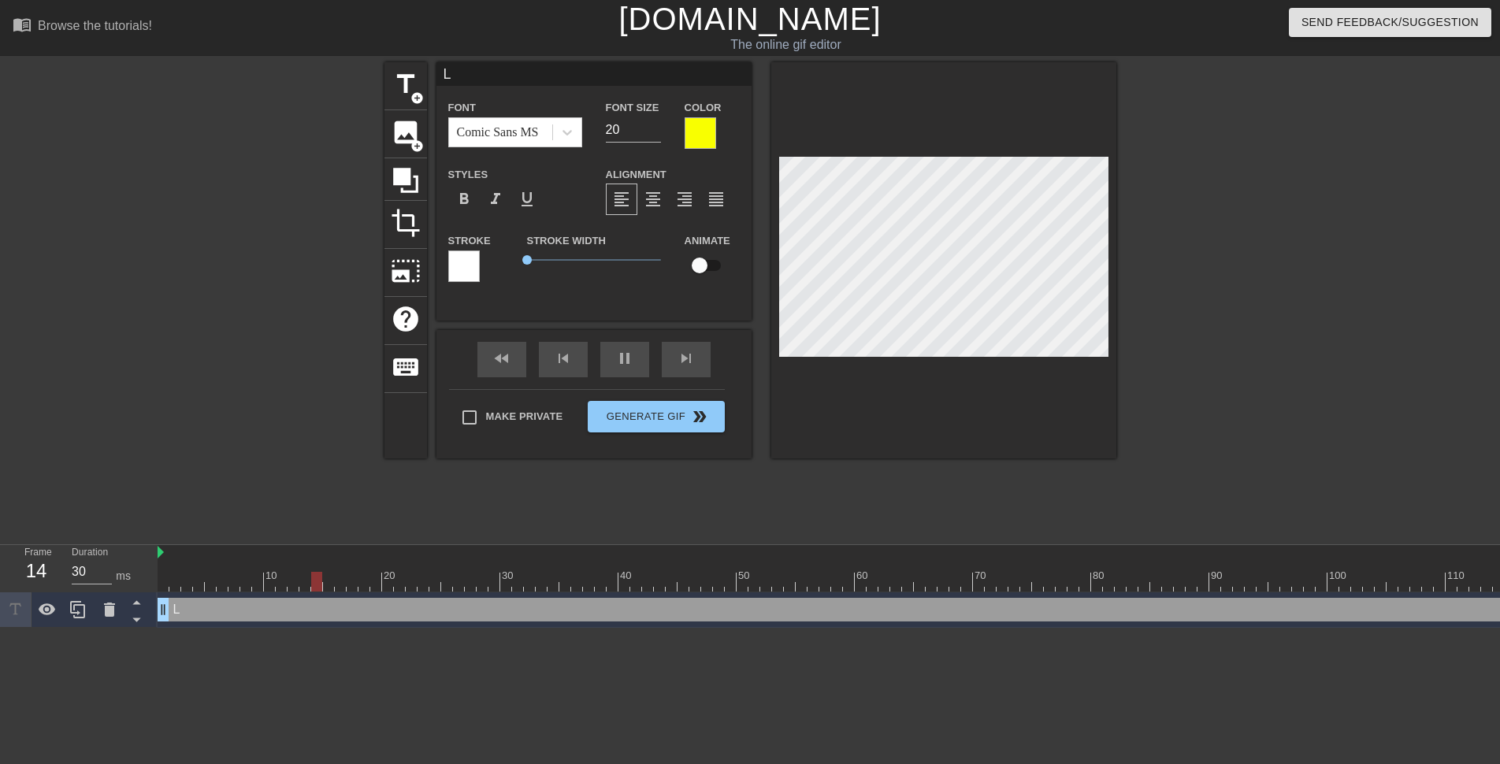
type textarea "Lo"
type input "Loo"
type textarea "Loo"
type input "Look"
type textarea "Look"
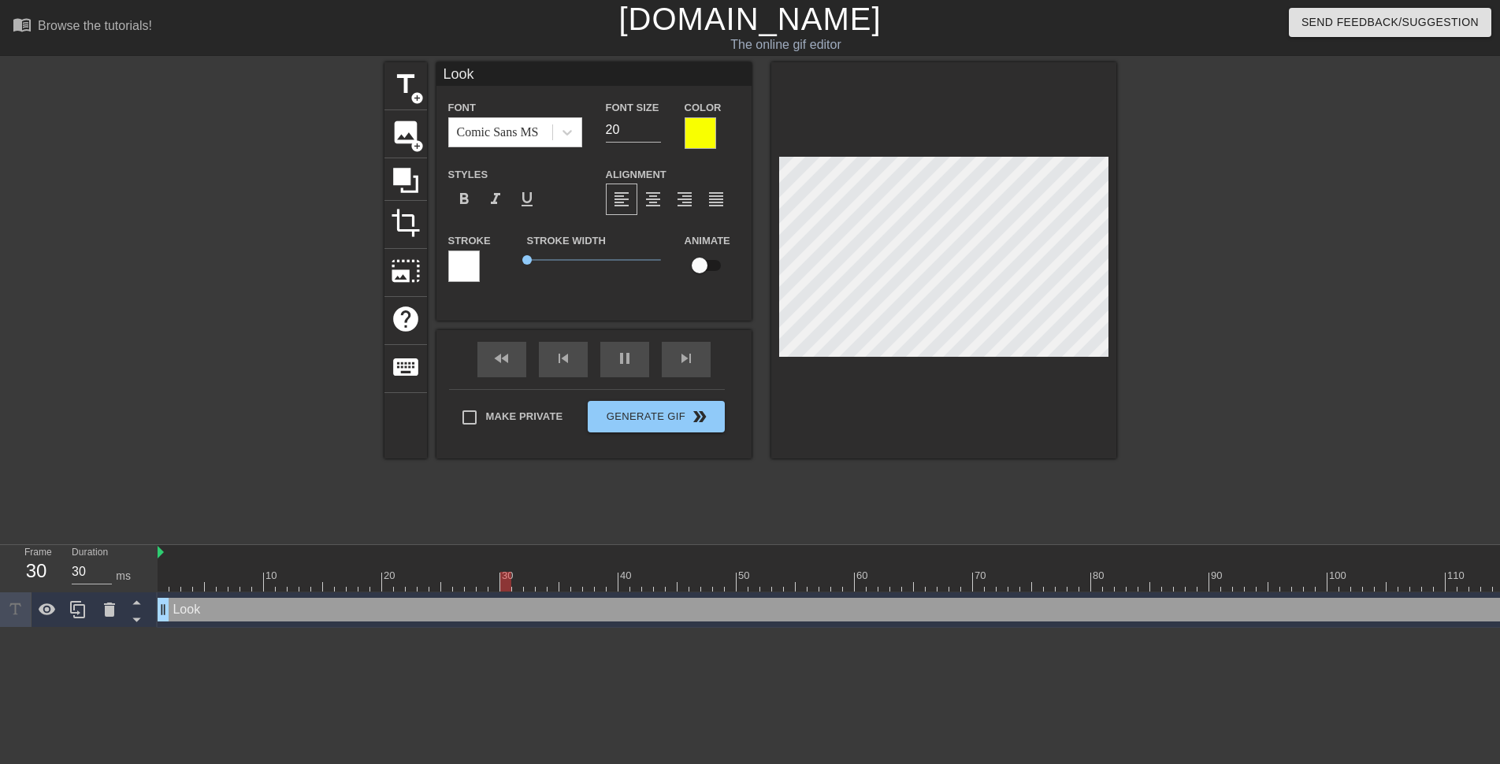
type input "60"
type input "Look"
type textarea "Look"
type input "30"
type input "Look a"
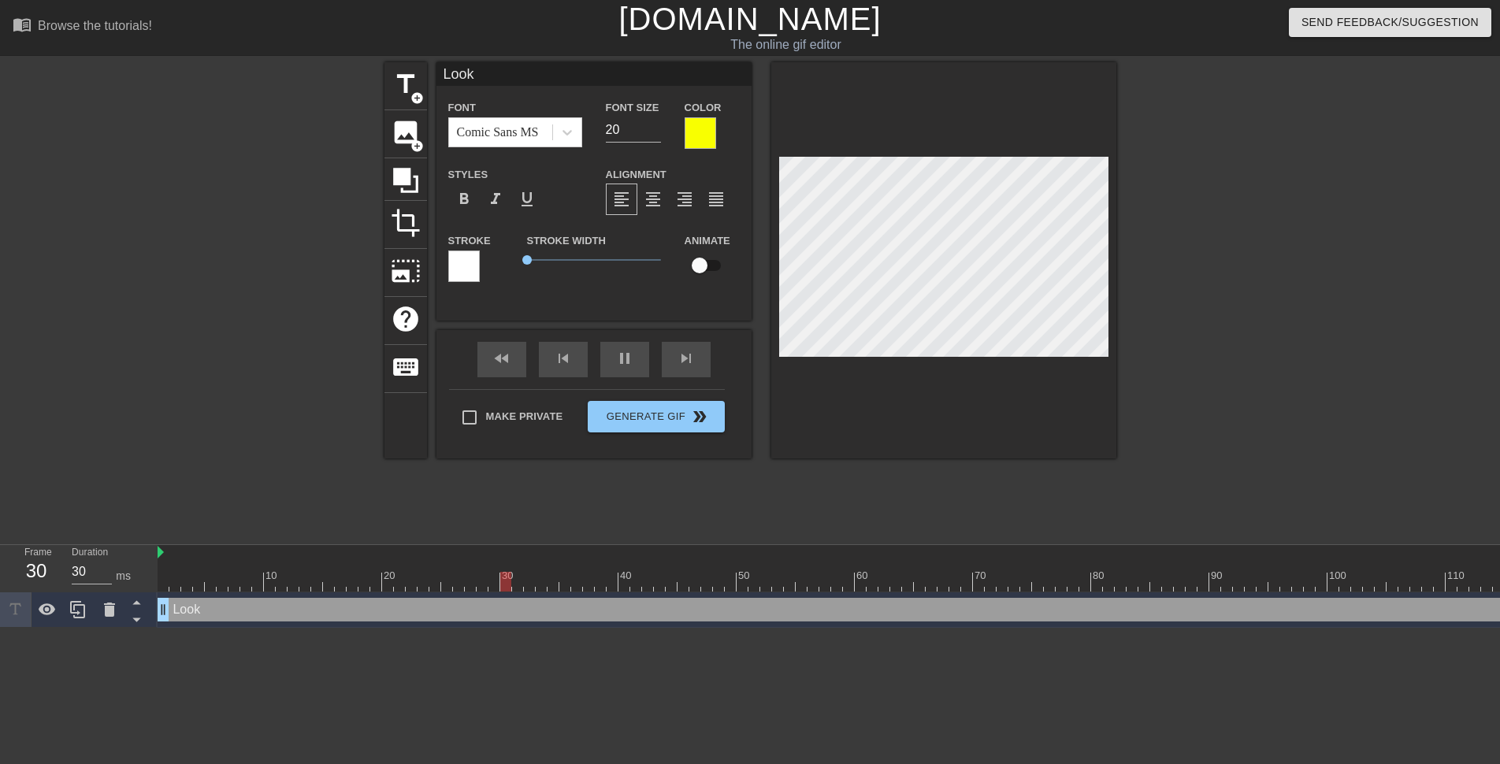
type textarea "Look a"
type input "Look at"
type textarea "Look at"
type input "Look at"
type textarea "Look at"
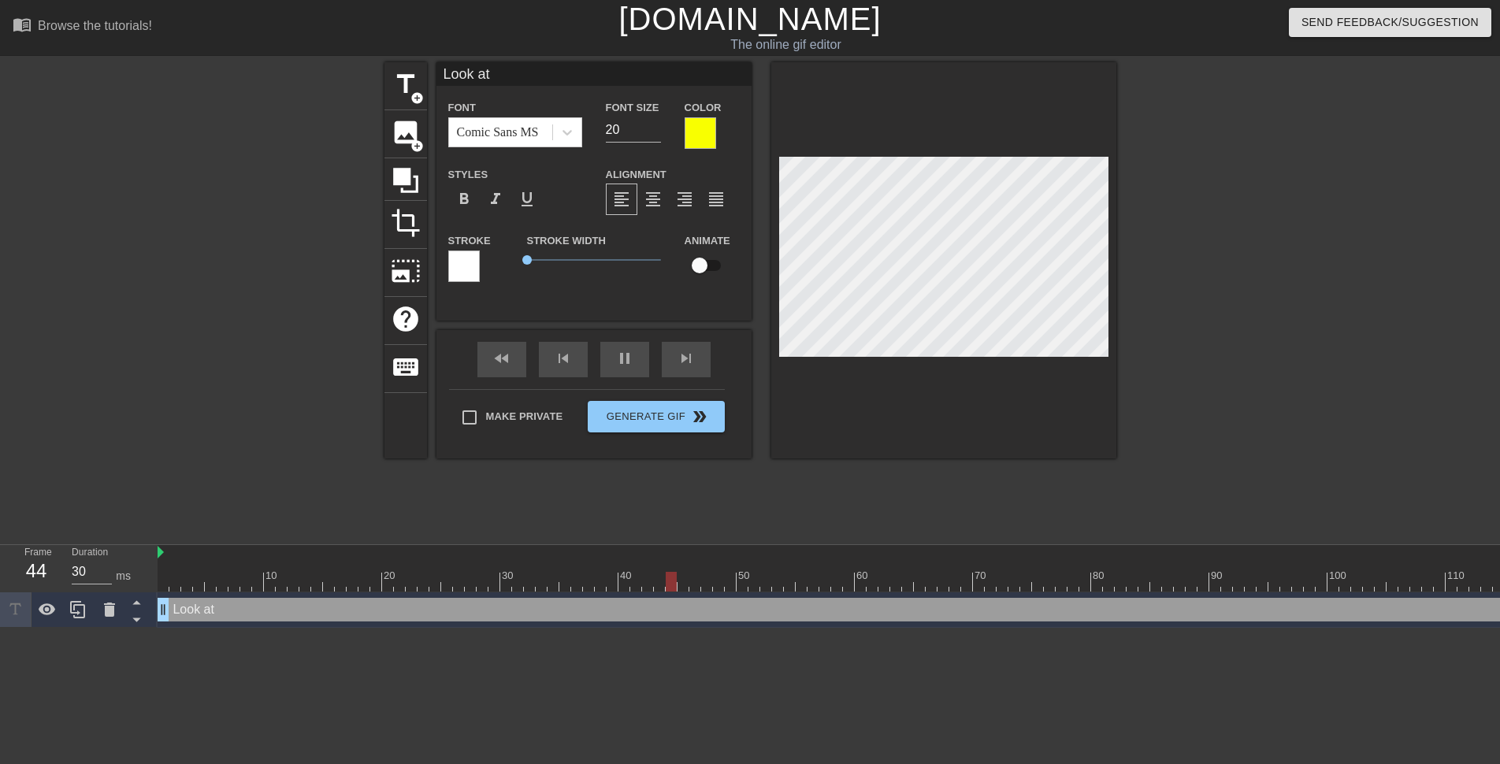
type input "Look at t"
type textarea "Look at th"
type input "Look at the"
type textarea "Look at the"
type input "Look at the"
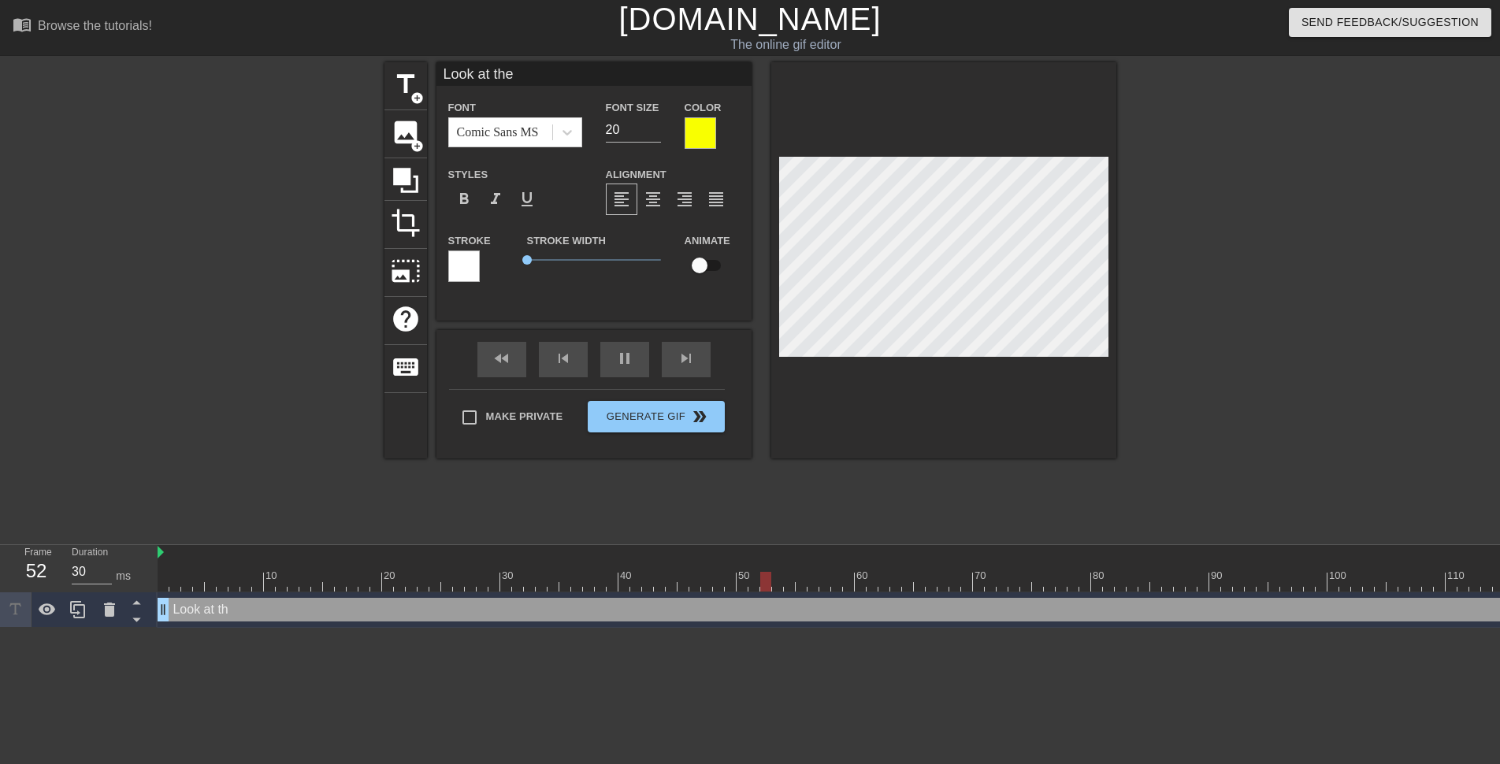
type textarea "Look at the"
type input "Look at the c"
type textarea "Look at the c"
type input "Look at the ca"
type textarea "Look at the ca"
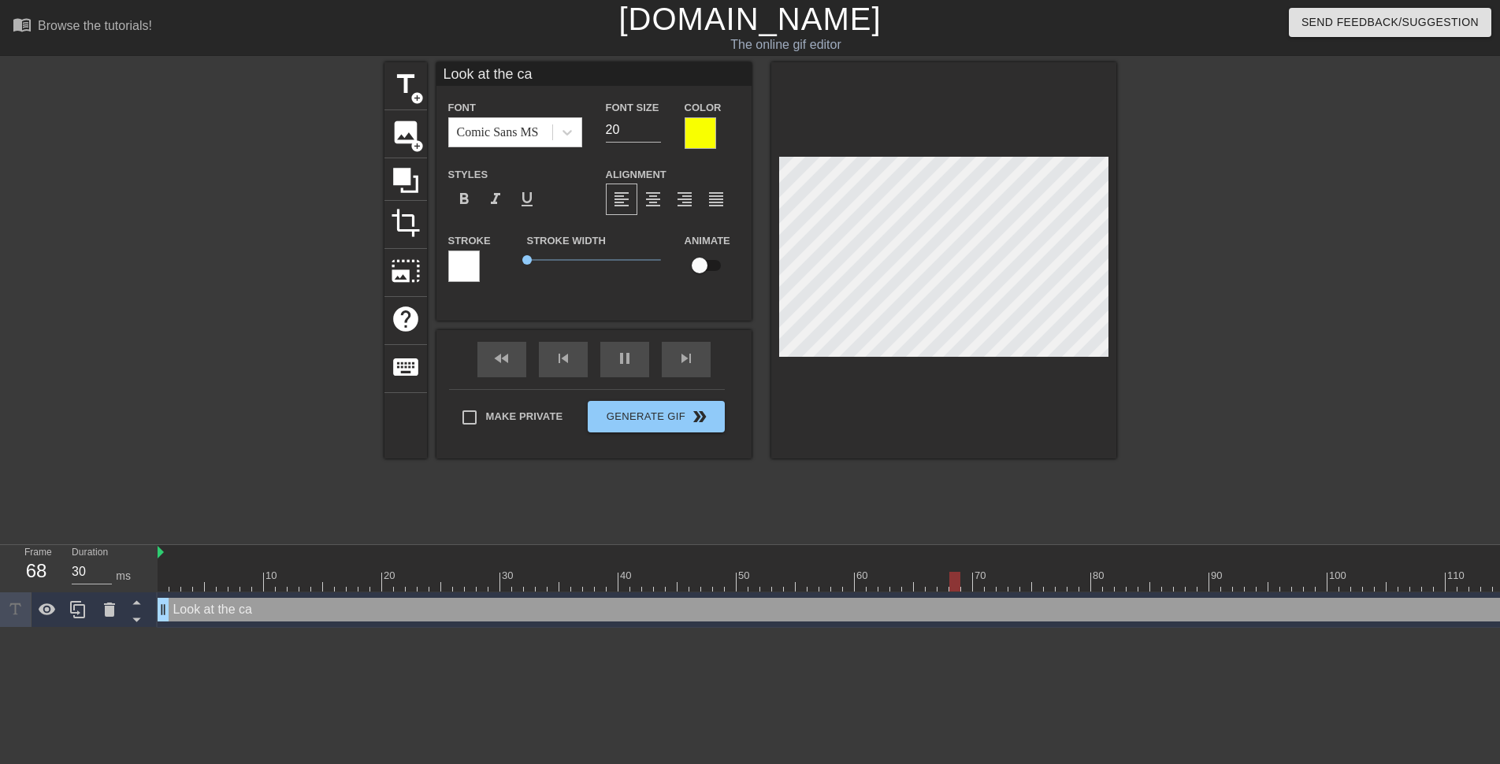
type input "Look at the cam"
type textarea "Look at the came"
type input "Look at the camer"
type textarea "Look at the camer"
type input "Look at the camera"
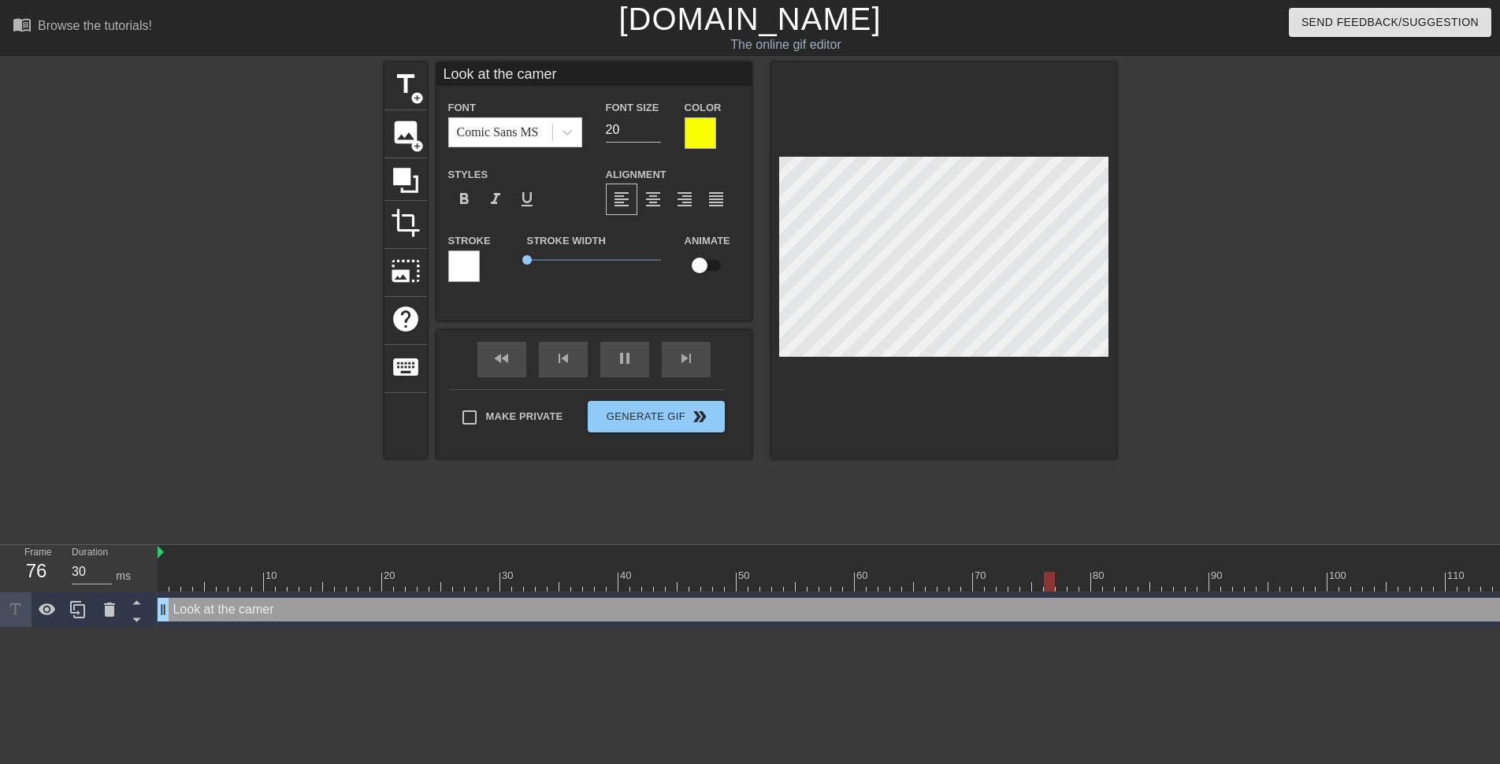
type textarea "Look at the camera"
type input "30"
type input "Look at the camera"
type textarea "Look at the camera"
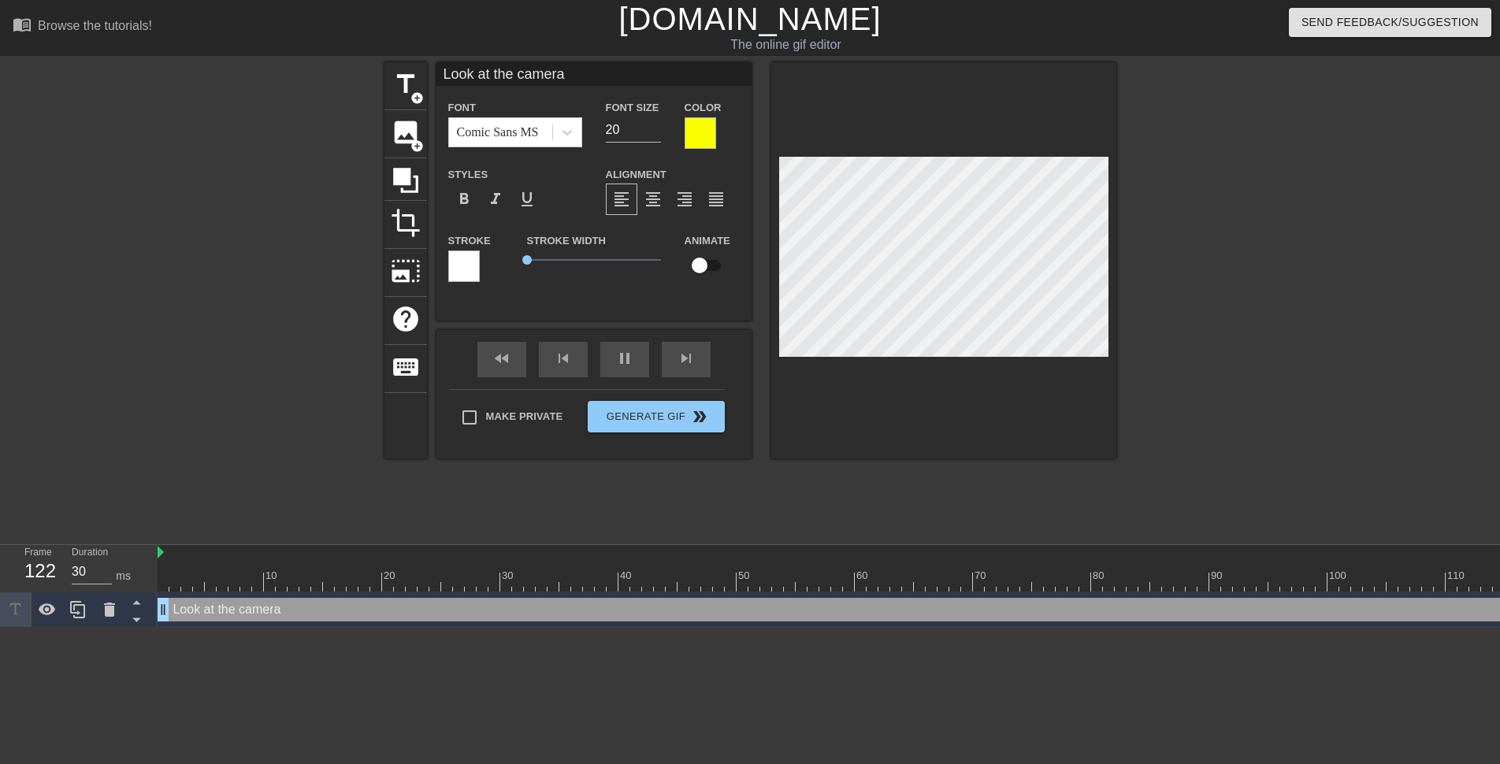
type input "Look at the cameras"
type textarea "Look at the camera s"
type input "Look at the cameraso"
type textarea "Look at the camera so"
type input "Look at the cameraso"
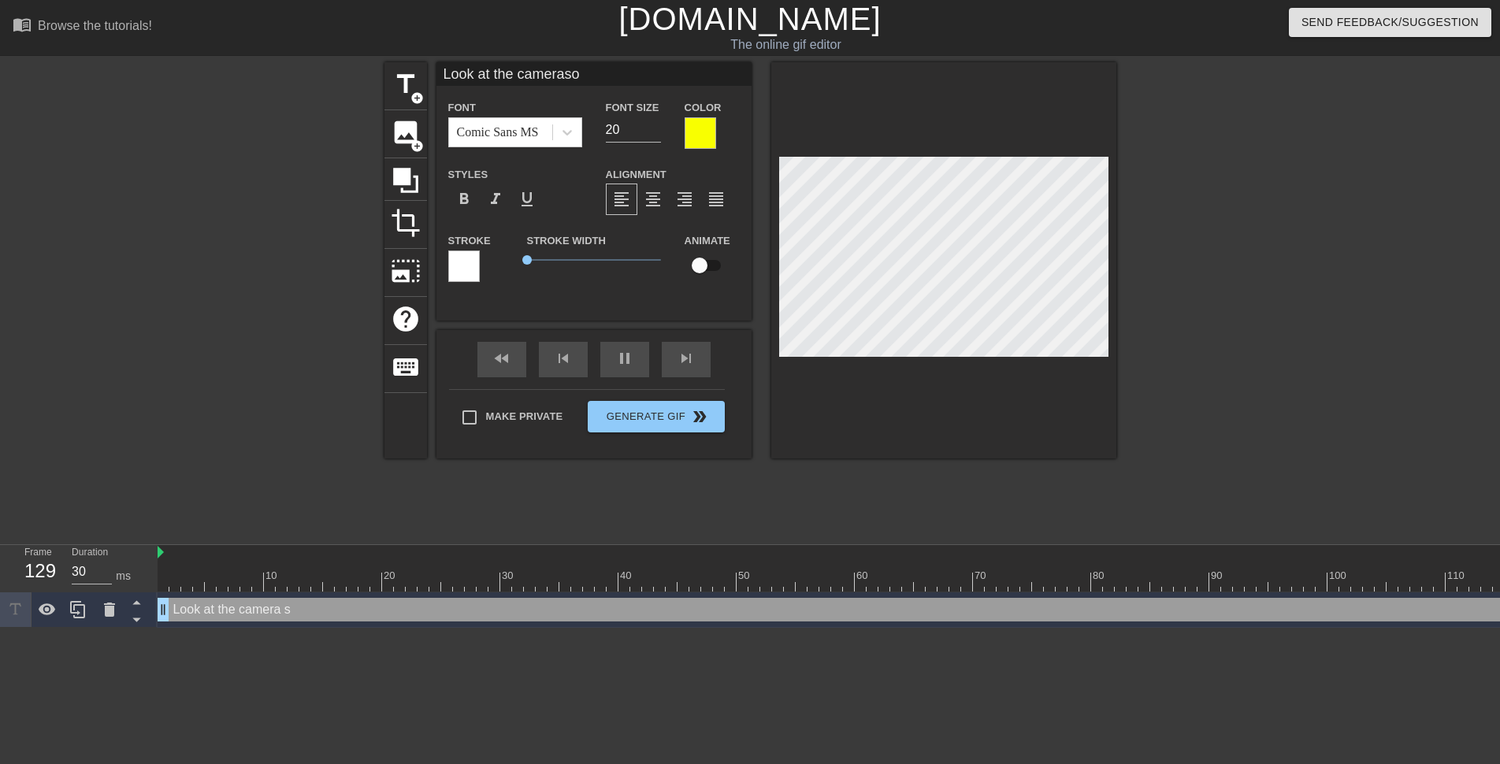
type textarea "Look at the camera so"
type input "30"
type input "Look at the cameraso t"
type textarea "Look at the camera so t"
type input "Look at the cameraso th"
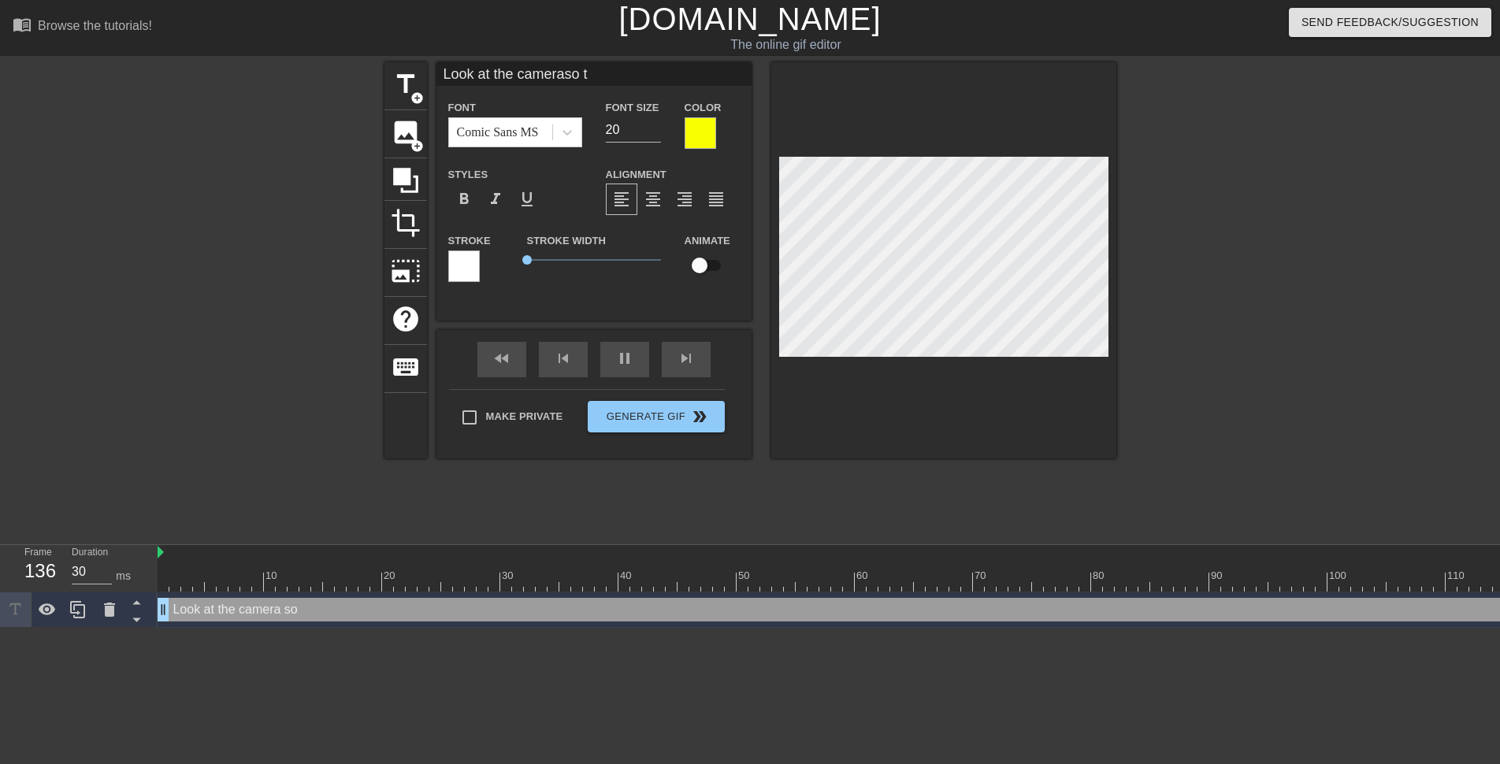
type textarea "Look at the camera so th"
type input "Look at the cameraso tha"
type textarea "Look at the camera so tha"
type input "30"
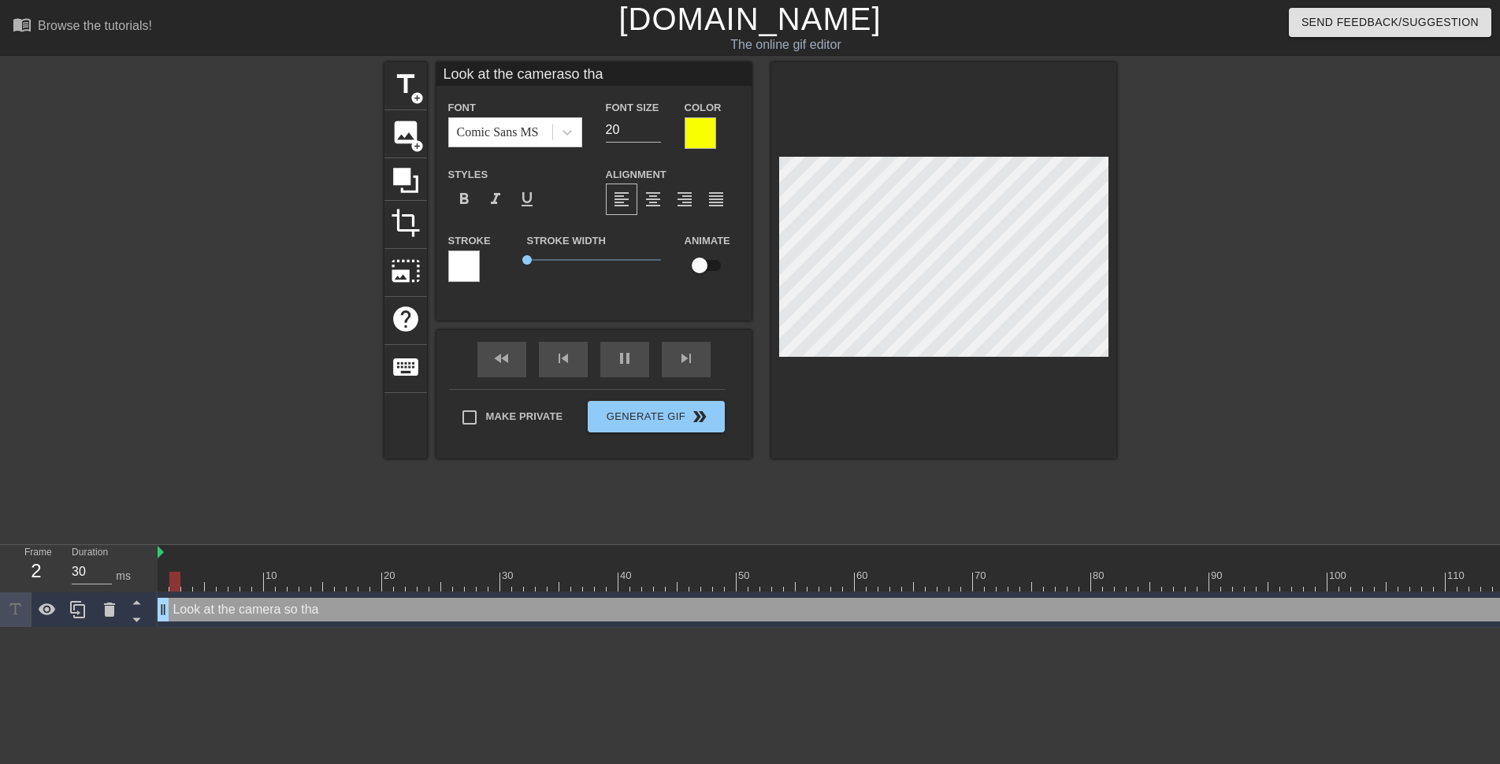
type input "Look at the cameraso th"
type textarea "Look at the camera so th"
type input "Look at the cameraso t"
type textarea "Look at the camera so t"
type input "Look at the cameraso"
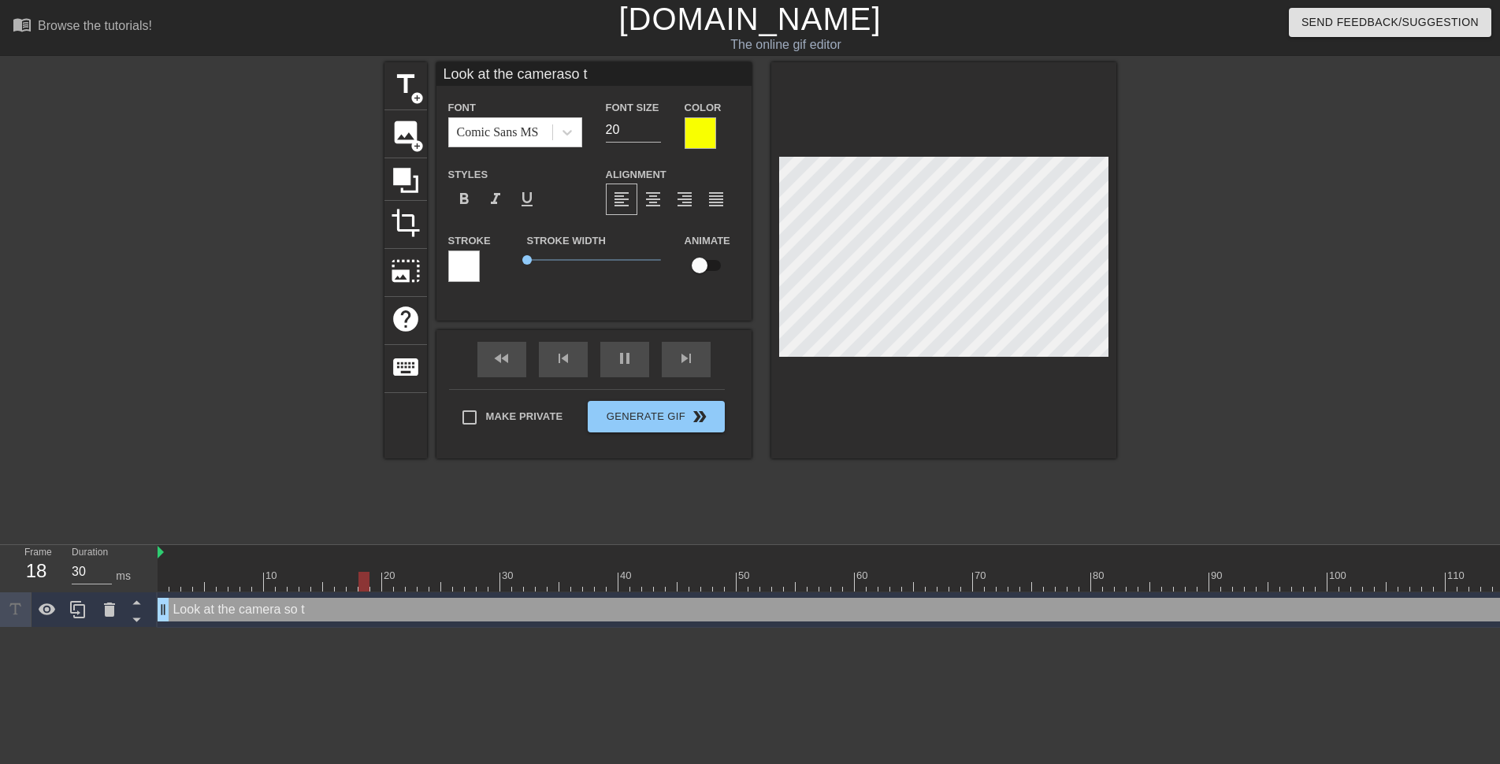
type textarea "Look at the camera so"
type input "30"
type input "Look at the cameraso"
type textarea "Look at the camera so"
type input "Look at the cameras"
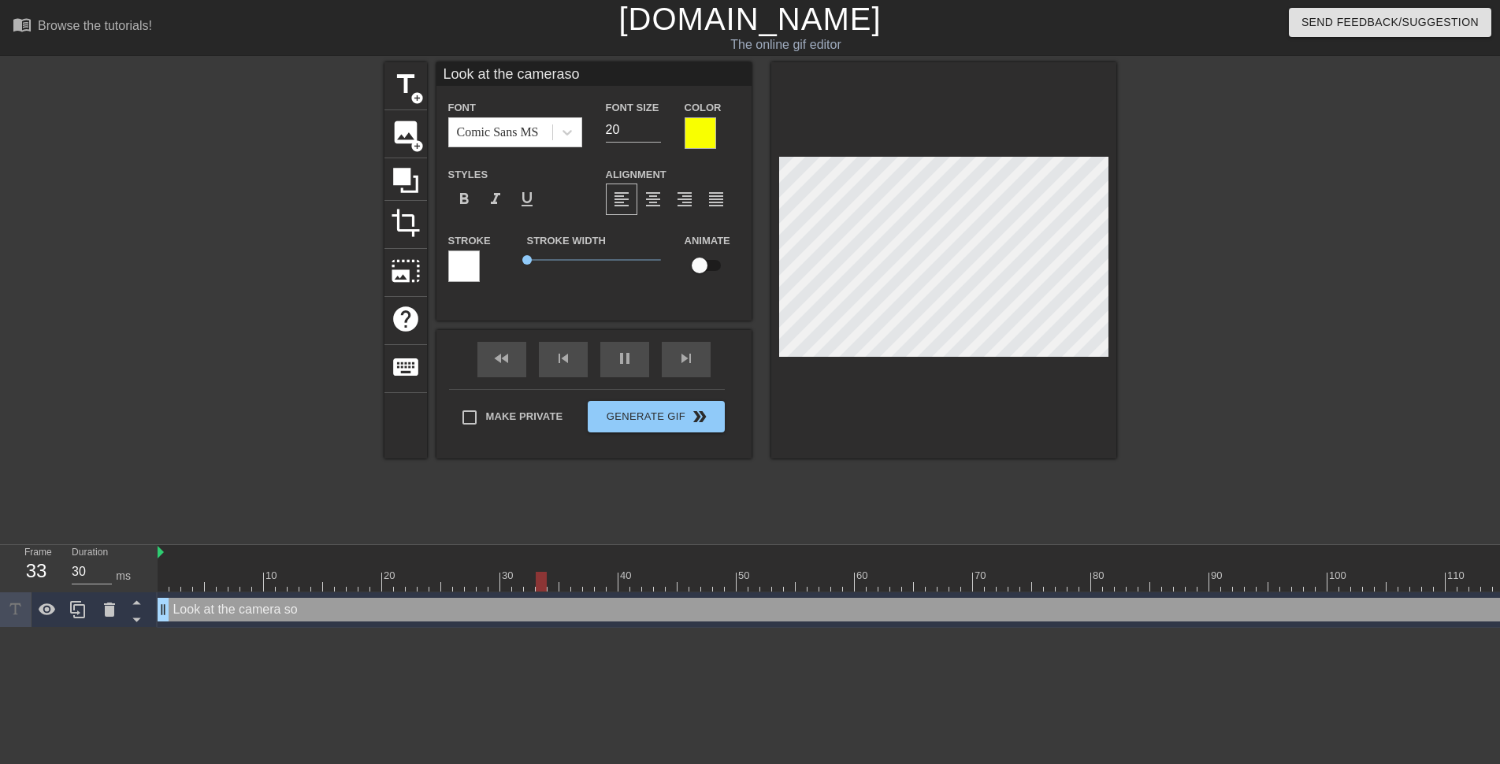
type textarea "Look at the camera s"
type input "Look at the camera"
type textarea "Look at the camera"
type input "30"
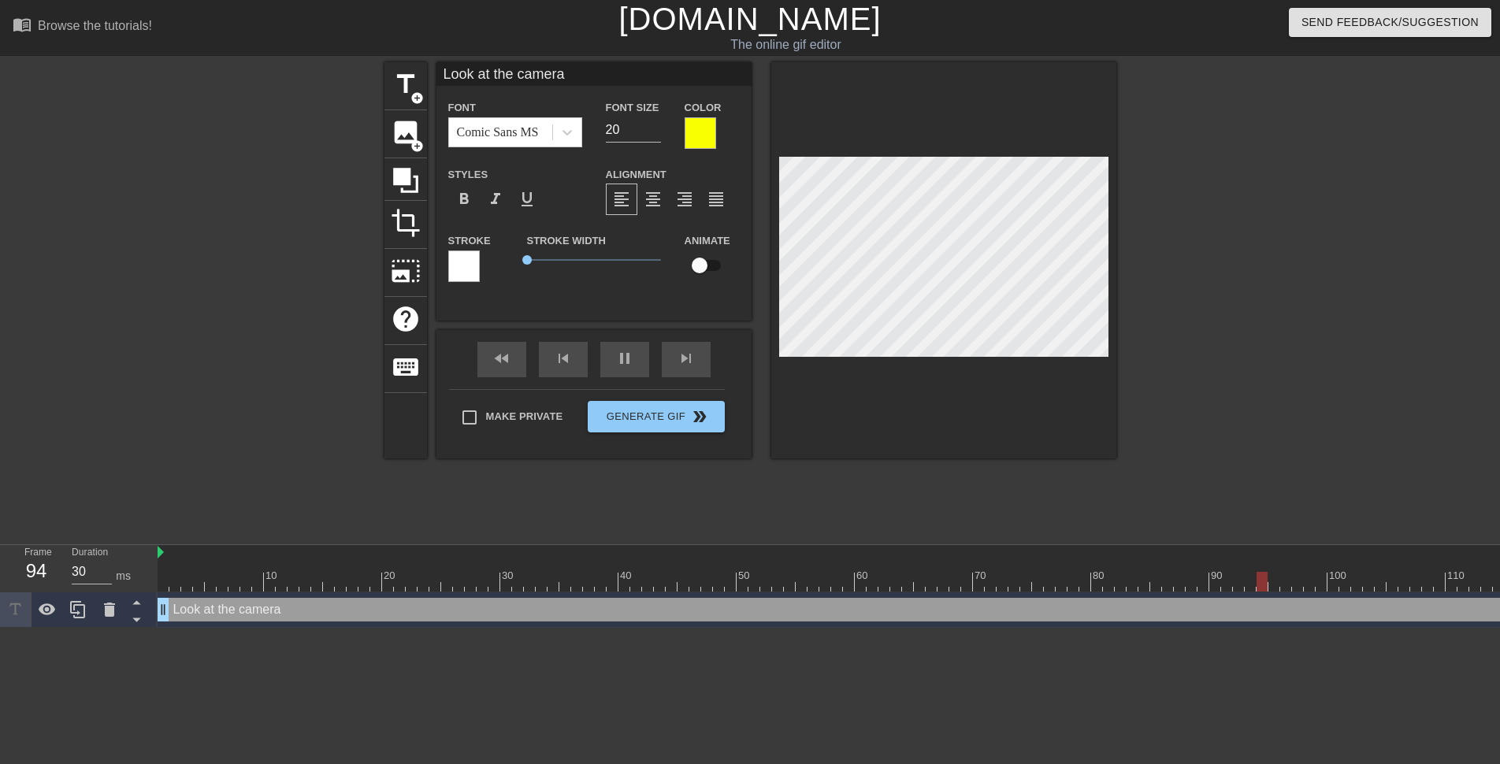
type input "Look at the camera"
type textarea "Look at the camera"
type input "Look at the cameraM"
type textarea "Look at the camera M"
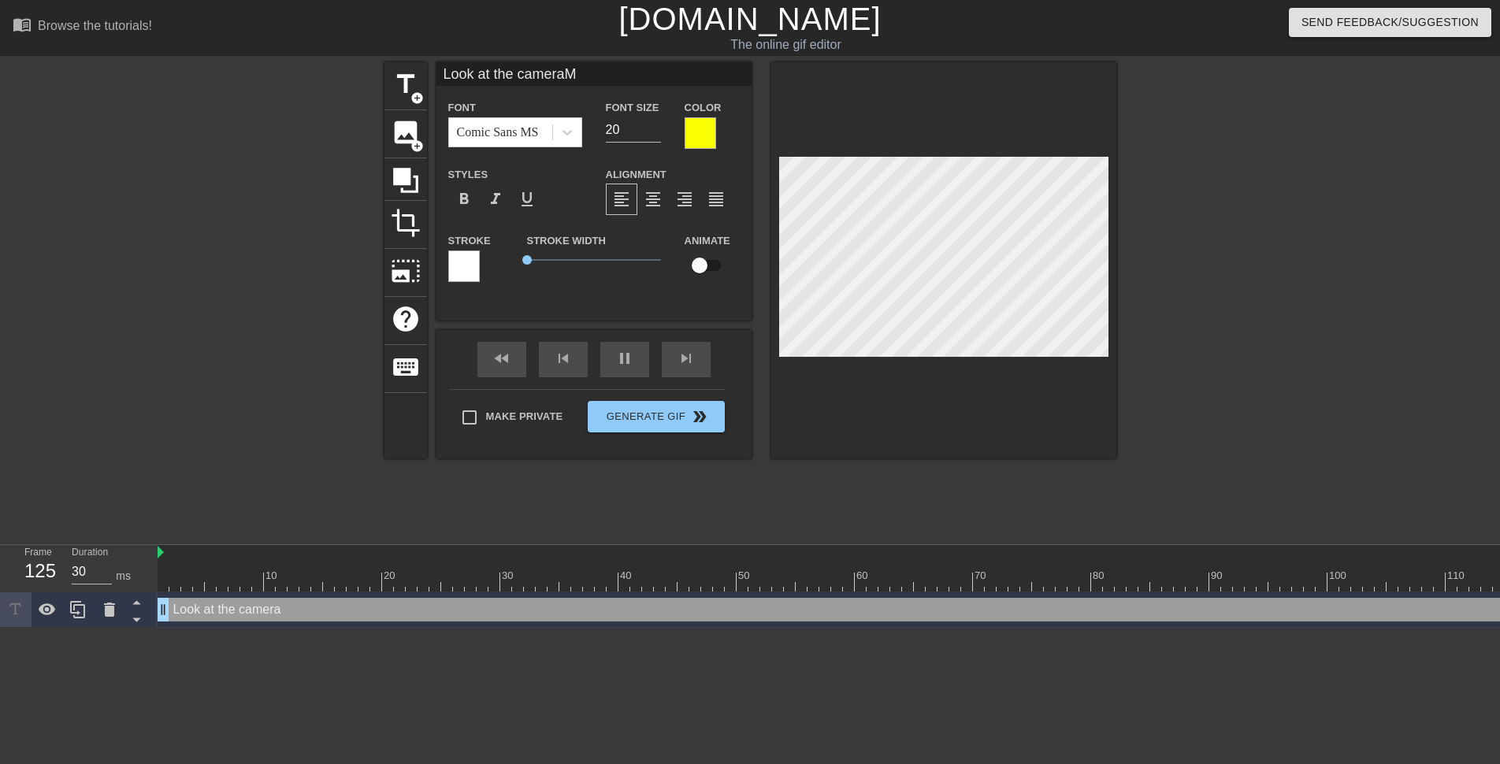
type input "Look at the cameraMr"
type textarea "Look at the camera Mr"
type input "Look at the cameraMrs"
type textarea "Look at the camera Mrs"
type input "30"
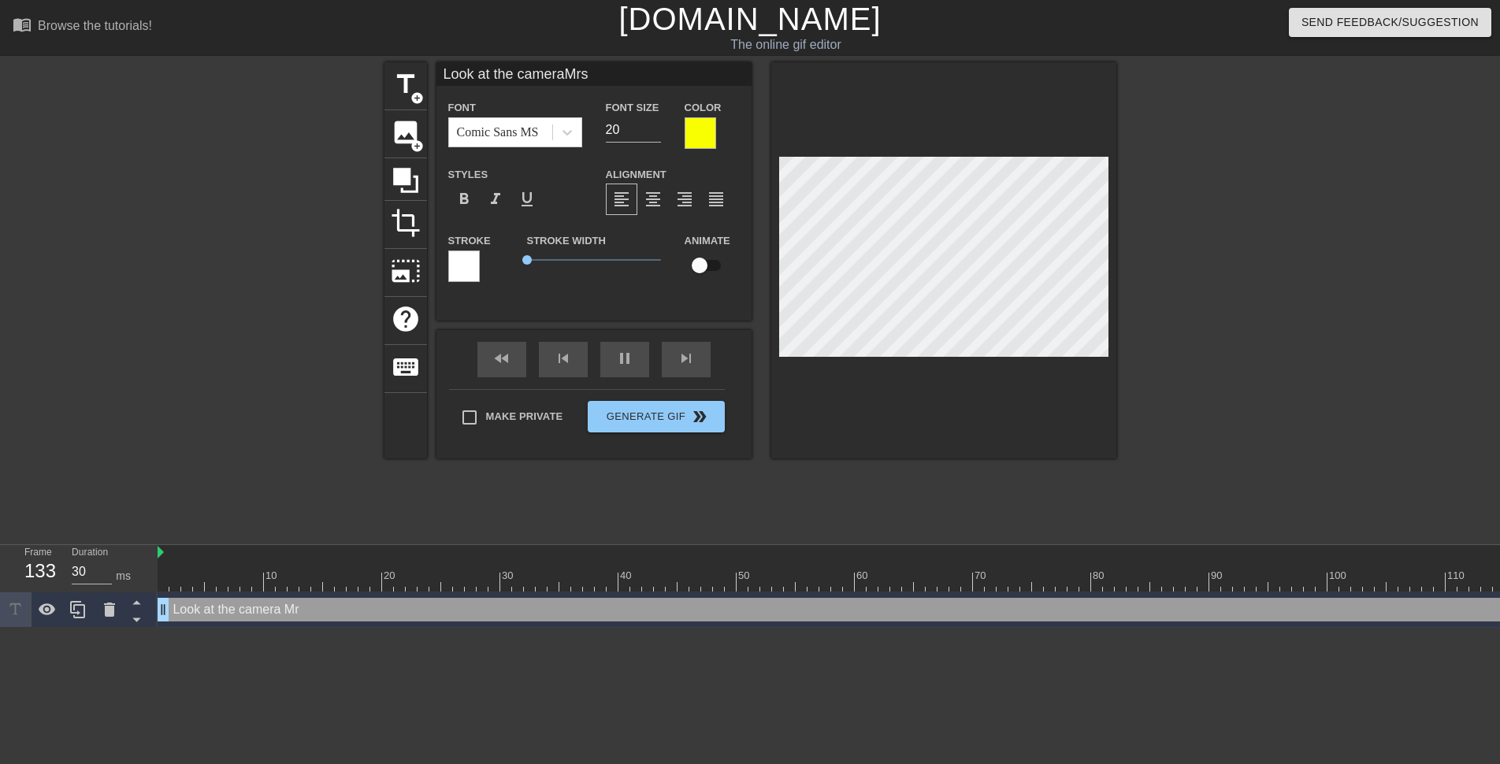
type input "Look at the cameraMrs."
type textarea "Look at the camera Mrs."
type input "Look at the cameraMrs."
type textarea "Look at the camera Mrs."
type input "30"
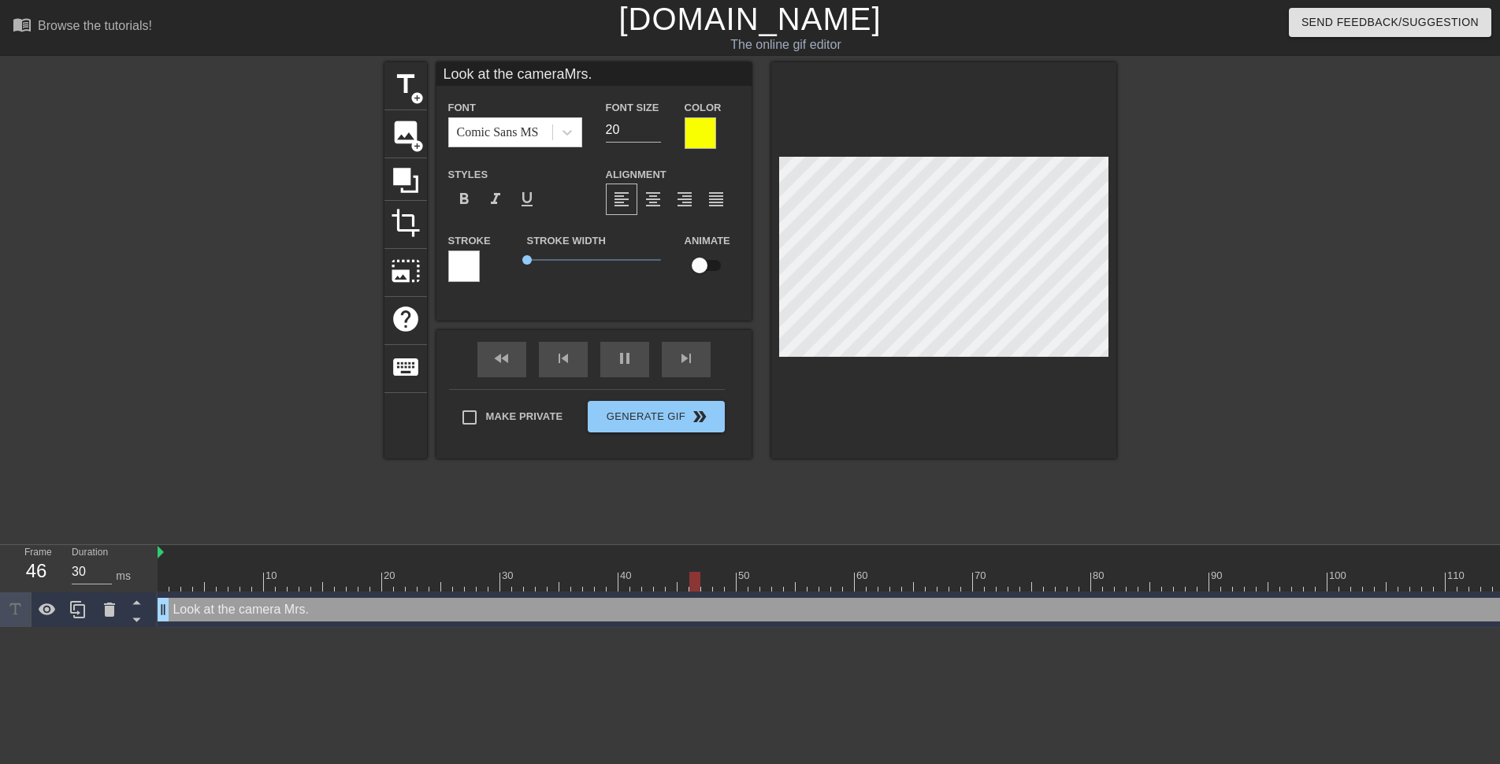
type textarea "Look at the camera Mrs."
type input "30"
paste textarea "Rodriguez"
type input "Look at the cameraMrs. Rodriguez"
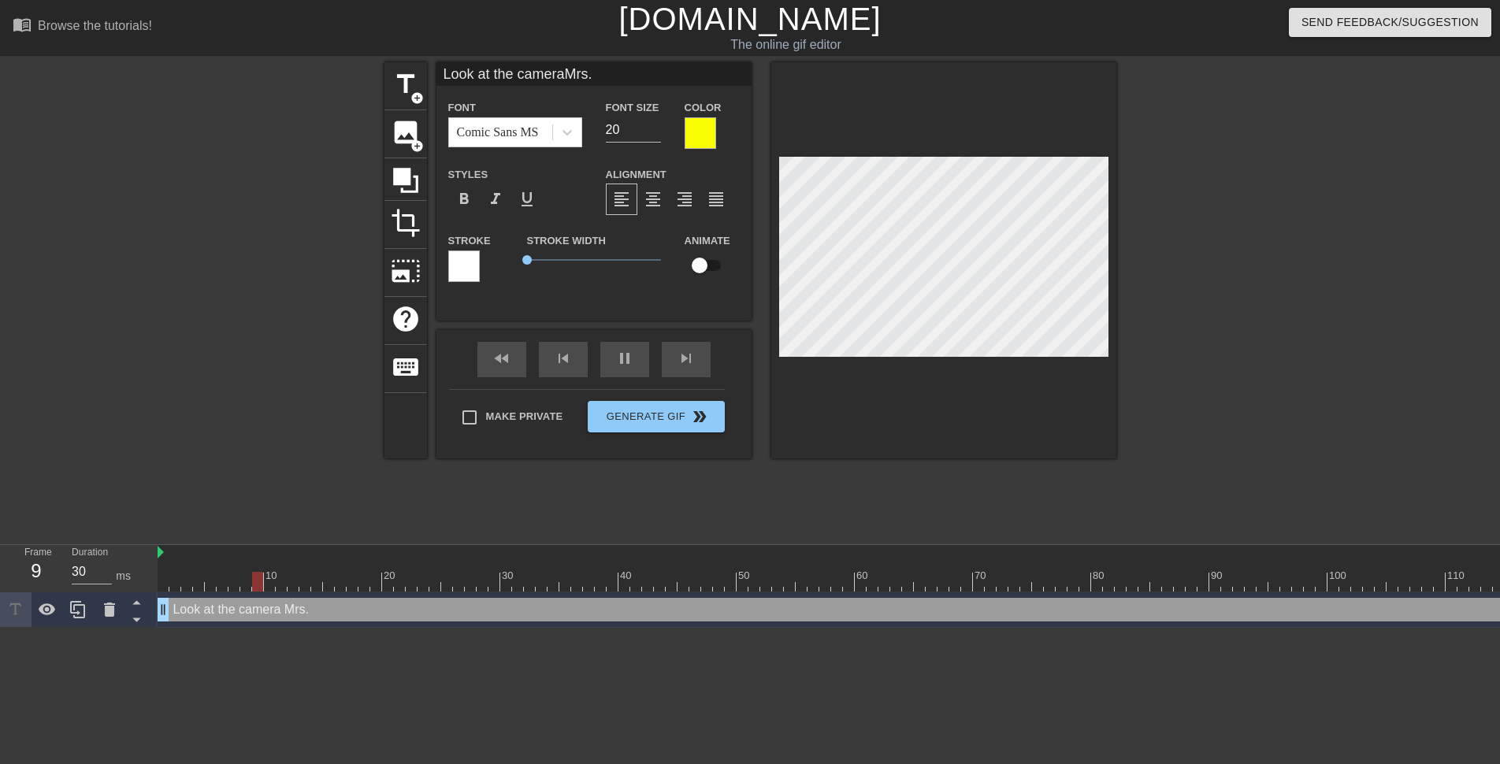
type textarea "Look at the camera Mrs. Rodriguez"
type input "30"
type input "Look at the cameraMrs. Rodriguez!"
type textarea "Look at the camera Mrs. Rodriguez!"
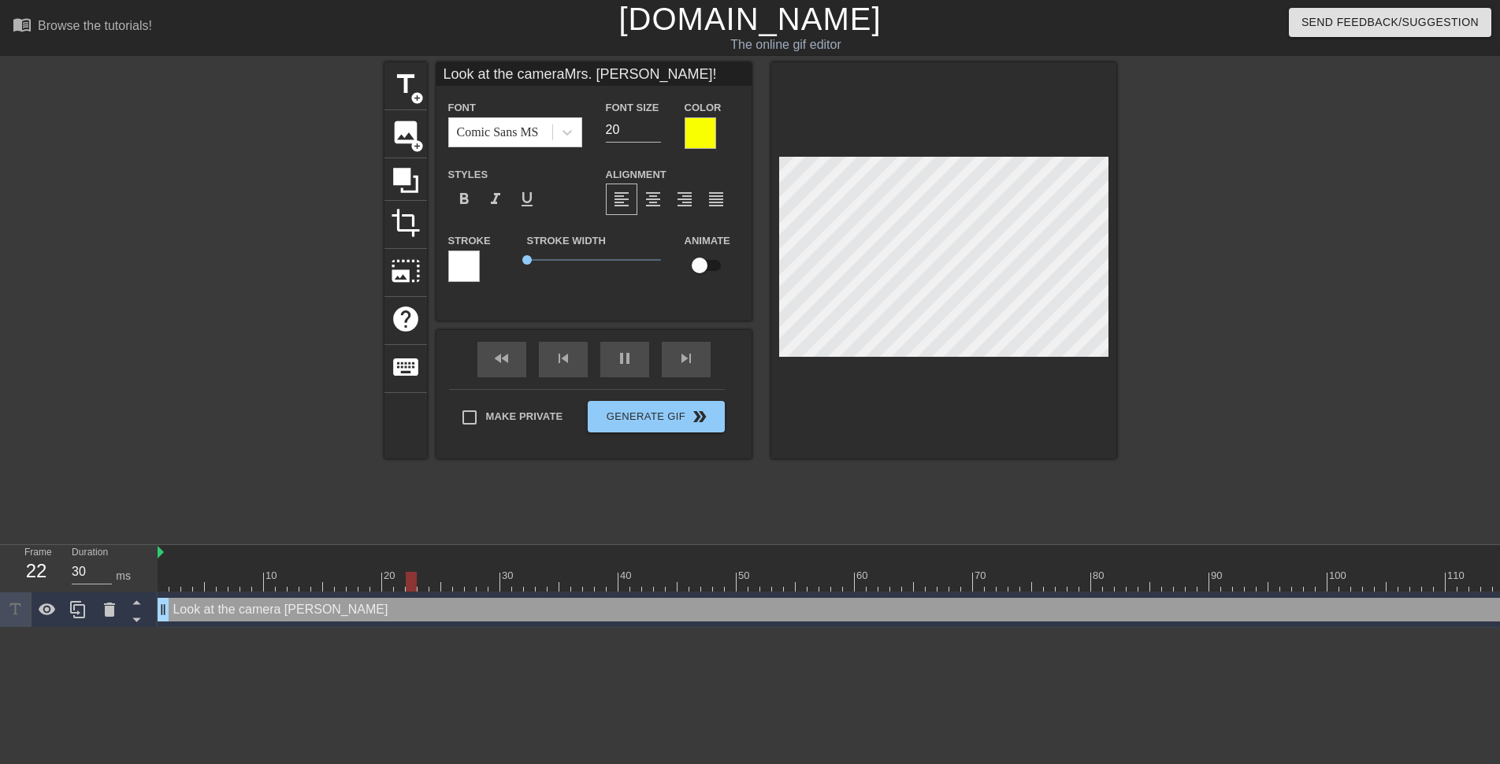
scroll to position [3, 6]
type input "30"
type textarea "Look at the camera Mrs. Rodriguez!"
type input "Mrs. Rodriguez!"
type textarea "Mrs. Rodriguez!"
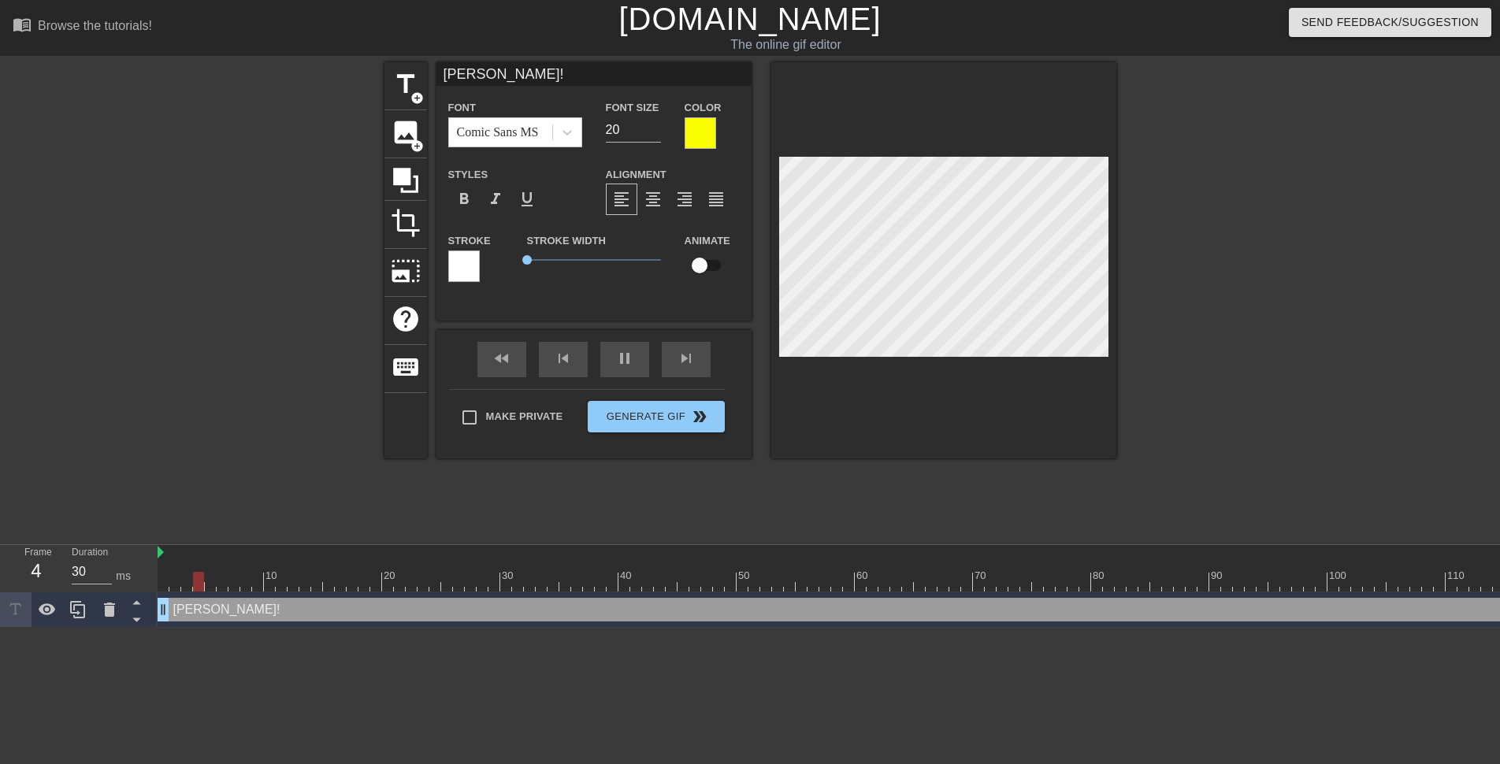
scroll to position [2, 2]
type input "30"
type input "Mrs. Rodriguez!"
type textarea "Mrs. Rodriguez!"
type input "Mrs. Rodriguez!"
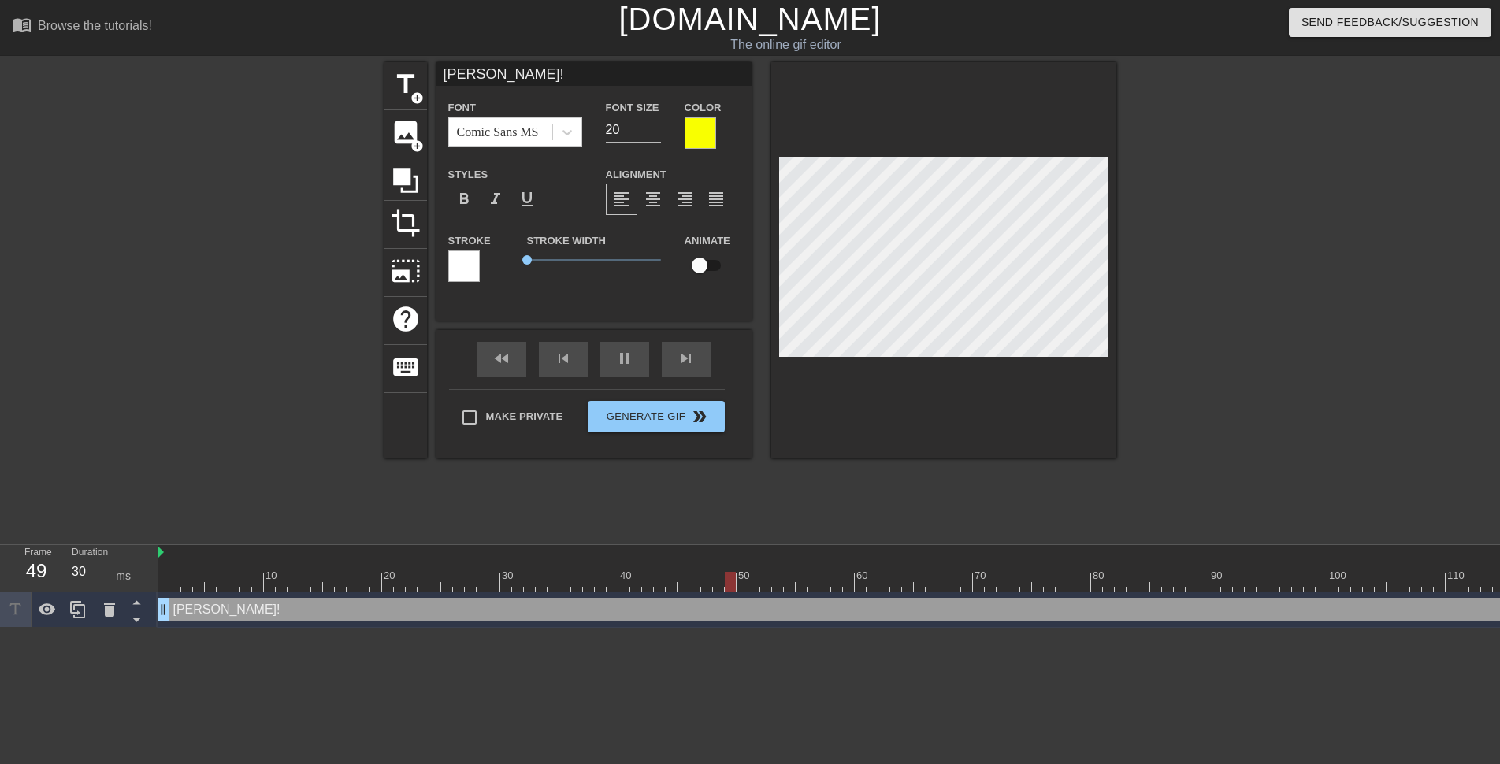
type textarea "Mrs. Rodriguez!"
type input "30"
type textarea "Mrs. Rodriguez!"
type input "30"
type input "Mrs. Rodriguez"
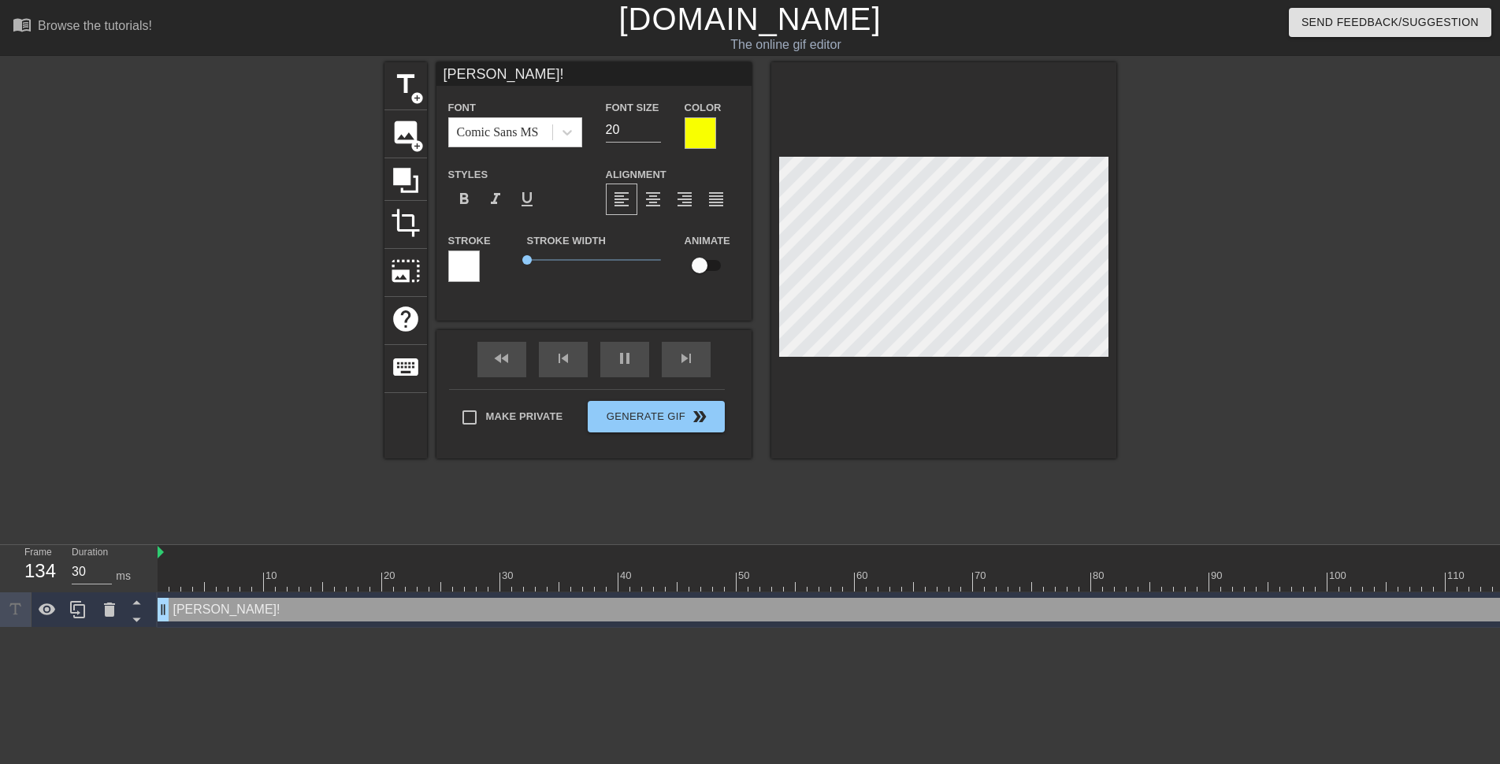
type textarea "Mrs. Rodriguez"
type input "Mrs. Rodriguez m"
type textarea "Mrs. Rodriguez m"
type input "Mrs. Rodriguez ma"
type textarea "Mrs. Rodriguez ma"
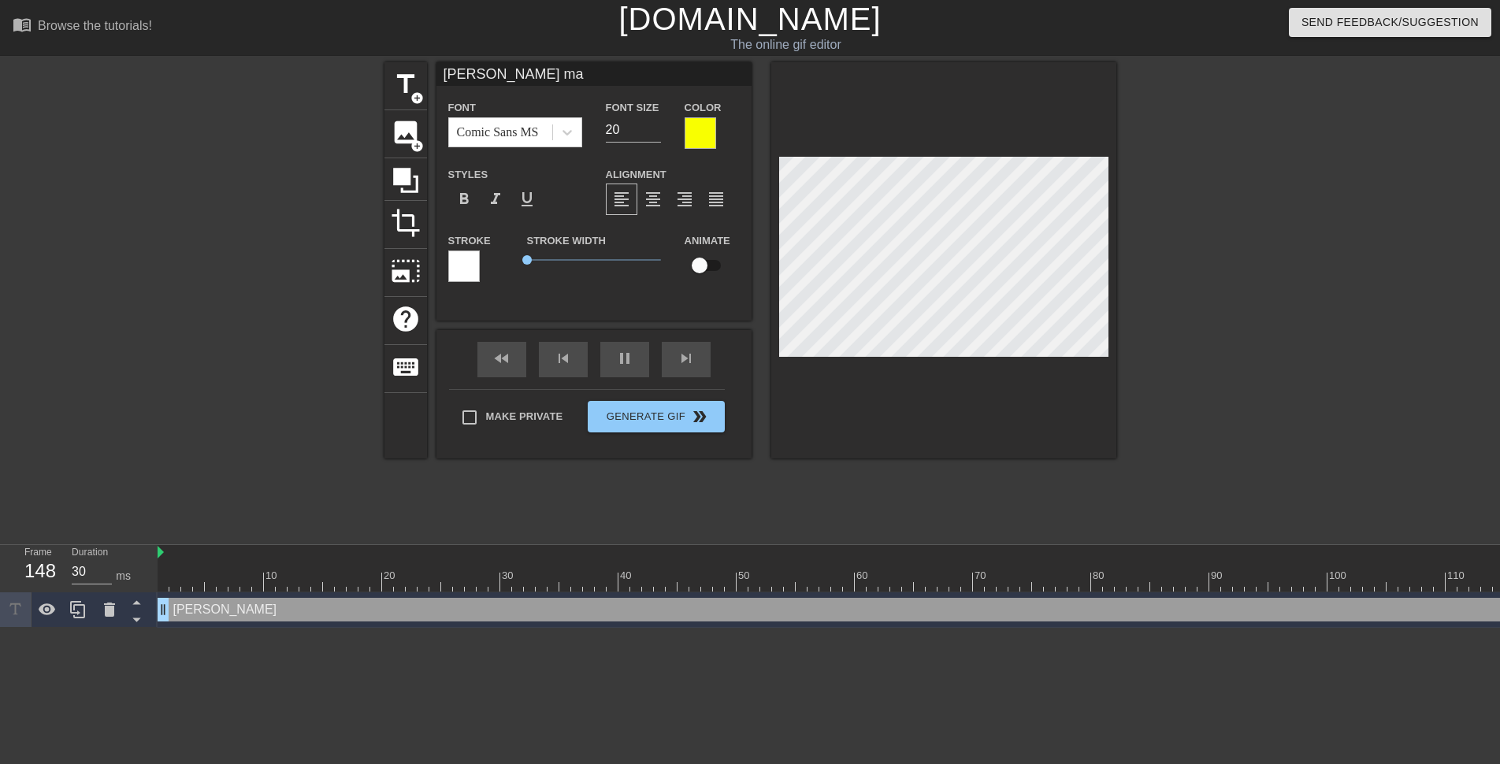
type input "Mrs. Rodriguez mad"
type textarea "Mrs. Rodriguez mad"
type input "Mrs. Rodriguez made"
type textarea "Mrs. Rodriguez made"
type input "Mrs. Rodriguez made"
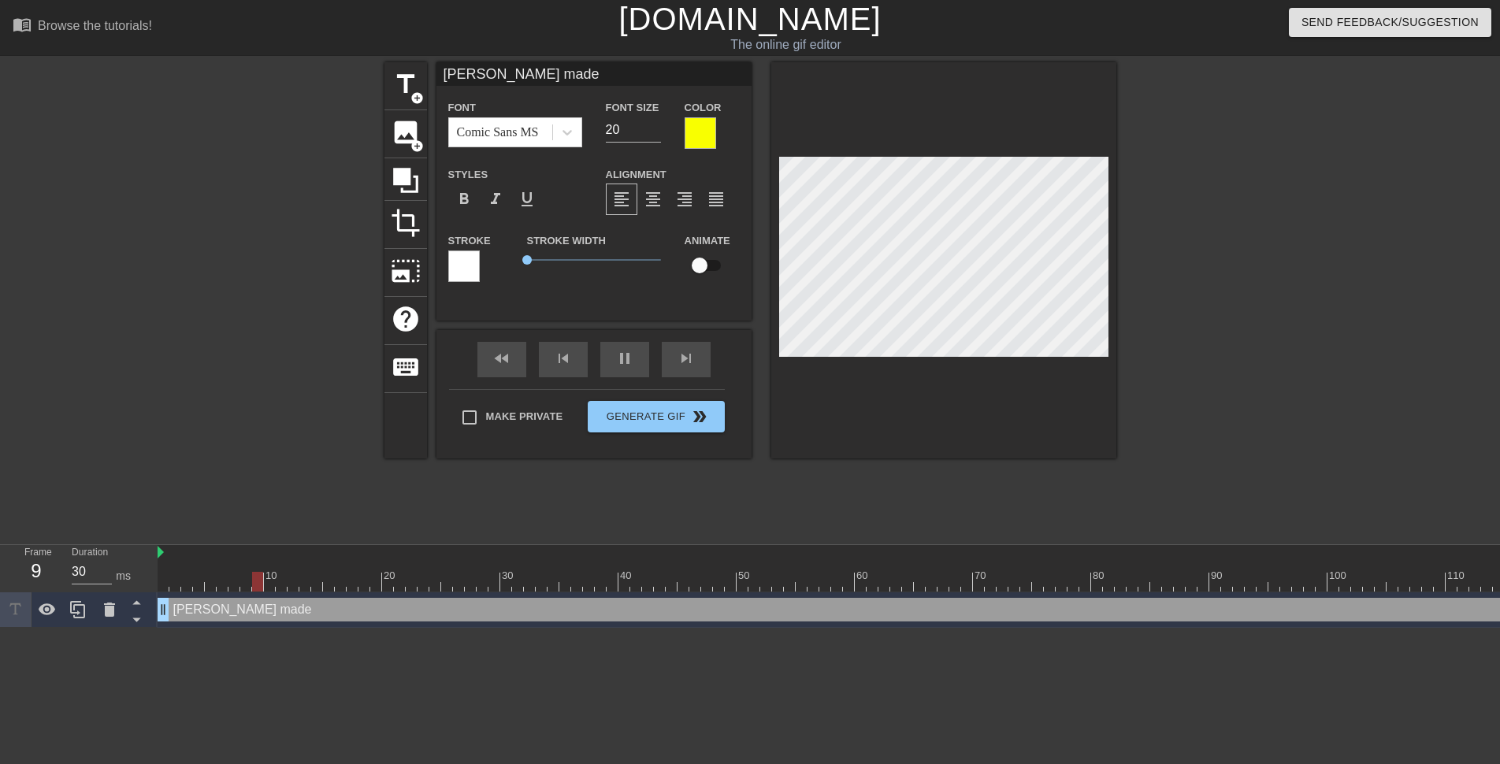
type textarea "Mrs. Rodriguez made"
type input "Mrs. Rodriguez mades"
type textarea "Mrs. Rodriguez made s"
type input "Mrs. Rodriguez madesu"
type textarea "Mrs. Rodriguez made su"
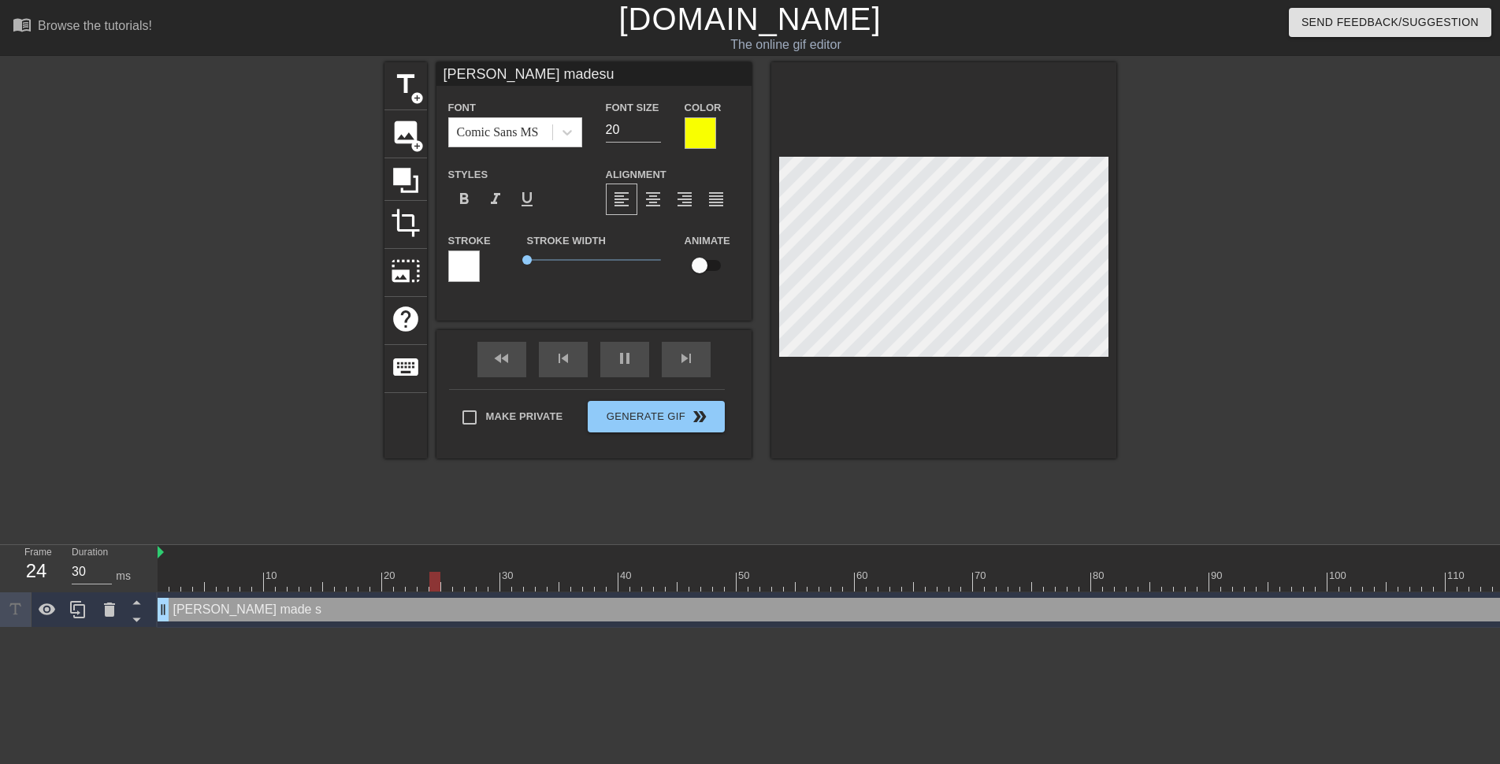
type input "Mrs. Rodriguez madesur"
type textarea "Mrs. Rodriguez made sur"
type input "60"
type input "Mrs. Rodriguez madesure"
type textarea "Mrs. Rodriguez made sure"
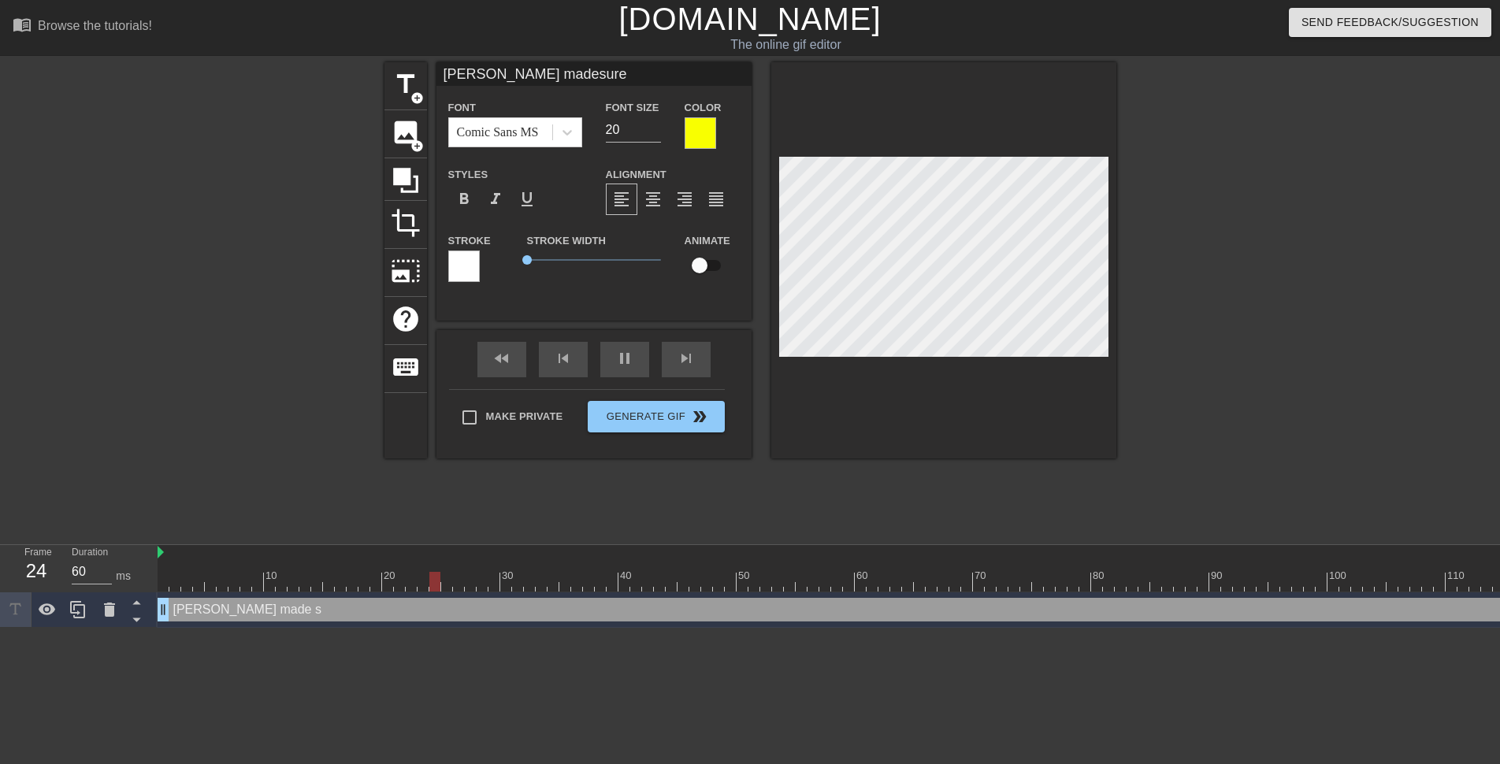
type input "30"
type input "Mrs. Rodriguez madesure"
type textarea "Mrs. Rodriguez made sure t"
type input "Mrs. Rodriguez madesure to"
type textarea "Mrs. Rodriguez made sure to"
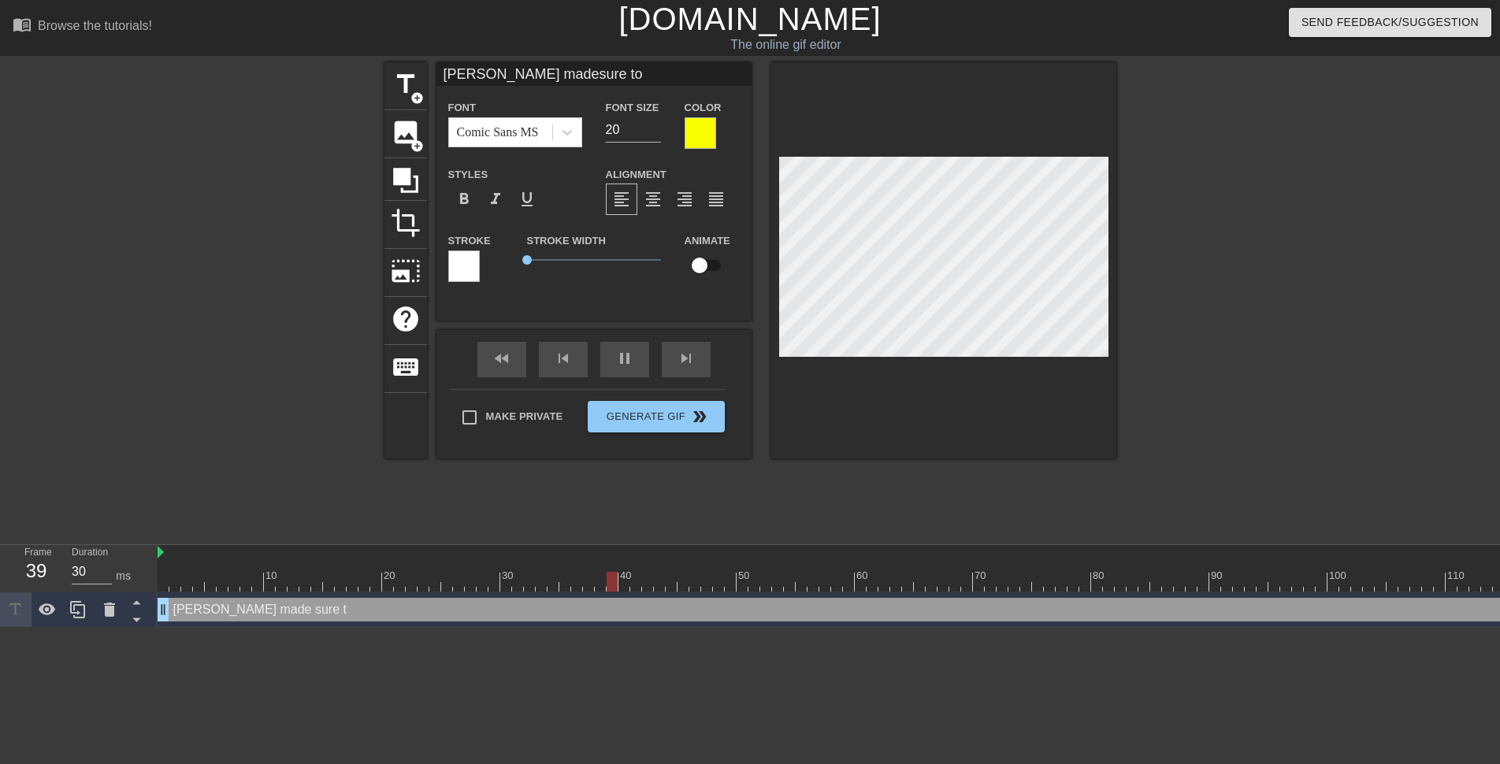
type input "Mrs. Rodriguez madesure to"
type textarea "Mrs. Rodriguez made sure to g"
type input "Mrs. Rodriguez madesure to ge"
type textarea "Mrs. Rodriguez made sure to ge"
type input "Mrs. Rodriguez madesure to get"
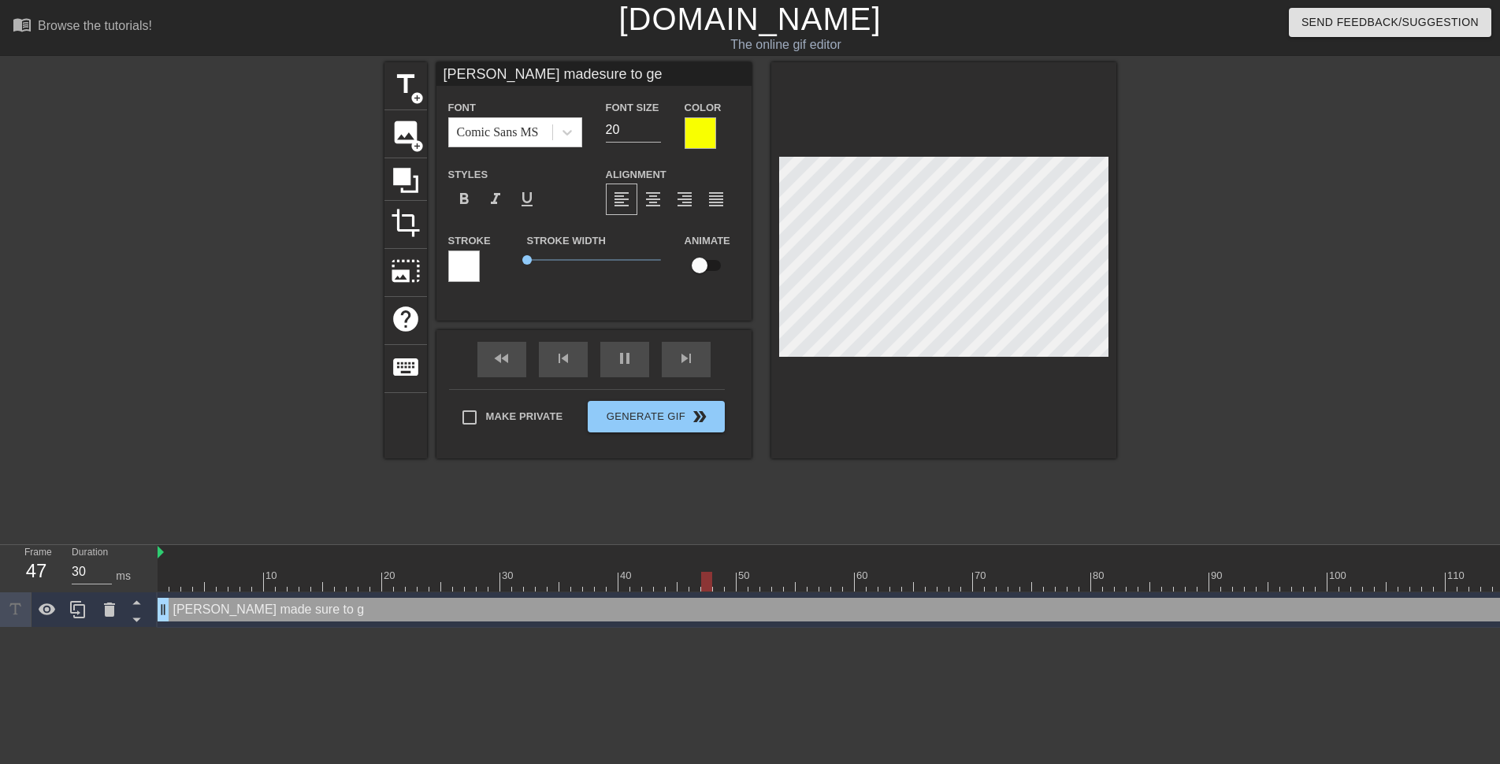
type textarea "Mrs. Rodriguez made sure to get"
type input "Mrs. Rodriguez madesure to get"
type textarea "Mrs. Rodriguez made sure to get"
type input "Mrs. Rodriguez madesure to get a"
type textarea "Mrs. Rodriguez made sure to get a"
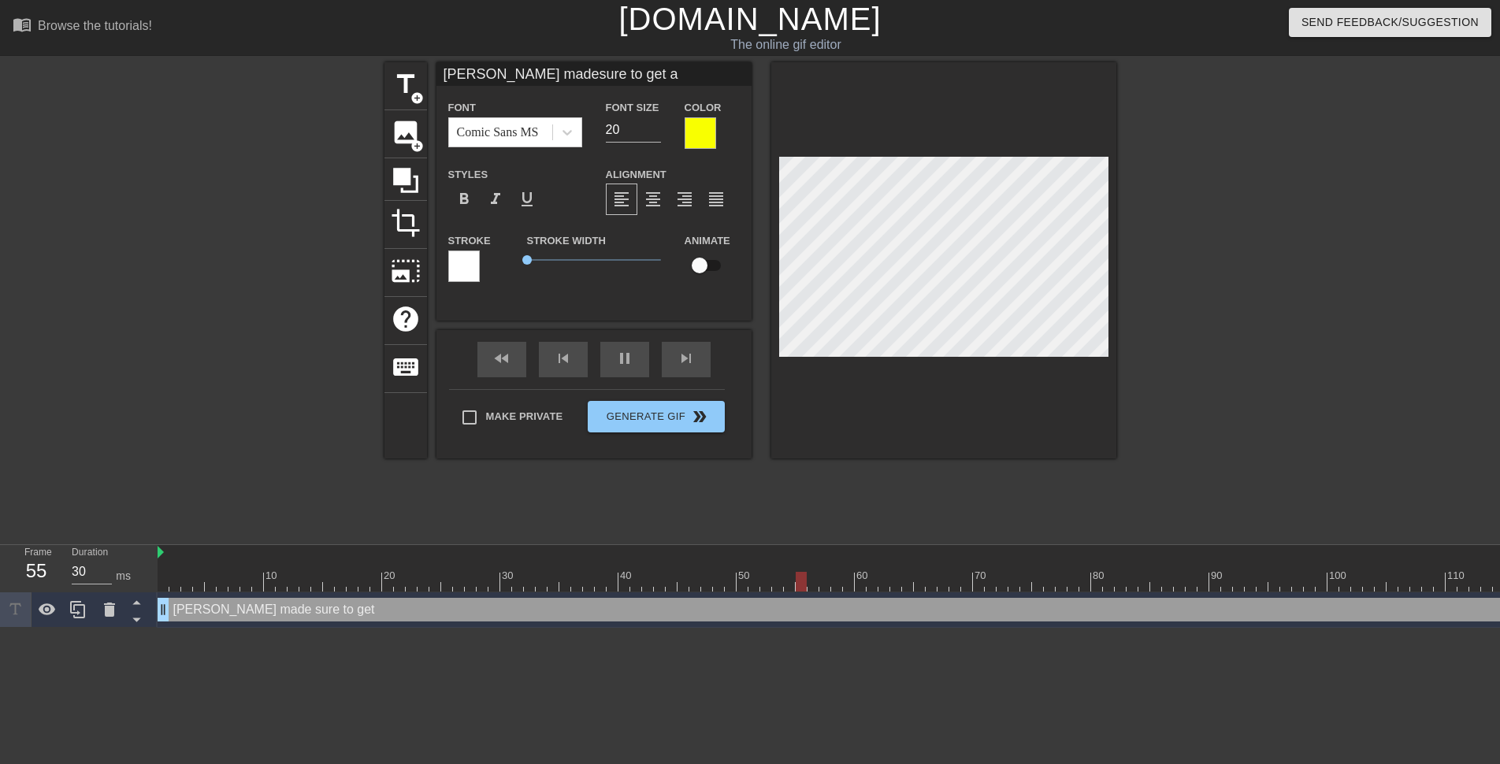
type input "Mrs. Rodriguez madesure to get a"
type textarea "Mrs. Rodriguez made sure to get a"
type input "Mrs. Rodriguez madesure to get a g"
type textarea "Mrs. Rodriguez made sure to get a g"
type input "Mrs. Rodriguez madesure to get a go"
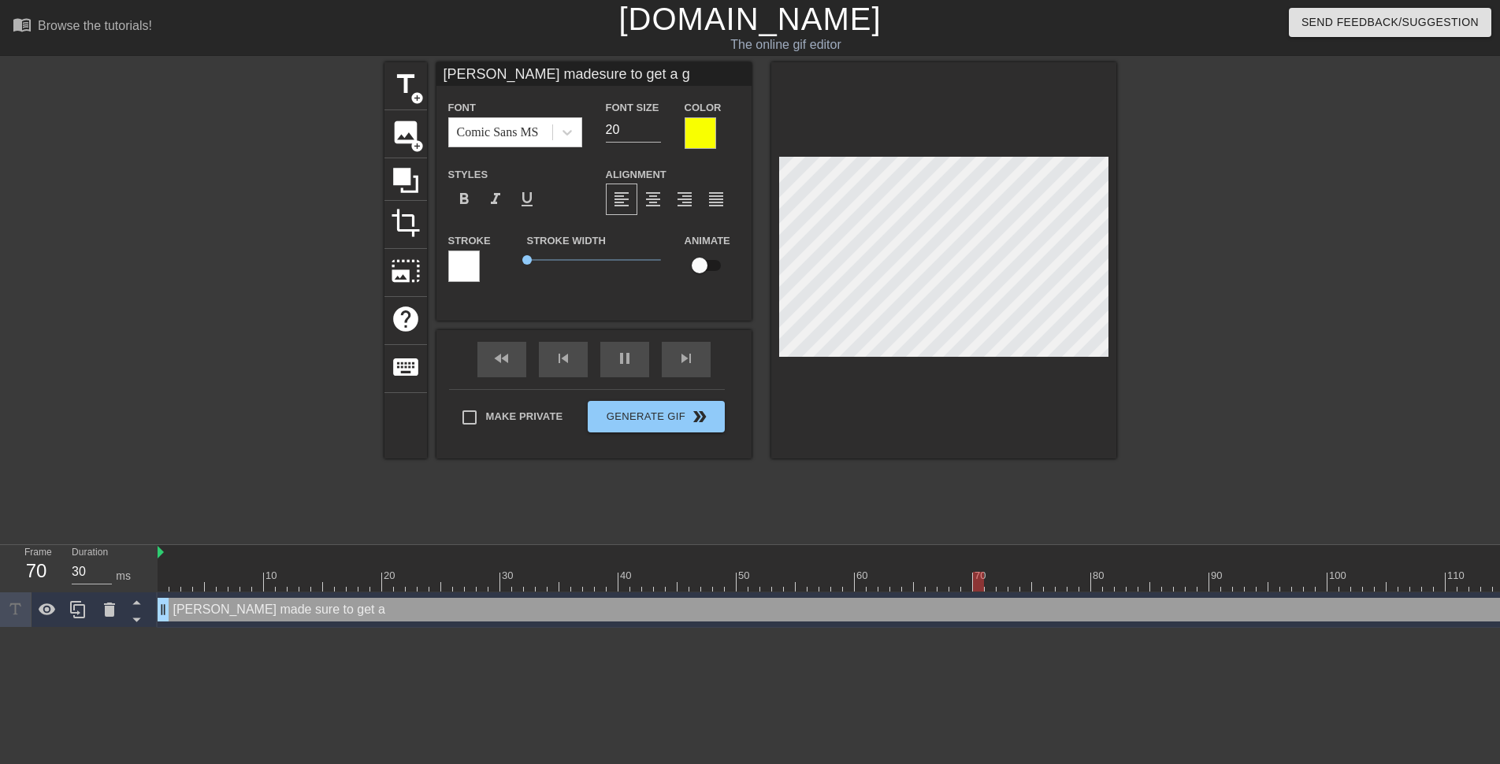
type textarea "Mrs. Rodriguez made sure to get a go"
type input "Mrs. Rodriguez madesure to get a goo"
type textarea "Mrs. Rodriguez made sure to get a good"
type input "Mrs. Rodriguez madesure to get a good"
type input "30"
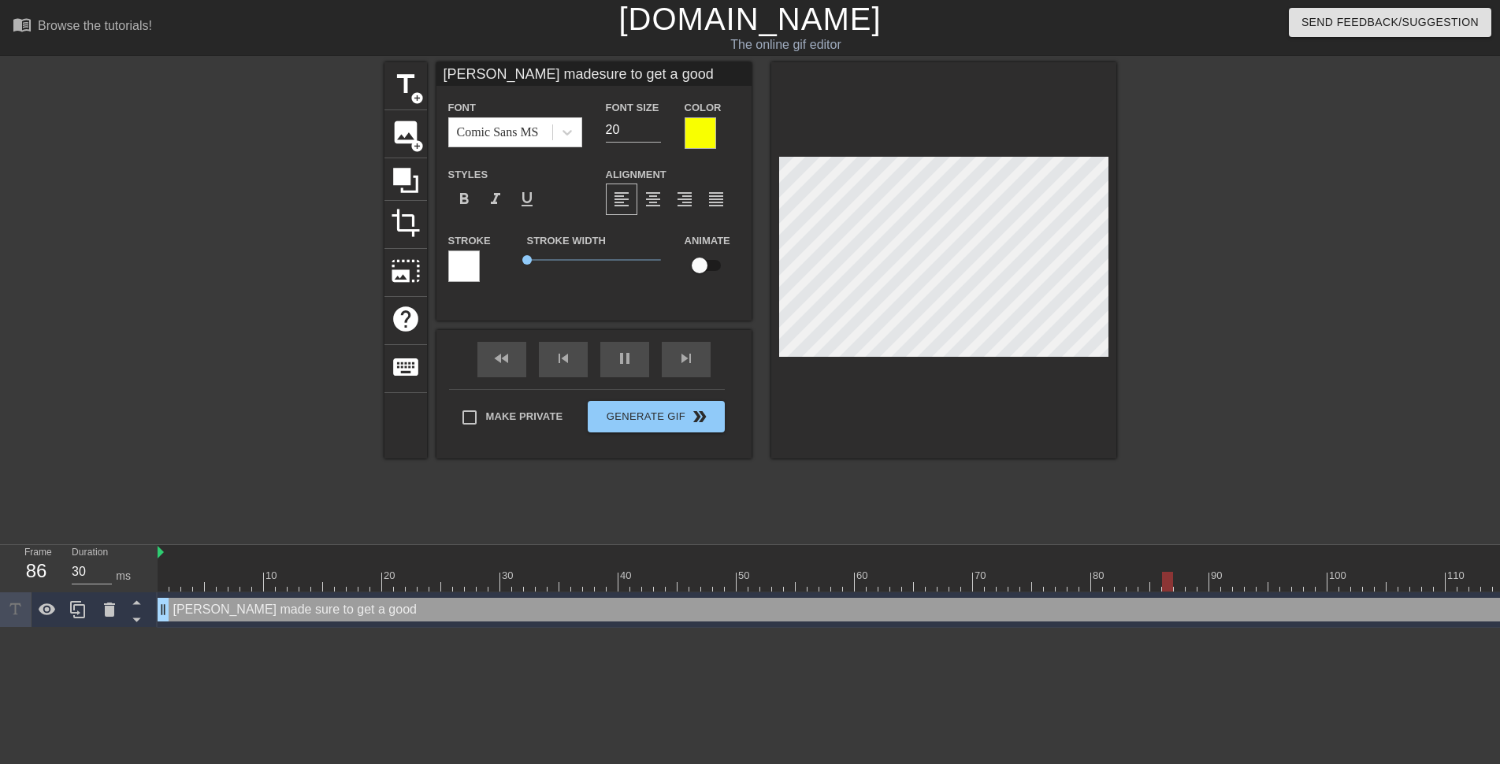
type input "Mrs. Rodriguez madesure to get a good"
type textarea "Mrs. Rodriguez made sure to get a good"
type input "Mrs. Rodriguez madesure to get a goodl"
type textarea "Mrs. Rodriguez made sure to get a good l"
type input "Mrs. Rodriguez madesure to get a goodlo"
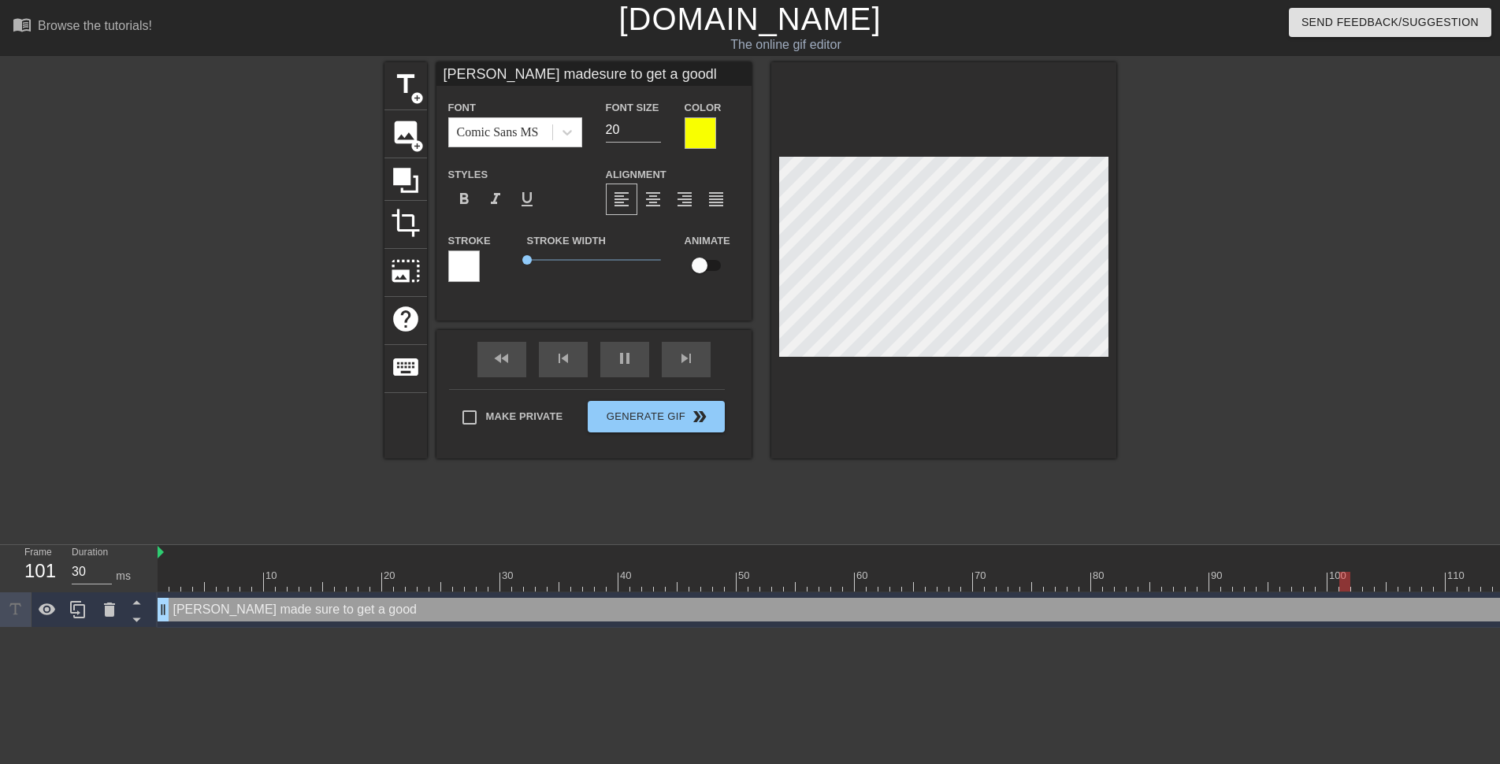
type textarea "Mrs. Rodriguez made sure to get a good lo"
type input "Mrs. Rodriguez madesure to get a goodloo"
type textarea "Mrs. Rodriguez made sure to get a good loo"
type input "Mrs. Rodriguez madesure to get a goodlook"
type textarea "Mrs. Rodriguez made sure to get a good look"
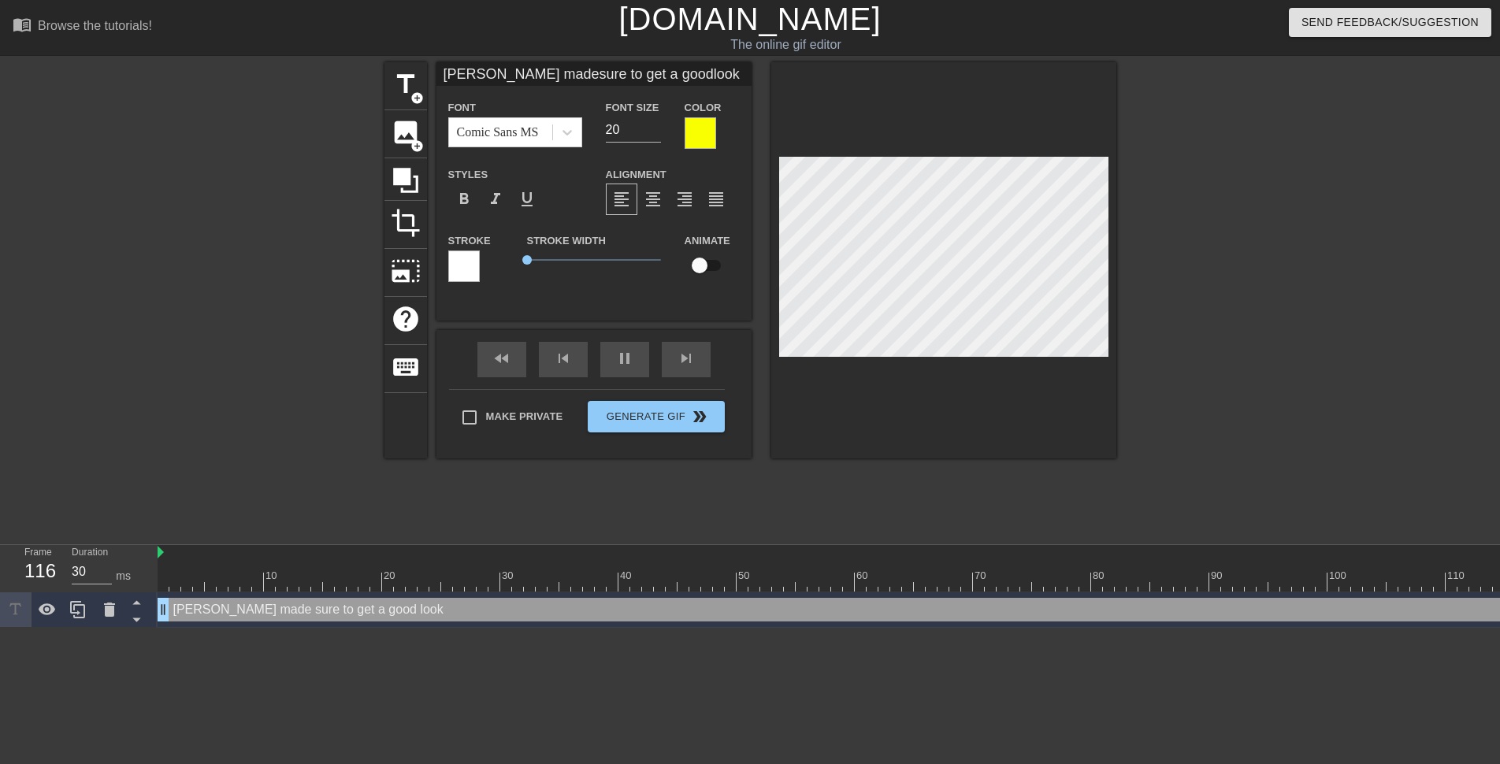
type input "Mrs. Rodriguez madesure to get a goodlook"
type textarea "Mrs. Rodriguez made sure to get a good look"
type input "Mrs. Rodriguez madesure to get a goodlook a"
type textarea "Mrs. Rodriguez made sure to get a good look a"
type input "Mrs. Rodriguez madesure to get a goodlook at"
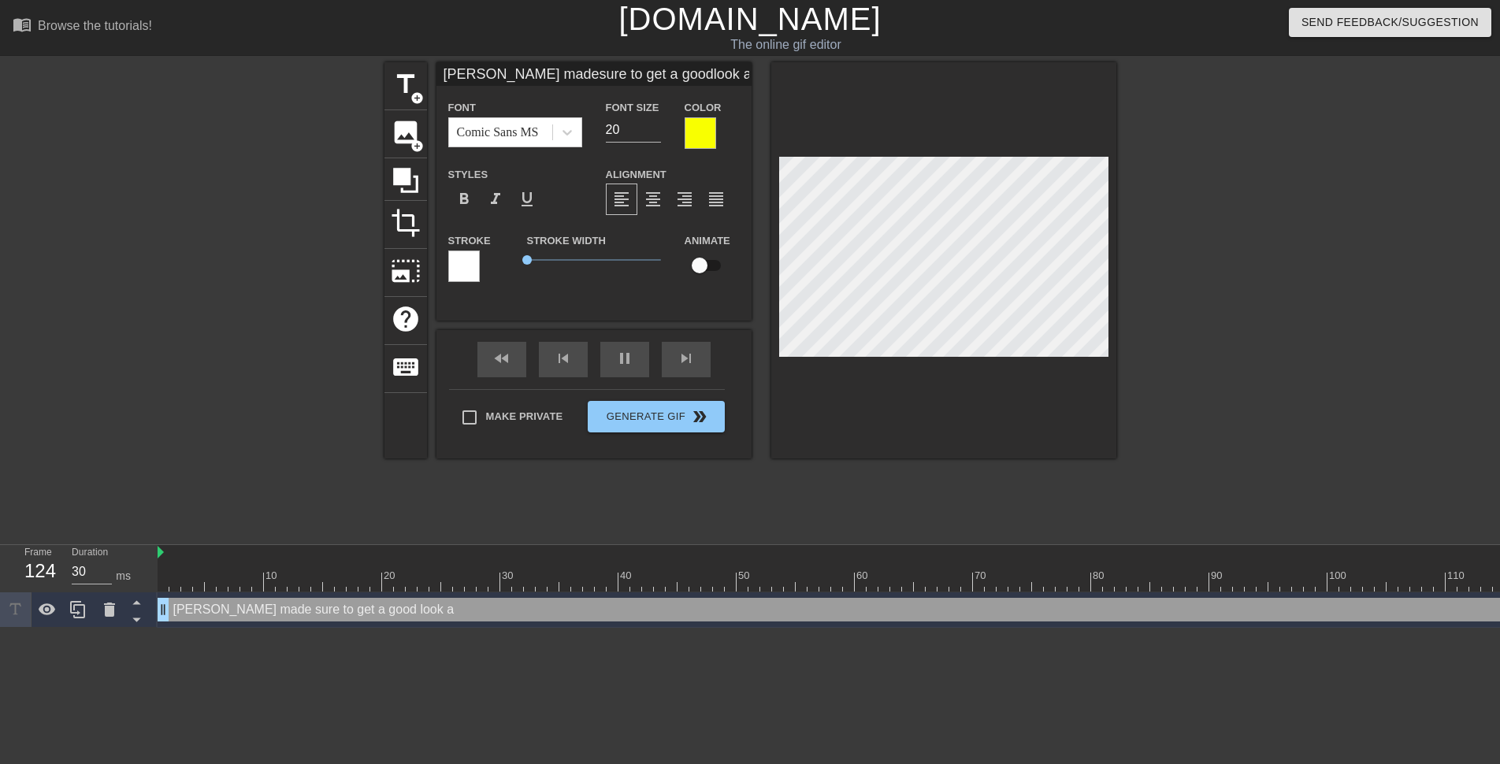
type textarea "Mrs. Rodriguez made sure to get a good look at"
type input "Mrs. Rodriguez madesure to get a goodlook at"
type textarea "Mrs. Rodriguez made sure to get a good look at"
type input "Mrs. Rodriguez madesure to get a goodlook at t"
type textarea "Mrs. Rodriguez made sure to get a good look at t"
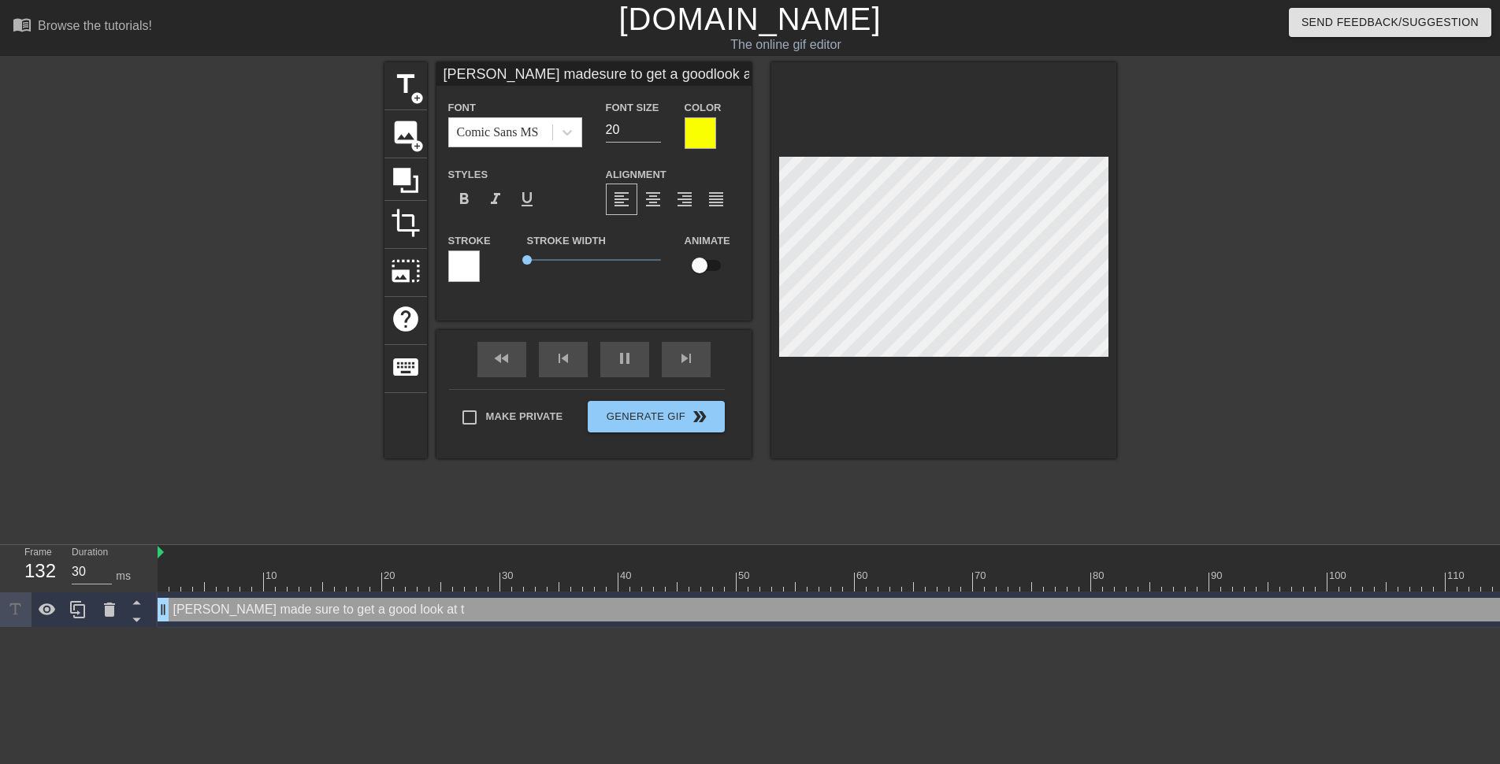
type input "Mrs. Rodriguez madesure to get a goodlook at th"
type textarea "Mrs. Rodriguez made sure to get a good look at th"
type input "30"
type input "Mrs. Rodriguez madesure to get a goodlook at the"
type textarea "Mrs. Rodriguez made sure to get a good look at the"
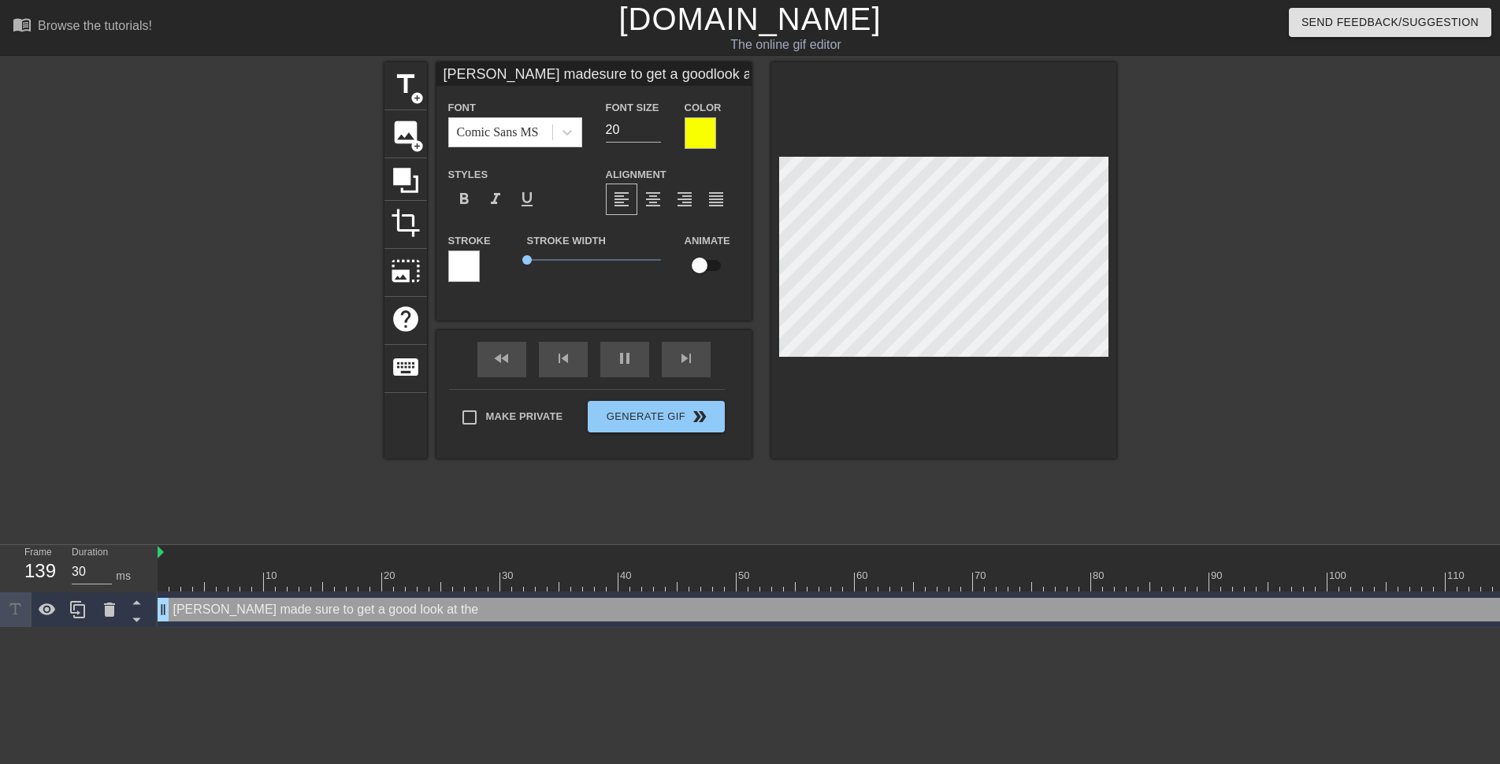
type input "Mrs. Rodriguez madesure to get a goodlook at the"
type textarea "Mrs. Rodriguez made sure to get a good look at the"
type input "Mrs. Rodriguez madesure to get a goodlook at the c"
type textarea "Mrs. Rodriguez made sure to get a good look at the c"
type input "Mrs. Rodriguez madesure to get a goodlook at the ca"
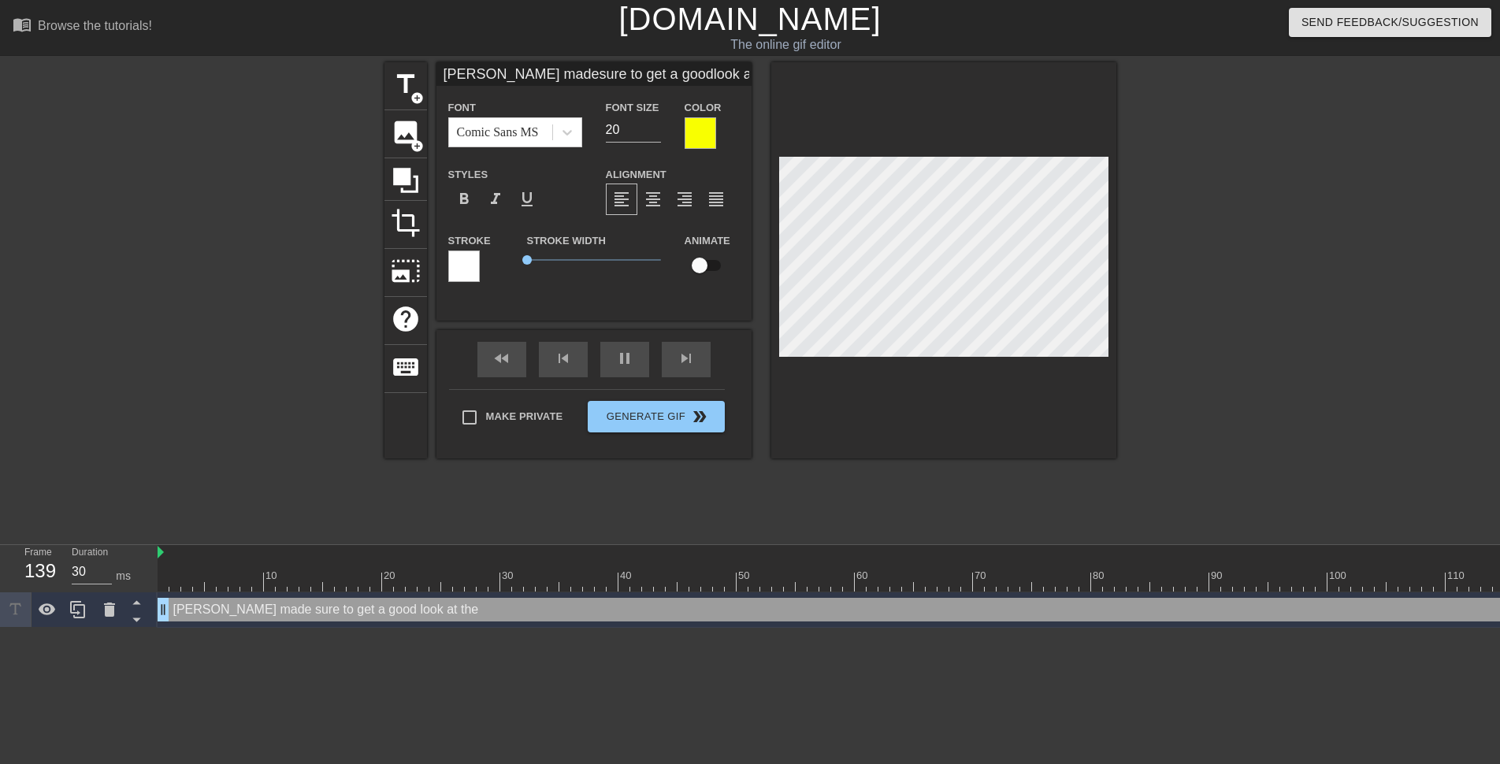
type textarea "Mrs. Rodriguez made sure to get a good look at the ca"
type input "Mrs. Rodriguez madesure to get a goodlook at the cam"
type textarea "Mrs. Rodriguez made sure to get a good look at the came"
type input "Mrs. Rodriguez madesure to get a goodlook at the camer"
type textarea "Mrs. Rodriguez made sure to get a good look at the camer"
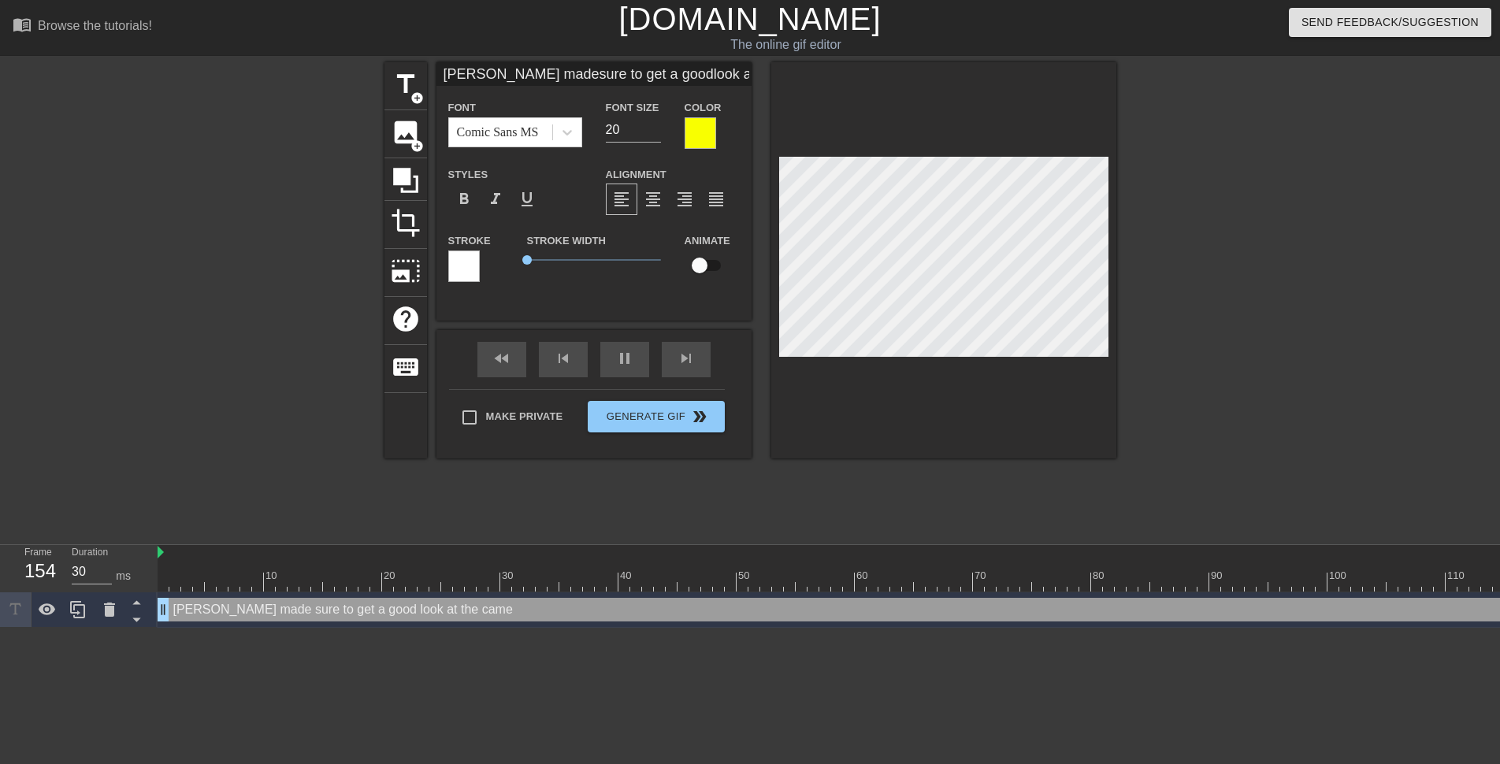
type input "Mrs. Rodriguez madesure to get a goodlook at the camera"
type textarea "Mrs. Rodriguez made sure to get a good look at the camera"
type input "Mrs. Rodriguez madesure to get a goodlook at the camera"
type textarea "Mrs. Rodriguez made sure to get a good look at the camera"
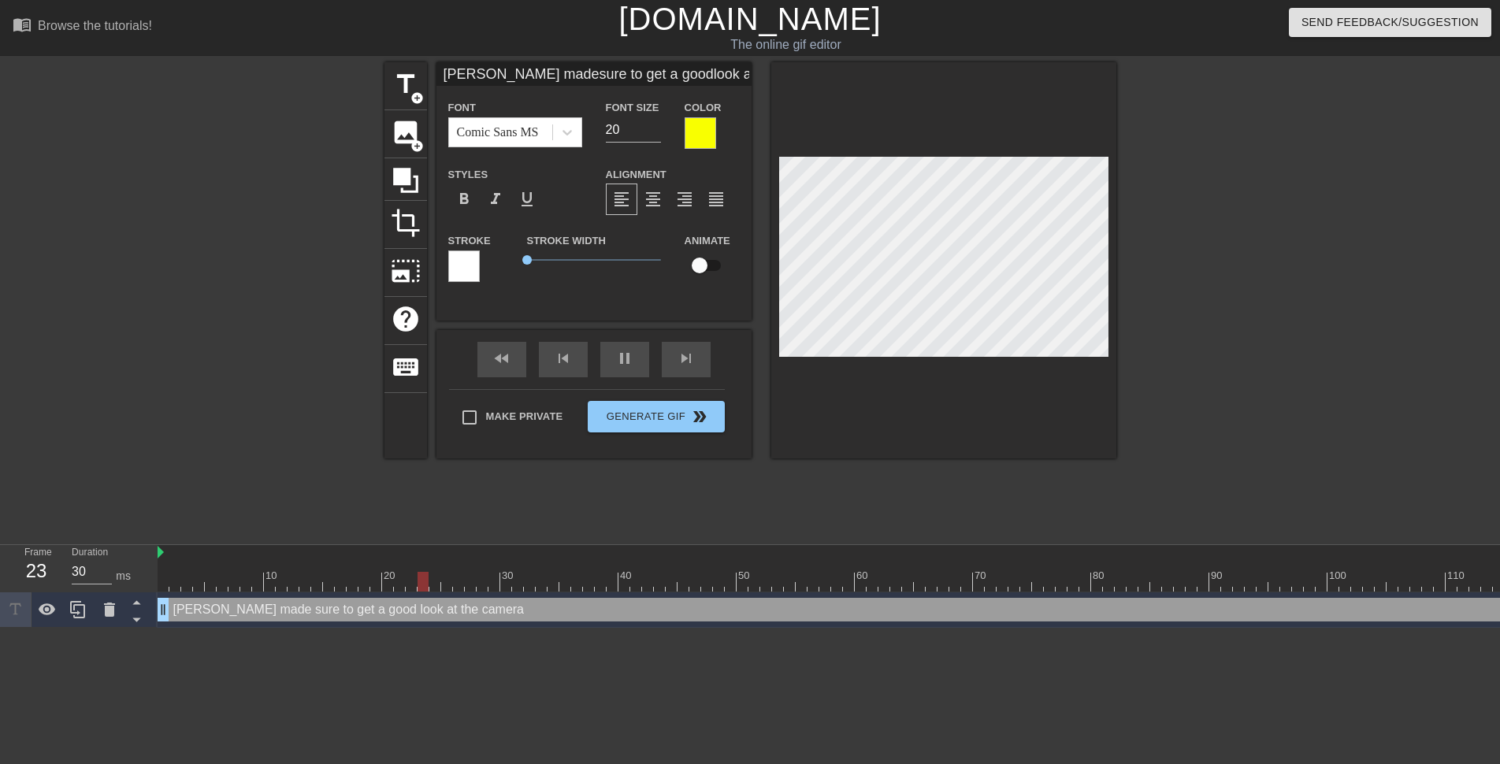
type input "Mrs. Rodriguez madesure to get a goodlook at the camerab"
type textarea "Mrs. Rodriguez made sure to get a good look at the camera b"
type input "Mrs. Rodriguez madesure to get a goodlook at the camerabe"
type textarea "Mrs. Rodriguez made sure to get a good look at the camera be"
type input "30"
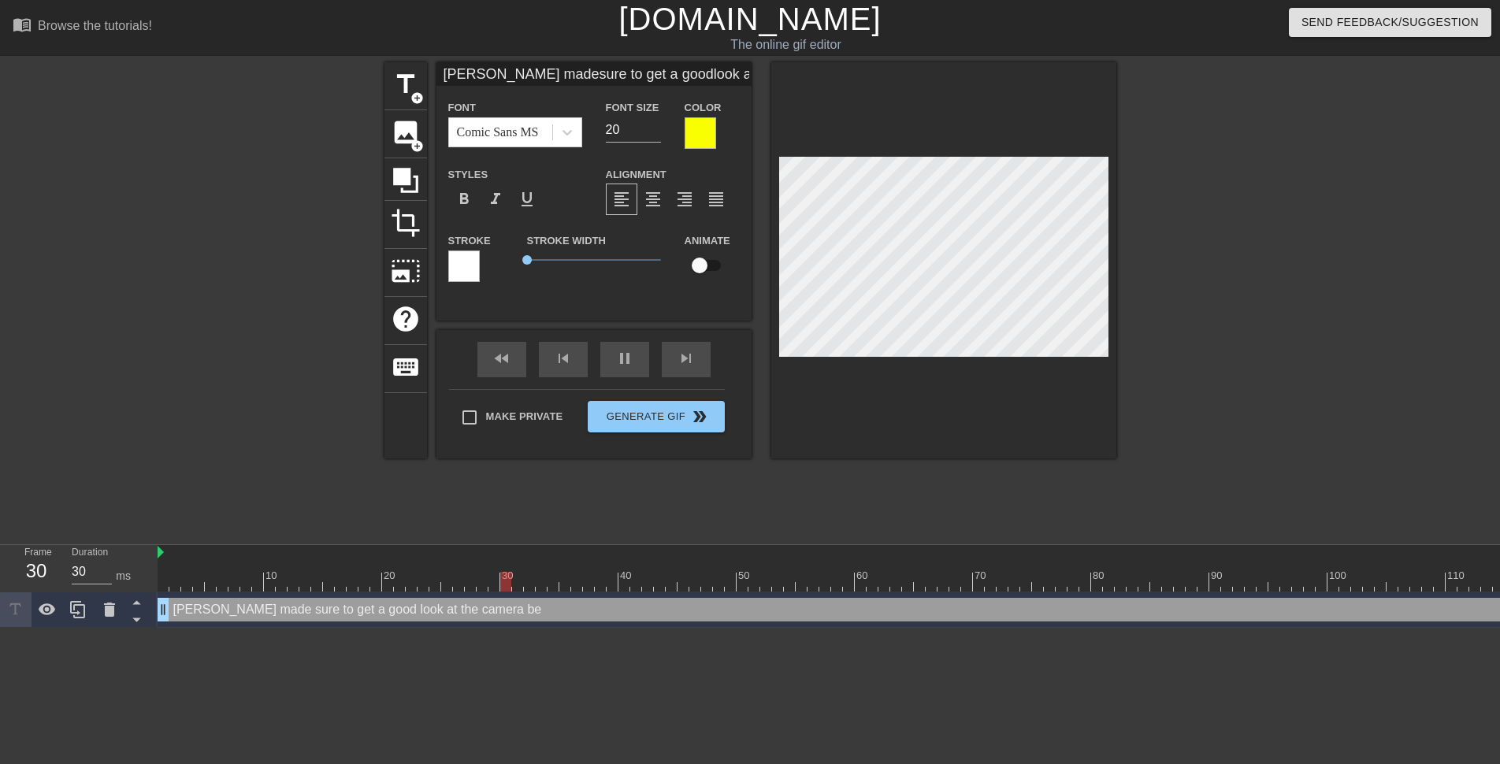
type input "Mrs. Rodriguez madesure to get a goodlook at the camerabef"
type textarea "Mrs. Rodriguez made sure to get a good look at the camera bef"
type input "Mrs. Rodriguez madesure to get a goodlook at the camerabefo"
type textarea "Mrs. Rodriguez made sure to get a good look at the camera befo"
type input "Mrs. Rodriguez madesure to get a goodlook at the camerabefor"
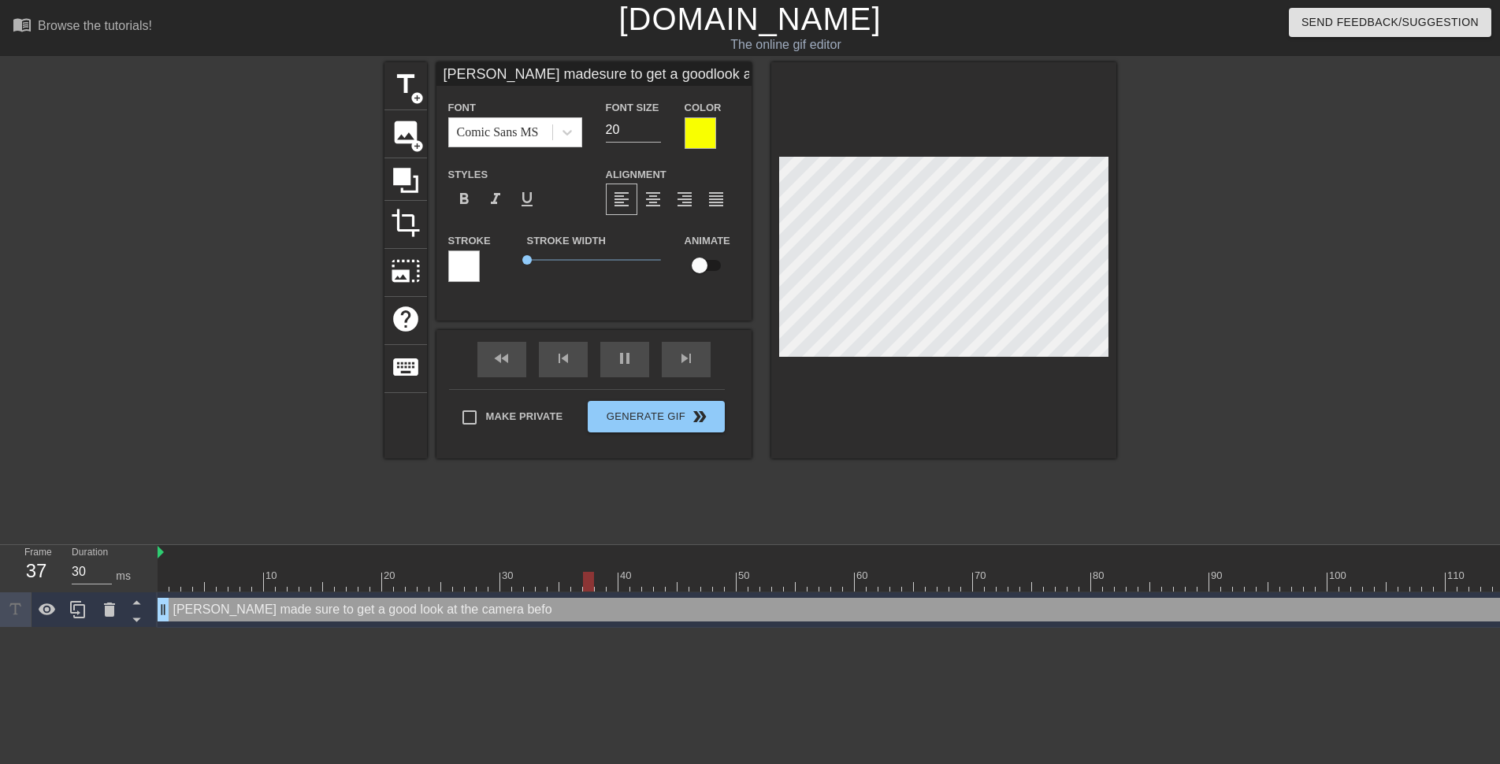
type textarea "Mrs. Rodriguez made sure to get a good look at the camera befor"
type input "Mrs. Rodriguez madesure to get a goodlook at the camerabefore"
type textarea "Mrs. Rodriguez made sure to get a good look at the camera before"
type input "Mrs. Rodriguez madesure to get a goodlook at the camerabefore"
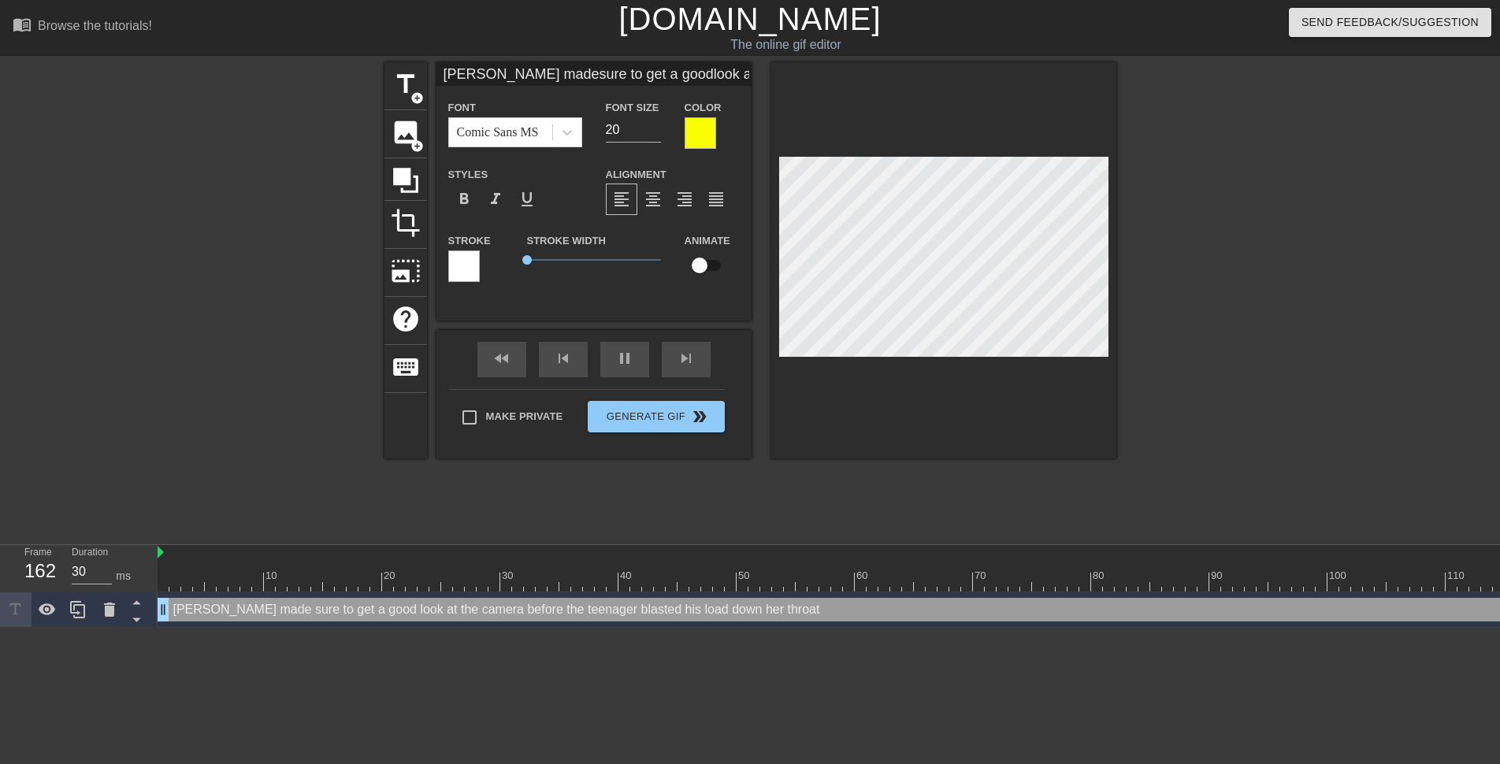
scroll to position [7, 4]
click at [1283, 331] on div at bounding box center [1253, 298] width 236 height 473
click at [707, 130] on div at bounding box center [701, 133] width 32 height 32
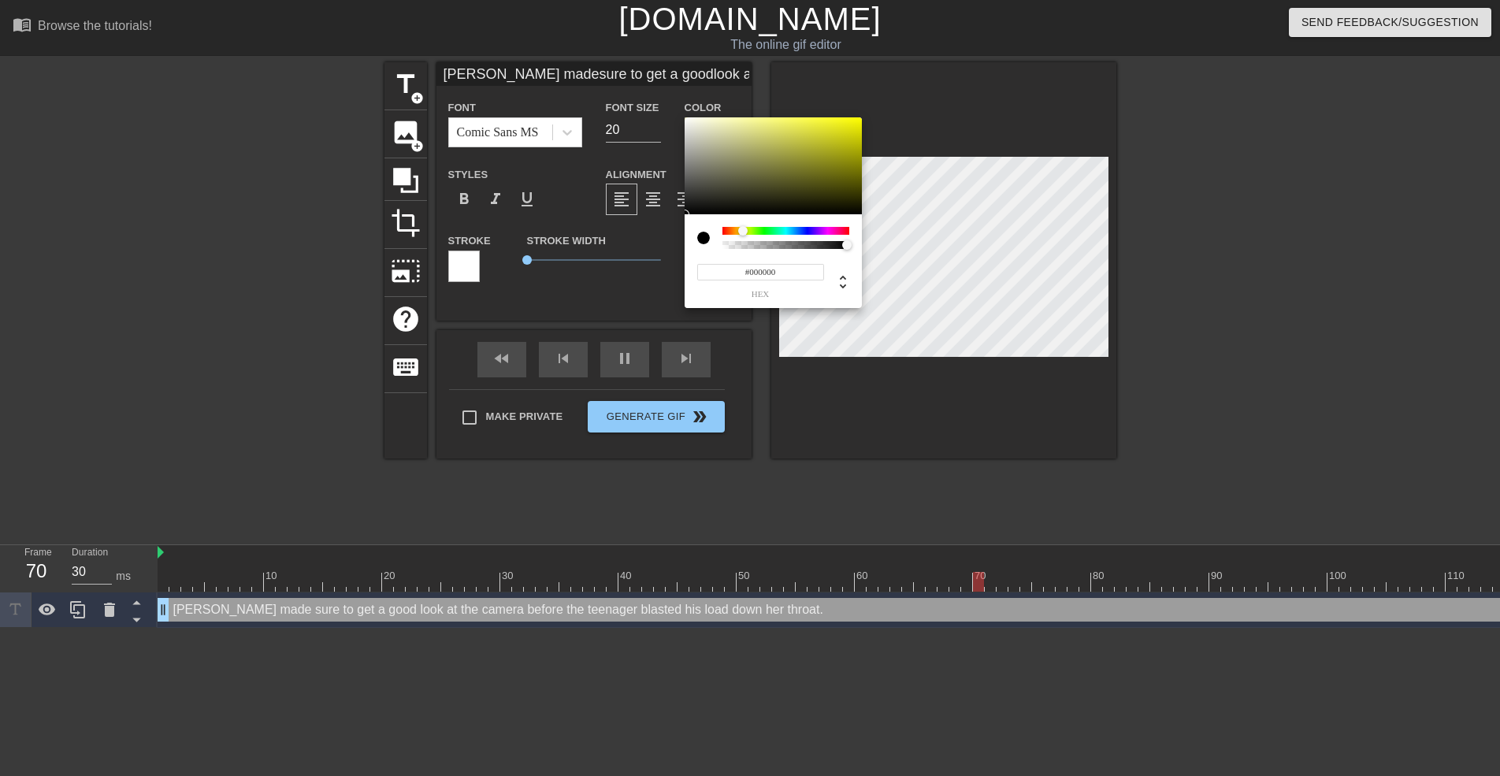
drag, startPoint x: 714, startPoint y: 184, endPoint x: 577, endPoint y: 252, distance: 153.3
click at [577, 252] on div "#000000 hex" at bounding box center [750, 388] width 1500 height 776
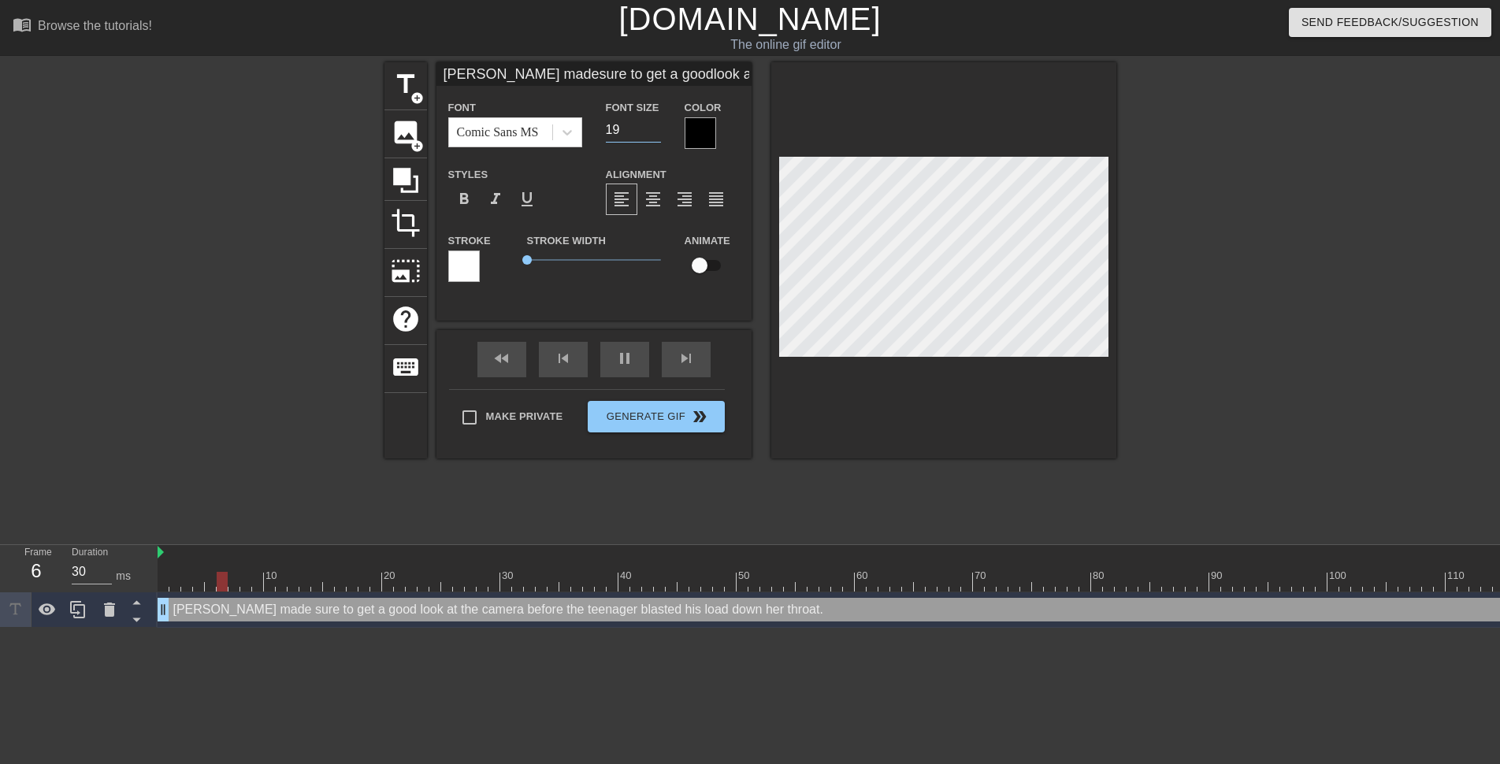
click at [652, 133] on input "19" at bounding box center [633, 129] width 55 height 25
click at [652, 132] on input "18" at bounding box center [633, 129] width 55 height 25
click at [775, 266] on div at bounding box center [943, 260] width 345 height 396
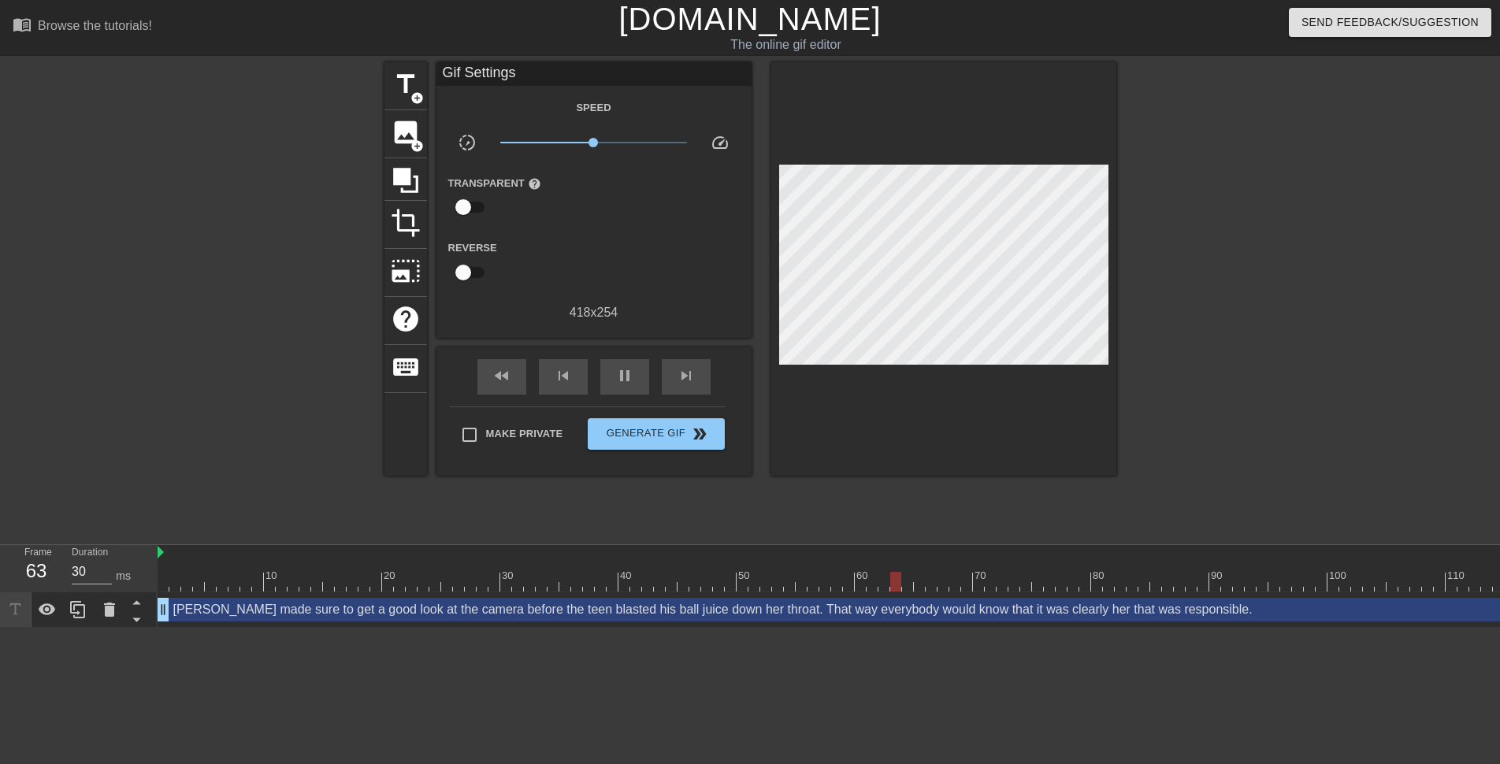
drag, startPoint x: 1401, startPoint y: 259, endPoint x: 1116, endPoint y: 299, distance: 287.2
click at [1397, 261] on div "title add_circle image add_circle crop photo_size_select_large help keyboard Gi…" at bounding box center [750, 298] width 1500 height 473
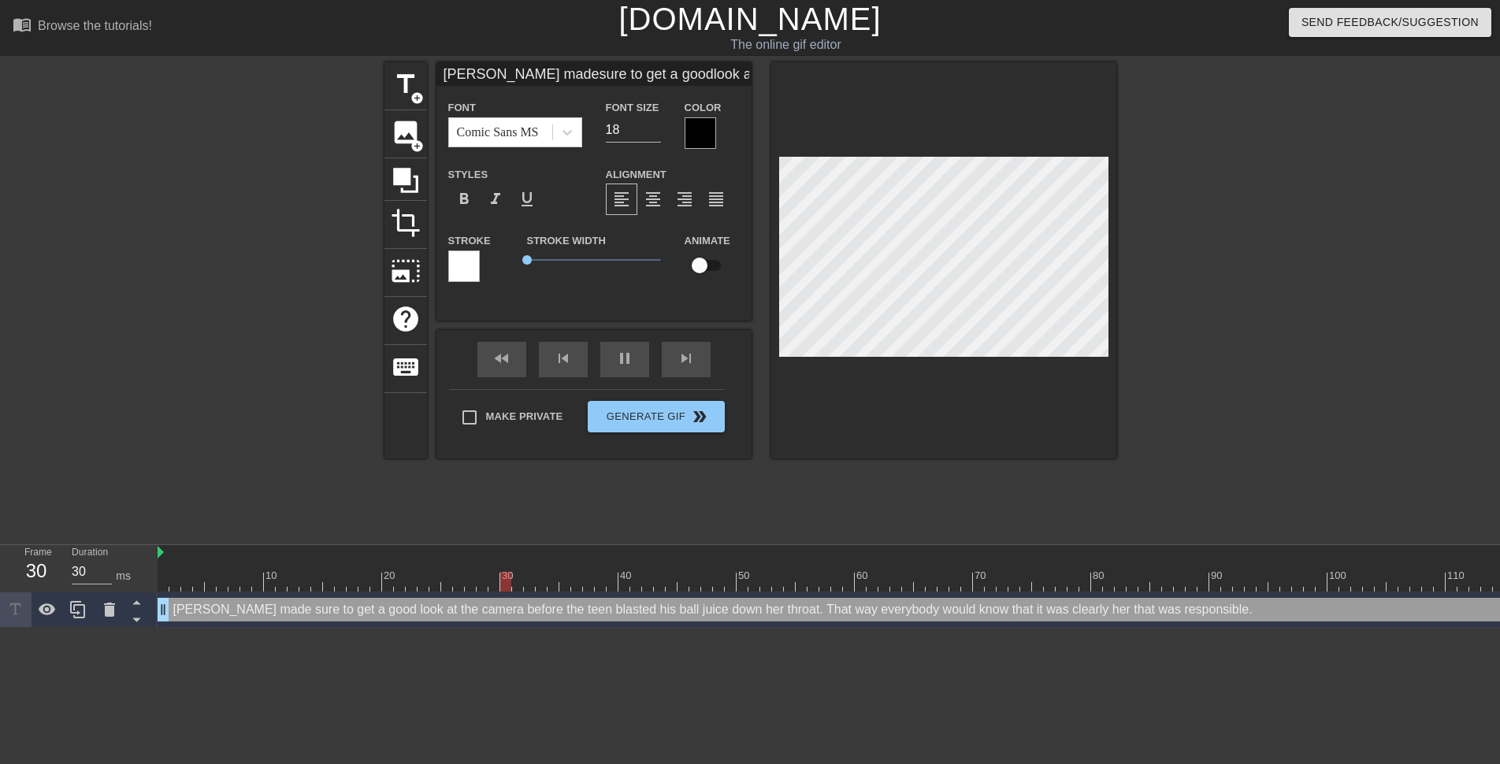
click at [1284, 264] on div at bounding box center [1253, 298] width 236 height 473
click at [889, 359] on div at bounding box center [943, 260] width 345 height 396
paste textarea "That way everybody would know that it was clearly her"
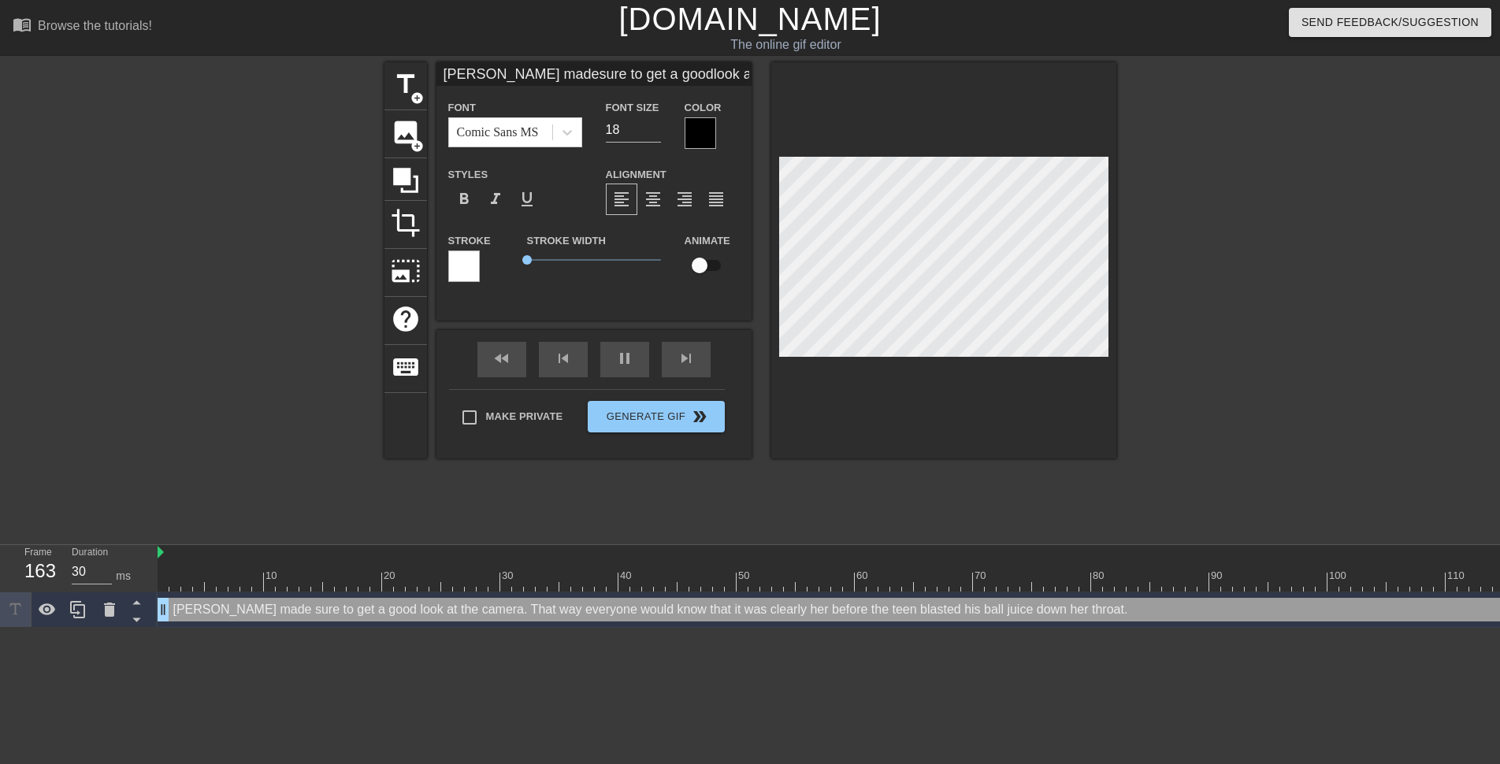
scroll to position [9, 6]
click at [1212, 257] on div at bounding box center [1253, 298] width 236 height 473
